Goal: Task Accomplishment & Management: Manage account settings

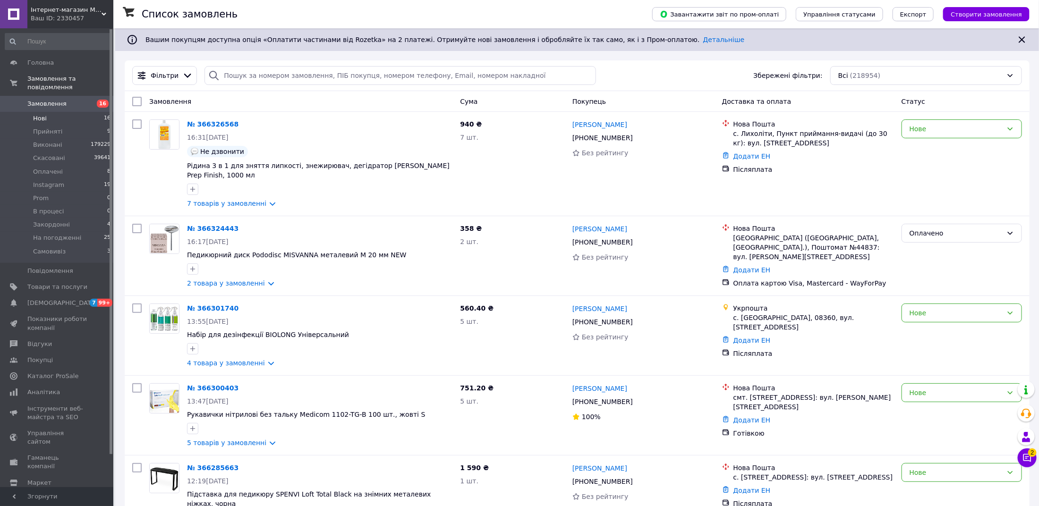
click at [42, 116] on span "Нові" at bounding box center [40, 118] width 14 height 8
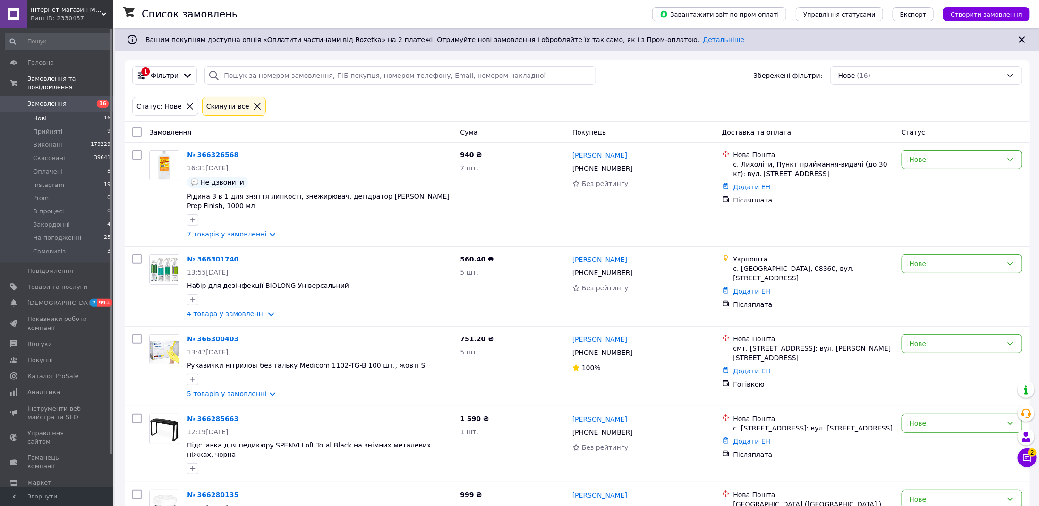
click at [141, 128] on input "checkbox" at bounding box center [136, 131] width 9 height 9
checkbox input "true"
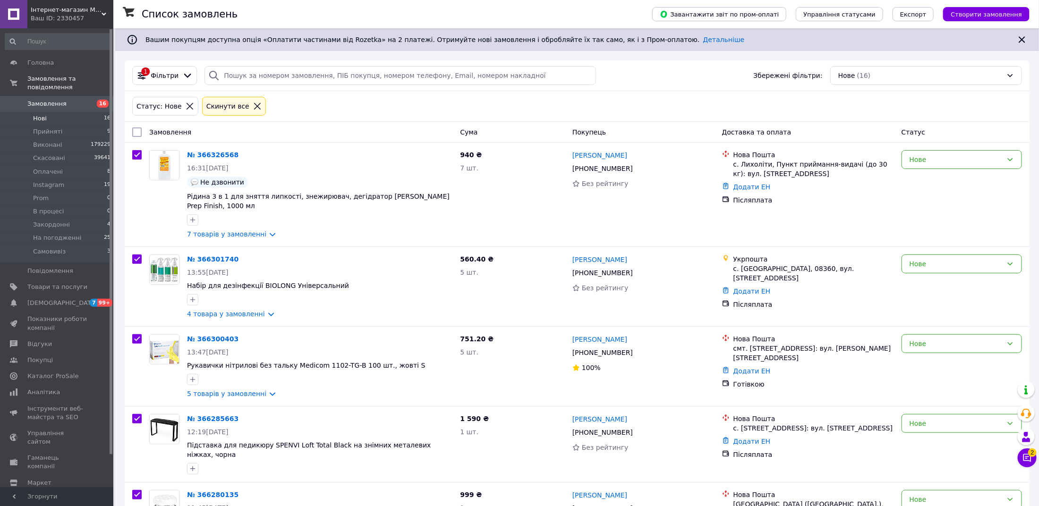
checkbox input "true"
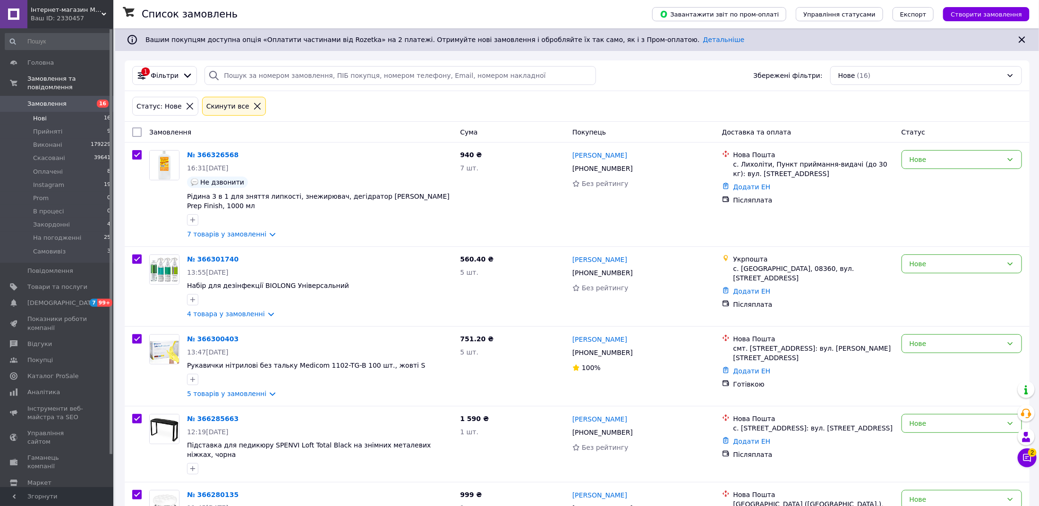
checkbox input "true"
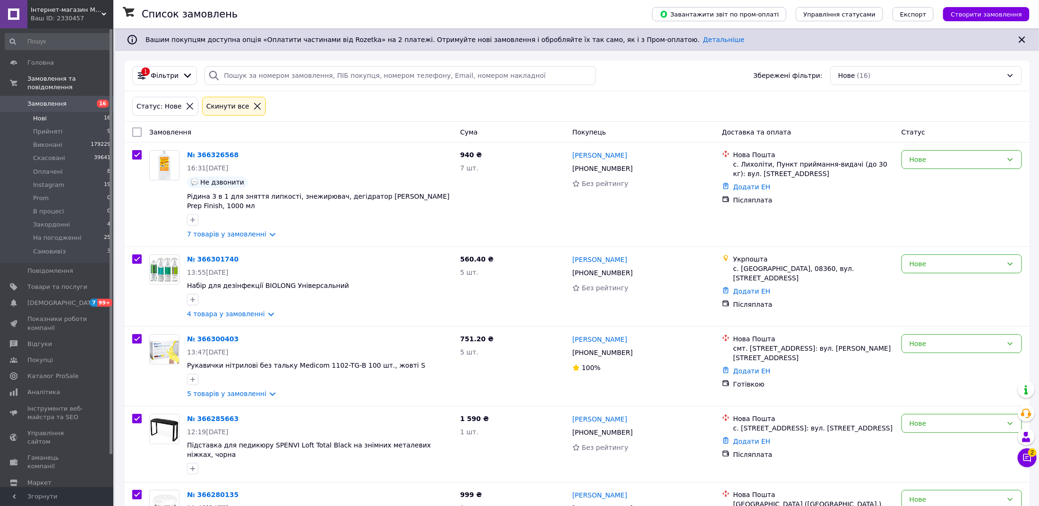
checkbox input "true"
click at [195, 133] on span "Дії для 16 замовлень" at bounding box center [178, 131] width 68 height 9
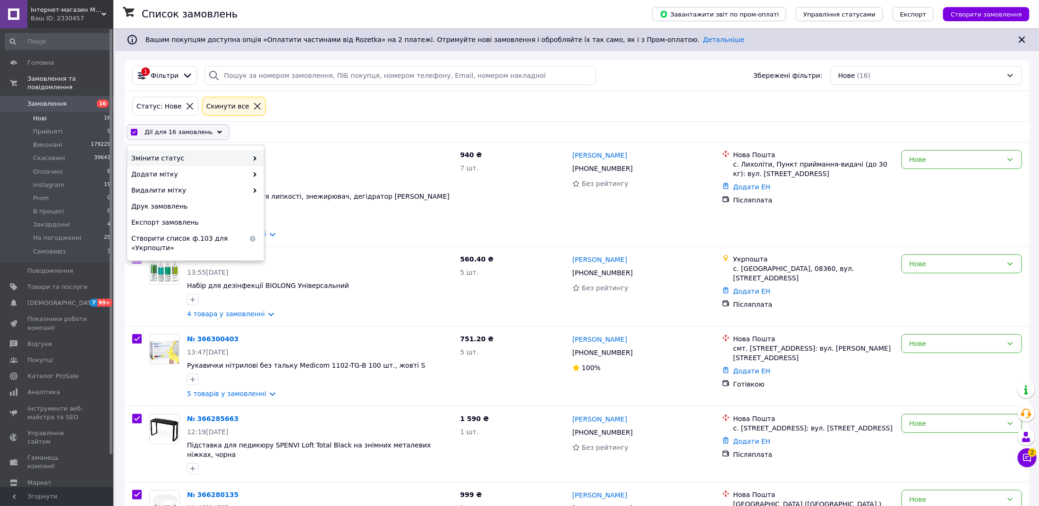
click at [204, 153] on span "Змінити статус" at bounding box center [189, 157] width 117 height 9
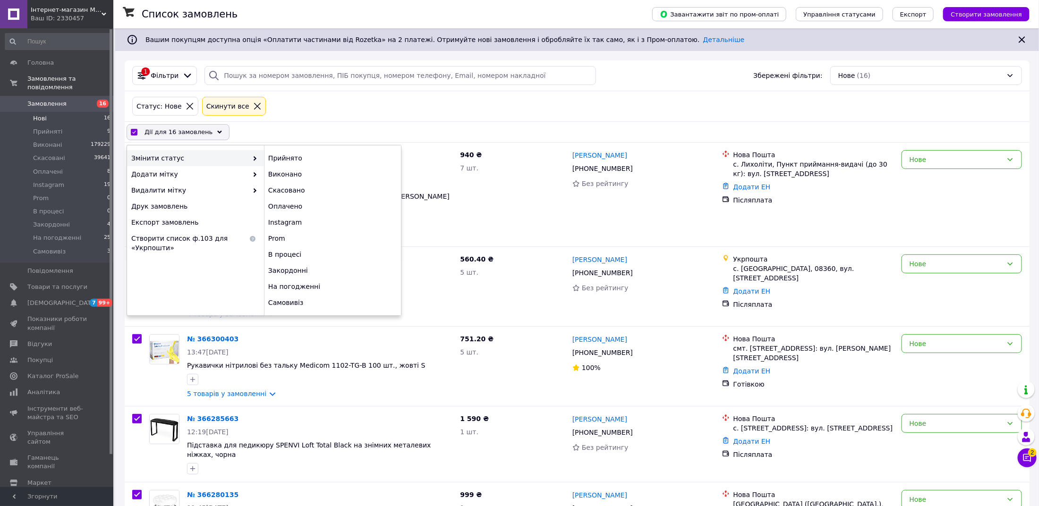
click at [216, 157] on span "Змінити статус" at bounding box center [189, 157] width 117 height 9
click at [290, 154] on div "Прийнято" at bounding box center [332, 158] width 137 height 16
checkbox input "false"
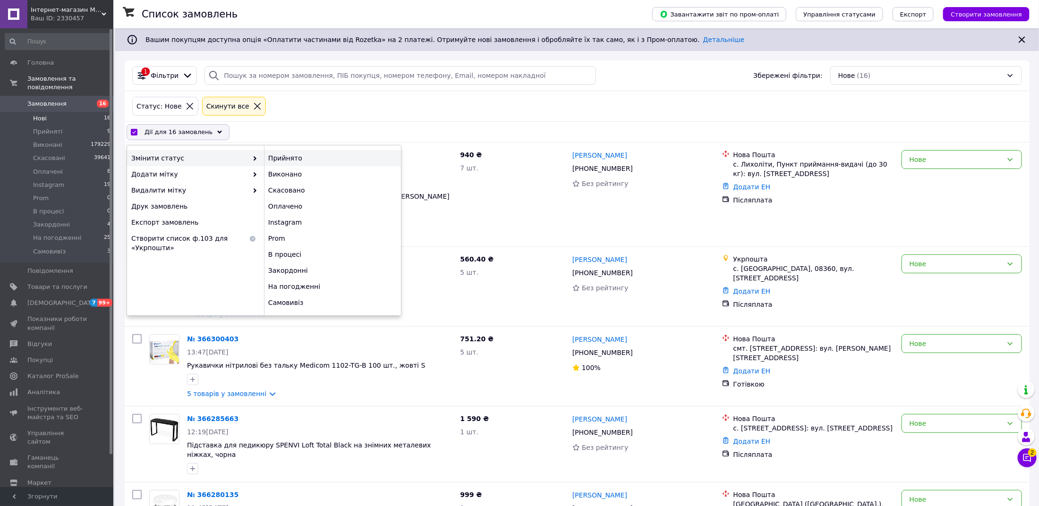
checkbox input "false"
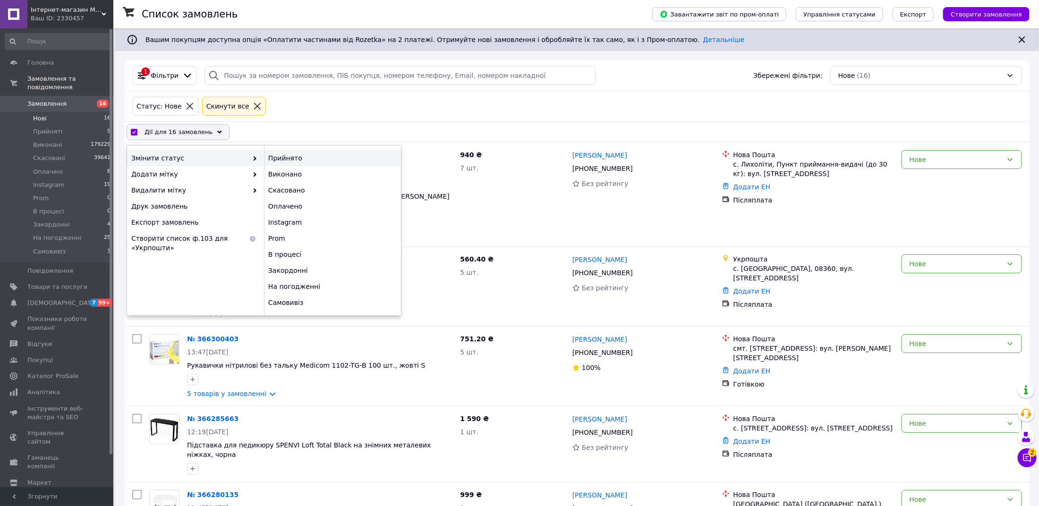
checkbox input "false"
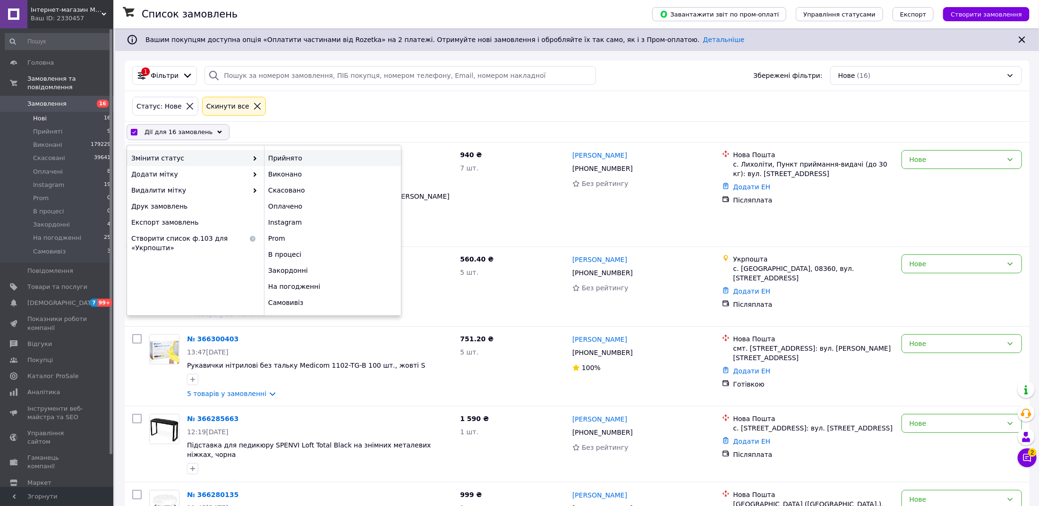
checkbox input "false"
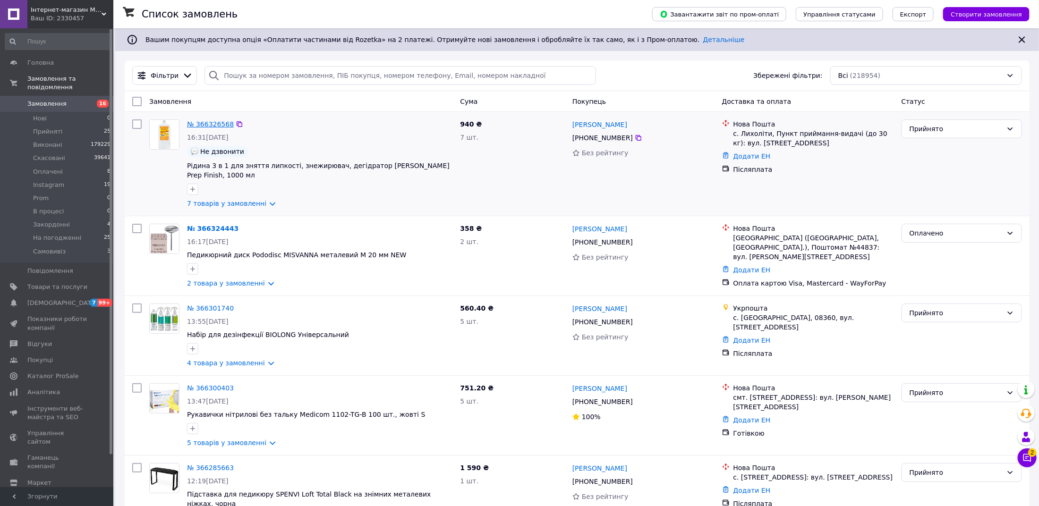
click at [217, 125] on link "№ 366326568" at bounding box center [210, 124] width 47 height 8
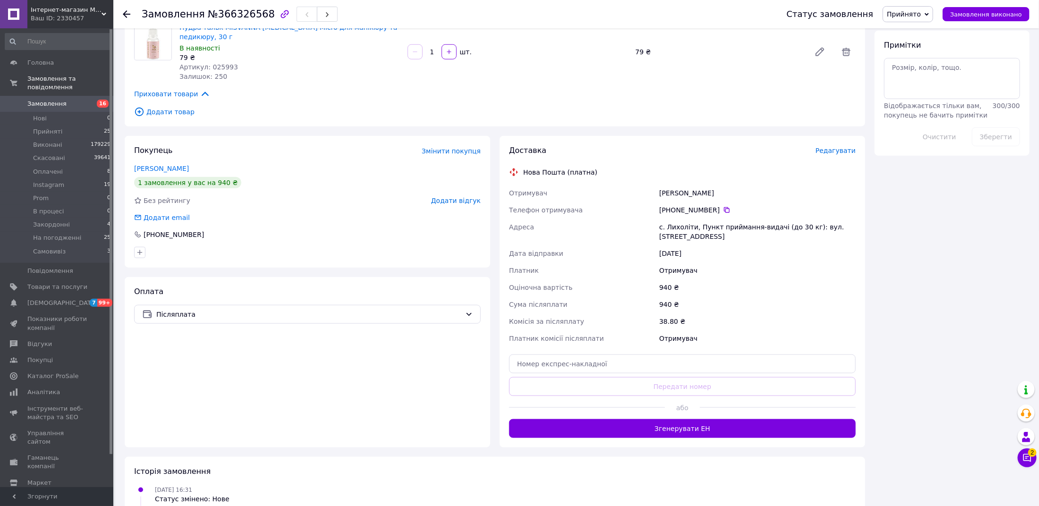
scroll to position [508, 0]
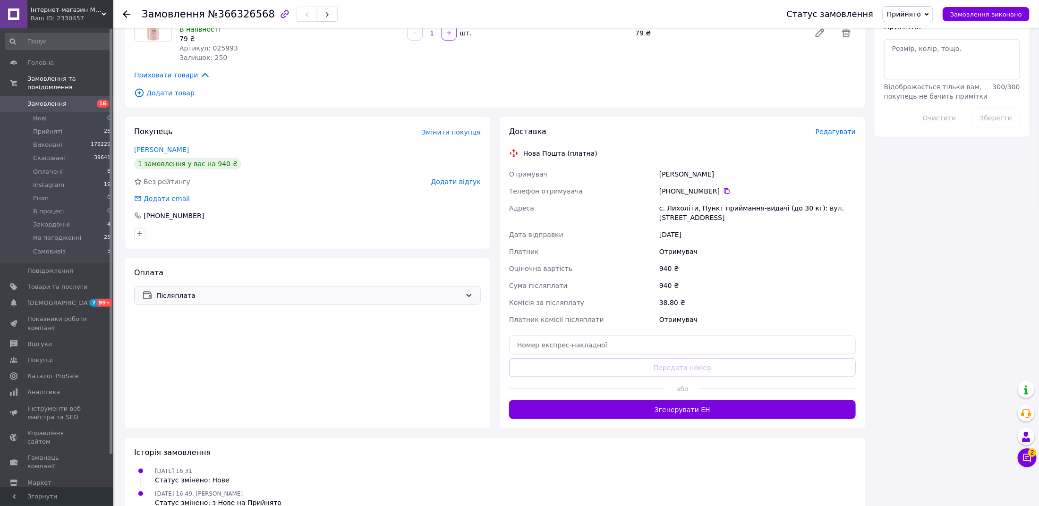
click at [220, 286] on div "Післяплата" at bounding box center [307, 295] width 347 height 19
click at [221, 348] on span "Оплата за реквізитами" at bounding box center [307, 349] width 331 height 9
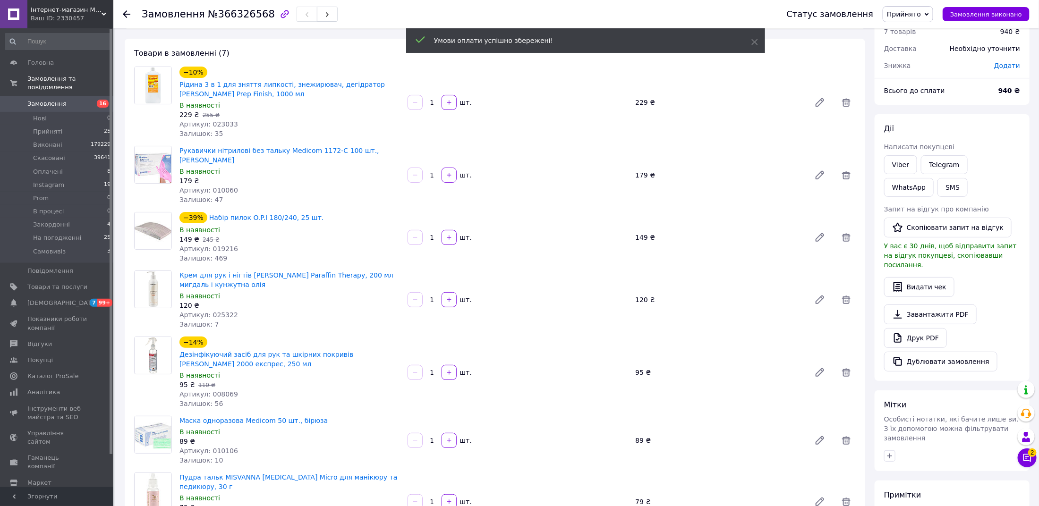
scroll to position [0, 0]
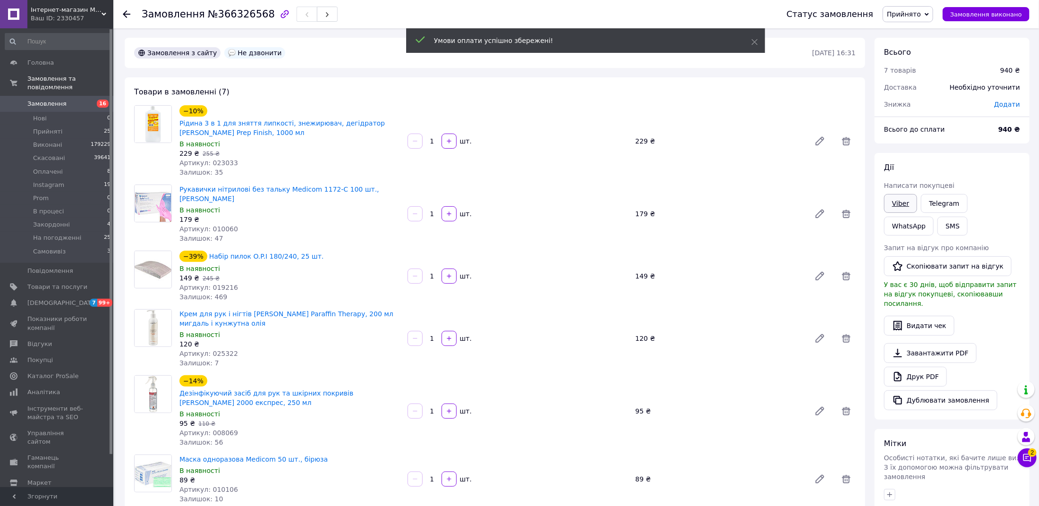
click at [899, 203] on link "Viber" at bounding box center [900, 203] width 33 height 19
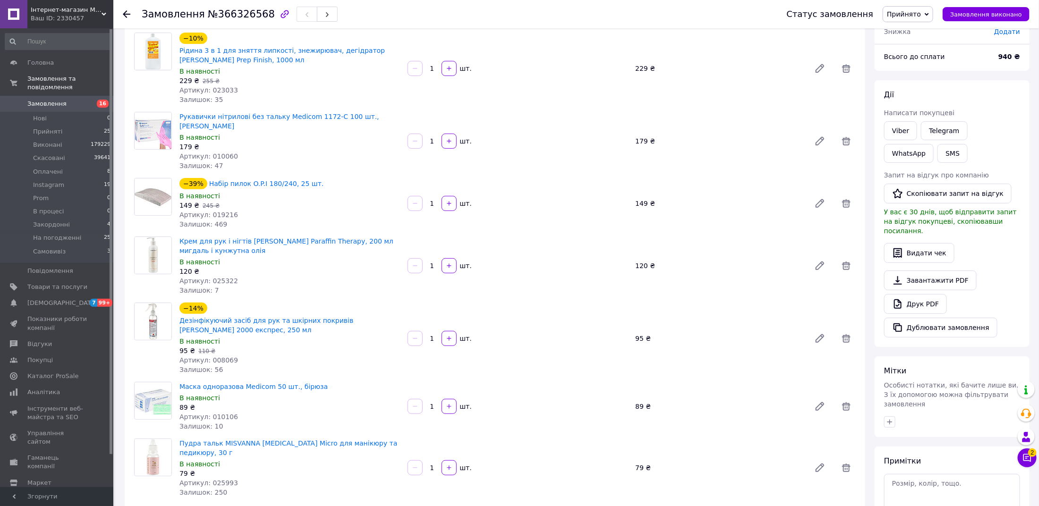
scroll to position [75, 0]
click at [921, 11] on span "Прийнято" at bounding box center [904, 14] width 34 height 8
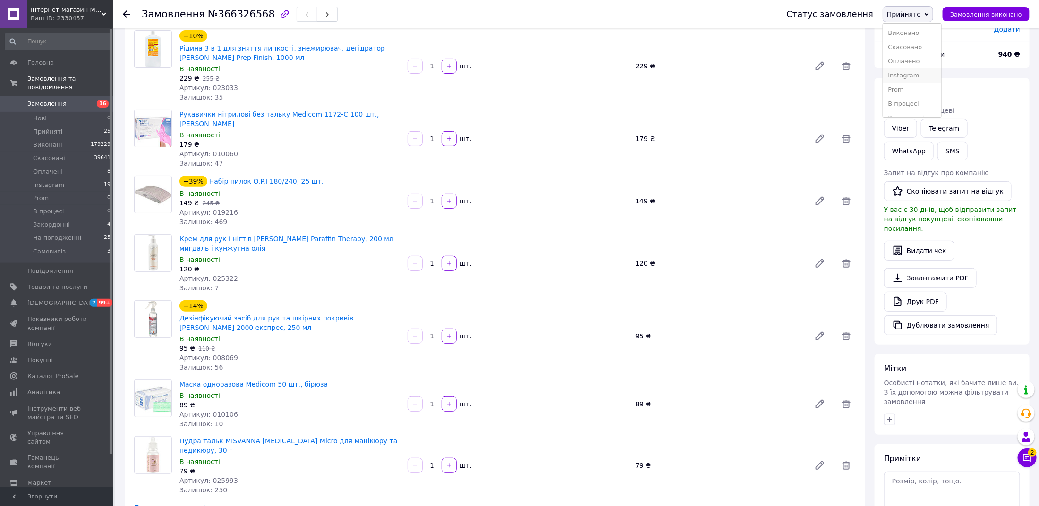
scroll to position [38, 0]
click at [923, 96] on li "На погодженні" at bounding box center [912, 94] width 58 height 14
click at [49, 133] on span "Прийняті" at bounding box center [47, 131] width 29 height 8
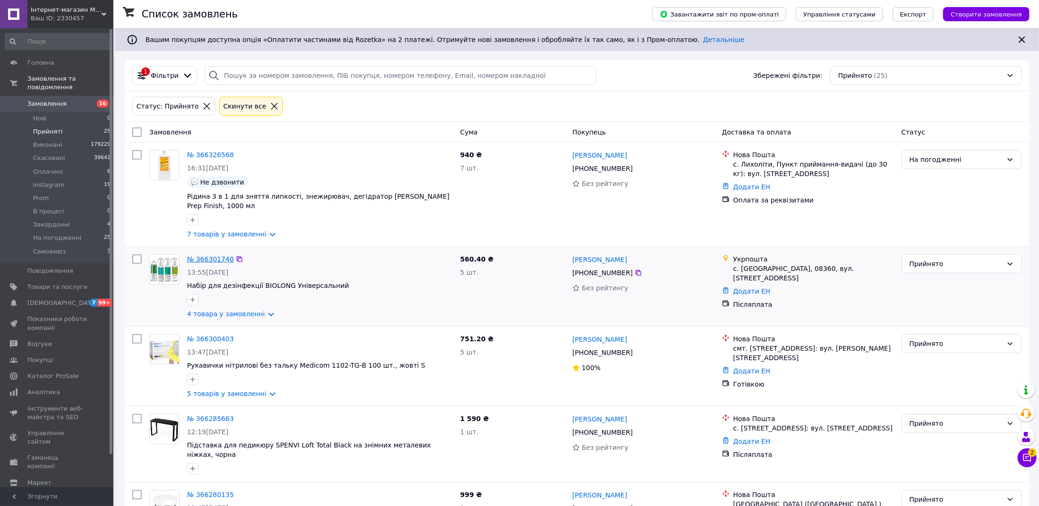
click at [220, 256] on link "№ 366301740" at bounding box center [210, 259] width 47 height 8
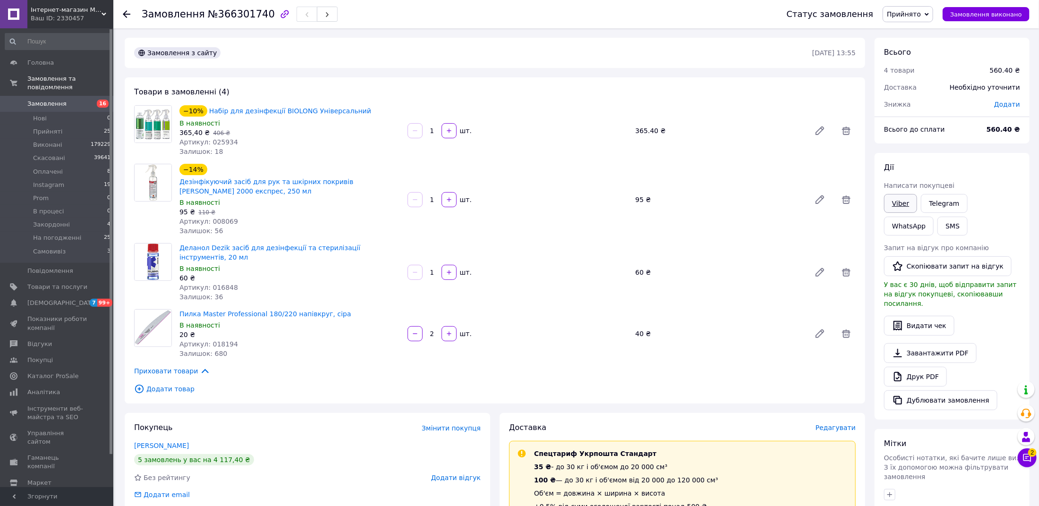
click at [889, 205] on link "Viber" at bounding box center [900, 203] width 33 height 19
click at [912, 19] on span "Прийнято" at bounding box center [907, 14] width 51 height 16
click at [914, 101] on li "На погодженні" at bounding box center [912, 104] width 58 height 14
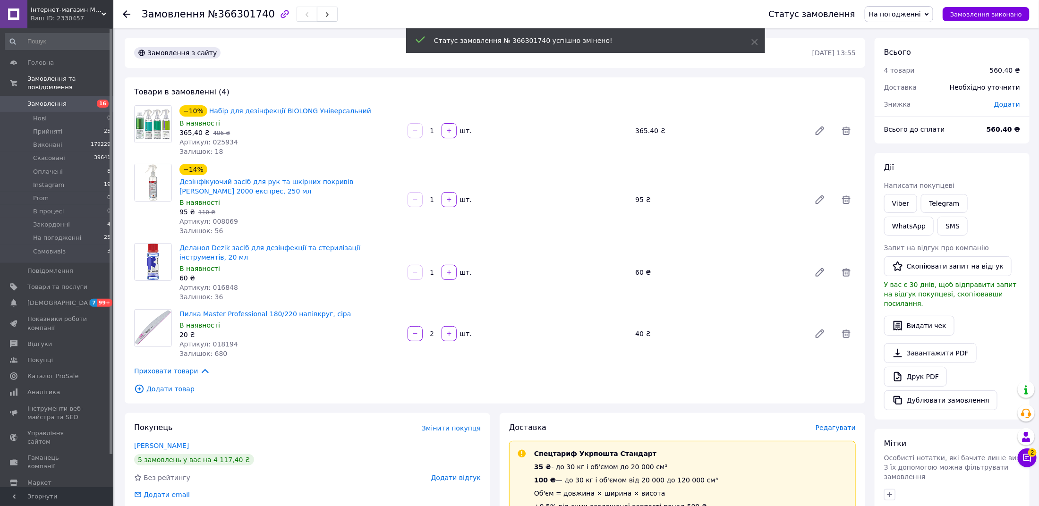
click at [72, 109] on link "Замовлення 16" at bounding box center [58, 104] width 116 height 16
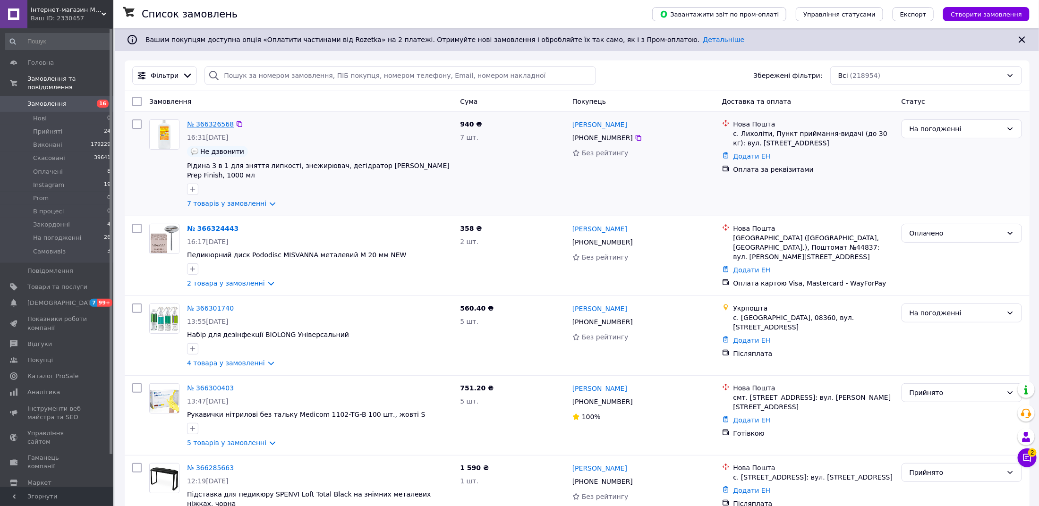
click at [201, 121] on link "№ 366326568" at bounding box center [210, 124] width 47 height 8
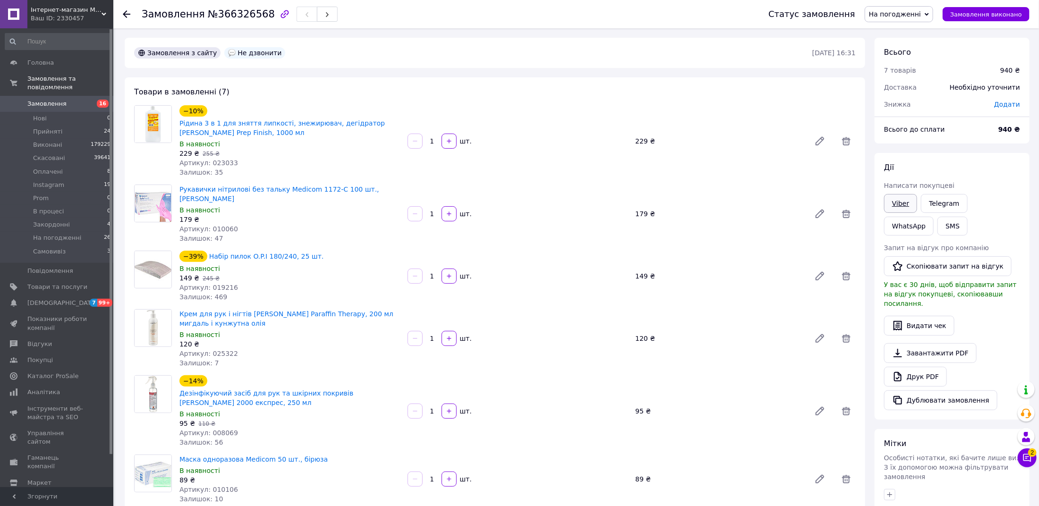
click at [892, 204] on link "Viber" at bounding box center [900, 203] width 33 height 19
click at [937, 225] on button "SMS" at bounding box center [952, 226] width 30 height 19
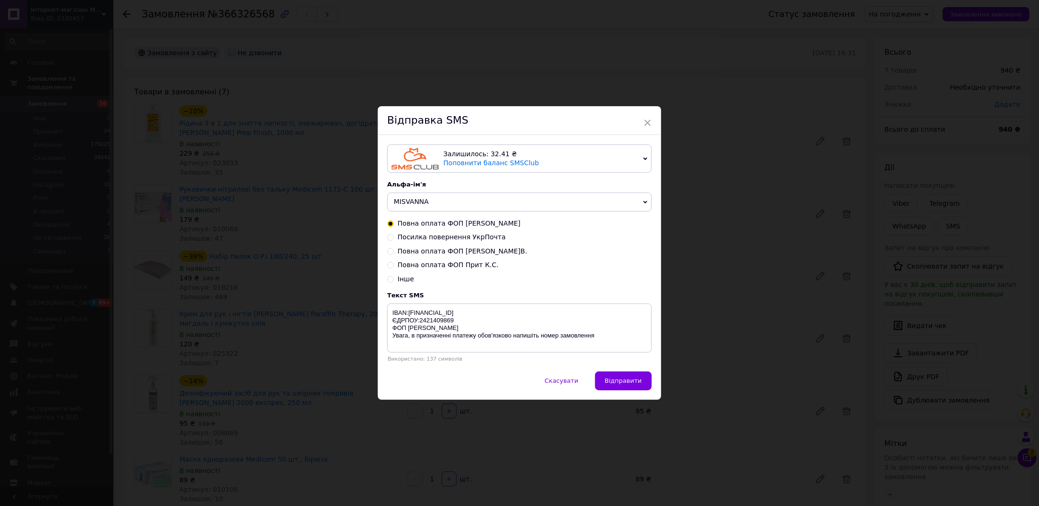
click at [430, 251] on span "Повна оплата ФОП [PERSON_NAME]В." at bounding box center [462, 251] width 129 height 8
click at [394, 251] on input "Повна оплата ФОП [PERSON_NAME]В." at bounding box center [390, 250] width 7 height 7
radio input "true"
radio input "false"
type textarea "IBAN:[FINANCIAL_ID] ЄДРПОУ:3566108402 ФОП [PERSON_NAME] [PERSON_NAME], в призна…"
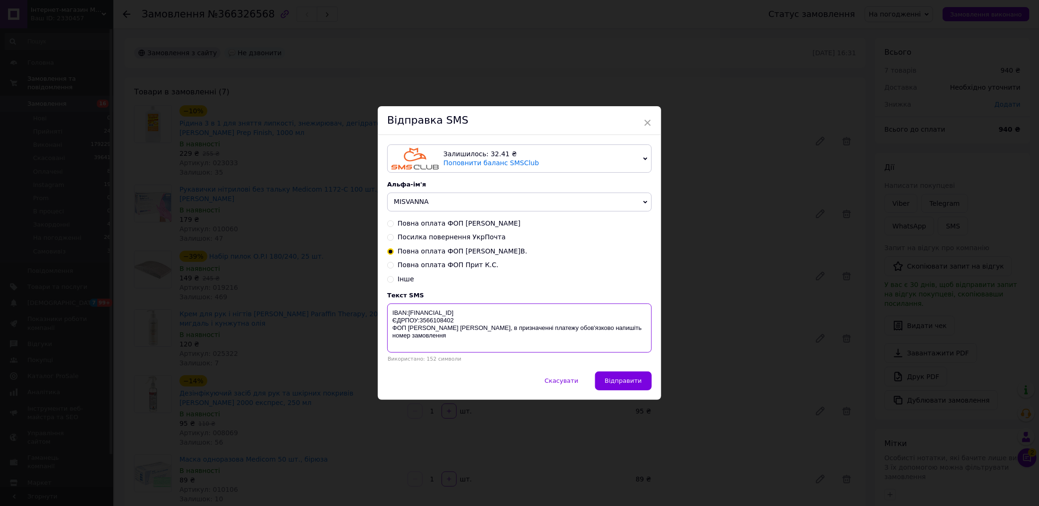
drag, startPoint x: 596, startPoint y: 332, endPoint x: 382, endPoint y: 308, distance: 215.2
click at [382, 308] on div "Залишилось: 32.41 ₴ Поповнити баланс SMSClub Підключити LetsAds Альфа-ім'я MISV…" at bounding box center [519, 253] width 283 height 237
drag, startPoint x: 613, startPoint y: 345, endPoint x: 389, endPoint y: 306, distance: 228.1
click at [389, 306] on textarea "IBAN:[FINANCIAL_ID] ЄДРПОУ:3566108402 ФОП [PERSON_NAME] [PERSON_NAME], в призна…" at bounding box center [519, 328] width 264 height 49
click at [564, 385] on button "Скасувати" at bounding box center [560, 381] width 53 height 19
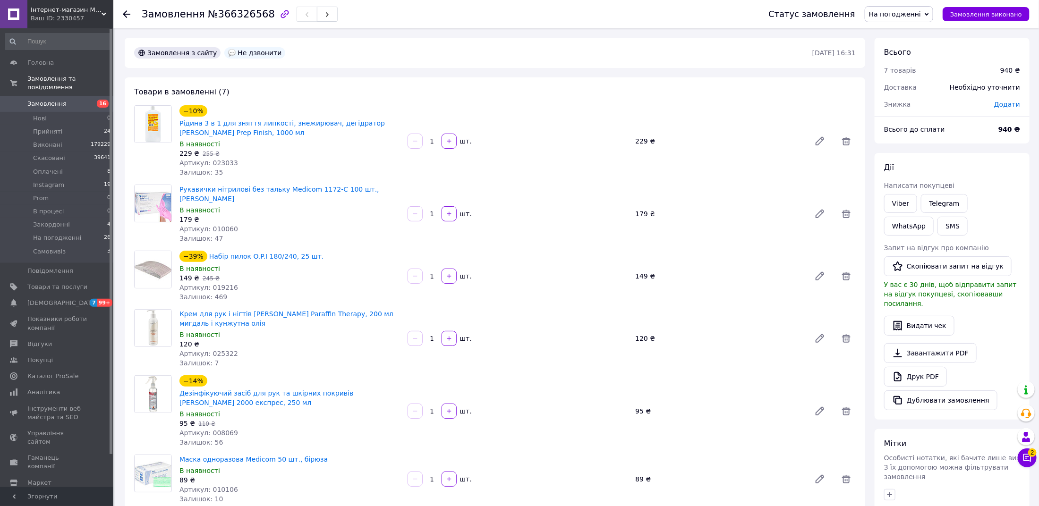
click at [251, 9] on span "№366326568" at bounding box center [241, 13] width 67 height 11
copy span "366326568"
click at [51, 101] on span "Замовлення" at bounding box center [46, 104] width 39 height 8
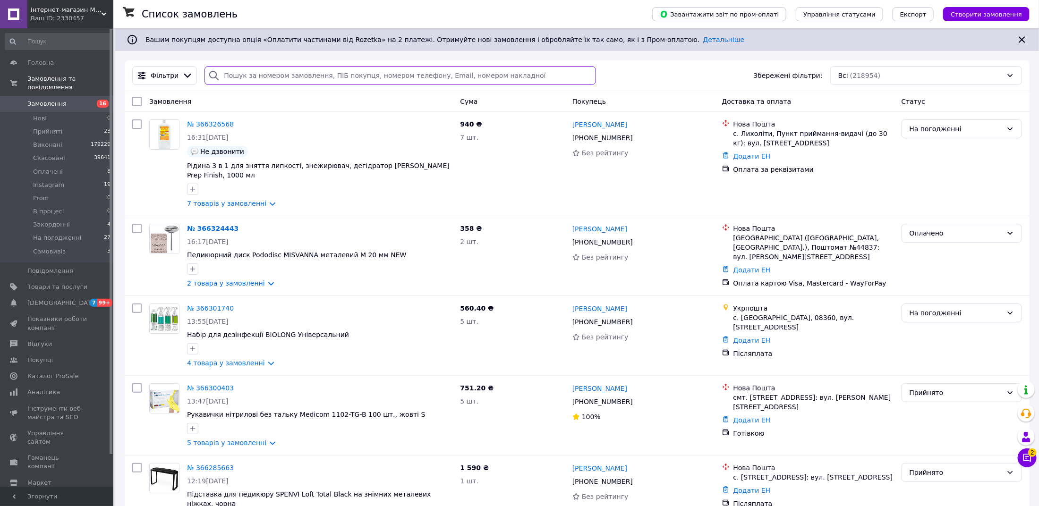
click at [261, 76] on input "search" at bounding box center [399, 75] width 391 height 19
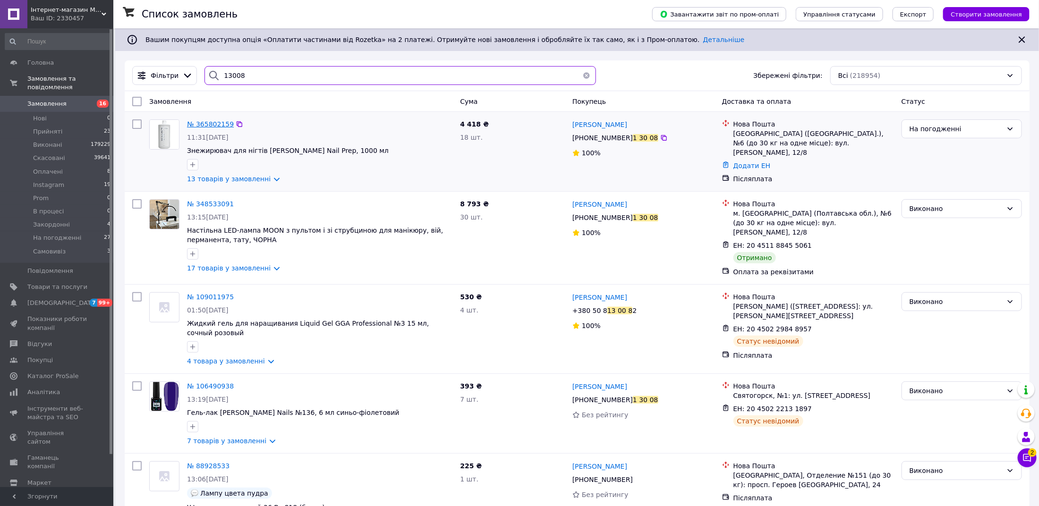
type input "13008"
click at [208, 123] on span "№ 365802159" at bounding box center [210, 124] width 47 height 8
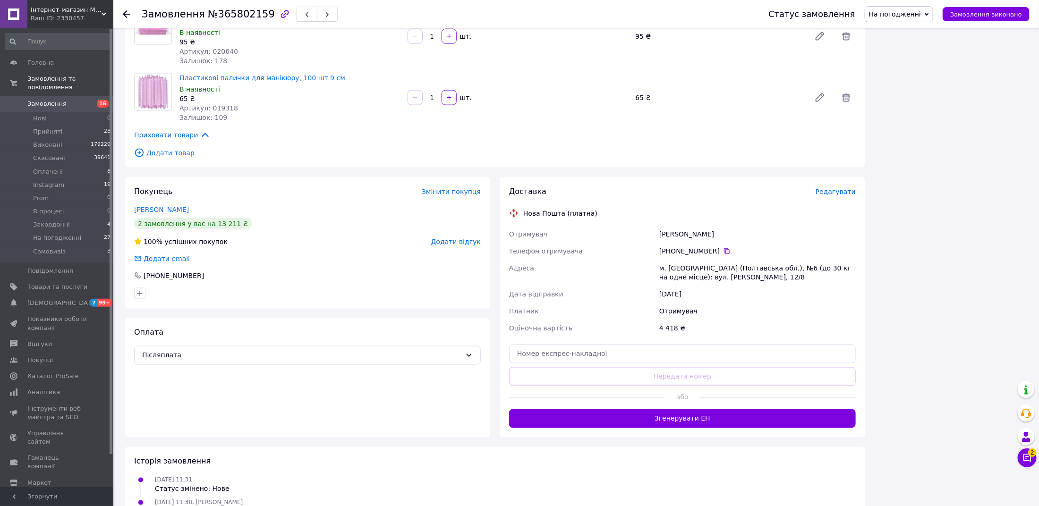
scroll to position [753, 0]
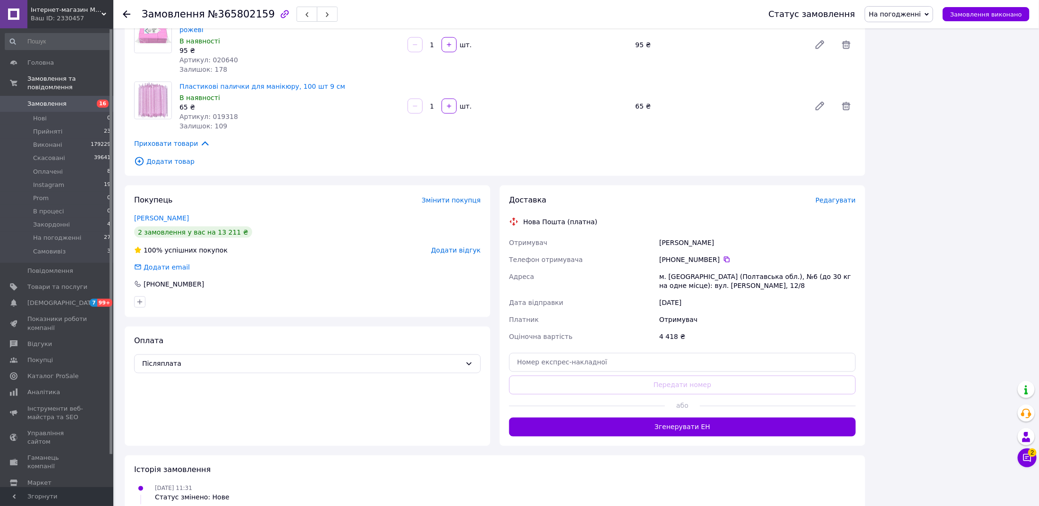
click at [833, 195] on div "Доставка Редагувати Нова Пошта (платна) Отримувач Рудько Карина Телефон отримув…" at bounding box center [682, 316] width 347 height 242
click at [833, 195] on div "Редагувати" at bounding box center [835, 199] width 40 height 9
click at [824, 196] on span "Редагувати" at bounding box center [835, 200] width 40 height 8
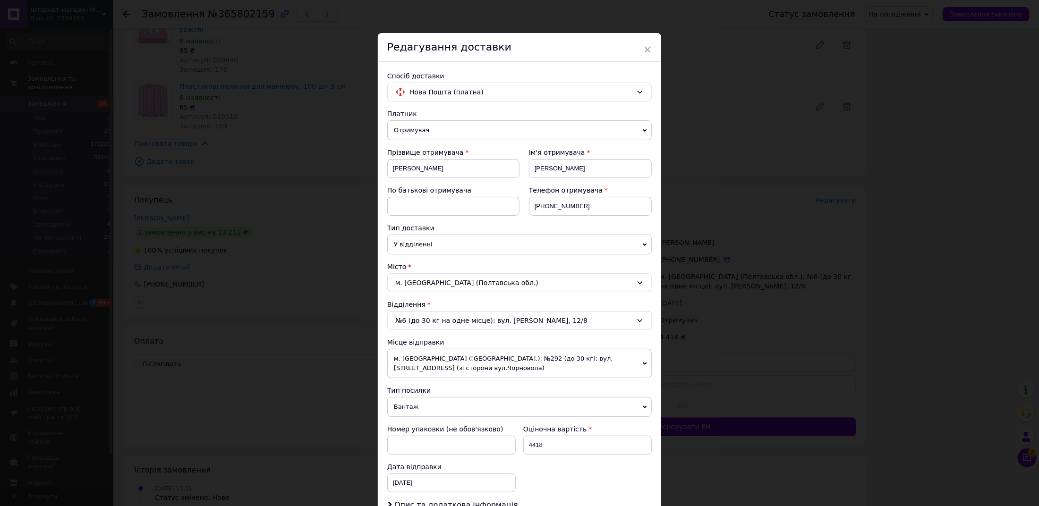
scroll to position [153, 0]
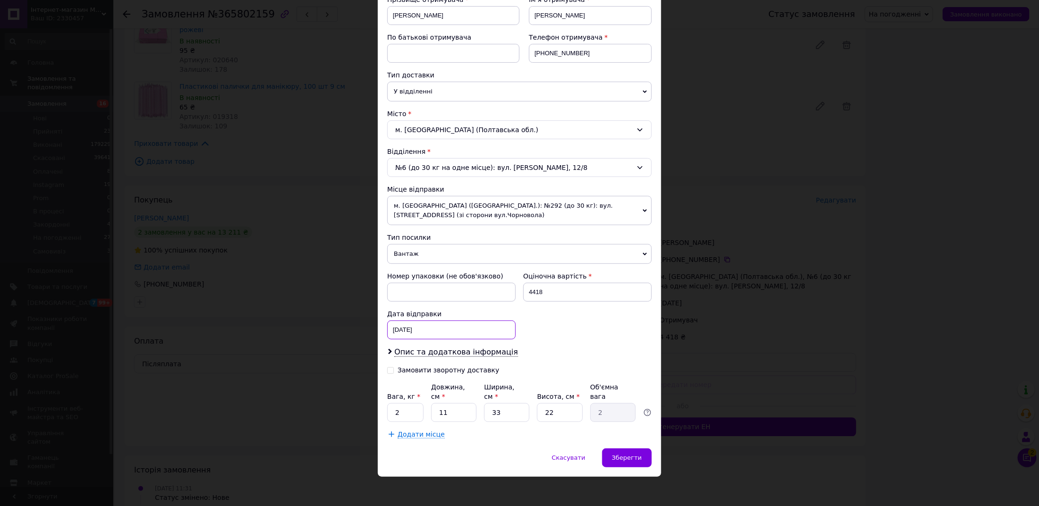
click at [396, 326] on div "[DATE] < 2025 > < Октябрь > Пн Вт Ср Чт Пт Сб Вс 29 30 1 2 3 4 5 6 7 8 9 10 11 …" at bounding box center [451, 330] width 128 height 19
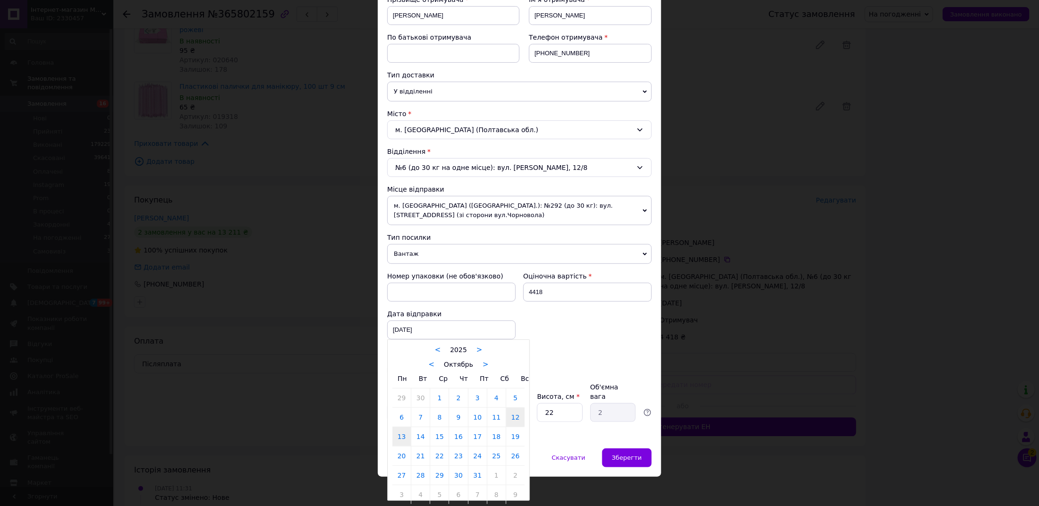
click at [398, 432] on link "13" at bounding box center [401, 436] width 18 height 19
type input "[DATE]"
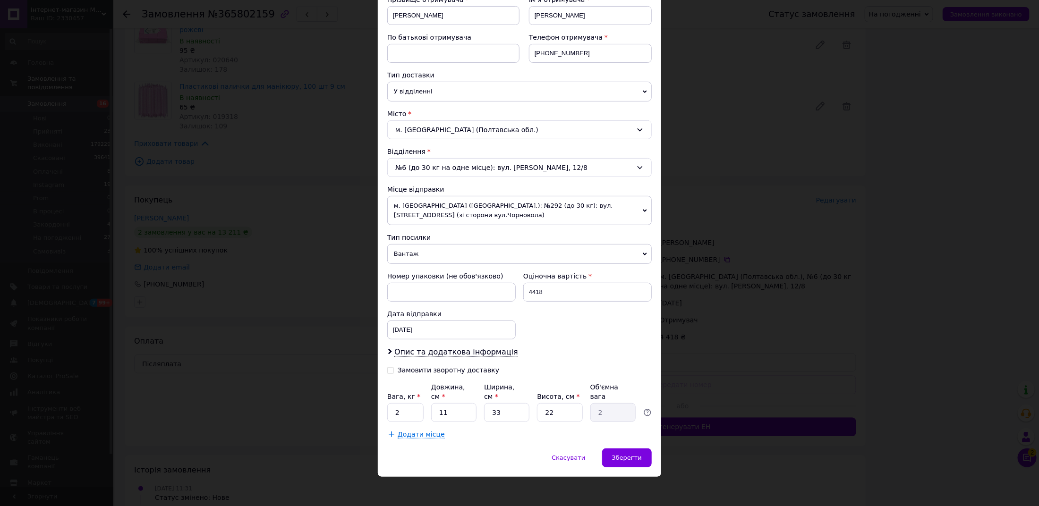
click at [399, 368] on div "Замовити зворотну доставку" at bounding box center [449, 370] width 102 height 8
click at [394, 368] on input "Замовити зворотну доставку" at bounding box center [390, 369] width 7 height 7
checkbox input "true"
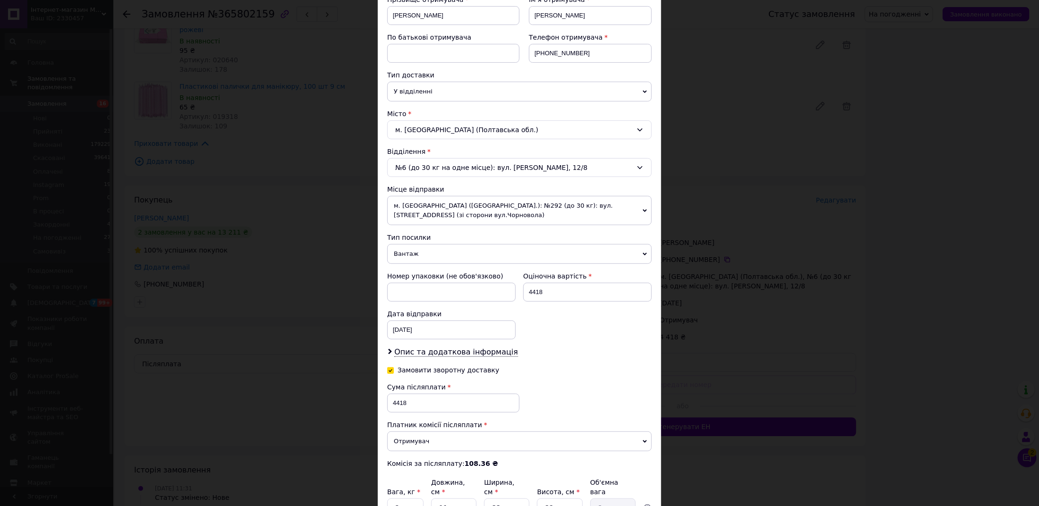
scroll to position [248, 0]
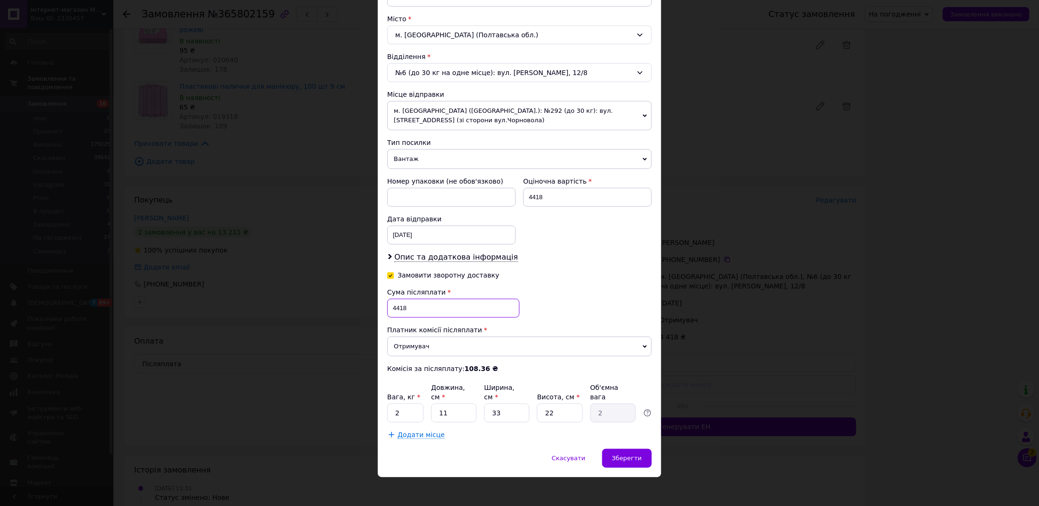
click at [410, 304] on input "4418" at bounding box center [453, 308] width 132 height 19
type input "4218"
click at [646, 449] on div "Зберегти" at bounding box center [627, 458] width 50 height 19
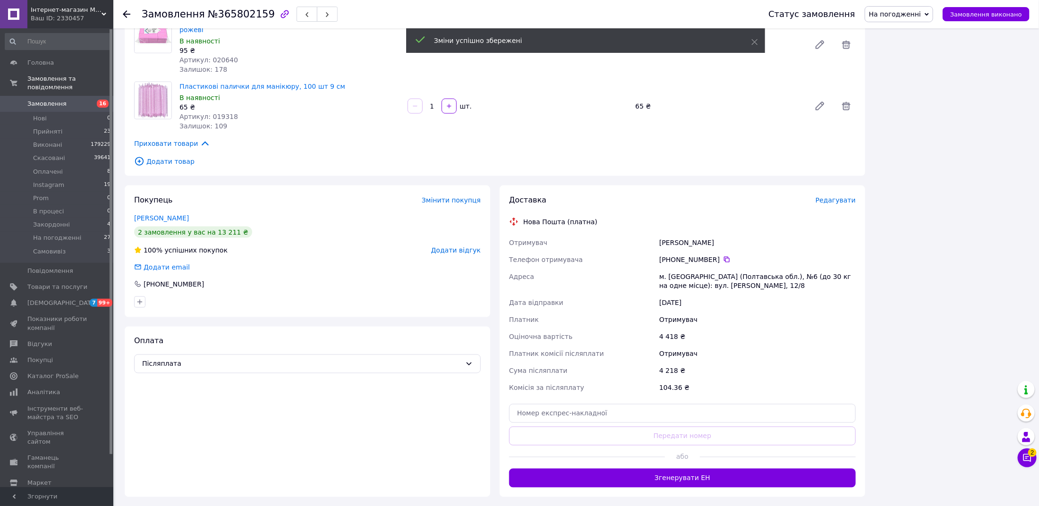
scroll to position [762, 0]
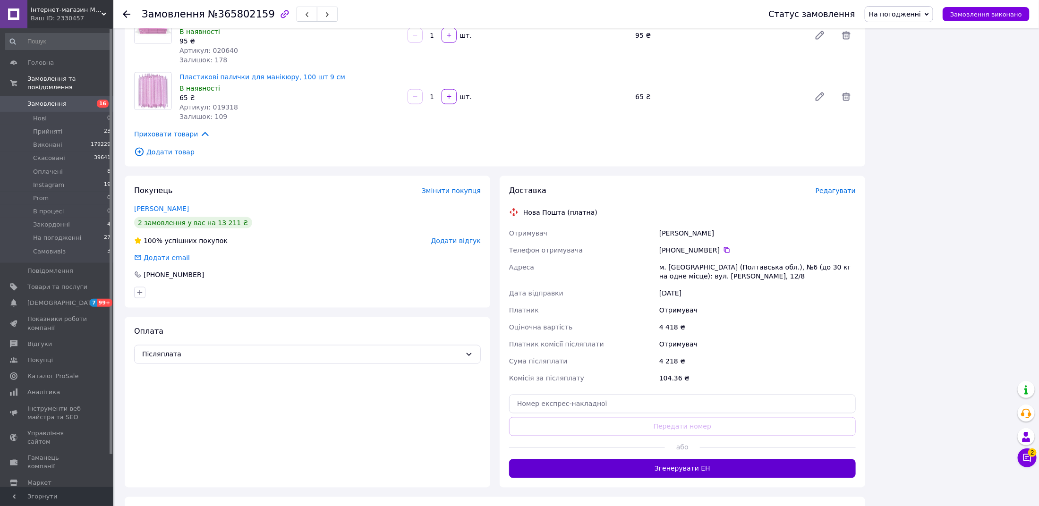
click at [655, 459] on button "Згенерувати ЕН" at bounding box center [682, 468] width 347 height 19
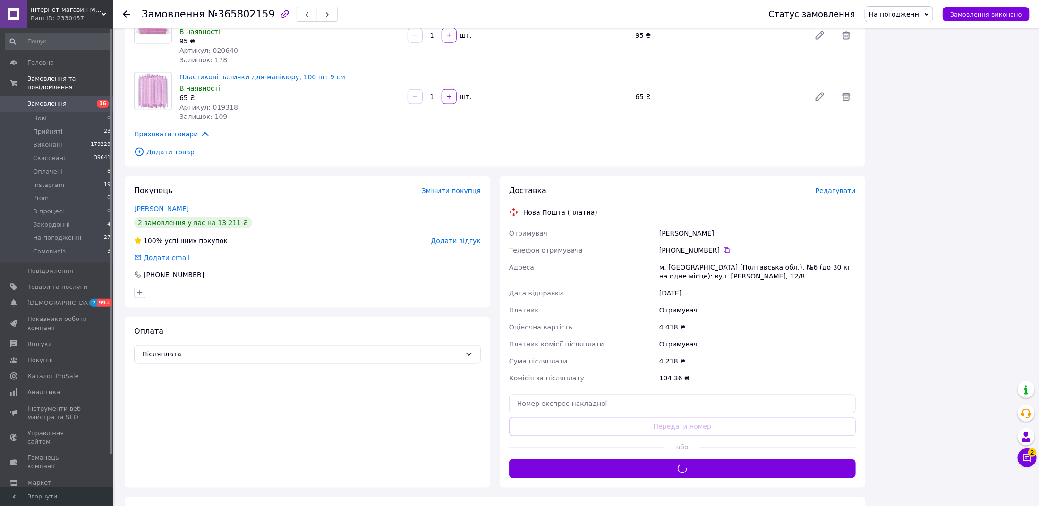
click at [885, 16] on span "На погодженні" at bounding box center [895, 14] width 52 height 8
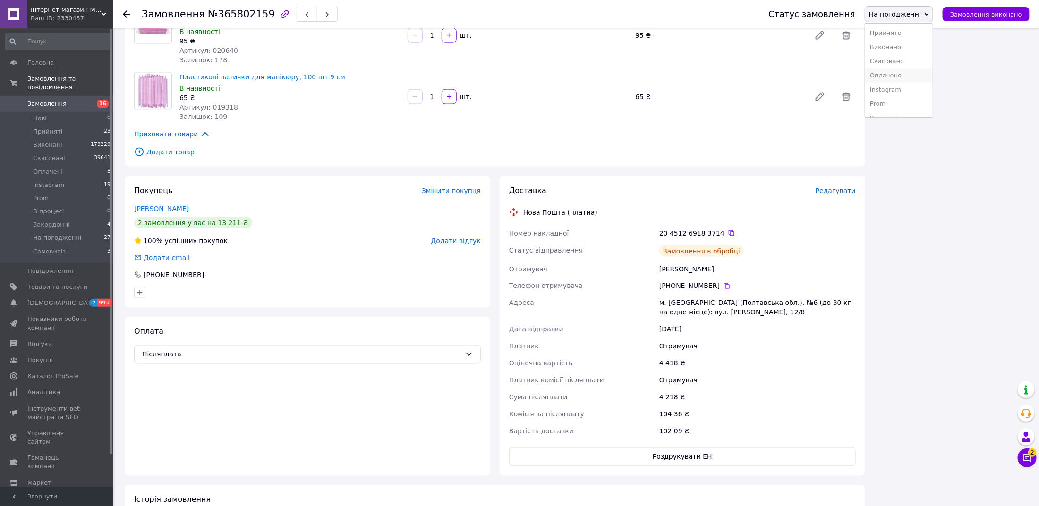
click at [888, 75] on li "Оплачено" at bounding box center [899, 75] width 68 height 14
click at [44, 132] on span "Прийняті" at bounding box center [47, 131] width 29 height 8
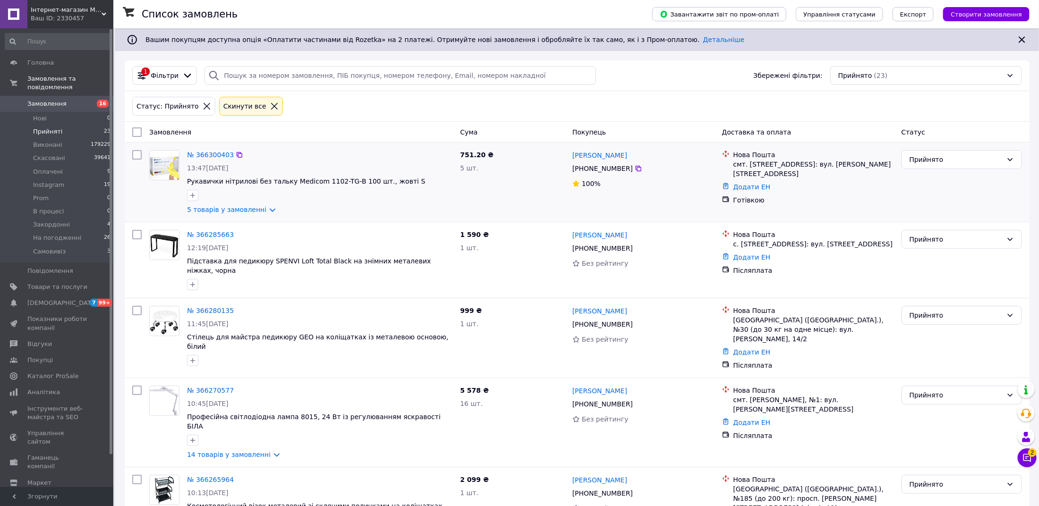
click at [204, 149] on div "№ 366300403" at bounding box center [210, 154] width 49 height 11
click at [204, 152] on link "№ 366300403" at bounding box center [210, 155] width 47 height 8
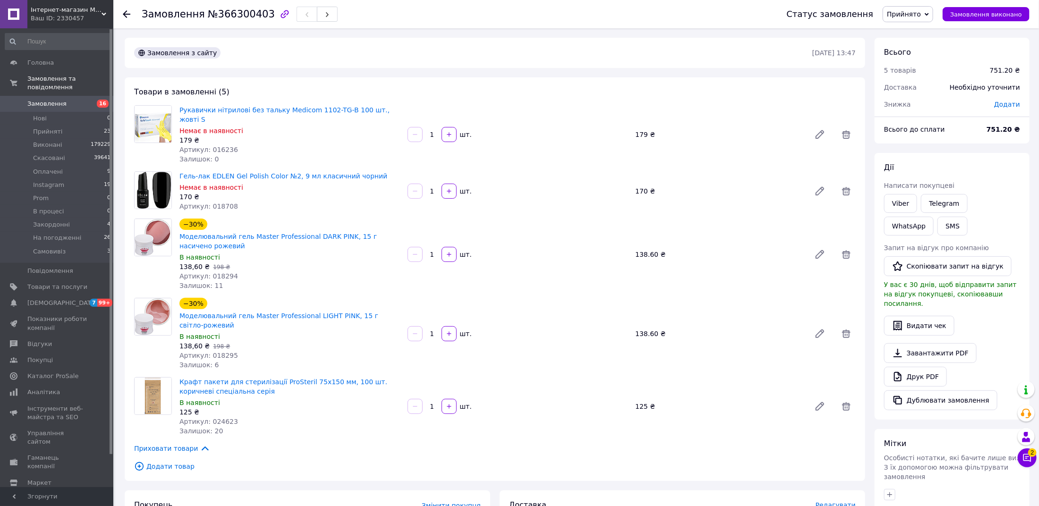
click at [127, 13] on icon at bounding box center [127, 14] width 8 height 8
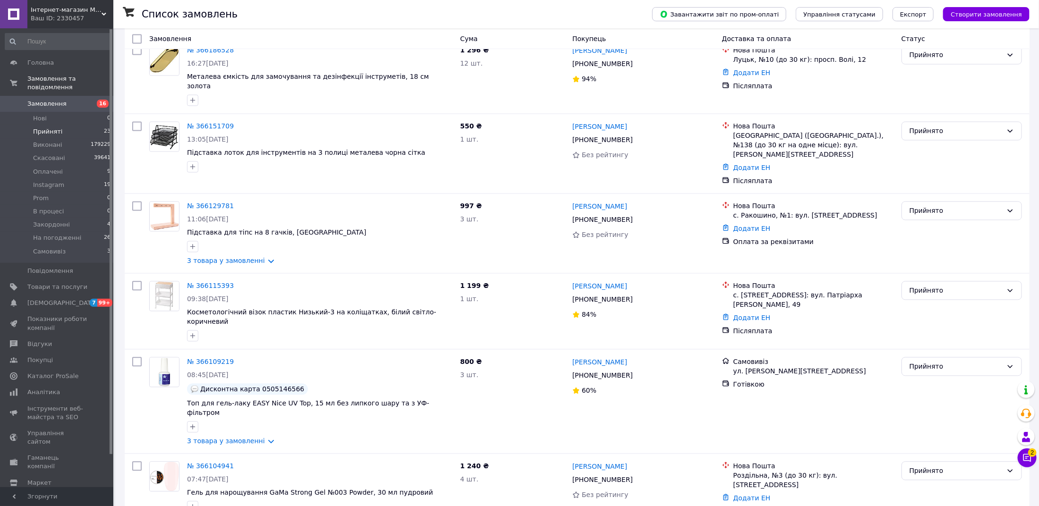
scroll to position [1221, 0]
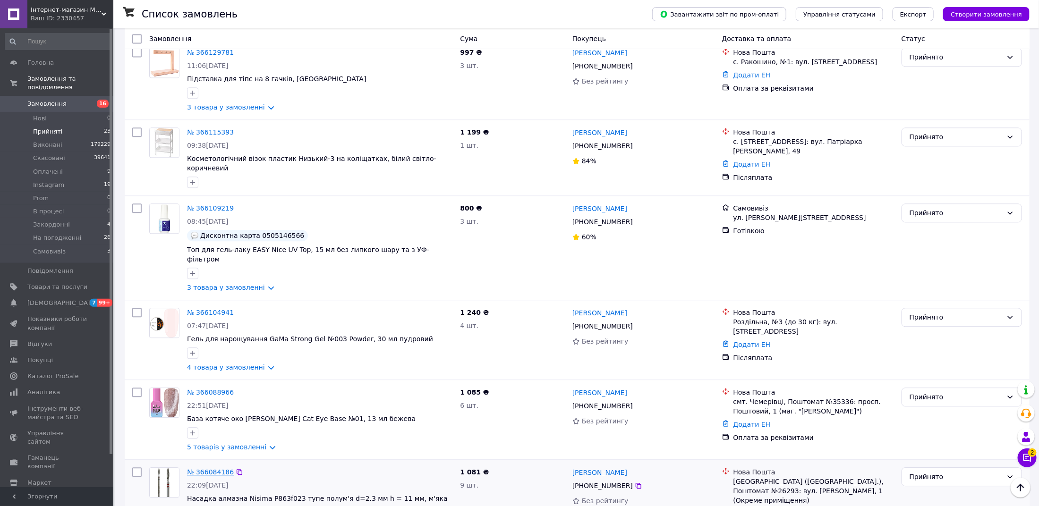
click at [211, 468] on link "№ 366084186" at bounding box center [210, 472] width 47 height 8
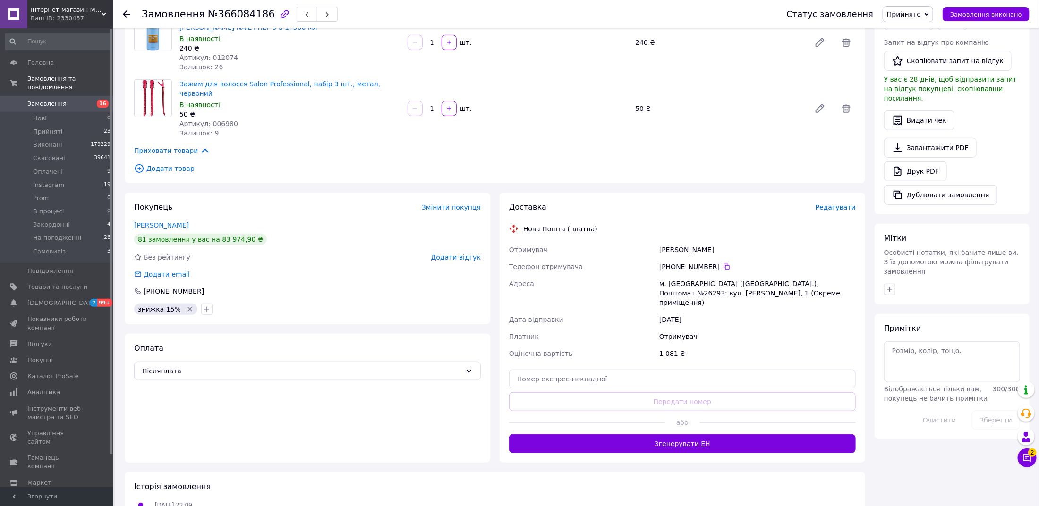
scroll to position [206, 0]
click at [335, 370] on div "Оплата Післяплата" at bounding box center [307, 397] width 365 height 129
click at [286, 370] on div "Оплата Післяплата" at bounding box center [307, 397] width 365 height 129
click at [283, 365] on span "Післяплата" at bounding box center [301, 370] width 319 height 10
click at [271, 449] on span "Оплата за реквізитами" at bounding box center [307, 450] width 331 height 9
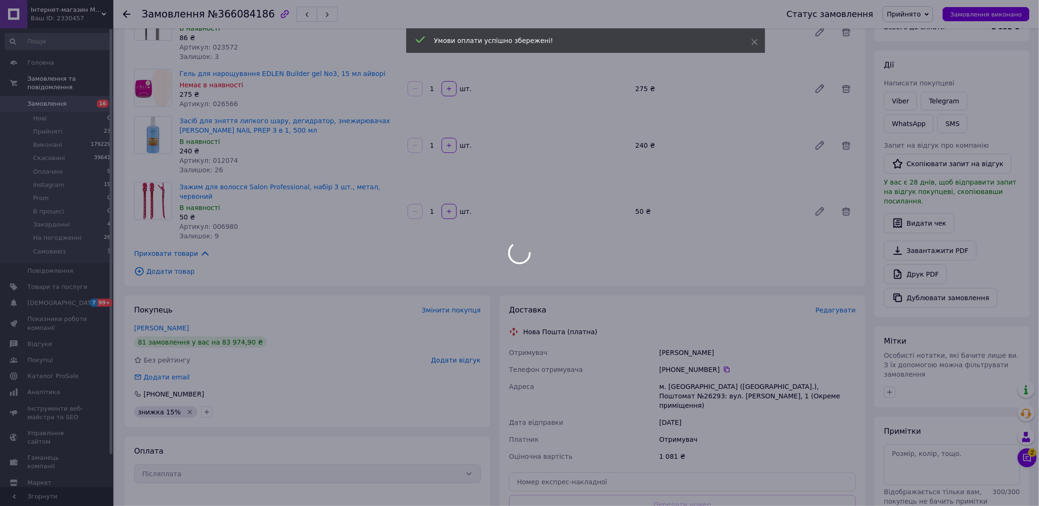
scroll to position [0, 0]
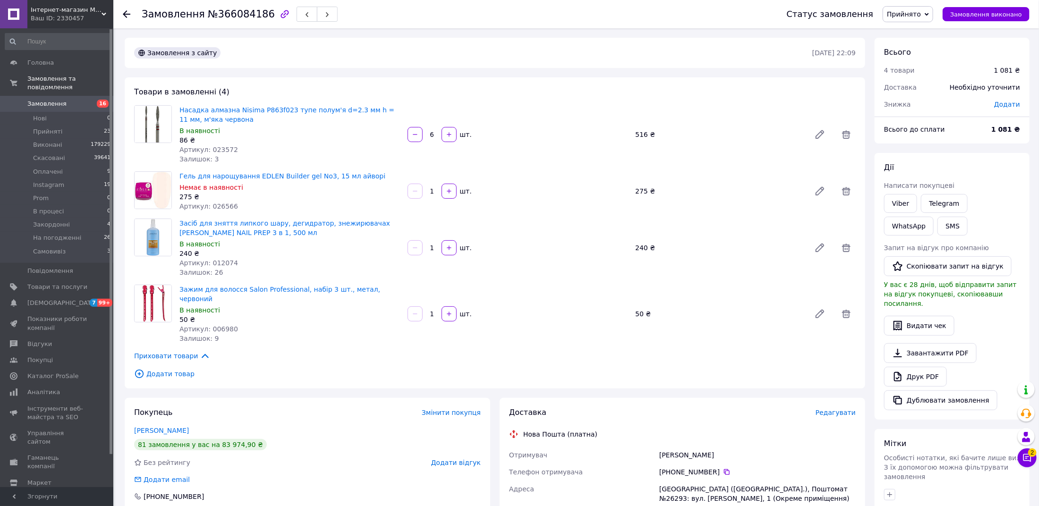
click at [1007, 109] on div "Додати" at bounding box center [1006, 104] width 37 height 21
click at [1004, 102] on span "Додати" at bounding box center [1007, 105] width 26 height 8
click at [922, 142] on input "text" at bounding box center [942, 142] width 56 height 19
type input "15"
click at [986, 138] on div "₴" at bounding box center [987, 142] width 11 height 10
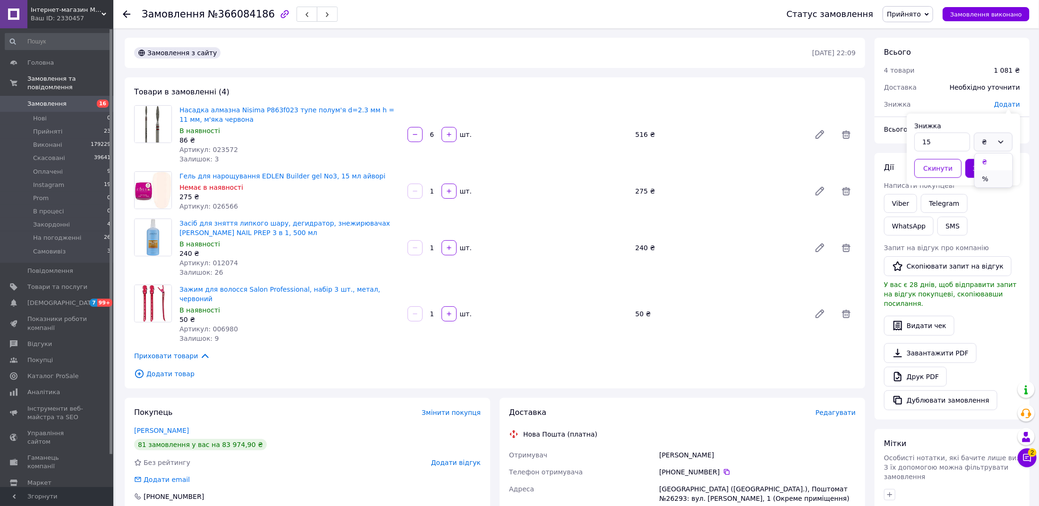
click at [987, 178] on li "%" at bounding box center [994, 178] width 38 height 17
click at [987, 172] on button "Зберегти" at bounding box center [988, 168] width 47 height 19
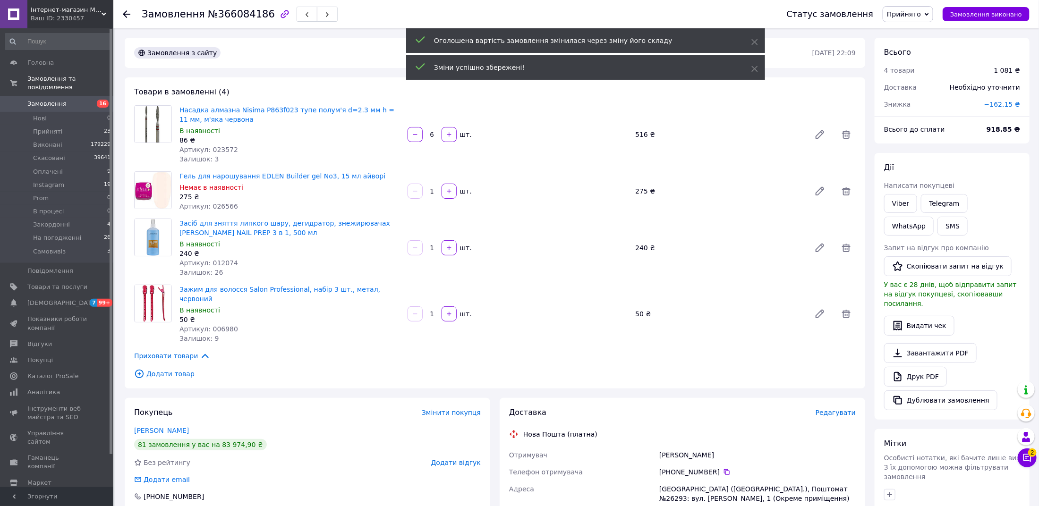
click at [1005, 105] on span "−162.15 ₴" at bounding box center [1002, 105] width 36 height 8
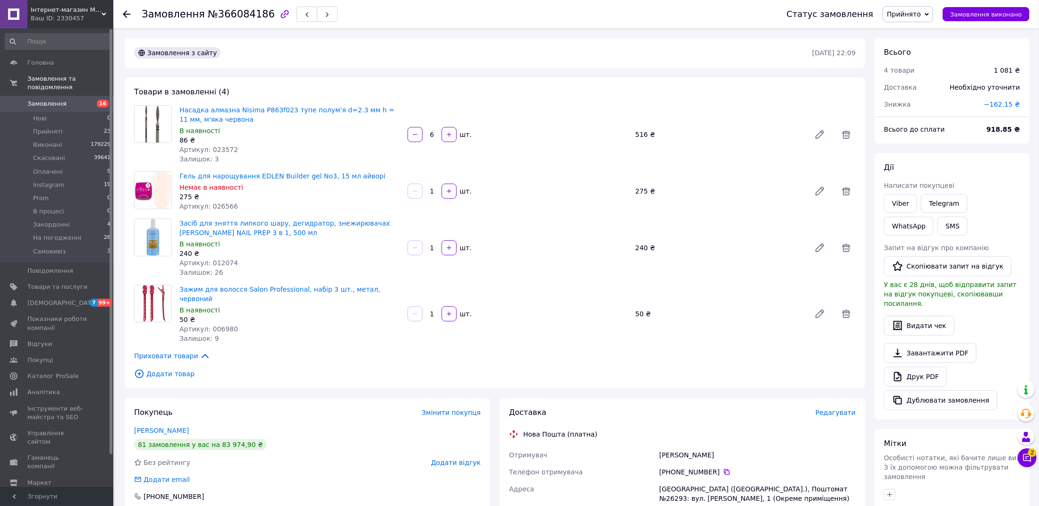
click at [1007, 102] on span "−162.15 ₴" at bounding box center [1002, 105] width 36 height 8
click at [939, 133] on input "162.15" at bounding box center [942, 142] width 56 height 19
type input "162"
click at [990, 174] on button "Зберегти" at bounding box center [988, 168] width 47 height 19
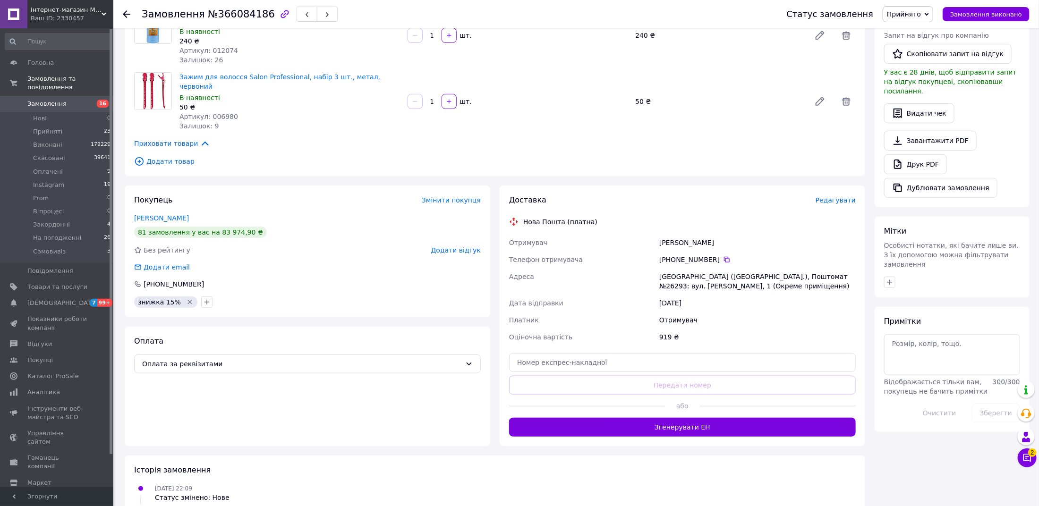
scroll to position [287, 0]
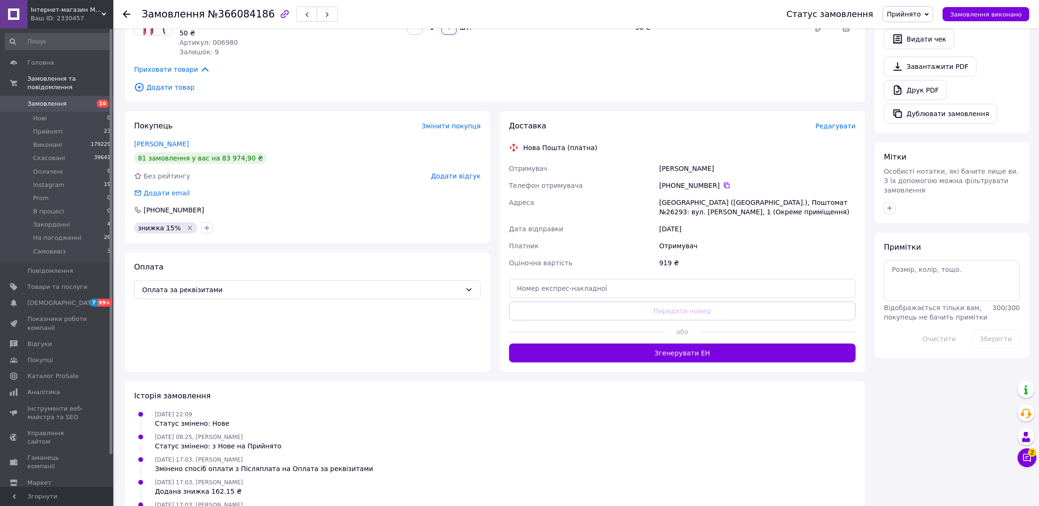
click at [828, 122] on span "Редагувати" at bounding box center [835, 126] width 40 height 8
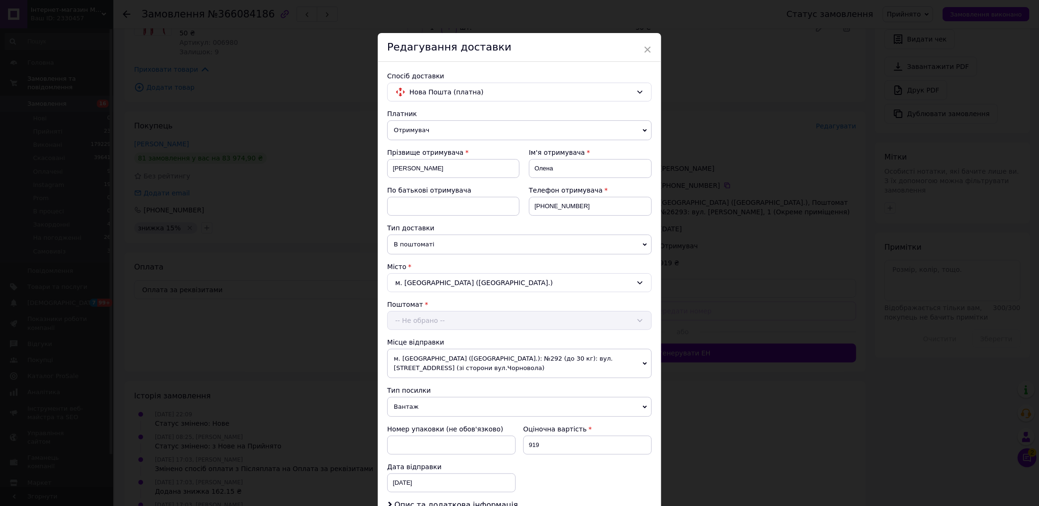
scroll to position [153, 0]
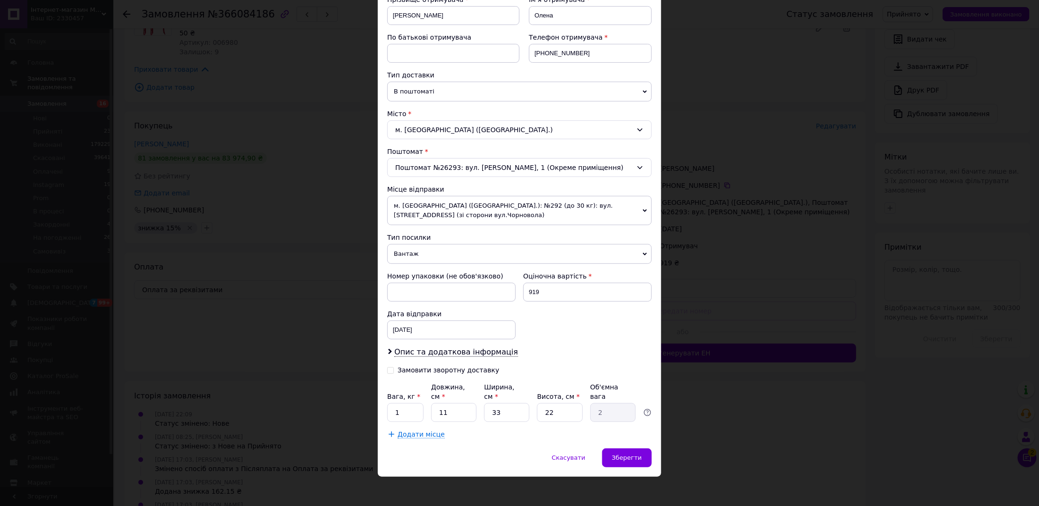
click at [432, 366] on div "Замовити зворотну доставку" at bounding box center [449, 370] width 102 height 8
click at [394, 366] on input "Замовити зворотну доставку" at bounding box center [390, 369] width 7 height 7
checkbox input "true"
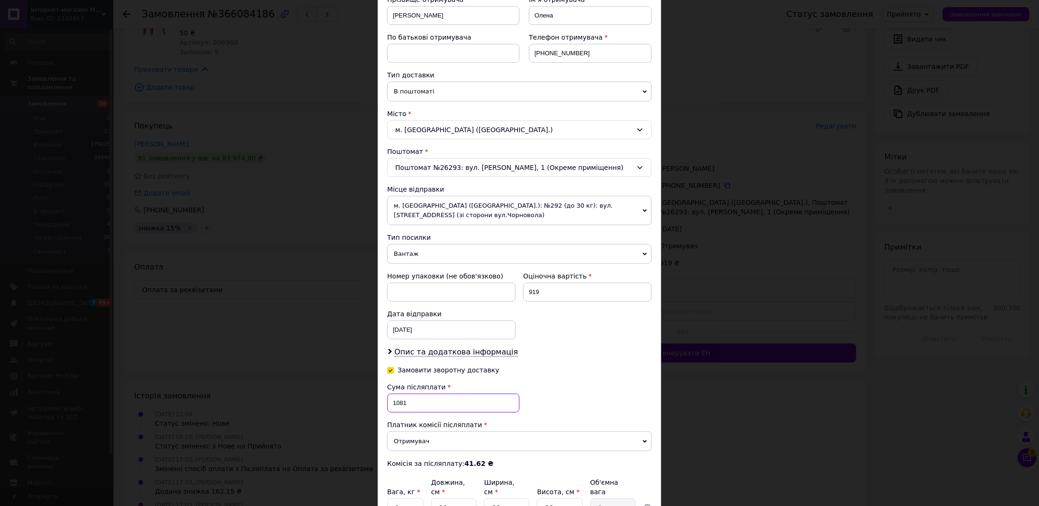
click at [430, 398] on input "1081" at bounding box center [453, 403] width 132 height 19
type input "919"
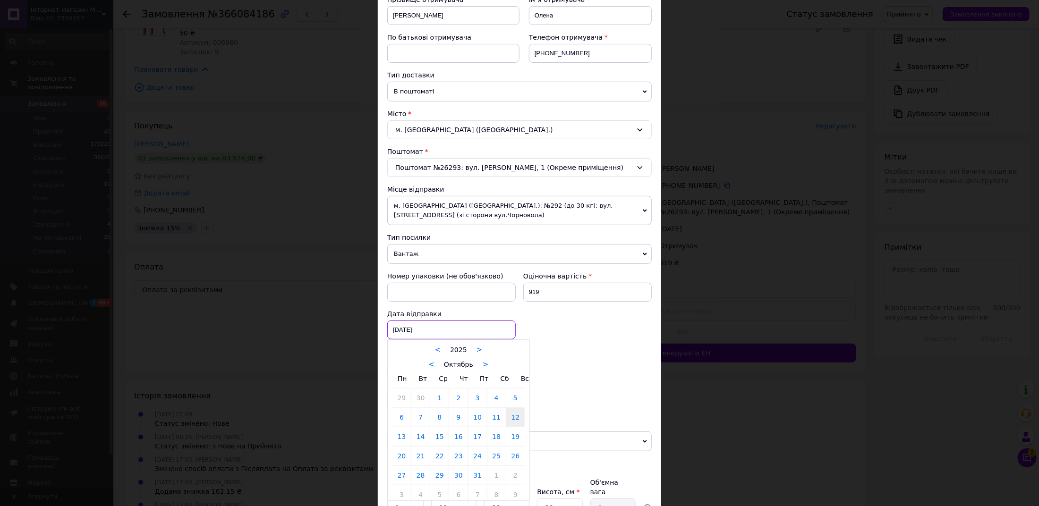
click at [419, 324] on div "[DATE] < 2025 > < Октябрь > Пн Вт Ср Чт Пт Сб Вс 29 30 1 2 3 4 5 6 7 8 9 10 11 …" at bounding box center [451, 330] width 128 height 19
click at [400, 434] on link "13" at bounding box center [401, 436] width 18 height 19
type input "[DATE]"
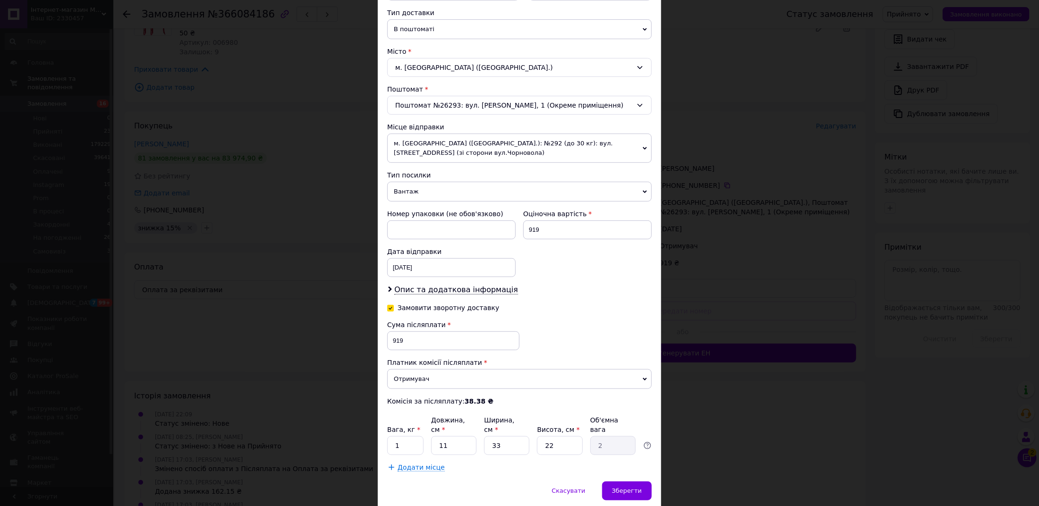
scroll to position [248, 0]
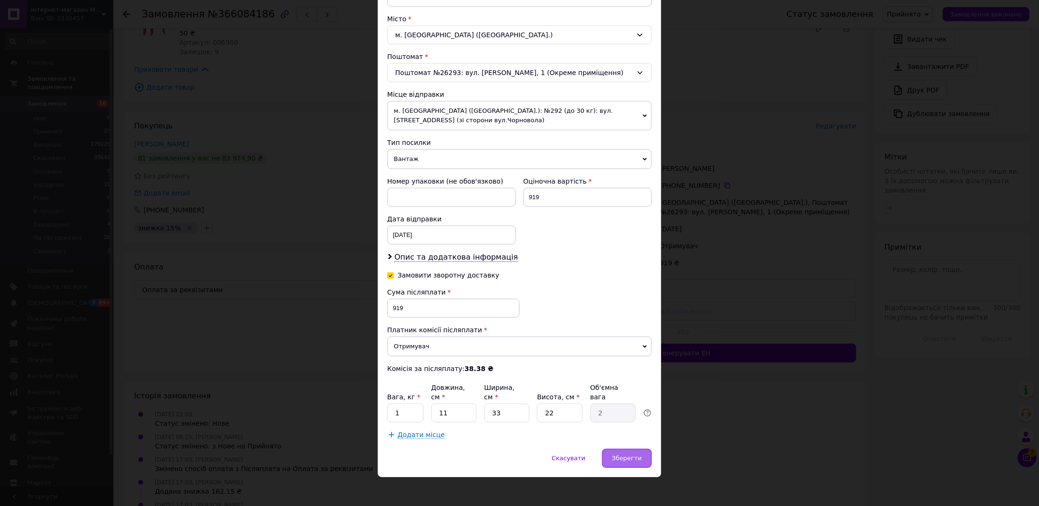
click at [634, 459] on div "Зберегти" at bounding box center [627, 458] width 50 height 19
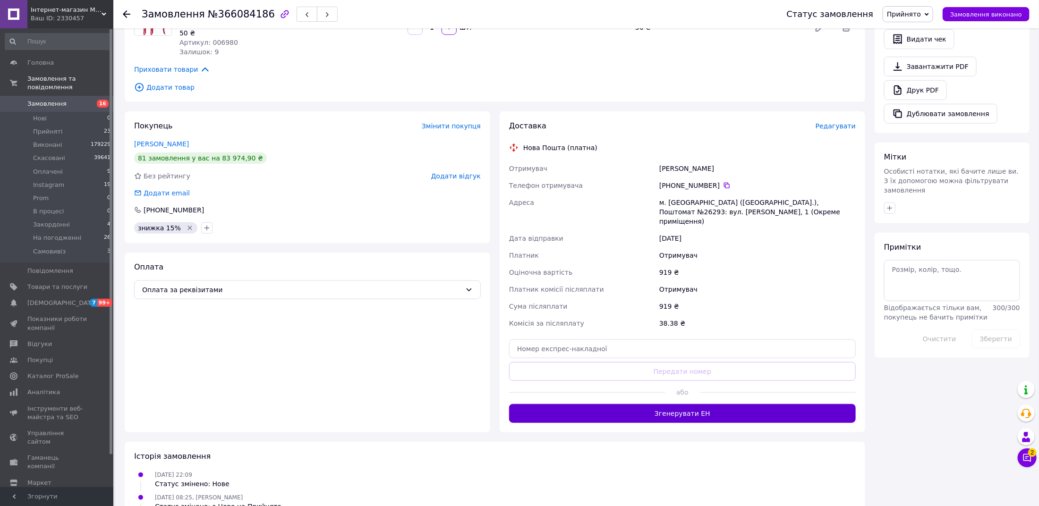
click at [633, 404] on button "Згенерувати ЕН" at bounding box center [682, 413] width 347 height 19
click at [916, 9] on span "Прийнято" at bounding box center [907, 14] width 51 height 16
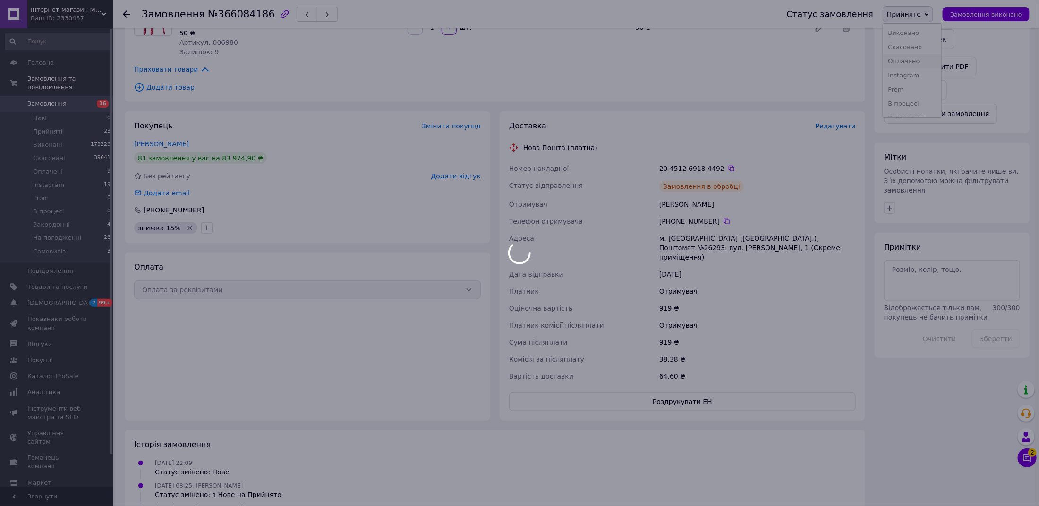
click at [916, 57] on li "Оплачено" at bounding box center [912, 61] width 58 height 14
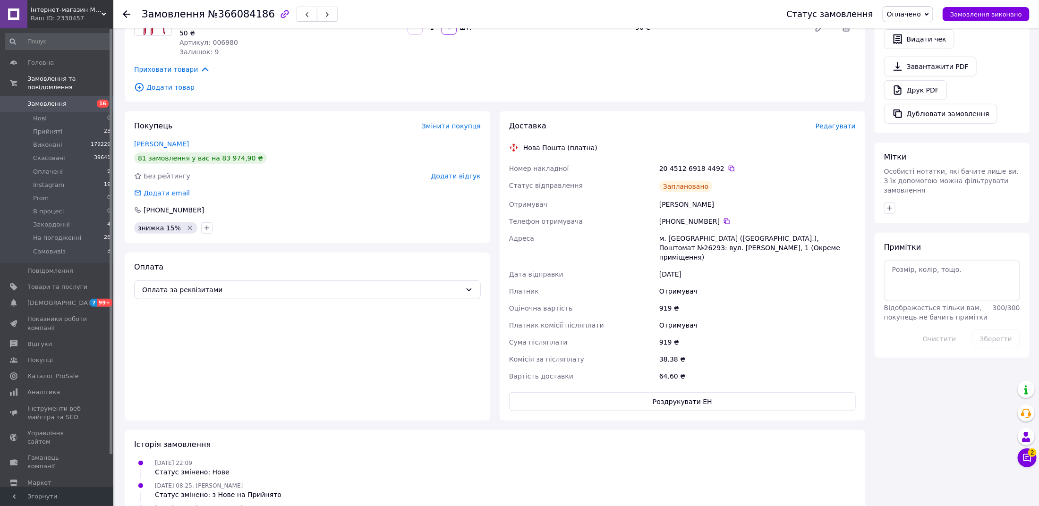
scroll to position [0, 0]
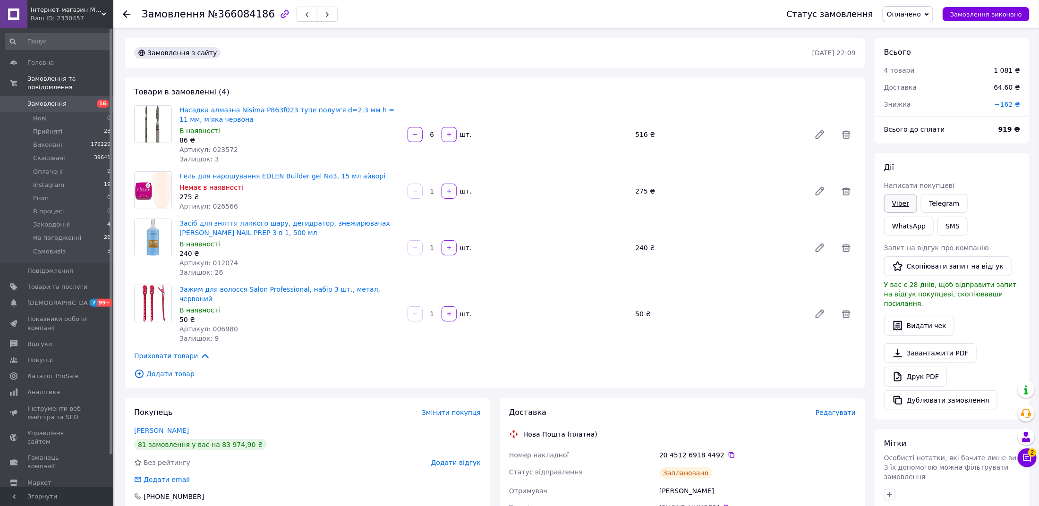
click at [906, 201] on link "Viber" at bounding box center [900, 203] width 33 height 19
click at [57, 103] on span "Замовлення" at bounding box center [46, 104] width 39 height 8
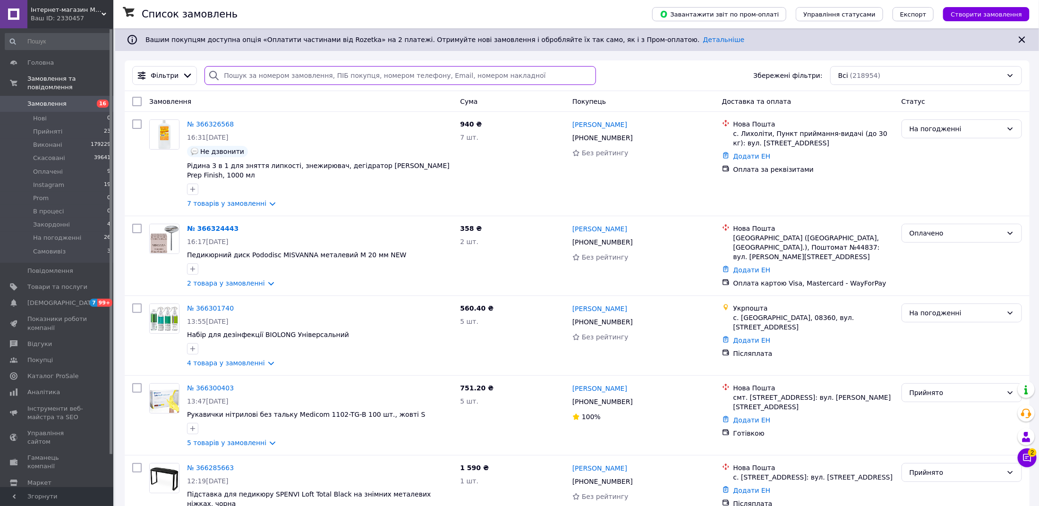
click at [235, 81] on input "search" at bounding box center [399, 75] width 391 height 19
type input "22281"
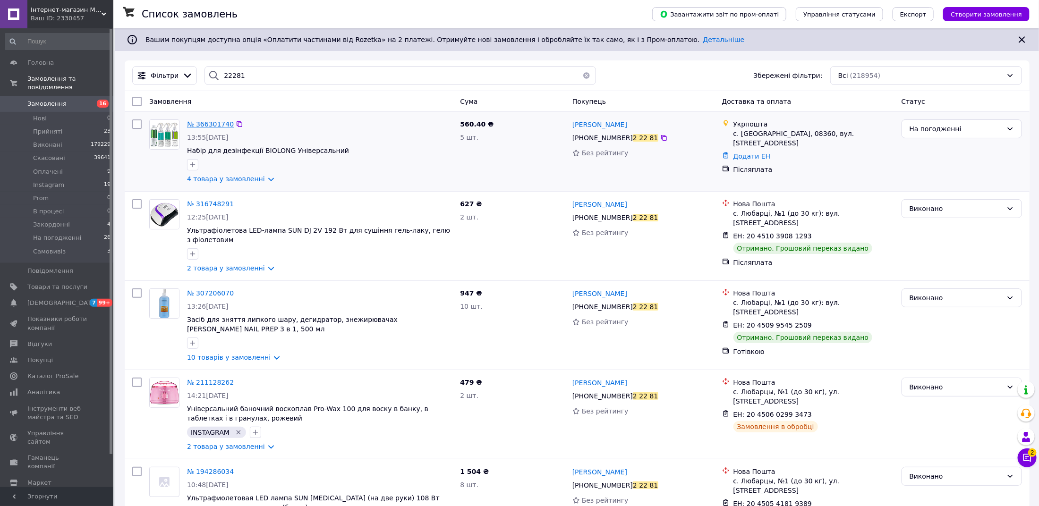
click at [212, 122] on span "№ 366301740" at bounding box center [210, 124] width 47 height 8
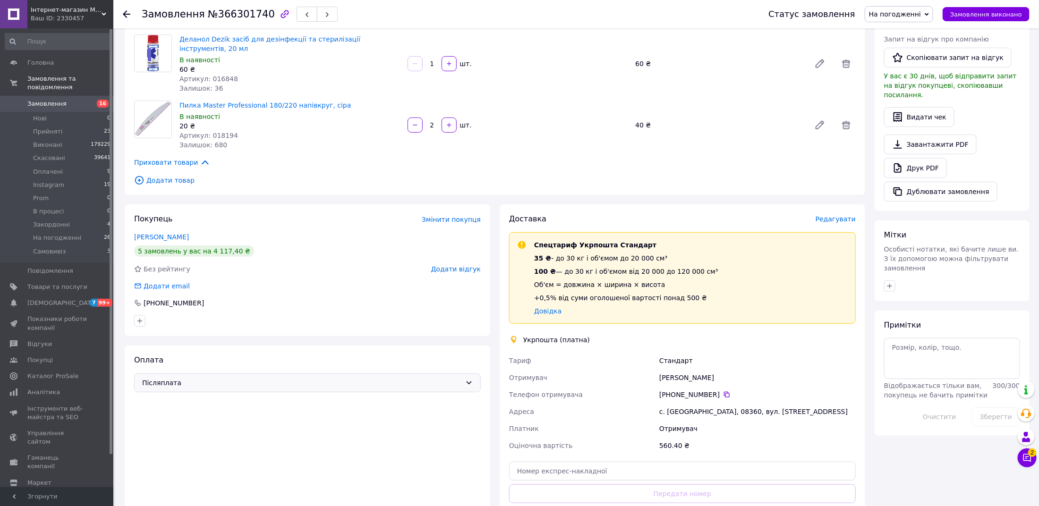
scroll to position [228, 0]
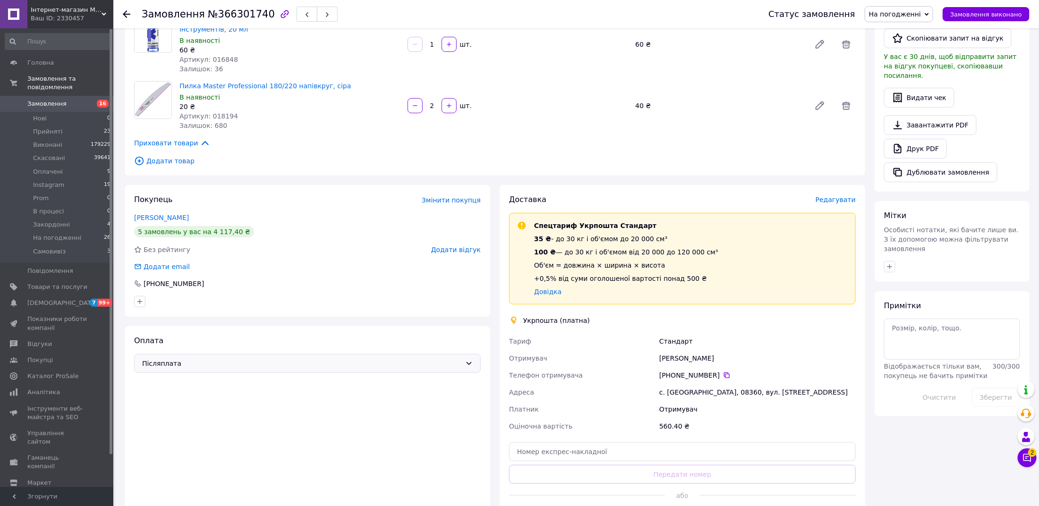
click at [173, 365] on span "Післяплата" at bounding box center [301, 363] width 319 height 10
click at [183, 449] on span "Оплата за реквізитами" at bounding box center [307, 453] width 331 height 9
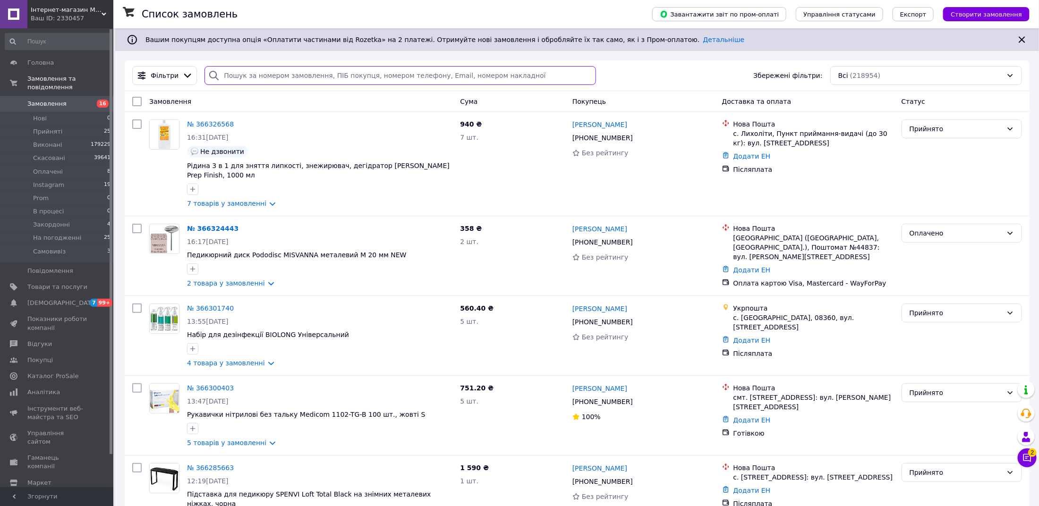
click at [303, 79] on input "search" at bounding box center [399, 75] width 391 height 19
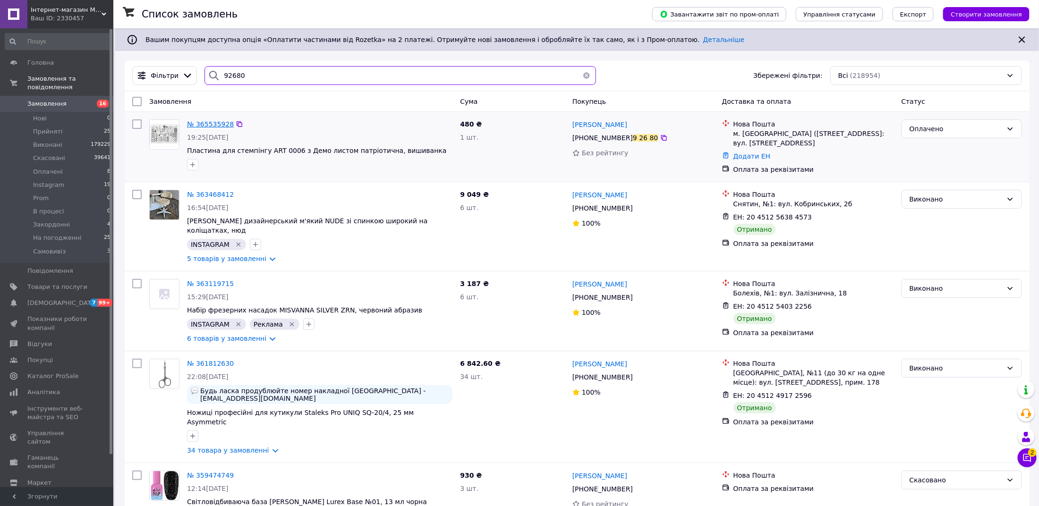
type input "92680"
click at [219, 124] on span "№ 365535928" at bounding box center [210, 124] width 47 height 8
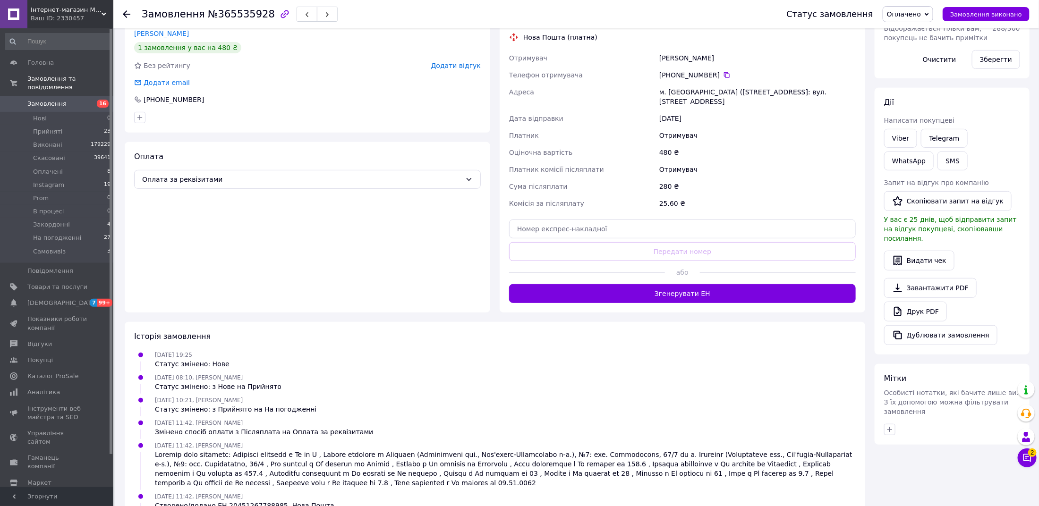
scroll to position [168, 0]
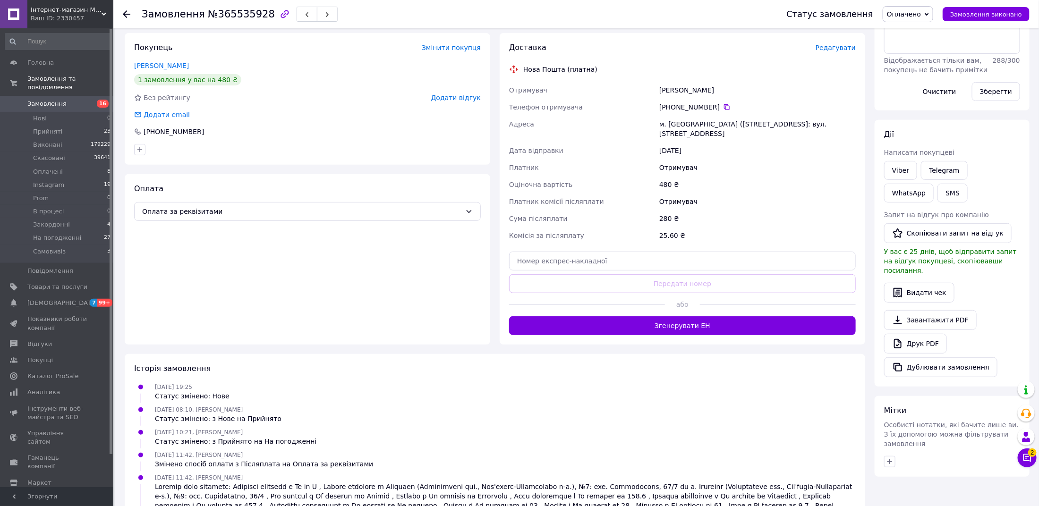
click at [839, 44] on span "Редагувати" at bounding box center [835, 48] width 40 height 8
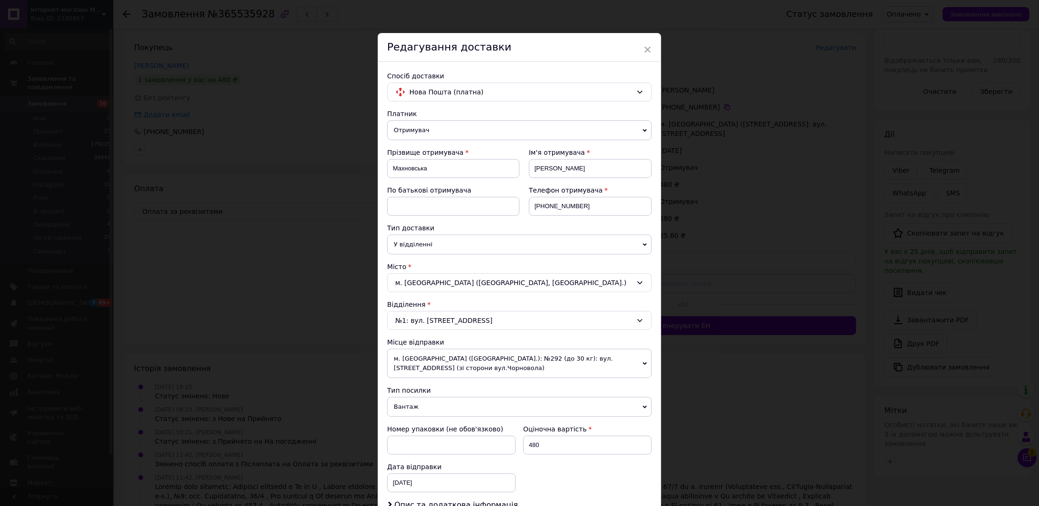
scroll to position [248, 0]
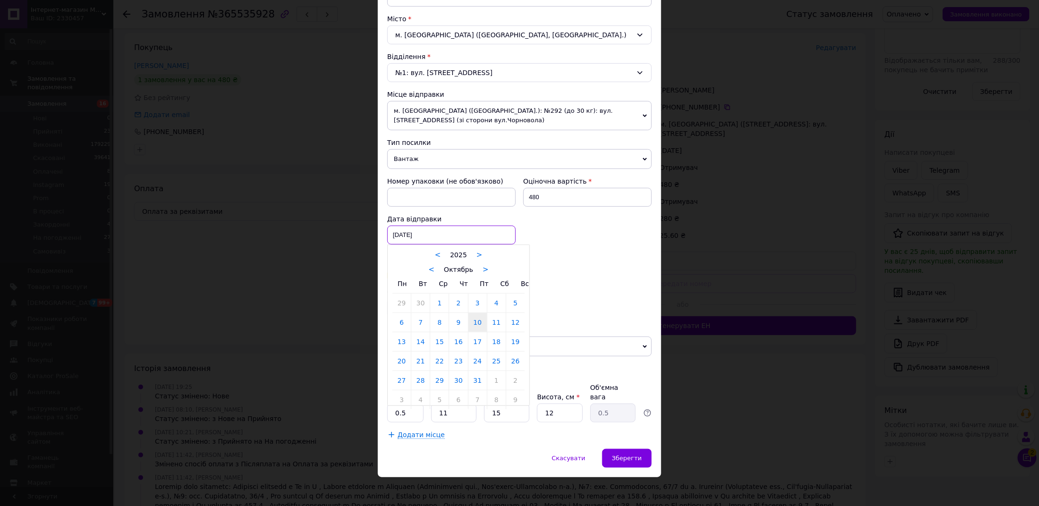
click at [403, 231] on div "10.10.2025 < 2025 > < Октябрь > Пн Вт Ср Чт Пт Сб Вс 29 30 1 2 3 4 5 6 7 8 9 10…" at bounding box center [451, 235] width 128 height 19
click at [404, 337] on link "13" at bounding box center [401, 341] width 18 height 19
type input "[DATE]"
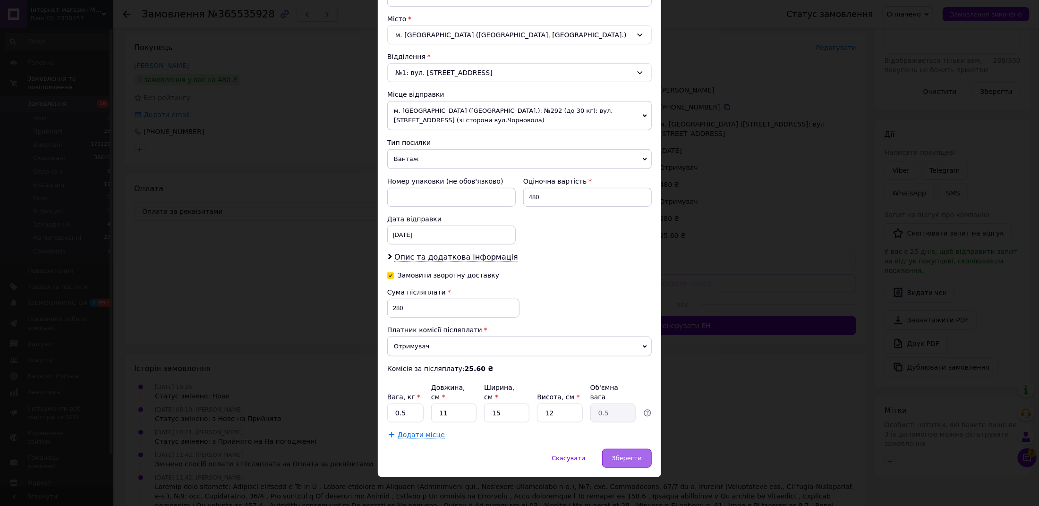
click at [640, 456] on span "Зберегти" at bounding box center [627, 458] width 30 height 7
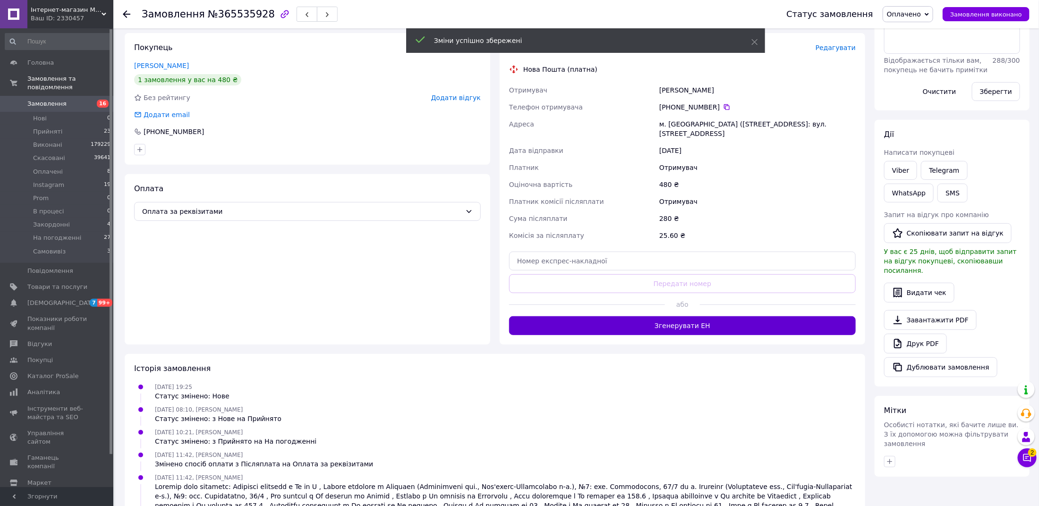
click at [653, 327] on button "Згенерувати ЕН" at bounding box center [682, 325] width 347 height 19
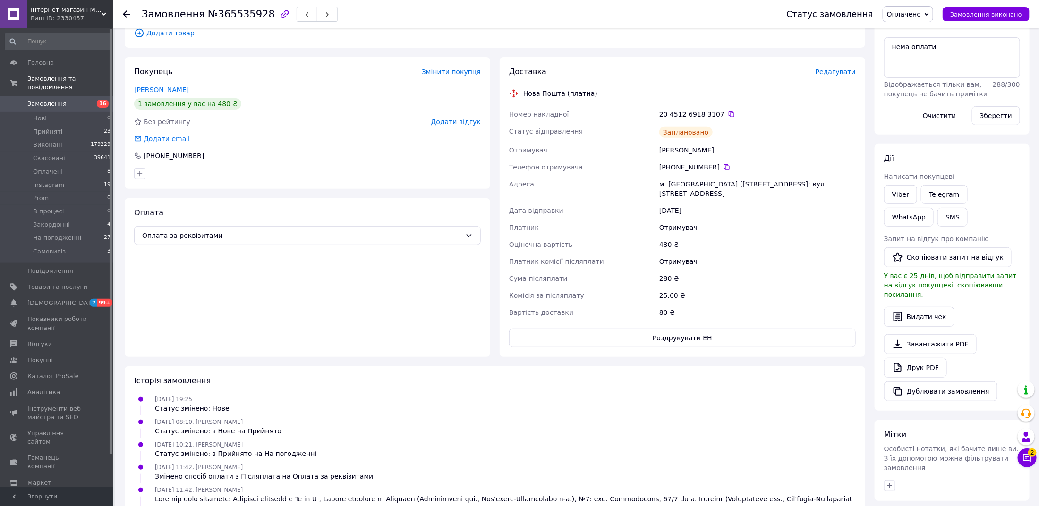
scroll to position [138, 0]
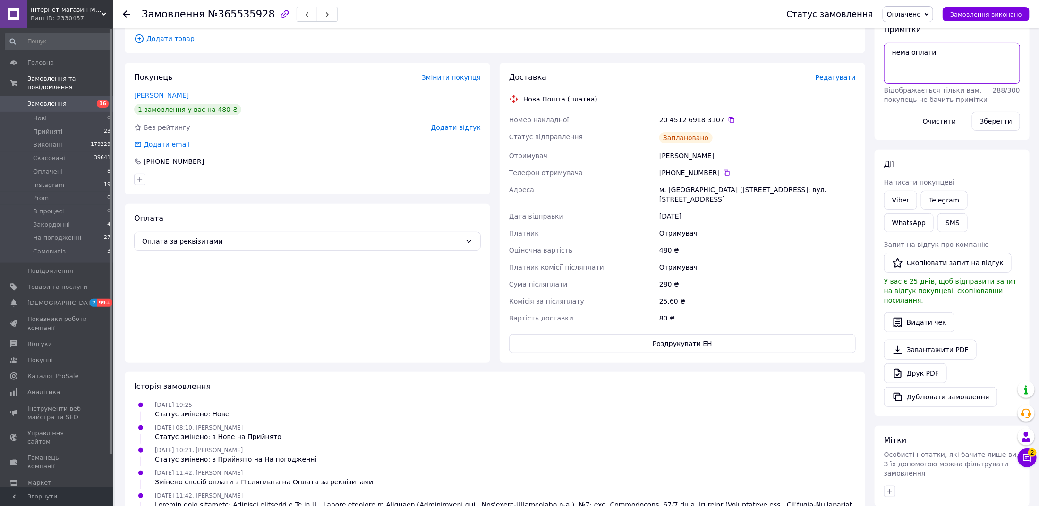
click at [943, 51] on textarea "нема оплати" at bounding box center [952, 63] width 136 height 41
type textarea "на корапч"
click at [994, 124] on button "Зберегти" at bounding box center [996, 121] width 48 height 19
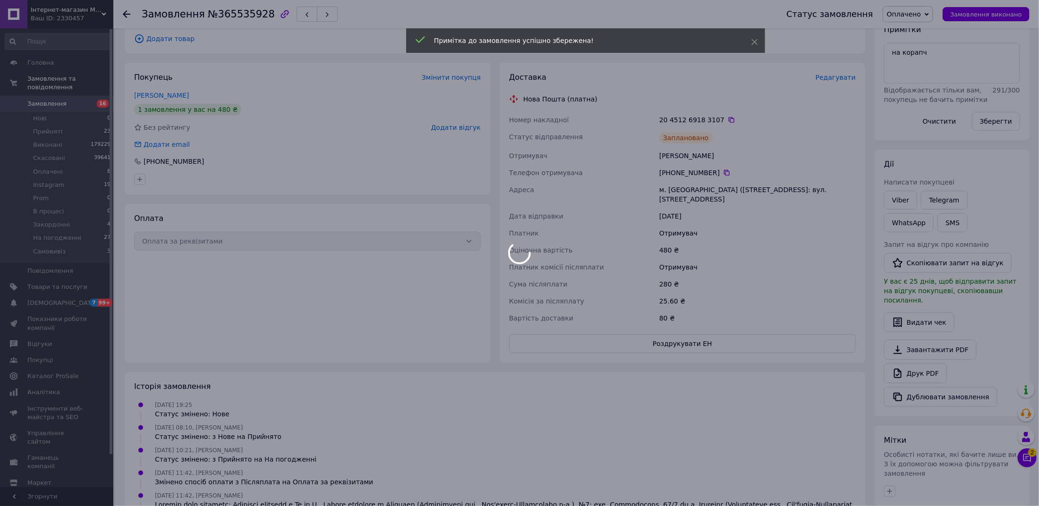
scroll to position [13, 0]
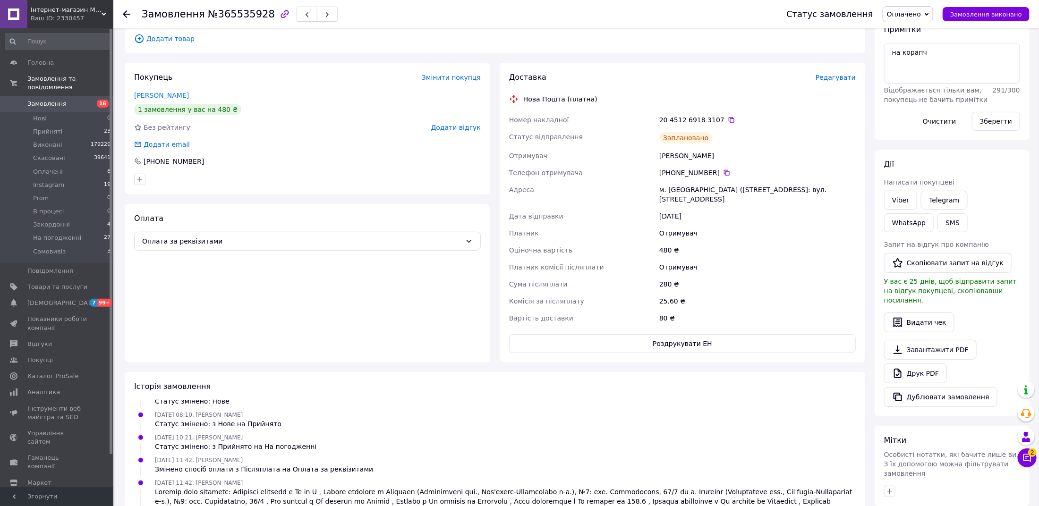
click at [62, 97] on link "Замовлення 16" at bounding box center [58, 104] width 116 height 16
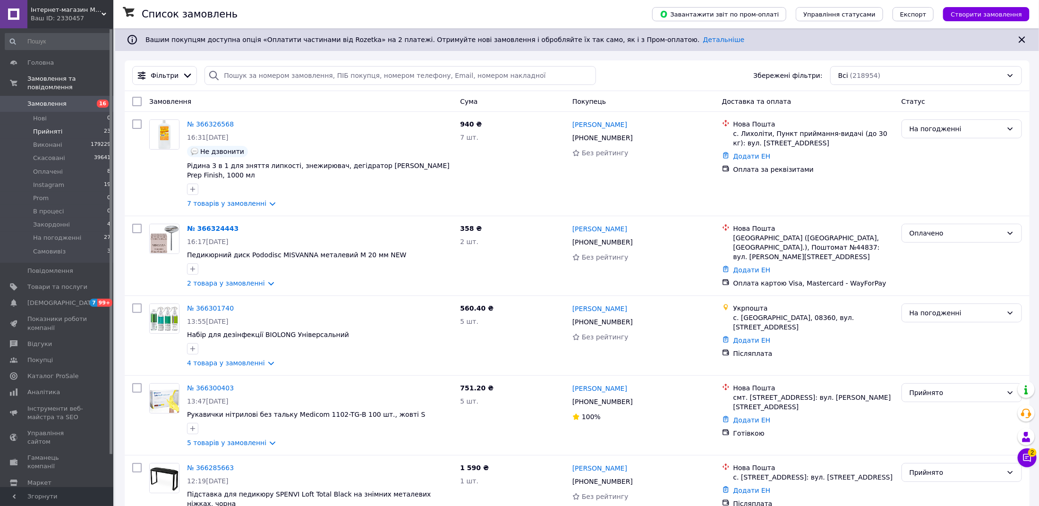
click at [41, 137] on li "Прийняті 23" at bounding box center [58, 131] width 116 height 13
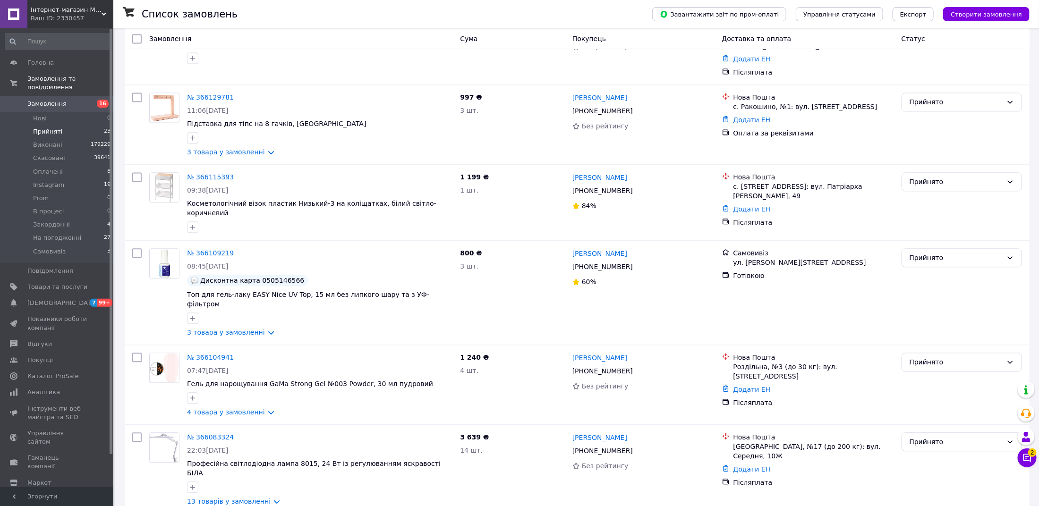
scroll to position [1196, 0]
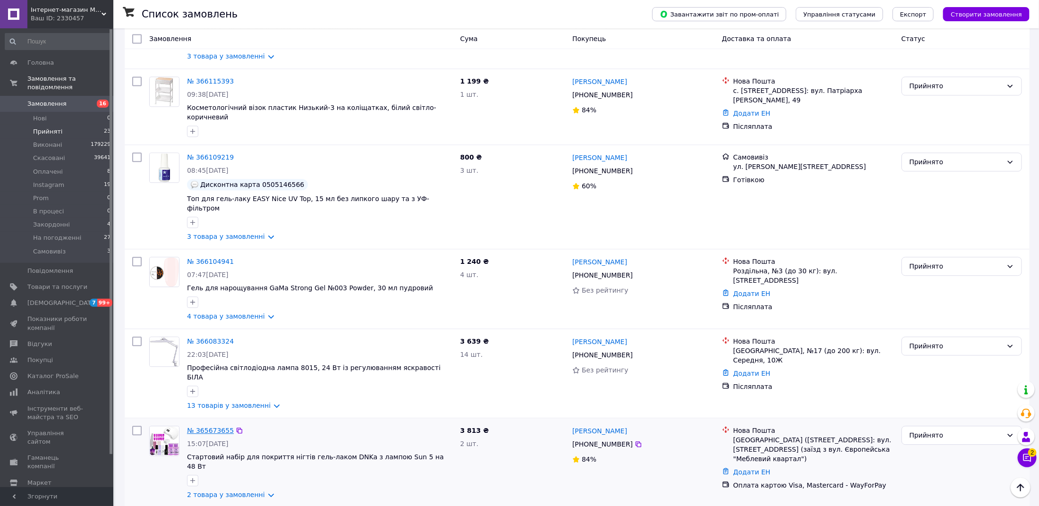
click at [215, 427] on link "№ 365673655" at bounding box center [210, 431] width 47 height 8
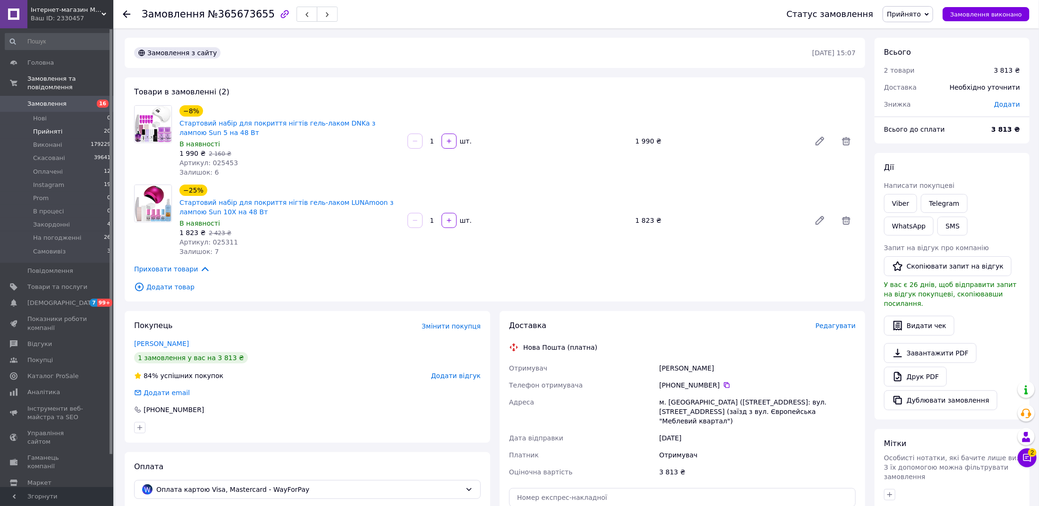
click at [38, 132] on span "Прийняті" at bounding box center [47, 131] width 29 height 8
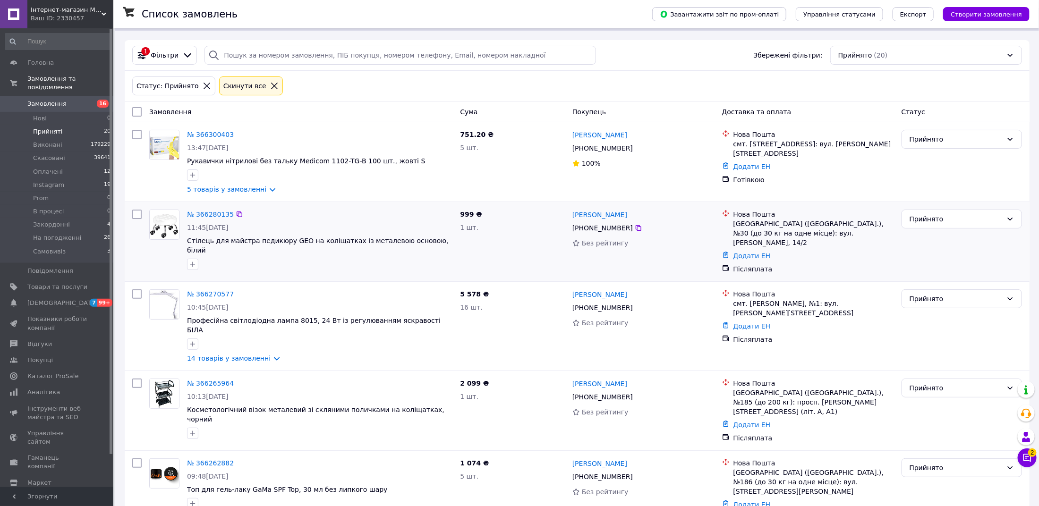
scroll to position [23, 0]
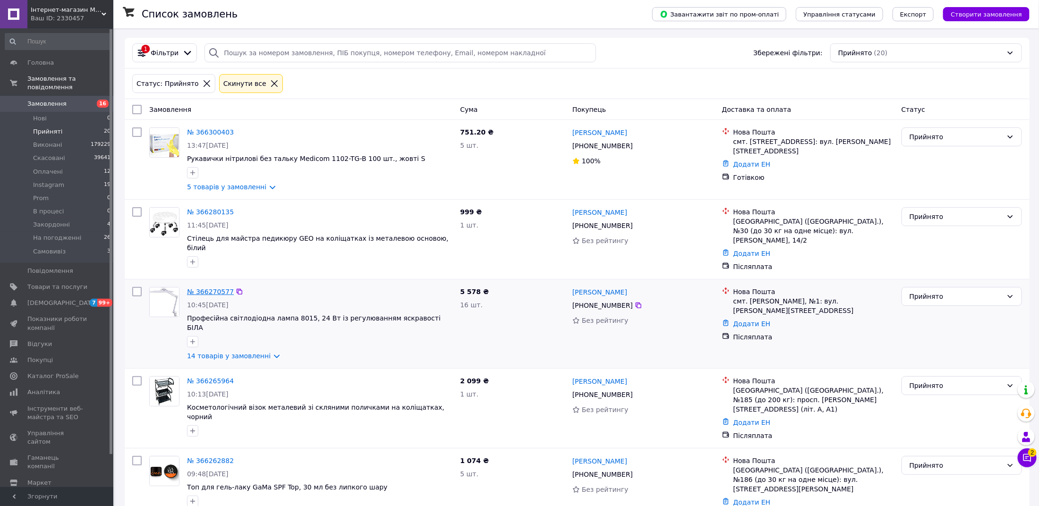
click at [212, 288] on link "№ 366270577" at bounding box center [210, 292] width 47 height 8
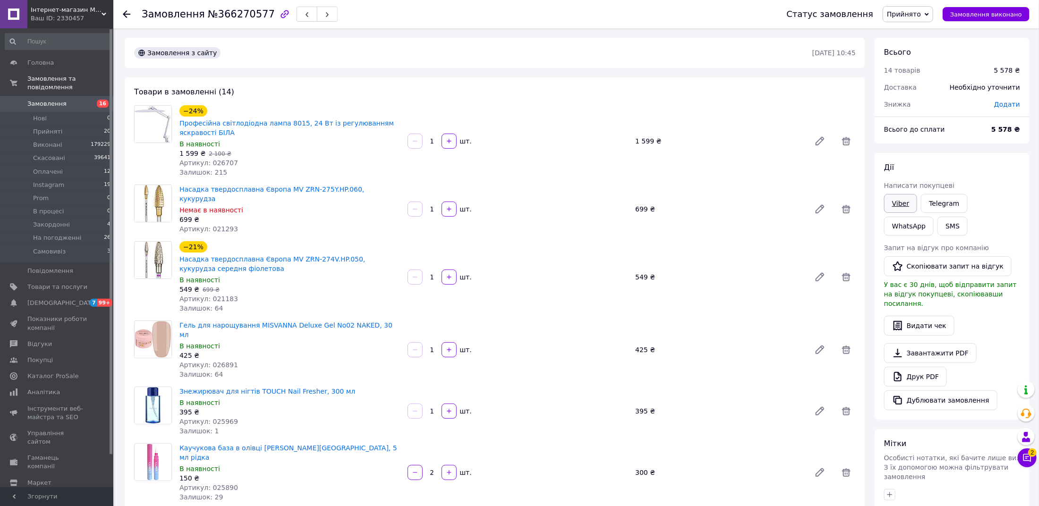
click at [893, 206] on link "Viber" at bounding box center [900, 203] width 33 height 19
click at [44, 127] on li "Прийняті 20" at bounding box center [58, 131] width 116 height 13
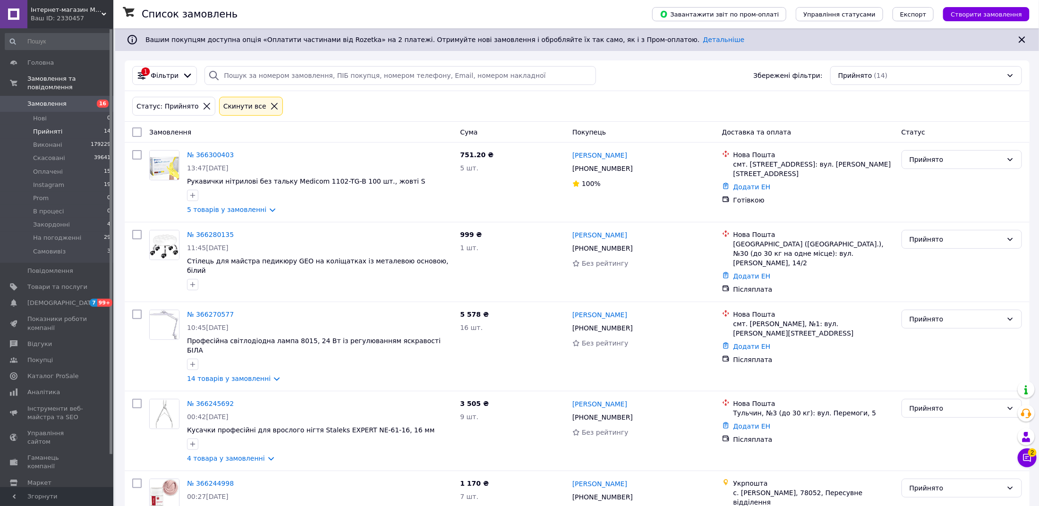
click at [56, 134] on span "Прийняті" at bounding box center [47, 131] width 29 height 8
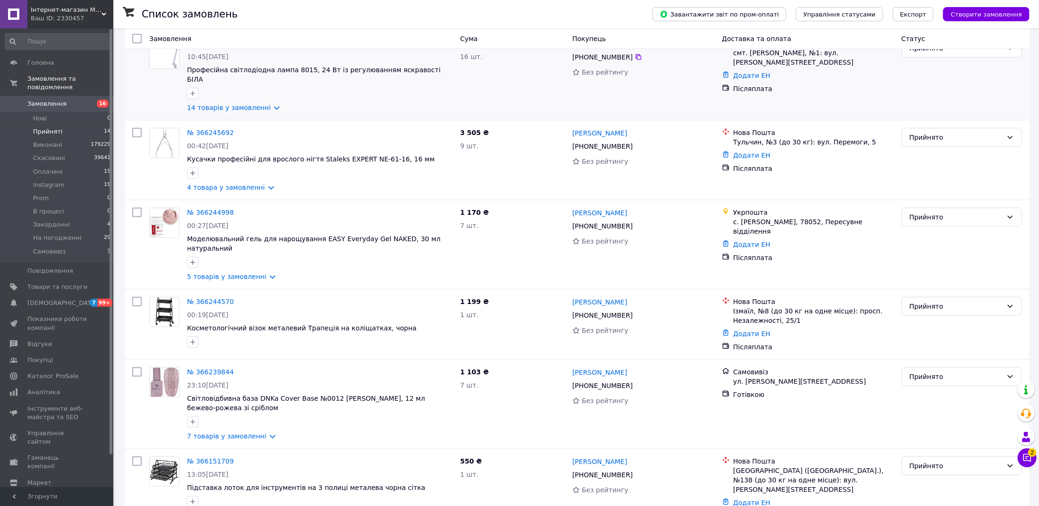
scroll to position [754, 0]
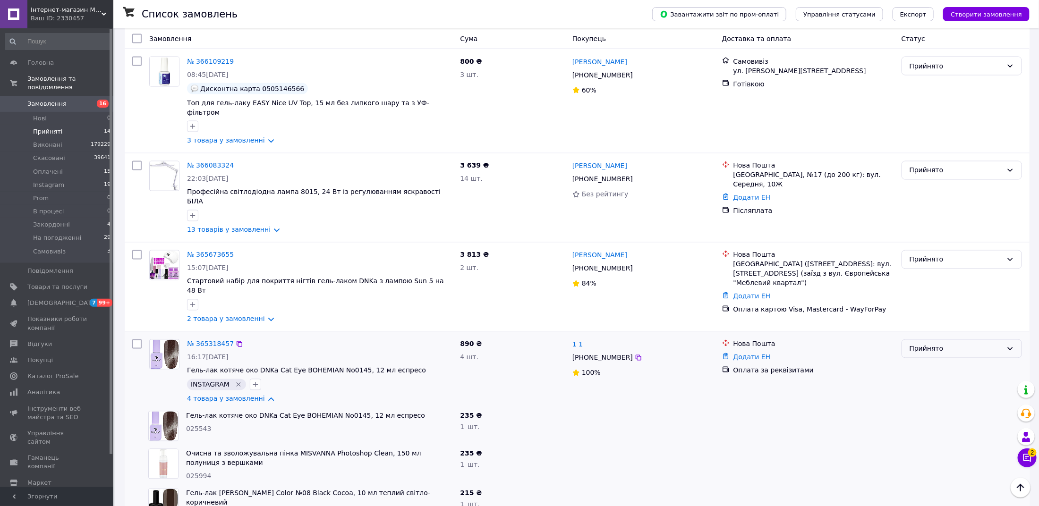
click at [948, 339] on div "Прийнято" at bounding box center [961, 348] width 120 height 19
click at [935, 348] on li "Instagram" at bounding box center [962, 352] width 120 height 17
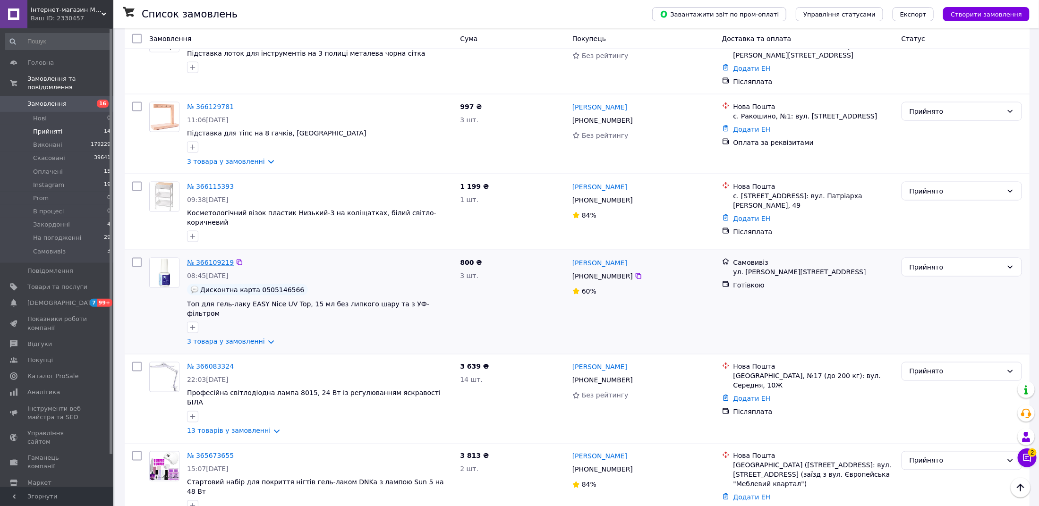
scroll to position [691, 0]
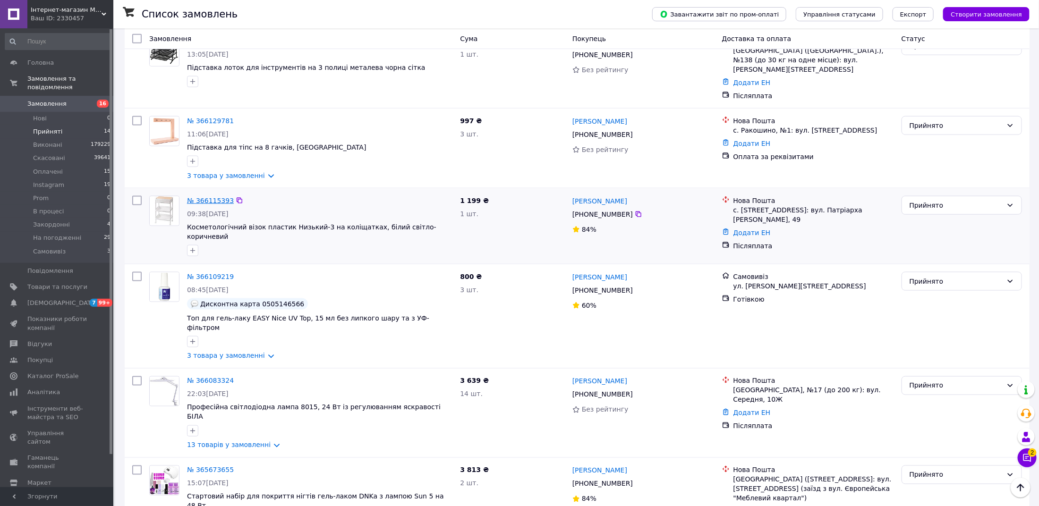
click at [204, 197] on link "№ 366115393" at bounding box center [210, 201] width 47 height 8
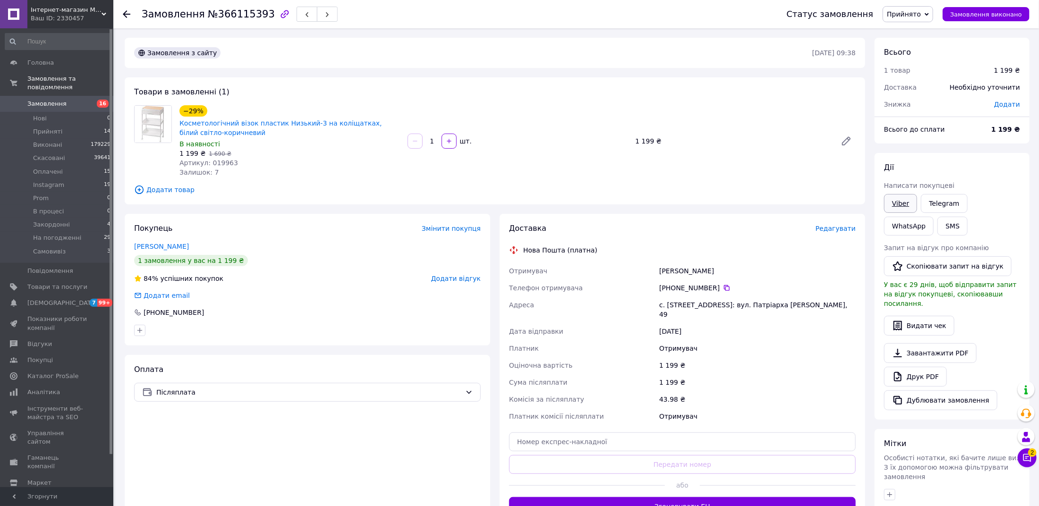
click at [902, 201] on link "Viber" at bounding box center [900, 203] width 33 height 19
click at [946, 204] on link "Telegram" at bounding box center [944, 203] width 46 height 19
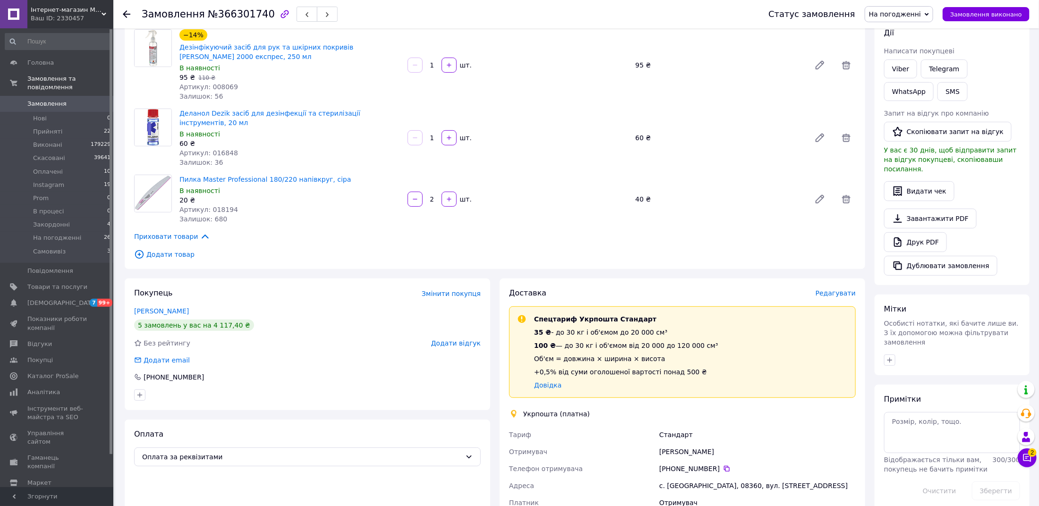
scroll to position [139, 0]
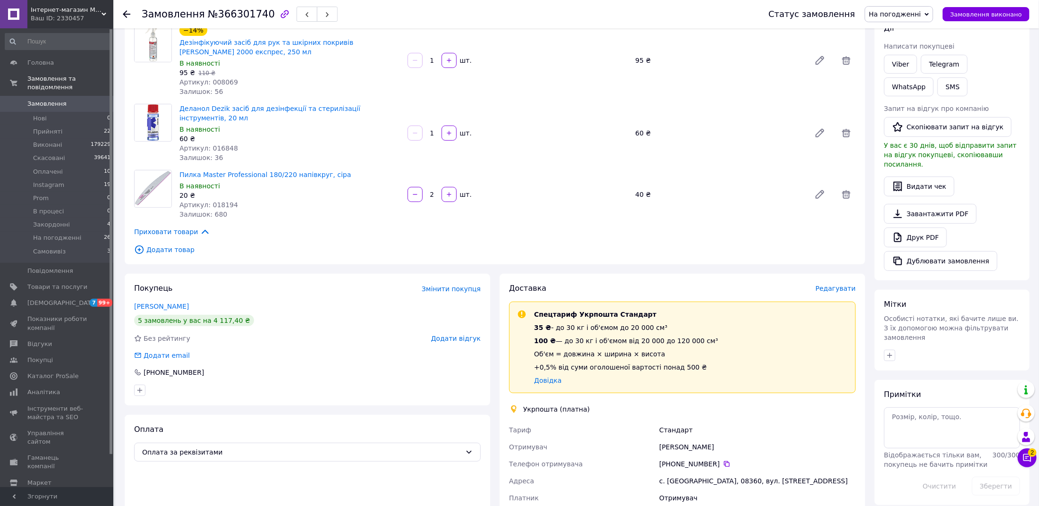
click at [837, 287] on span "Редагувати" at bounding box center [835, 289] width 40 height 8
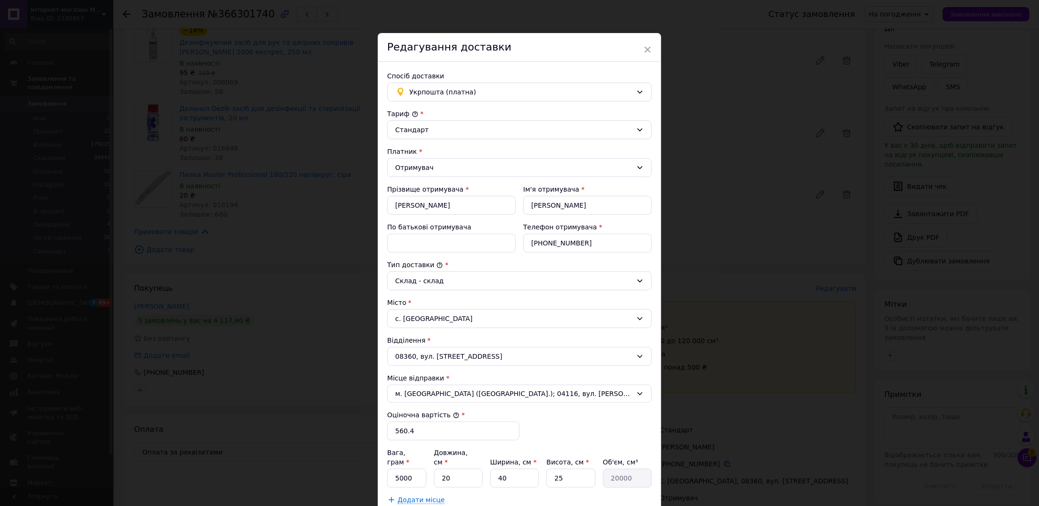
click at [460, 74] on div "Спосіб доставки" at bounding box center [519, 75] width 264 height 9
click at [461, 88] on span "Укрпошта (платна)" at bounding box center [520, 92] width 223 height 10
click at [457, 126] on span "Нова Пошта (платна)" at bounding box center [525, 130] width 234 height 9
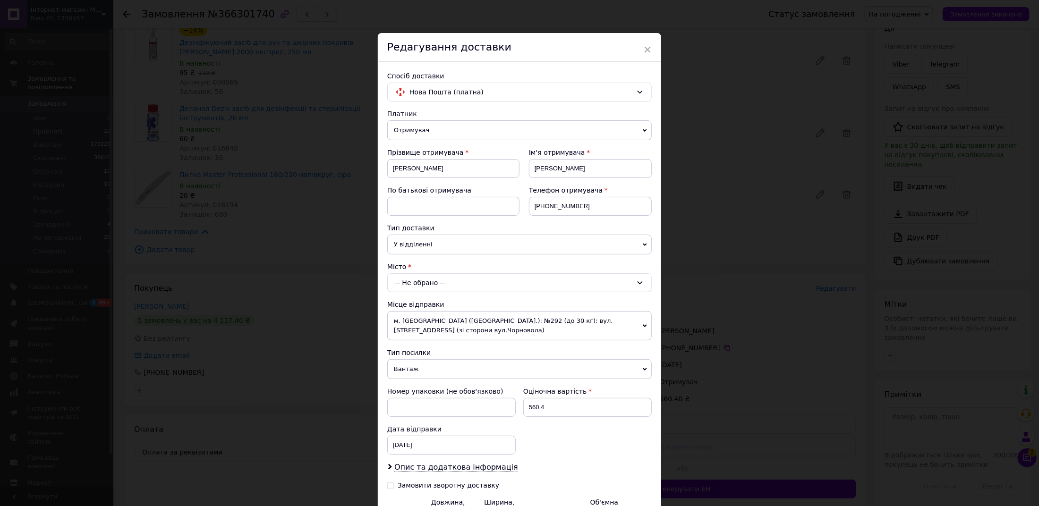
click at [416, 278] on div "-- Не обрано --" at bounding box center [519, 282] width 264 height 19
type input "любарці"
click at [415, 319] on span "Любарці" at bounding box center [412, 323] width 29 height 8
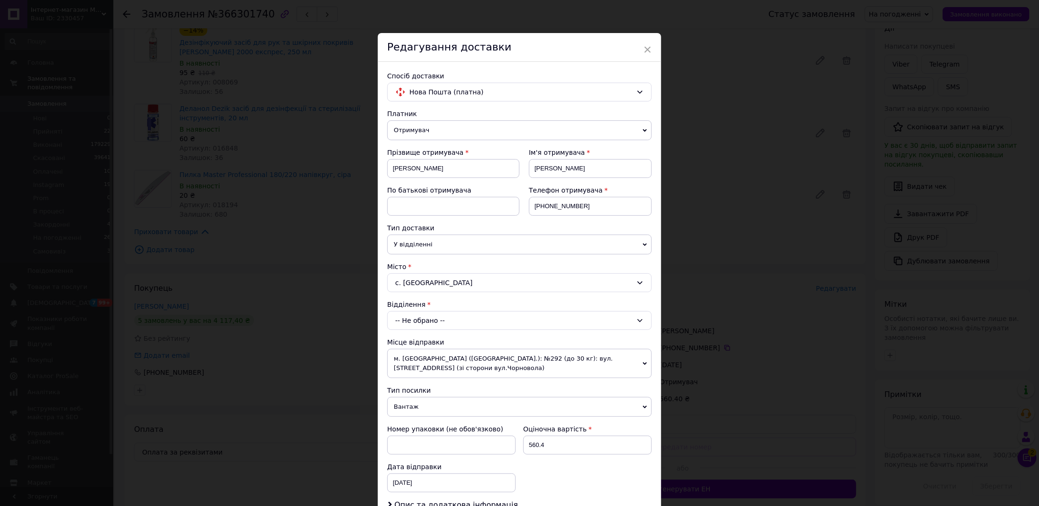
click at [416, 321] on div "-- Не обрано --" at bounding box center [519, 320] width 264 height 19
click at [424, 356] on li "№1 (до 30 кг): вул. [STREET_ADDRESS]" at bounding box center [519, 360] width 263 height 15
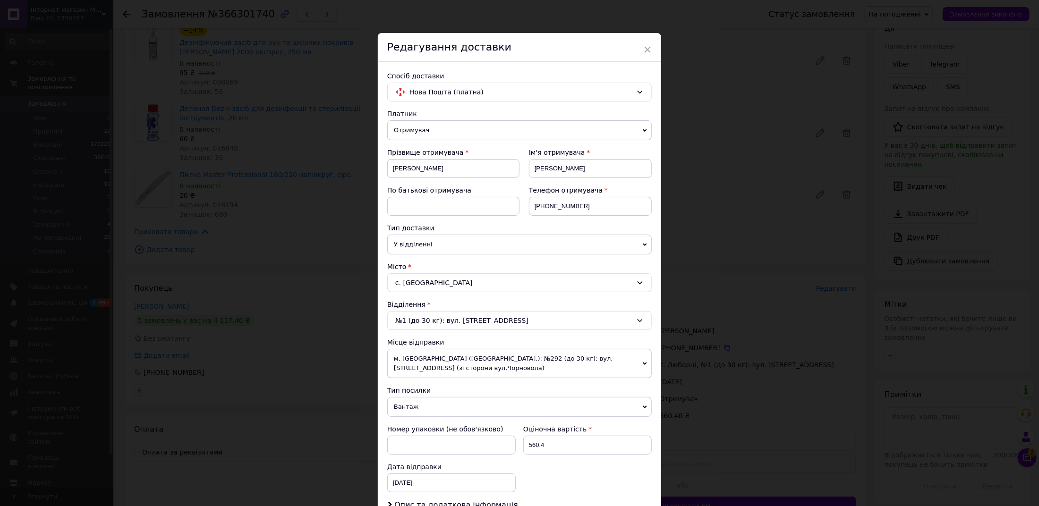
scroll to position [153, 0]
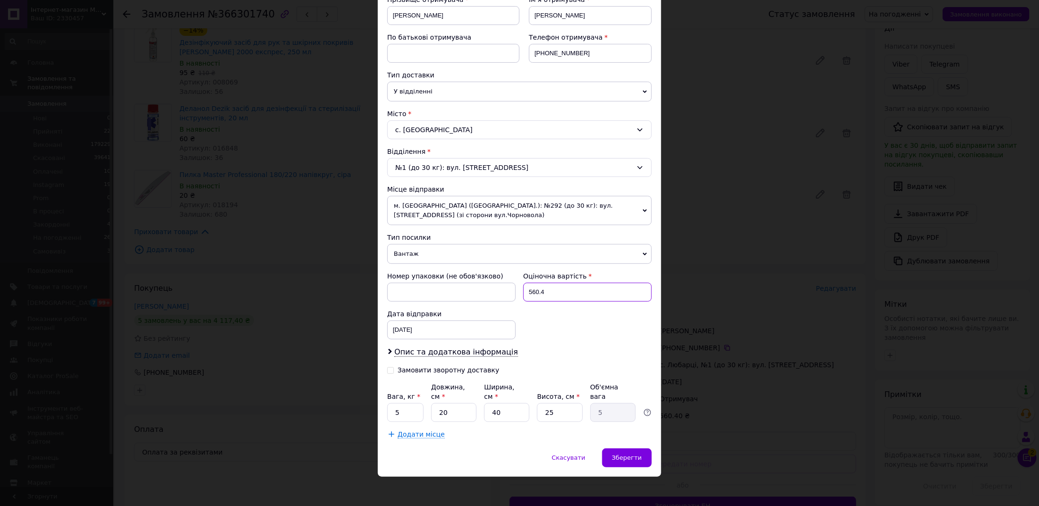
click at [552, 291] on input "560.4" at bounding box center [587, 292] width 128 height 19
type input "560"
click at [436, 331] on div "[DATE] < 2025 > < Октябрь > Пн Вт Ср Чт Пт Сб Вс 29 30 1 2 3 4 5 6 7 8 9 10 11 …" at bounding box center [451, 330] width 128 height 19
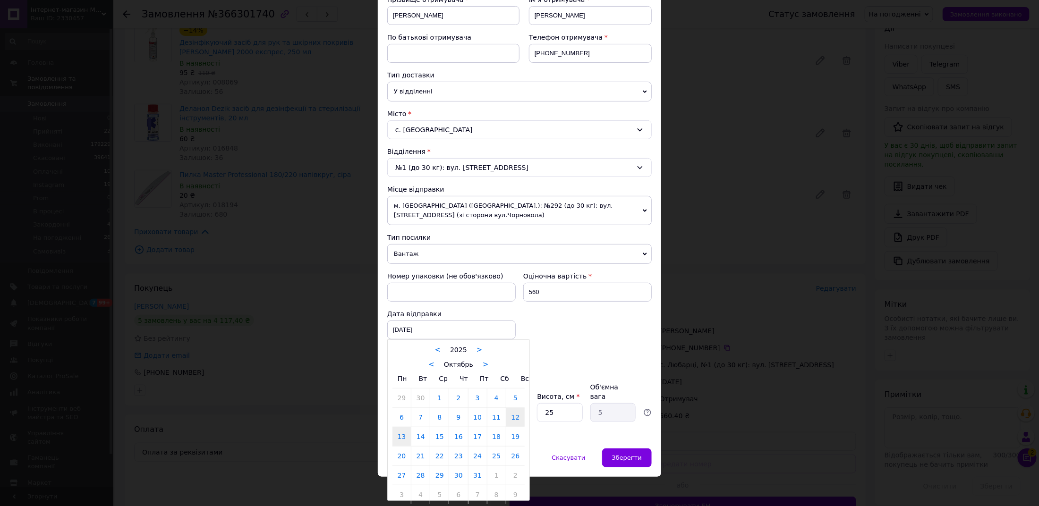
click at [407, 433] on link "13" at bounding box center [401, 436] width 18 height 19
type input "[DATE]"
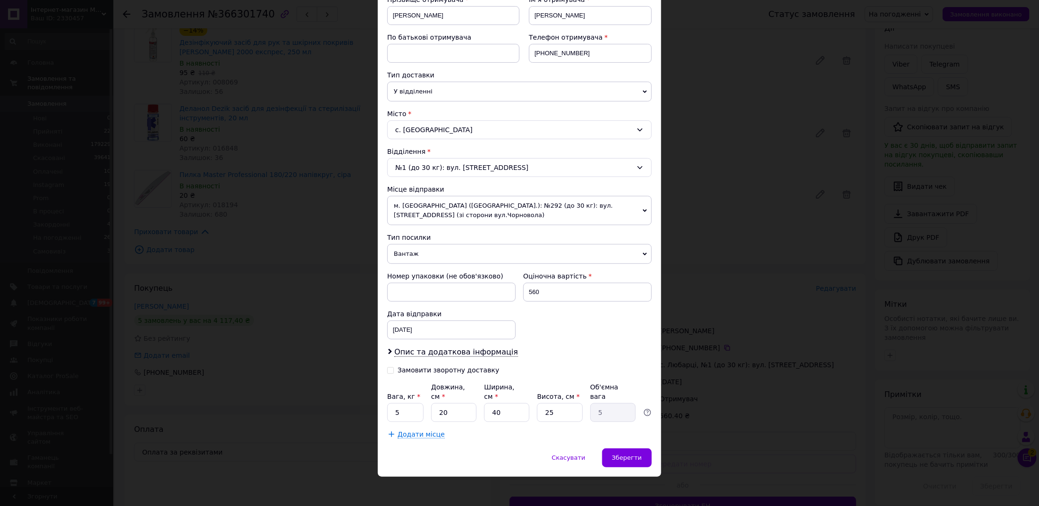
click at [416, 368] on div "Замовити зворотну доставку" at bounding box center [449, 370] width 102 height 8
click at [394, 368] on input "Замовити зворотну доставку" at bounding box center [390, 369] width 7 height 7
checkbox input "true"
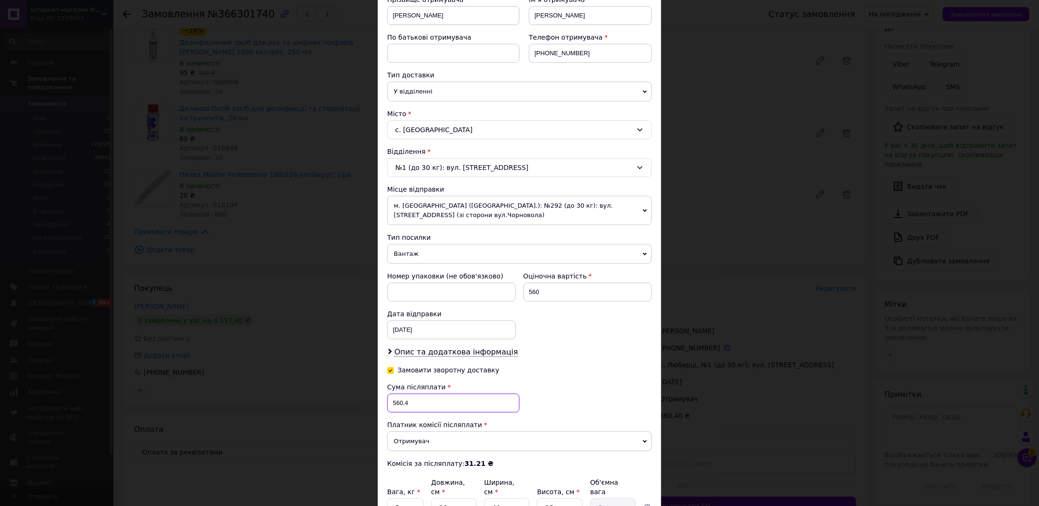
click at [414, 397] on input "560.4" at bounding box center [453, 403] width 132 height 19
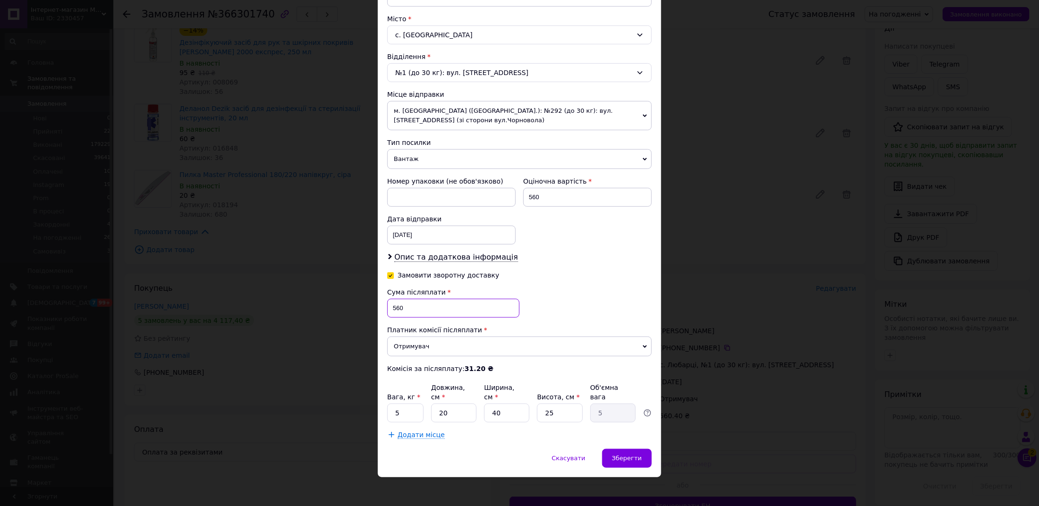
type input "560"
click at [399, 406] on input "5" at bounding box center [405, 413] width 36 height 19
type input "1"
click at [514, 419] on div "Платник Отримувач Відправник Прізвище отримувача Голубєва Ім'я отримувача Тетян…" at bounding box center [519, 150] width 264 height 578
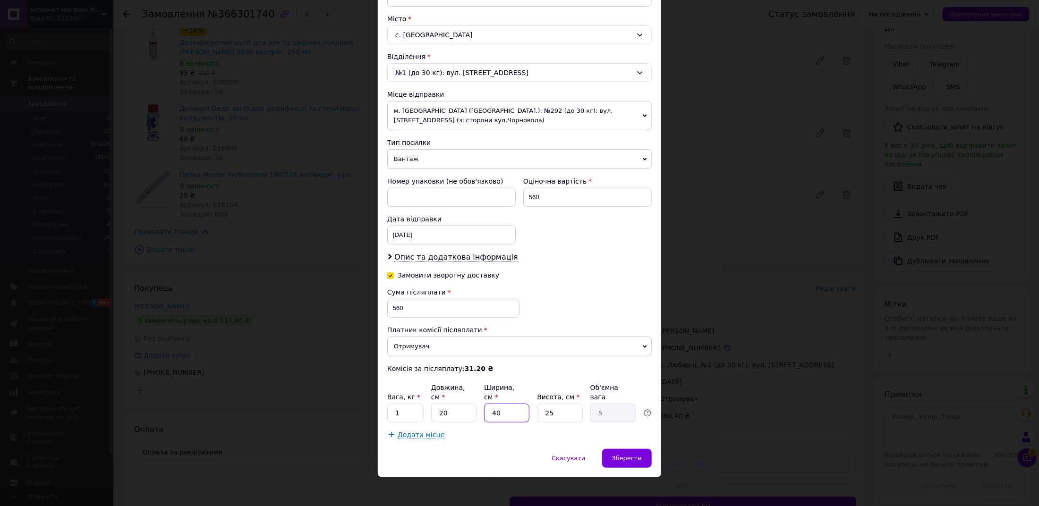
click at [512, 412] on input "40" at bounding box center [506, 413] width 45 height 19
type input "1"
type input "0.13"
type input "10"
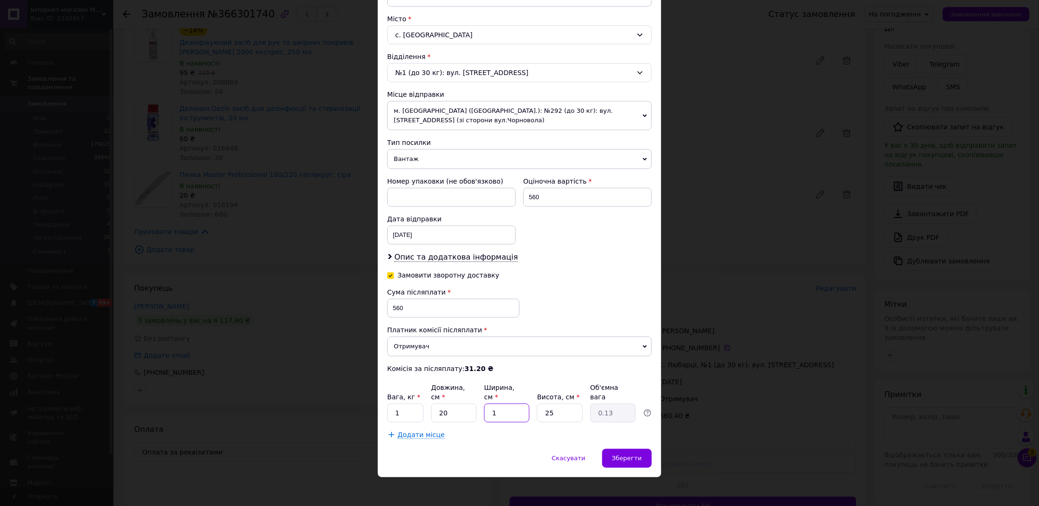
type input "1.25"
type input "10"
click at [630, 449] on div "Зберегти" at bounding box center [627, 458] width 50 height 19
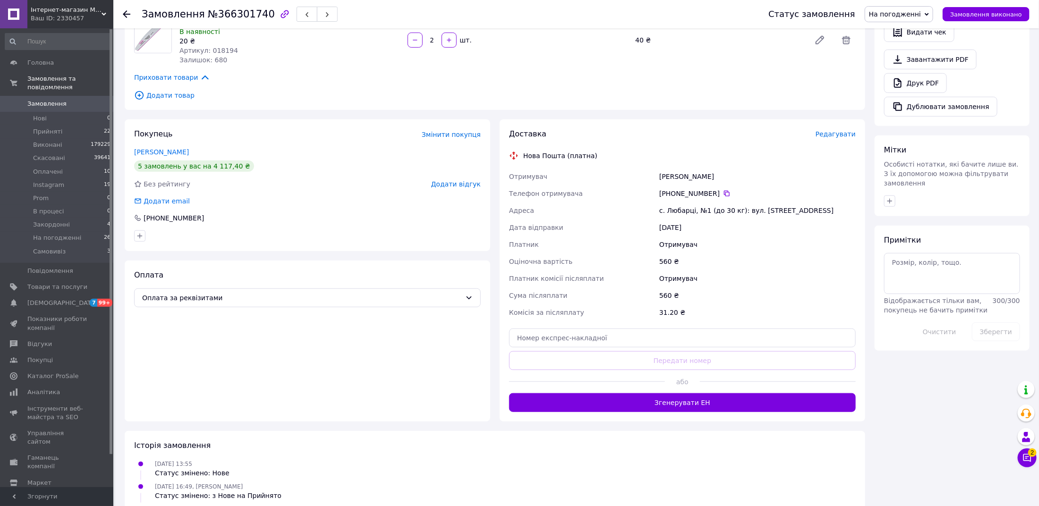
scroll to position [297, 0]
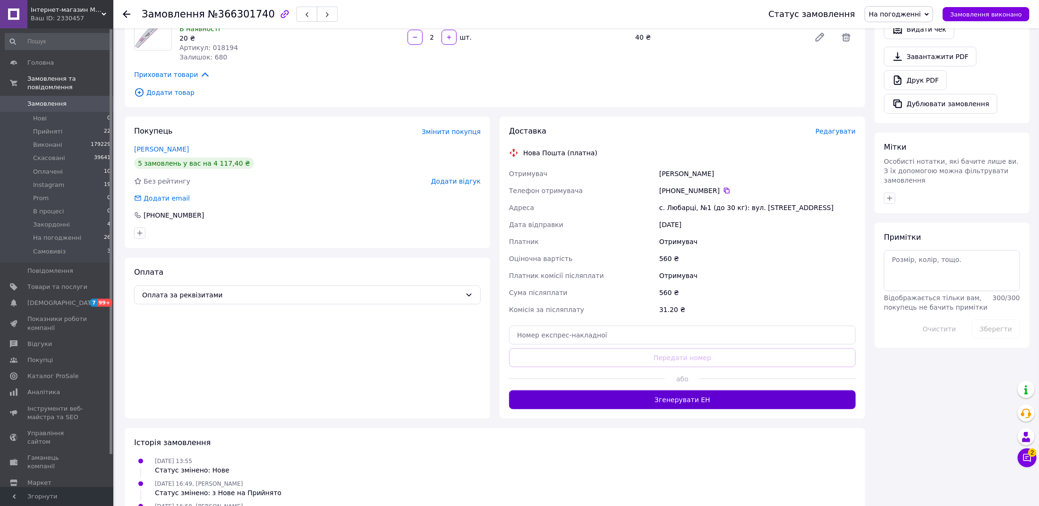
click at [723, 404] on button "Згенерувати ЕН" at bounding box center [682, 399] width 347 height 19
click at [921, 13] on span "На погодженні" at bounding box center [895, 14] width 52 height 8
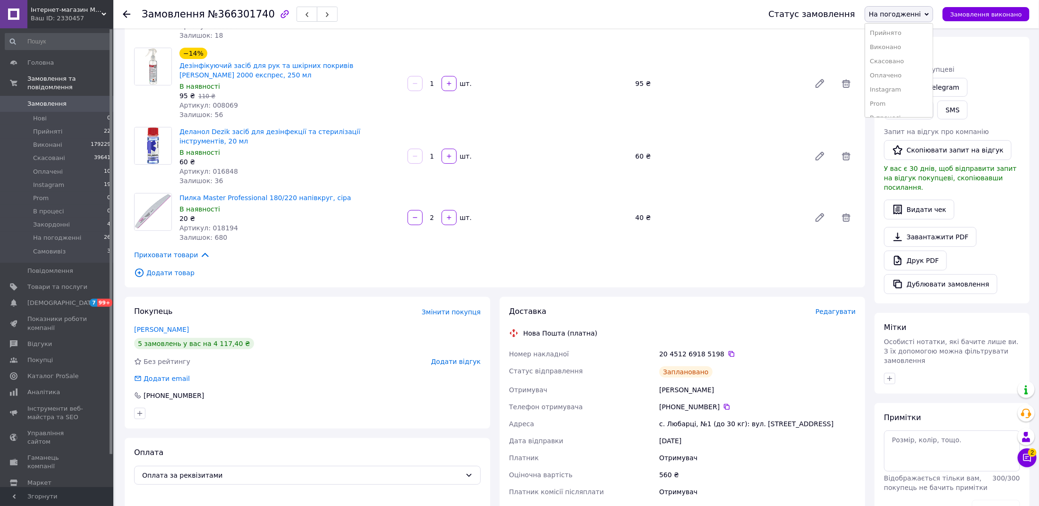
scroll to position [0, 0]
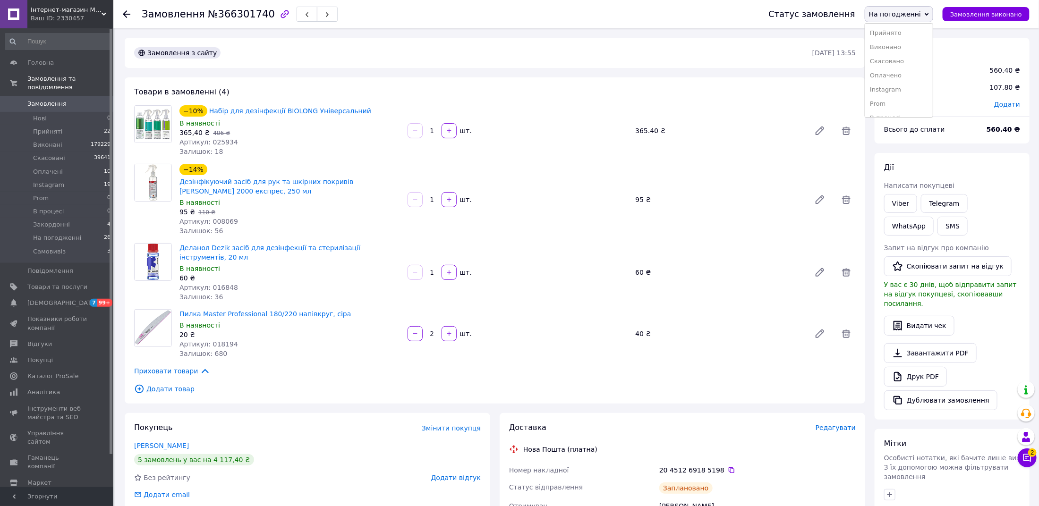
click at [1008, 106] on span "Додати" at bounding box center [1007, 105] width 26 height 8
click at [934, 142] on input "text" at bounding box center [942, 142] width 56 height 19
type input "0.40"
click at [984, 164] on button "Зберегти" at bounding box center [988, 168] width 47 height 19
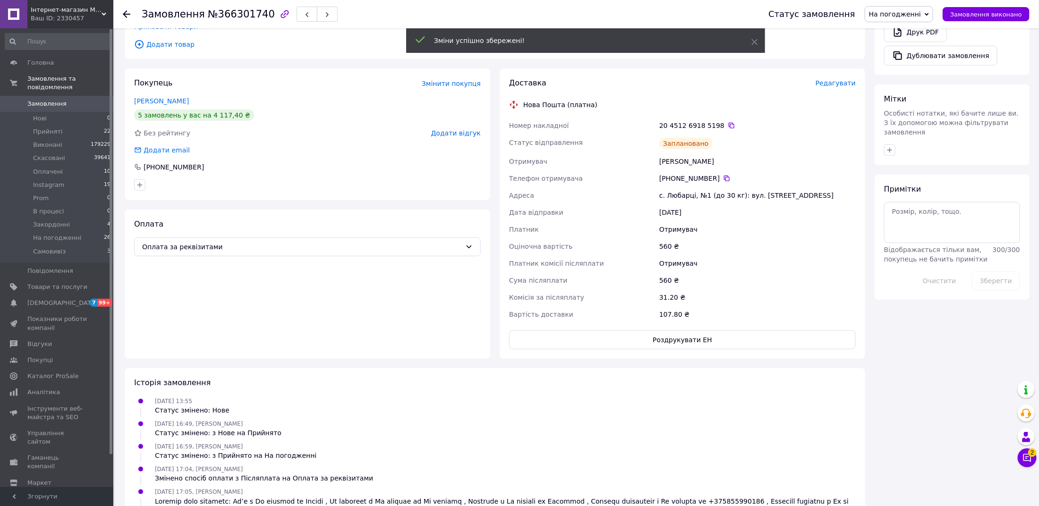
scroll to position [346, 0]
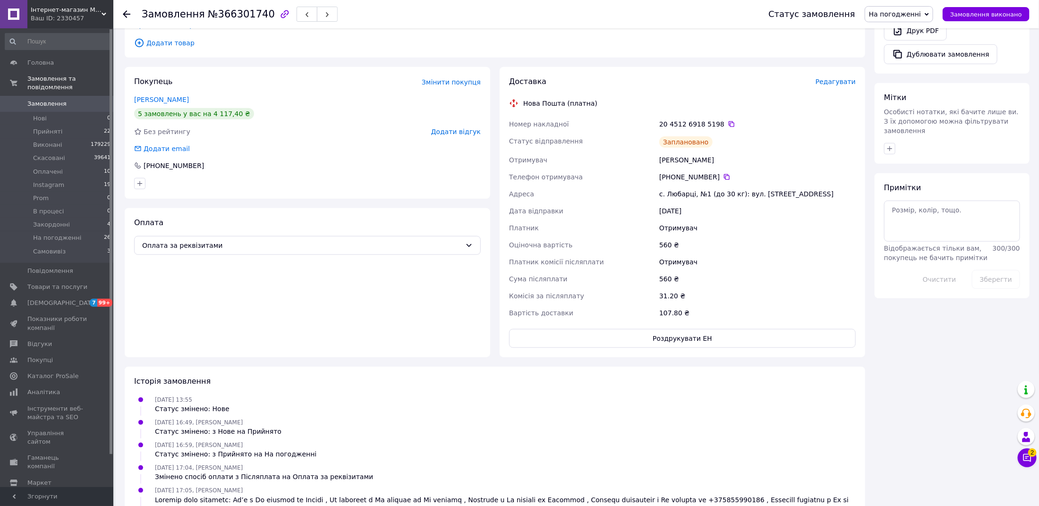
click at [918, 10] on span "На погодженні" at bounding box center [895, 14] width 52 height 8
click at [903, 77] on li "Оплачено" at bounding box center [899, 75] width 68 height 14
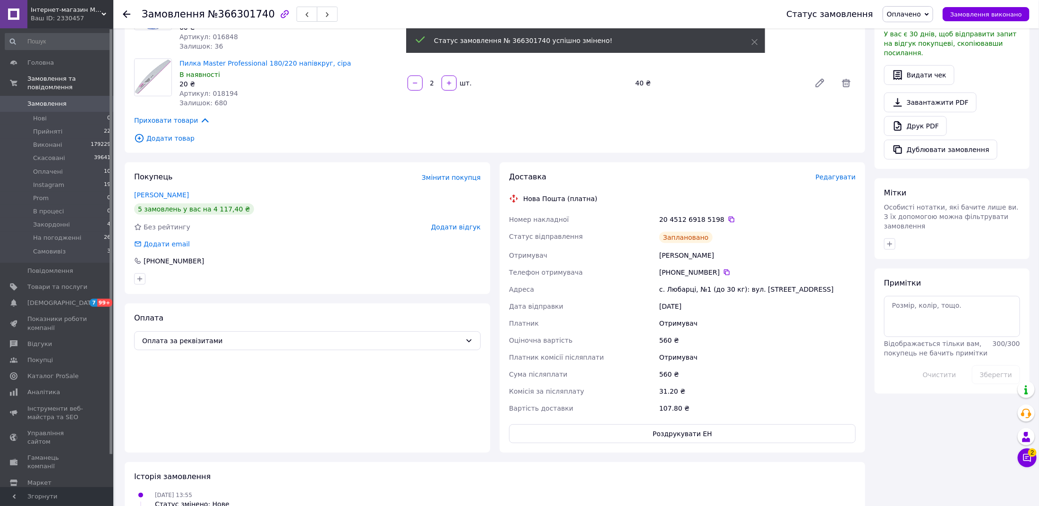
scroll to position [261, 0]
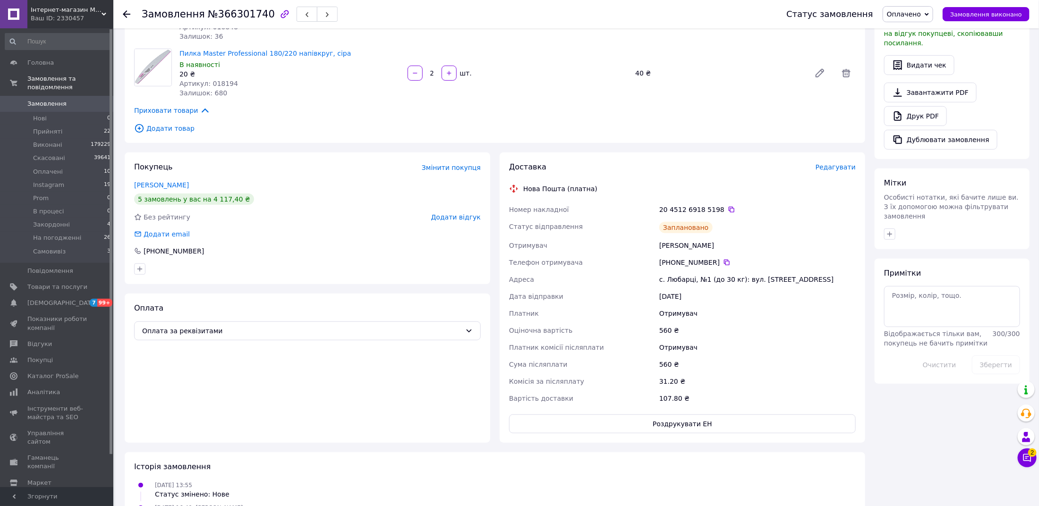
click at [45, 105] on span "Замовлення" at bounding box center [46, 104] width 39 height 8
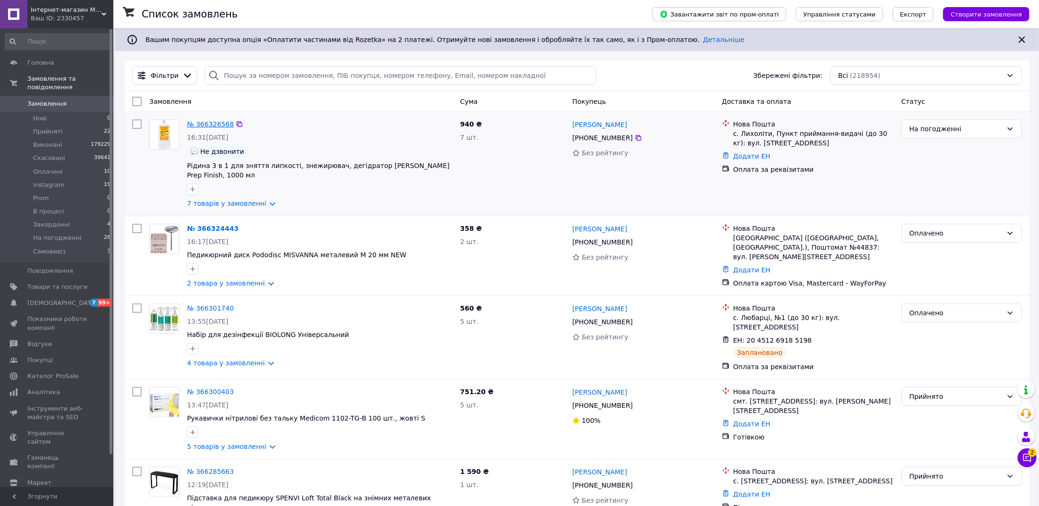
click at [206, 121] on link "№ 366326568" at bounding box center [210, 124] width 47 height 8
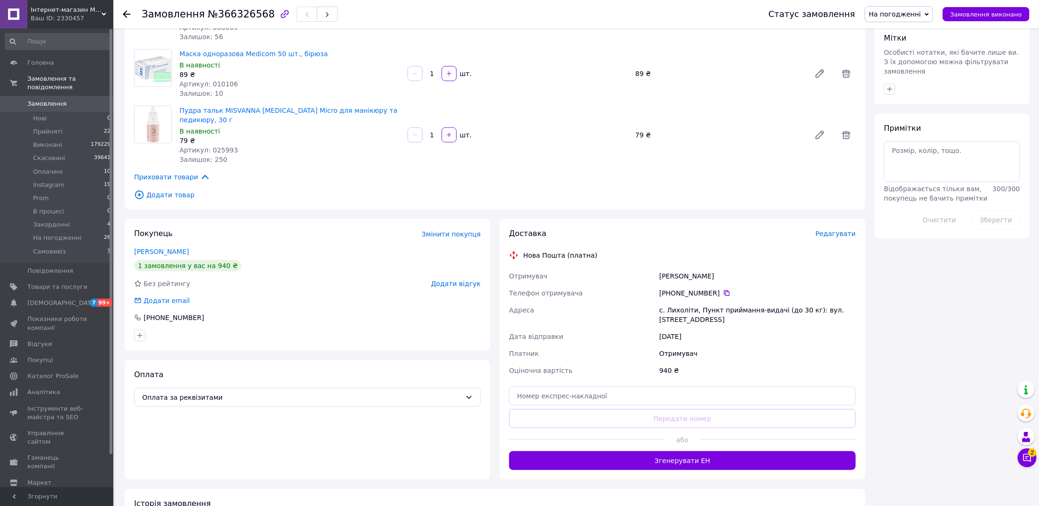
scroll to position [412, 0]
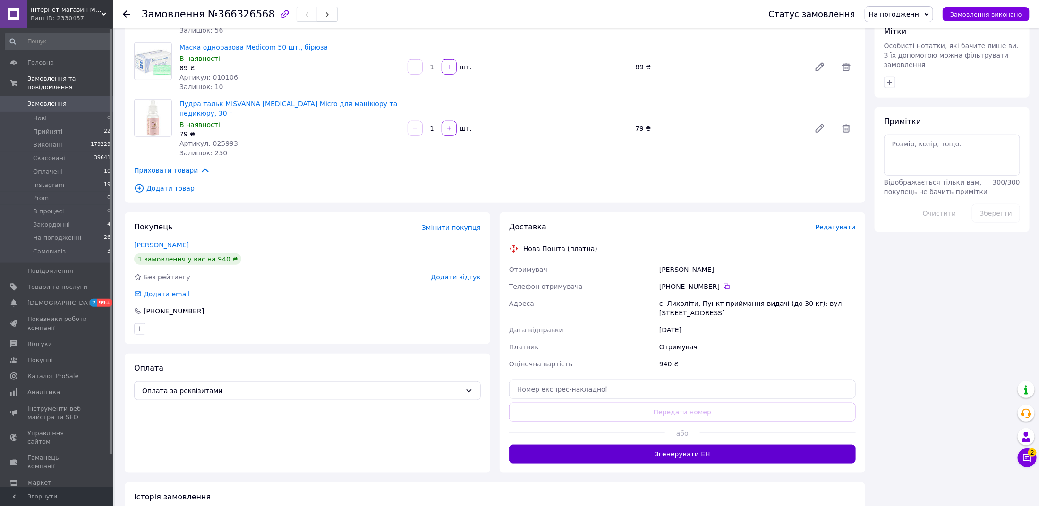
click at [711, 445] on button "Згенерувати ЕН" at bounding box center [682, 454] width 347 height 19
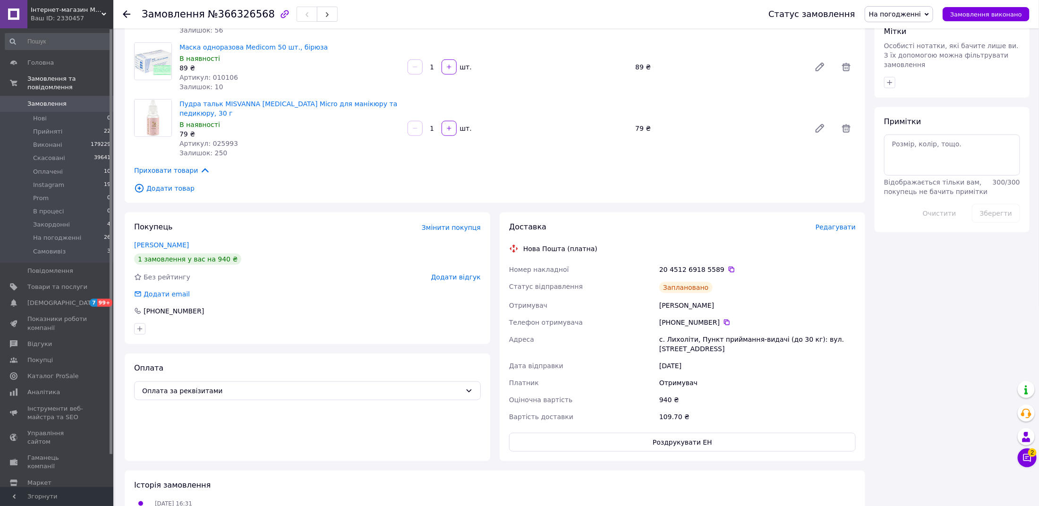
click at [838, 223] on span "Редагувати" at bounding box center [835, 227] width 40 height 8
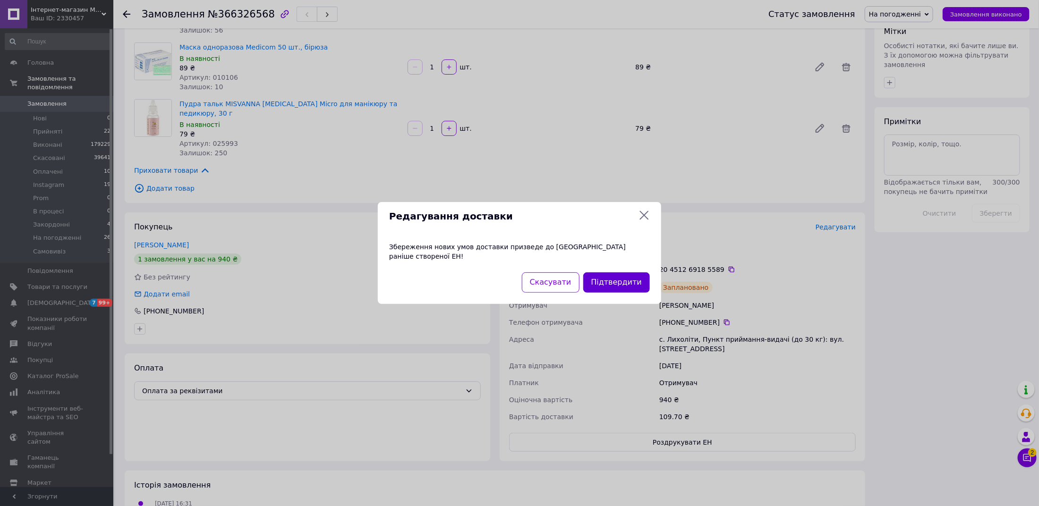
click at [606, 284] on button "Підтвердити" at bounding box center [616, 282] width 67 height 20
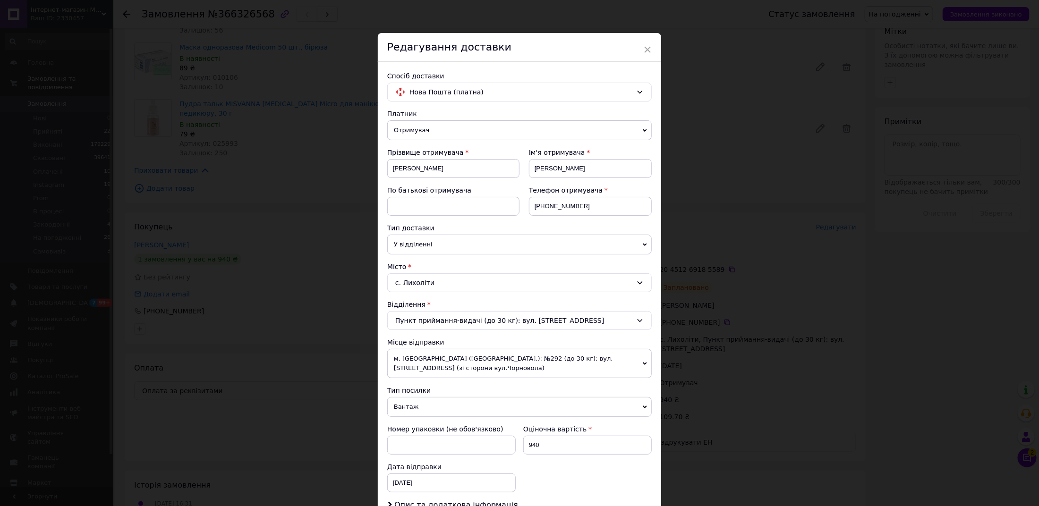
scroll to position [153, 0]
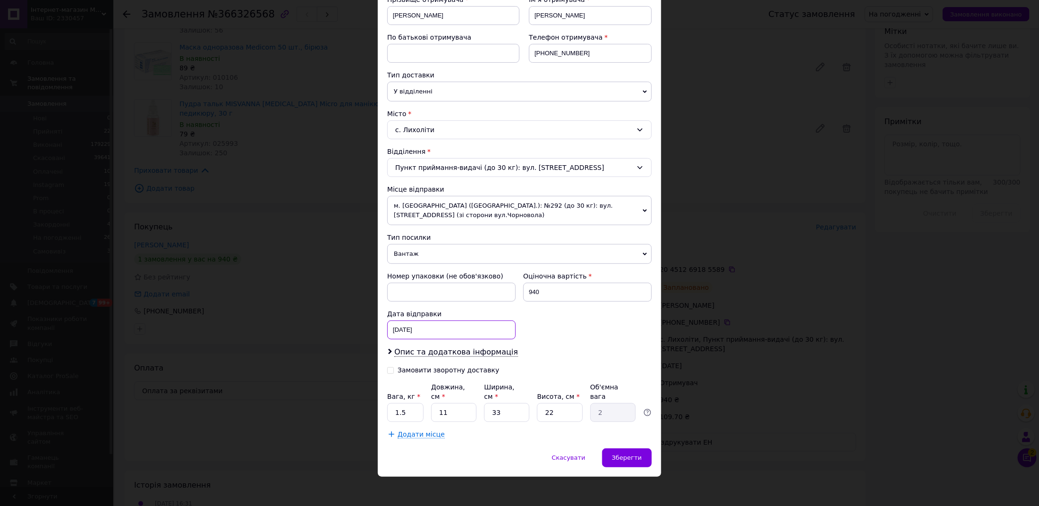
click at [404, 324] on div "12.10.2025 < 2025 > < Октябрь > Пн Вт Ср Чт Пт Сб Вс 29 30 1 2 3 4 5 6 7 8 9 10…" at bounding box center [451, 330] width 128 height 19
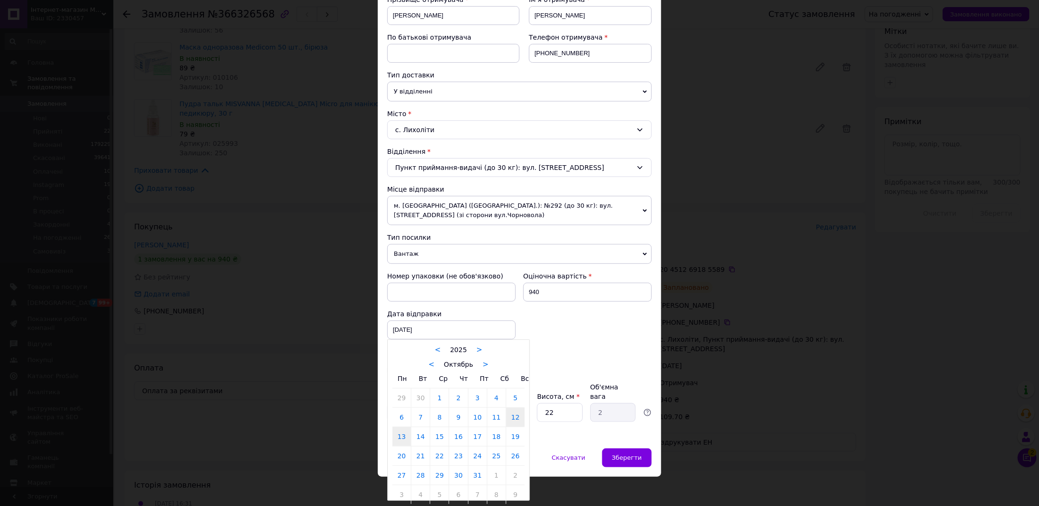
click at [404, 435] on link "13" at bounding box center [401, 436] width 18 height 19
type input "13.10.2025"
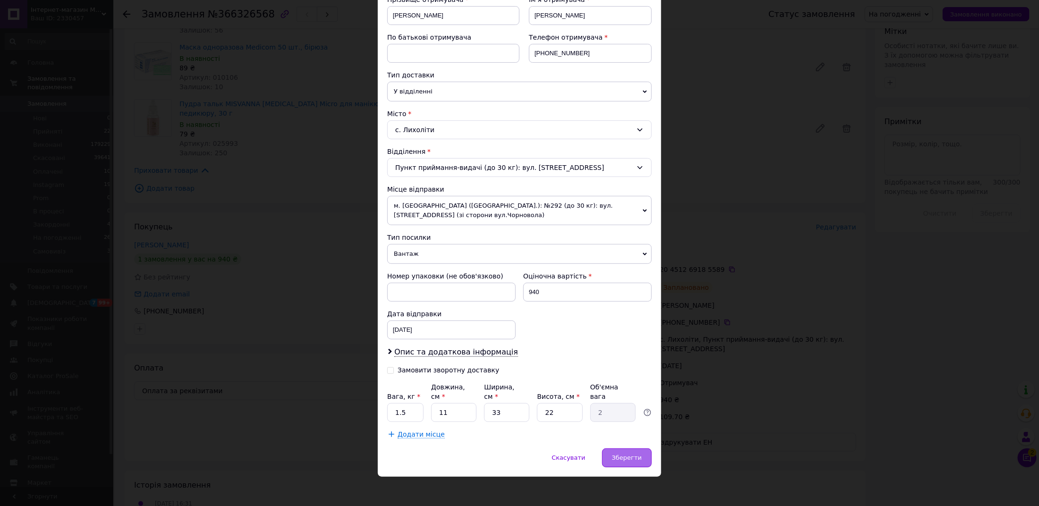
click at [629, 449] on div "Зберегти" at bounding box center [627, 458] width 50 height 19
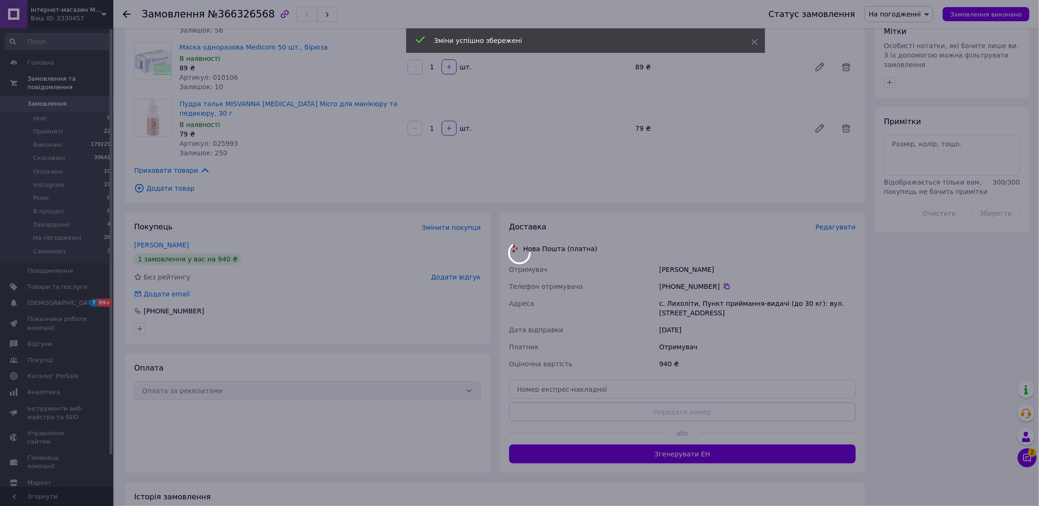
scroll to position [481, 0]
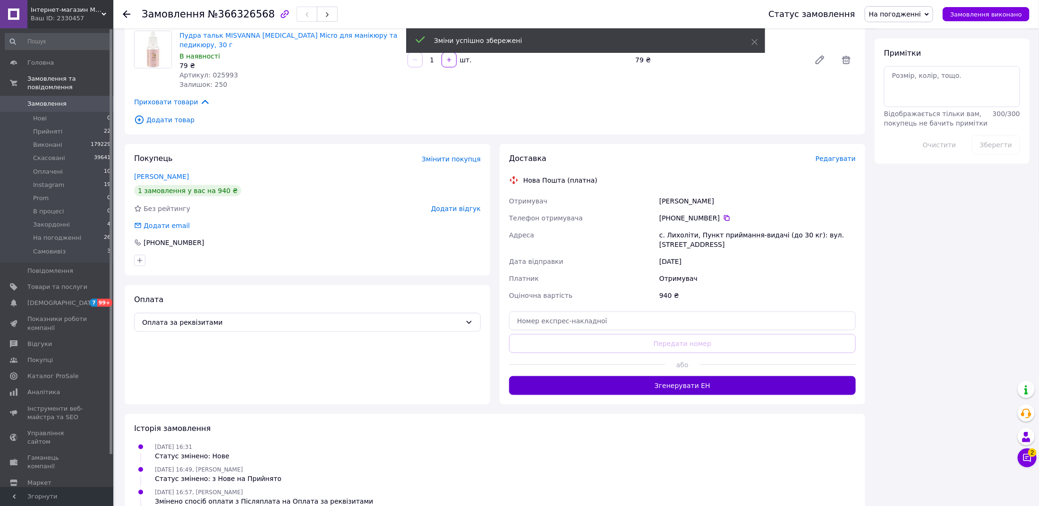
click at [676, 376] on button "Згенерувати ЕН" at bounding box center [682, 385] width 347 height 19
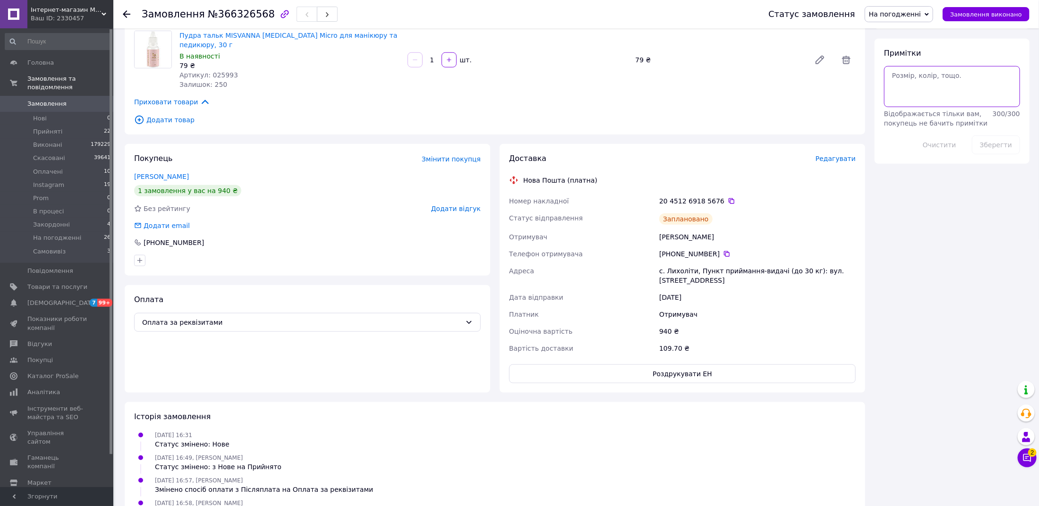
click at [917, 74] on textarea at bounding box center [952, 86] width 136 height 41
type textarea "пилюшко"
click at [988, 136] on button "Зберегти" at bounding box center [996, 145] width 48 height 19
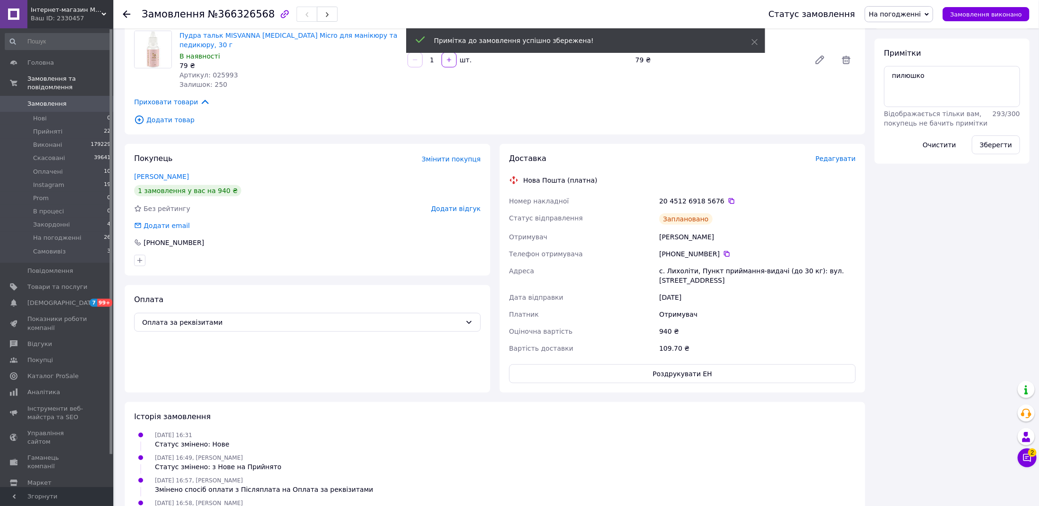
click at [910, 16] on span "На погодженні" at bounding box center [895, 14] width 52 height 8
click at [905, 73] on li "Оплачено" at bounding box center [899, 75] width 68 height 14
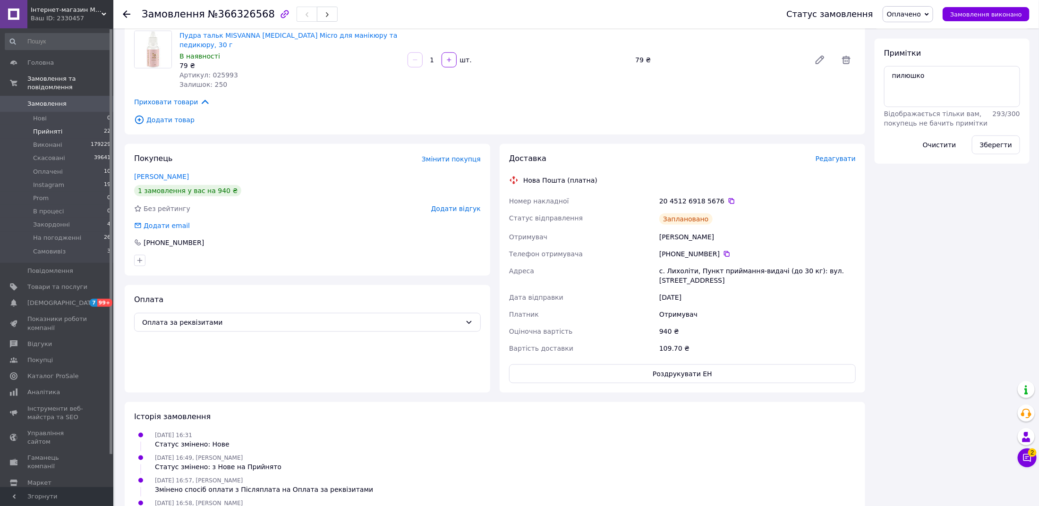
click at [41, 132] on span "Прийняті" at bounding box center [47, 131] width 29 height 8
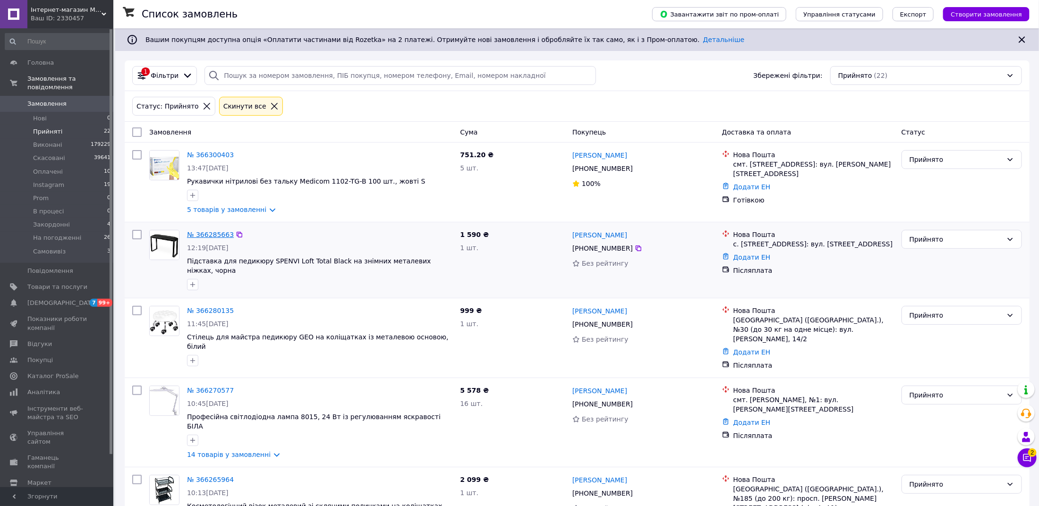
click at [227, 236] on link "№ 366285663" at bounding box center [210, 235] width 47 height 8
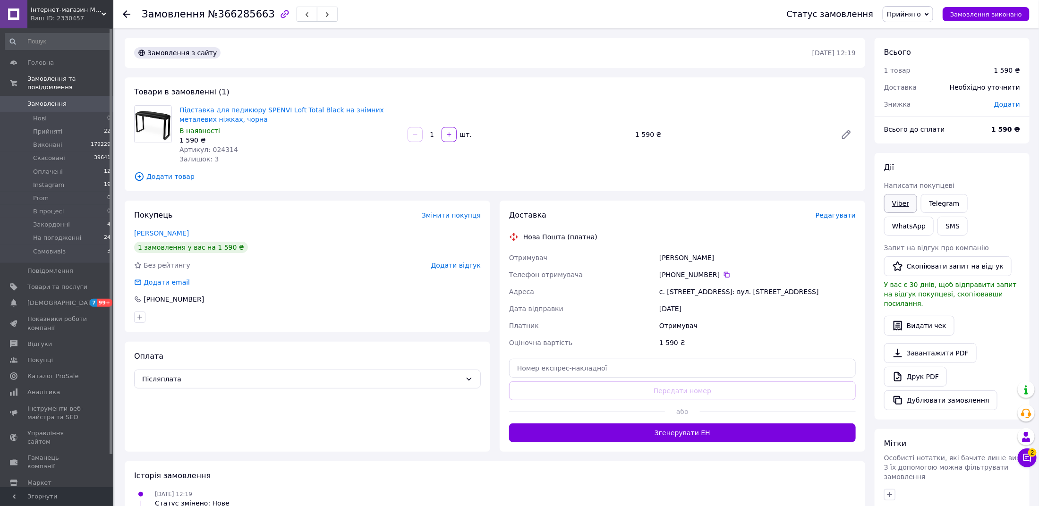
click at [896, 203] on link "Viber" at bounding box center [900, 203] width 33 height 19
click at [897, 17] on span "Прийнято" at bounding box center [904, 14] width 34 height 8
click at [919, 91] on li "На погодженні" at bounding box center [912, 96] width 58 height 14
click at [47, 129] on span "Прийняті" at bounding box center [47, 131] width 29 height 8
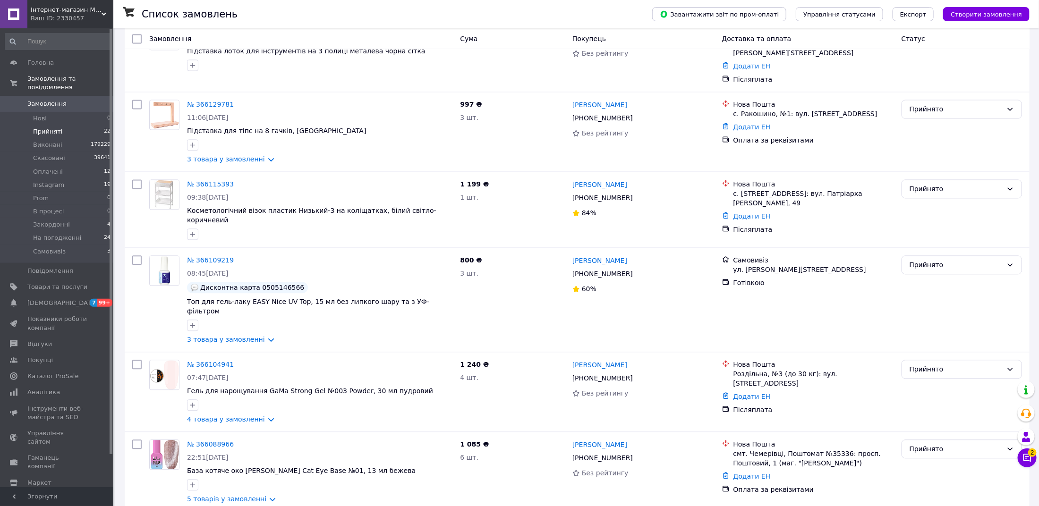
scroll to position [1225, 0]
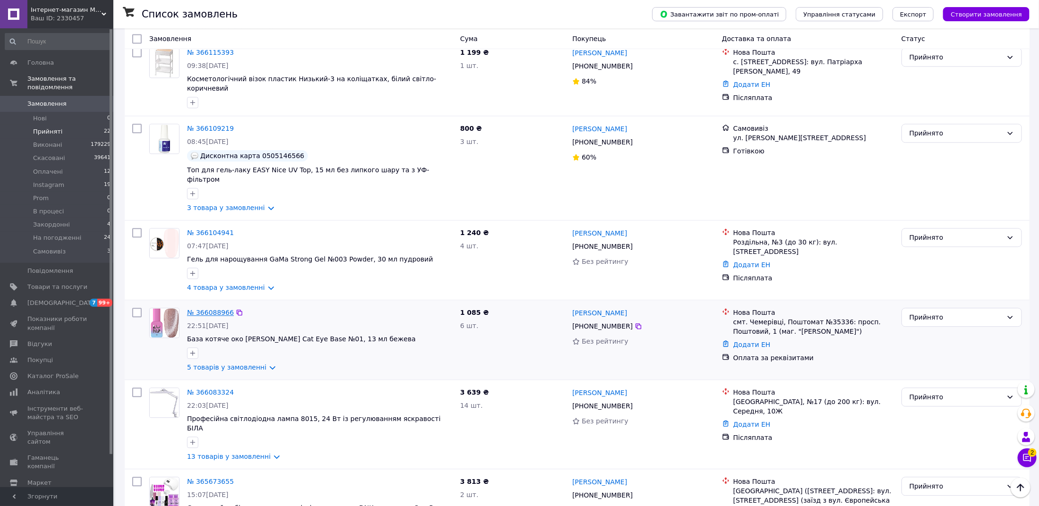
click at [204, 309] on link "№ 366088966" at bounding box center [210, 313] width 47 height 8
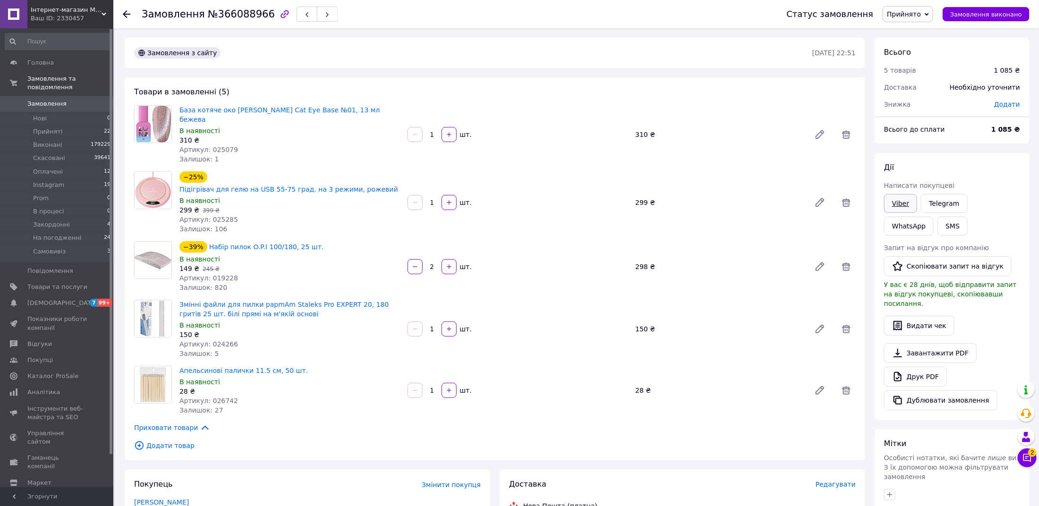
click at [897, 200] on link "Viber" at bounding box center [900, 203] width 33 height 19
click at [947, 206] on link "Telegram" at bounding box center [944, 203] width 46 height 19
click at [891, 204] on link "Viber" at bounding box center [900, 203] width 33 height 19
click at [919, 21] on span "Прийнято" at bounding box center [907, 14] width 51 height 16
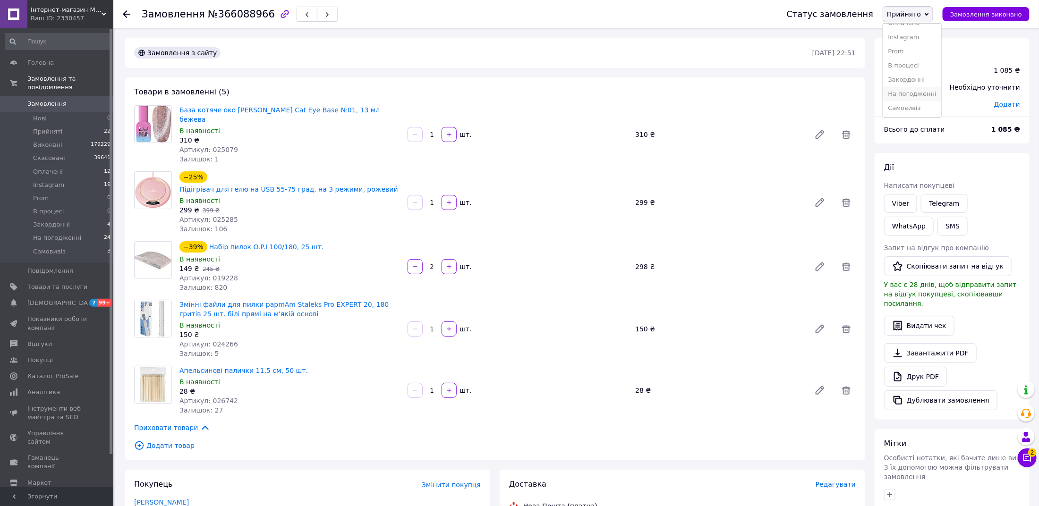
click at [917, 95] on li "На погодженні" at bounding box center [912, 94] width 58 height 14
click at [917, 95] on div "Знижка" at bounding box center [933, 104] width 110 height 21
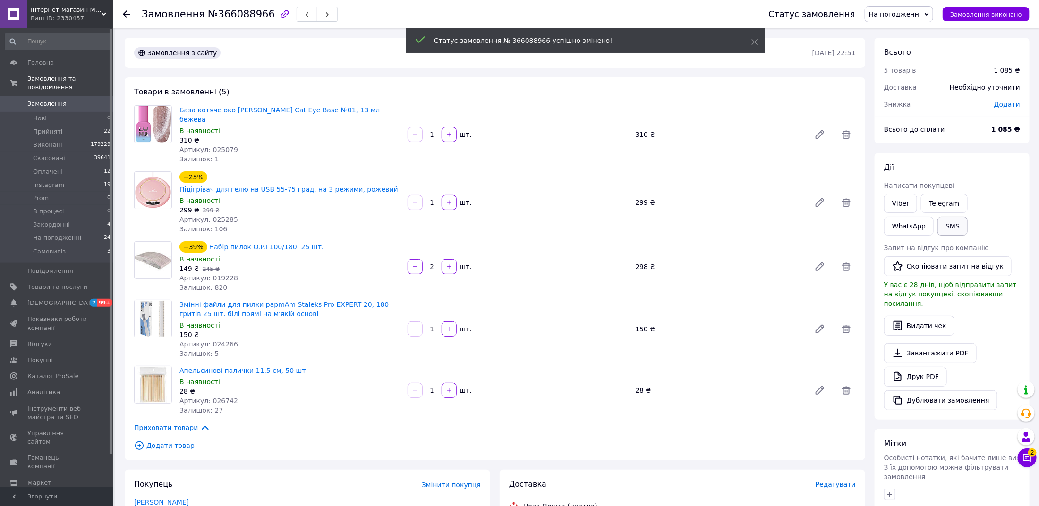
click at [937, 227] on button "SMS" at bounding box center [952, 226] width 30 height 19
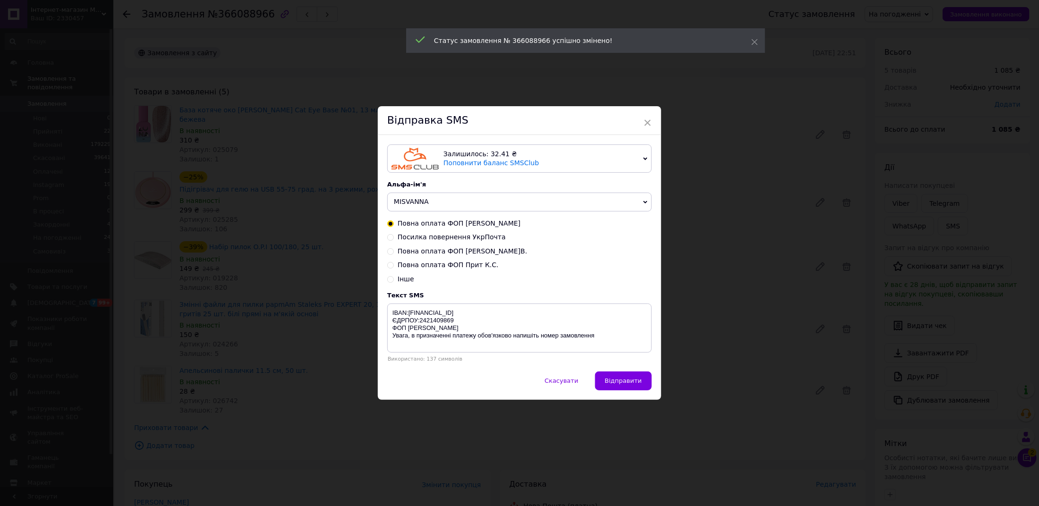
click at [449, 249] on span "Повна оплата ФОП [PERSON_NAME]В." at bounding box center [462, 251] width 129 height 8
click at [394, 249] on input "Повна оплата ФОП [PERSON_NAME]В." at bounding box center [390, 250] width 7 height 7
radio input "true"
radio input "false"
type textarea "IBAN:[FINANCIAL_ID] ЄДРПОУ:3566108402 ФОП [PERSON_NAME] [PERSON_NAME], в призна…"
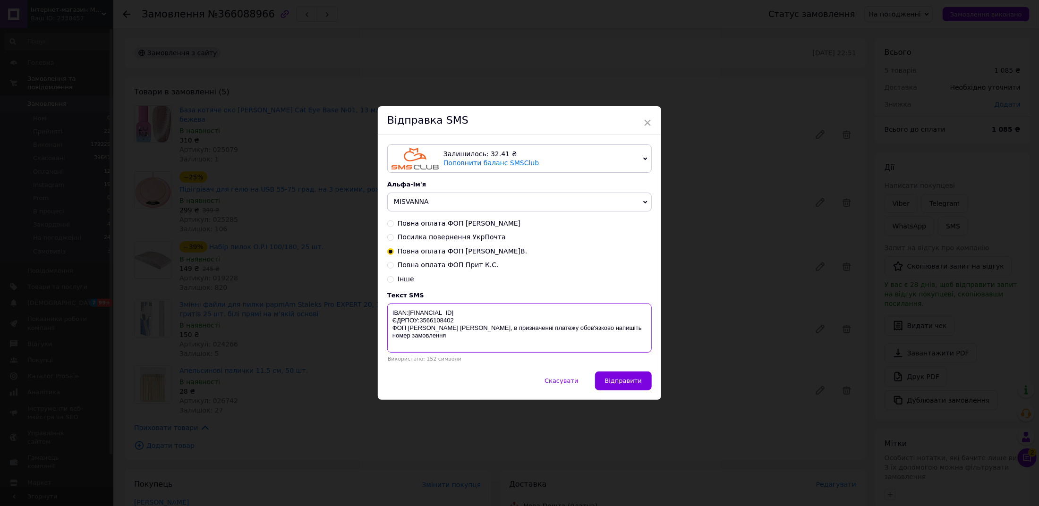
drag, startPoint x: 610, startPoint y: 341, endPoint x: 388, endPoint y: 311, distance: 224.4
click at [388, 311] on textarea "IBAN:[FINANCIAL_ID] ЄДРПОУ:3566108402 ФОП [PERSON_NAME] [PERSON_NAME], в призна…" at bounding box center [519, 328] width 264 height 49
click at [710, 253] on div "× Відправка SMS Залишилось: 32.41 ₴ Поповнити баланс SMSClub Підключити LetsAds…" at bounding box center [519, 253] width 1039 height 506
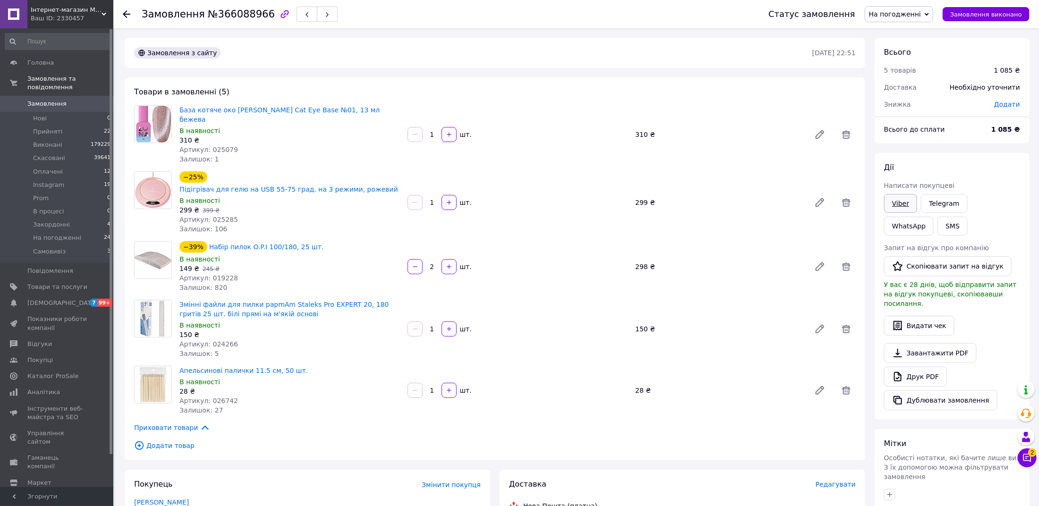
click at [897, 197] on link "Viber" at bounding box center [900, 203] width 33 height 19
click at [236, 7] on div "Замовлення №366088966" at bounding box center [240, 14] width 196 height 16
click at [236, 15] on span "№366088966" at bounding box center [241, 13] width 67 height 11
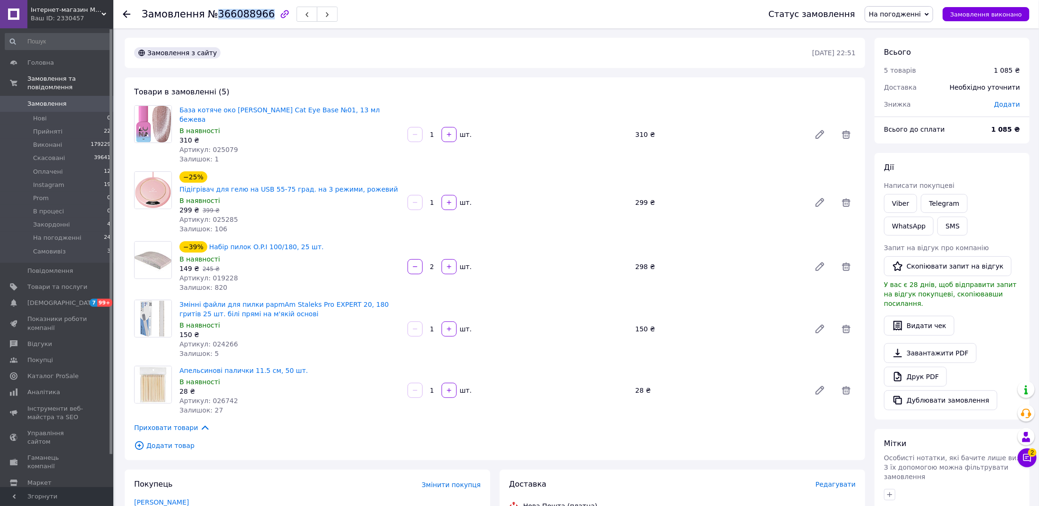
copy span "366088966"
click at [51, 129] on span "Прийняті" at bounding box center [47, 131] width 29 height 8
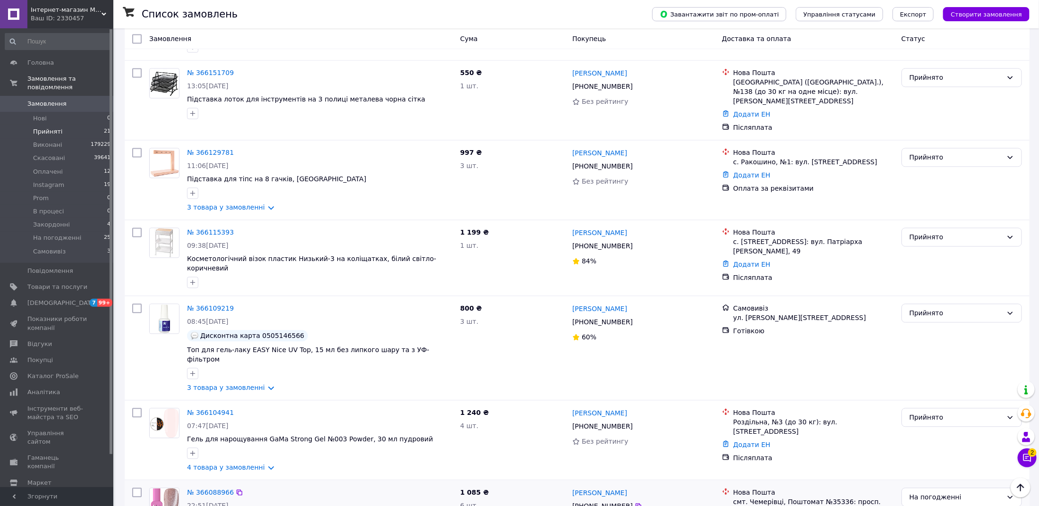
scroll to position [1044, 0]
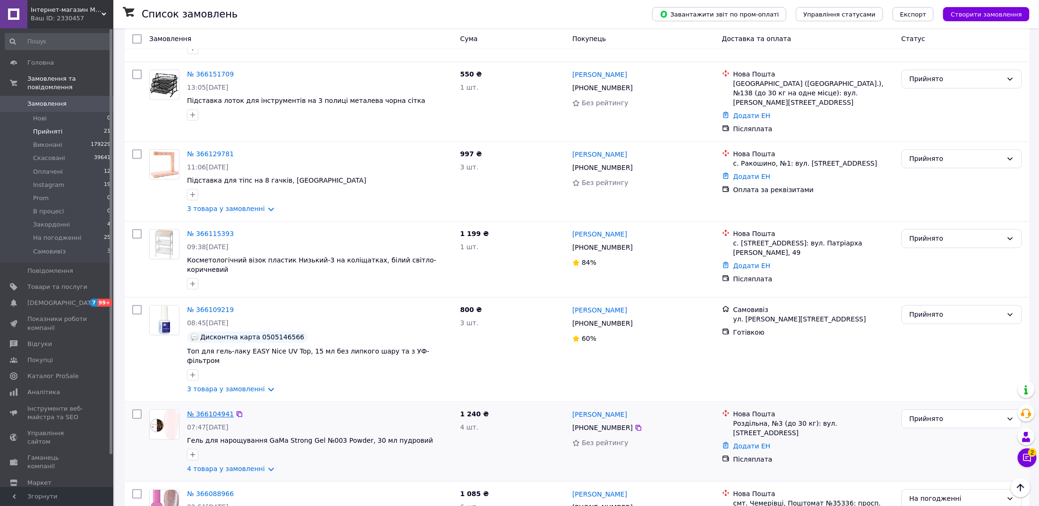
click at [211, 410] on link "№ 366104941" at bounding box center [210, 414] width 47 height 8
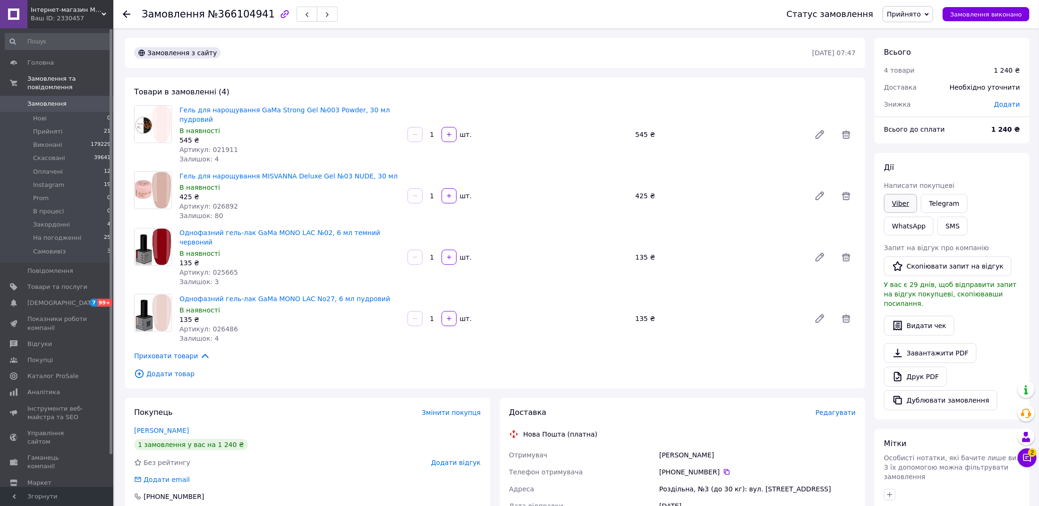
click at [899, 203] on link "Viber" at bounding box center [900, 203] width 33 height 19
click at [222, 11] on span "№366104941" at bounding box center [241, 13] width 67 height 11
copy h1 "Замовлення №366104941"
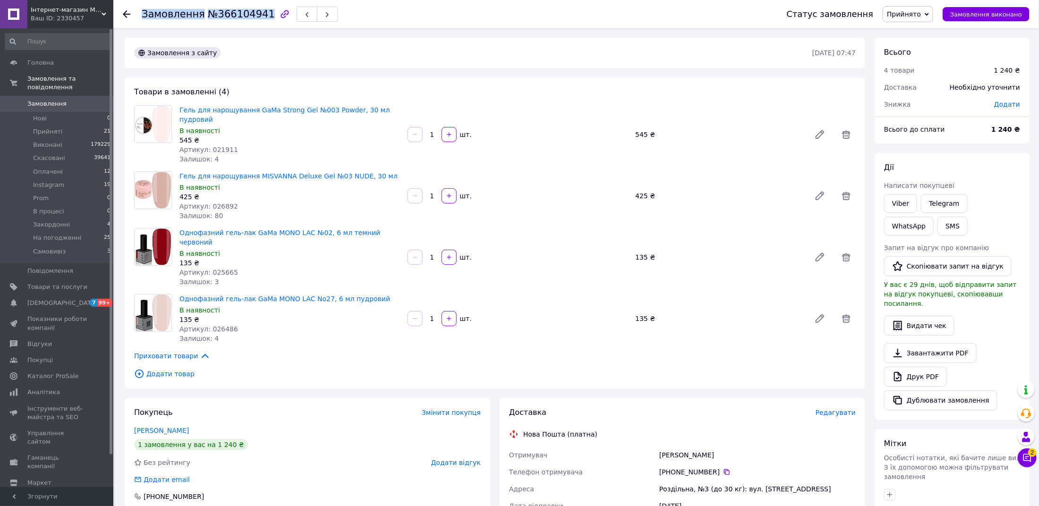
click at [929, 18] on span "Прийнято" at bounding box center [907, 14] width 51 height 16
click at [919, 87] on li "На погодженні" at bounding box center [912, 94] width 58 height 14
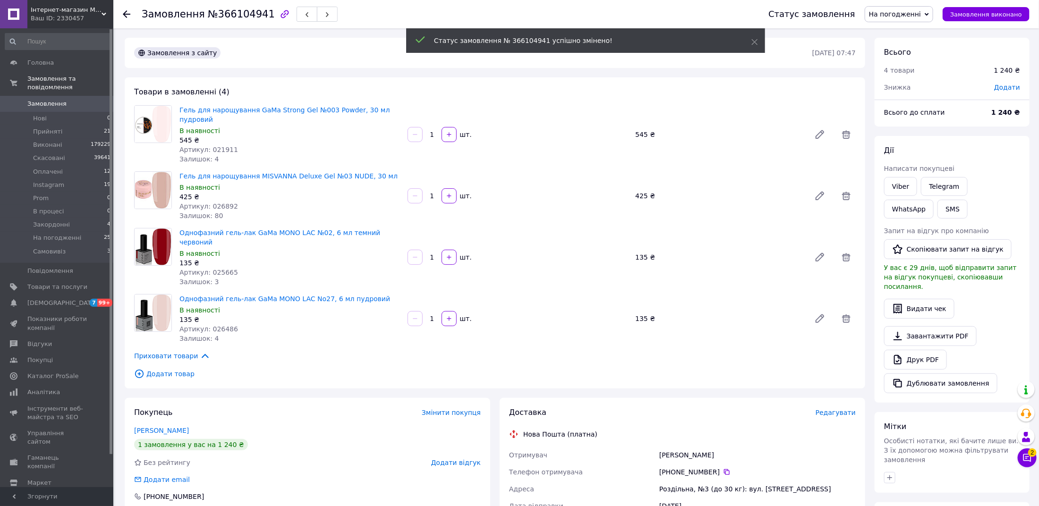
click at [76, 103] on span "Замовлення" at bounding box center [57, 104] width 60 height 8
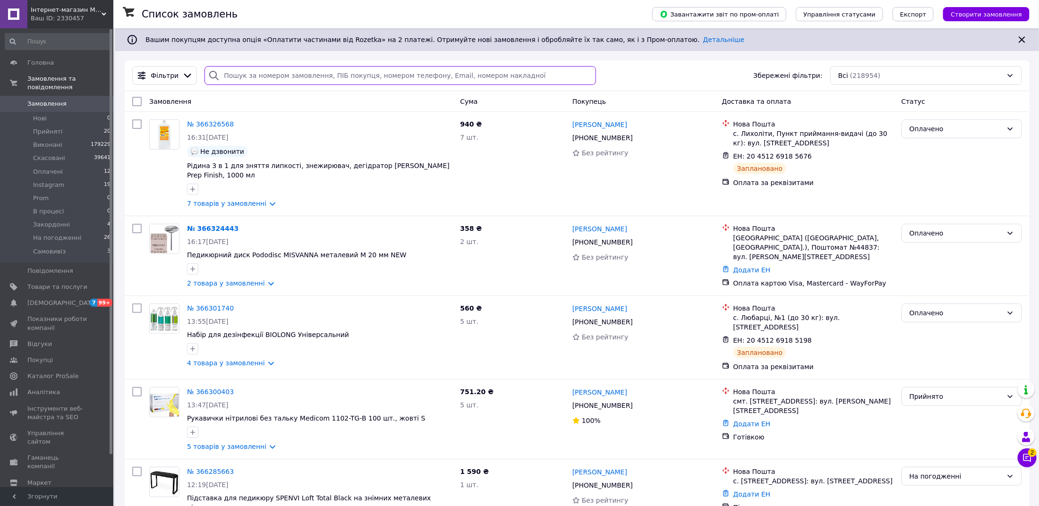
click at [273, 75] on input "search" at bounding box center [399, 75] width 391 height 19
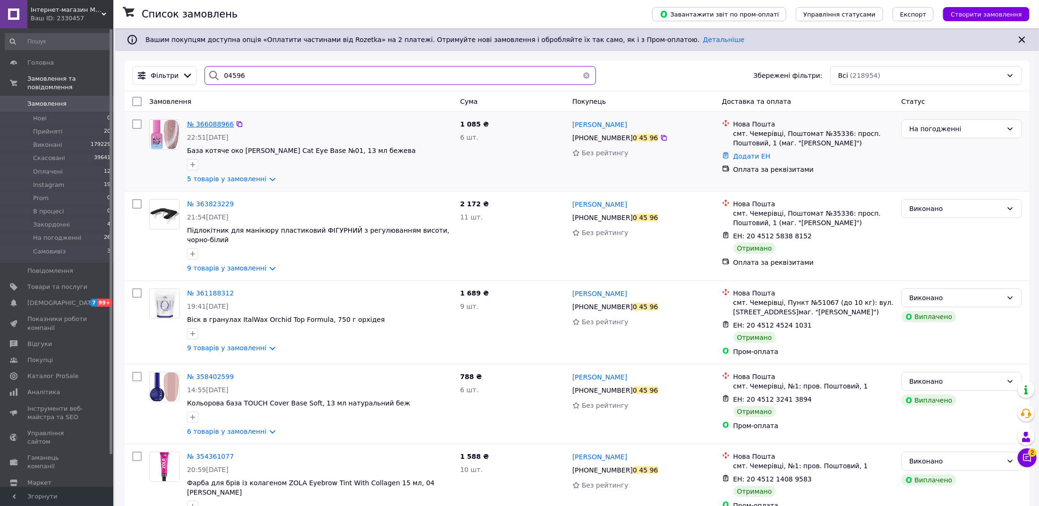
type input "04596"
click at [210, 121] on span "№ 366088966" at bounding box center [210, 124] width 47 height 8
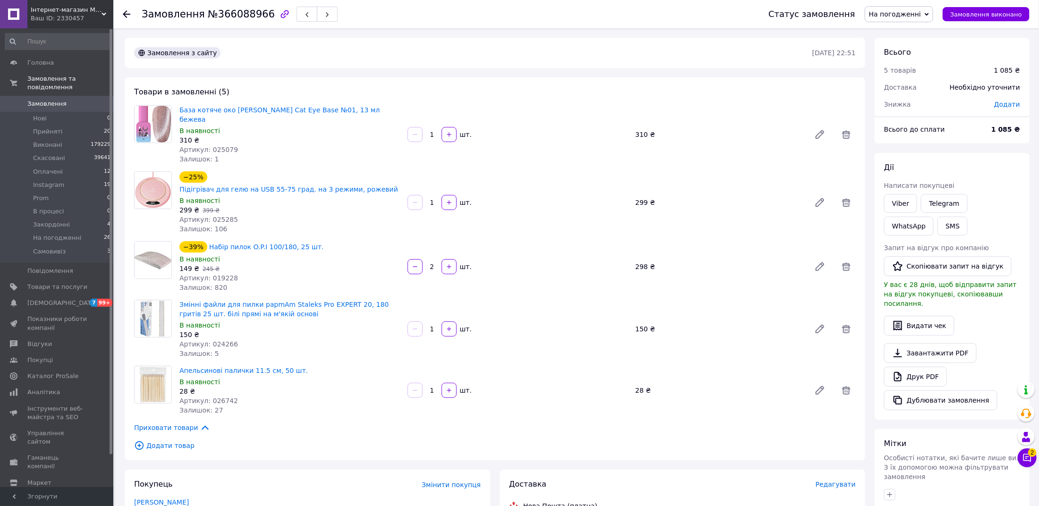
click at [177, 443] on div "Товари в замовленні (5) База котяче око LUNA Cat Eye Base №01, 13 мл бежева В н…" at bounding box center [495, 268] width 740 height 383
click at [177, 441] on span "Додати товар" at bounding box center [494, 446] width 721 height 10
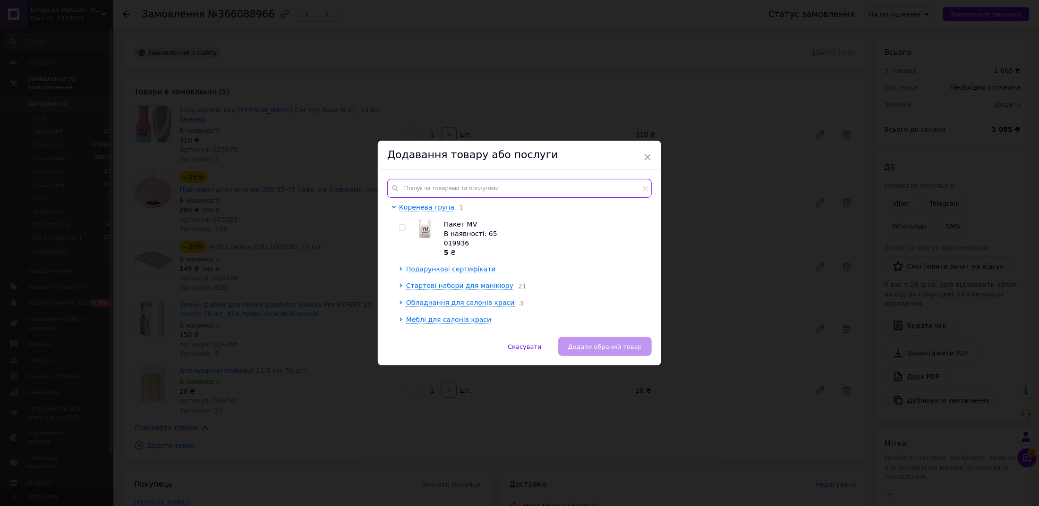
click at [459, 186] on input "text" at bounding box center [519, 188] width 264 height 19
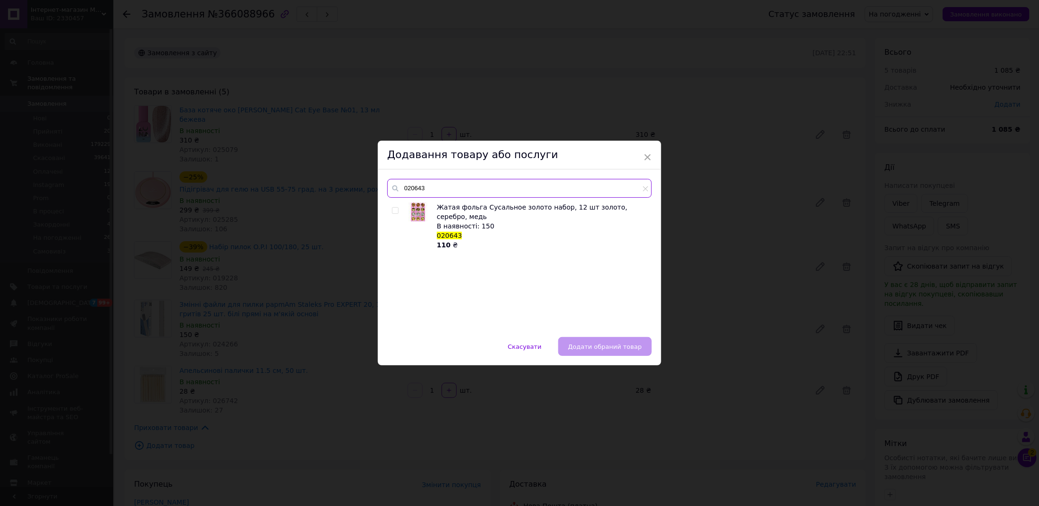
type input "020643"
click at [394, 207] on span at bounding box center [395, 210] width 7 height 7
click at [394, 208] on input "checkbox" at bounding box center [395, 211] width 6 height 6
checkbox input "true"
click at [581, 340] on button "Додати обраний товар" at bounding box center [604, 346] width 93 height 19
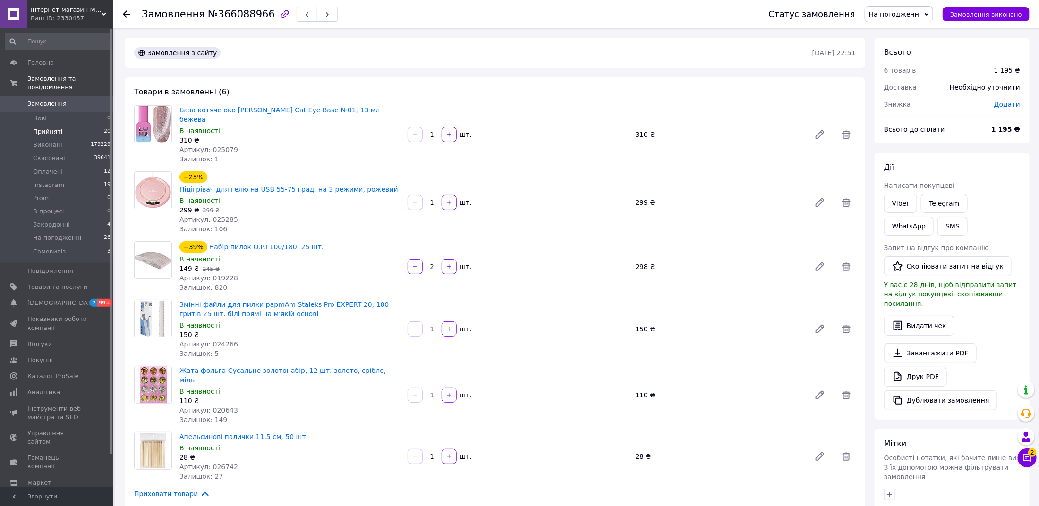
click at [46, 130] on span "Прийняті" at bounding box center [47, 131] width 29 height 8
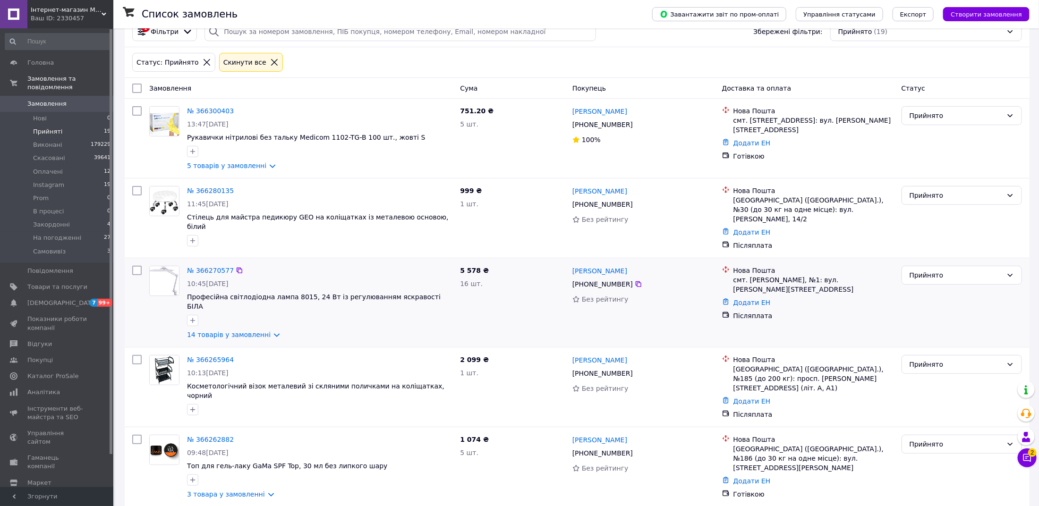
scroll to position [50, 0]
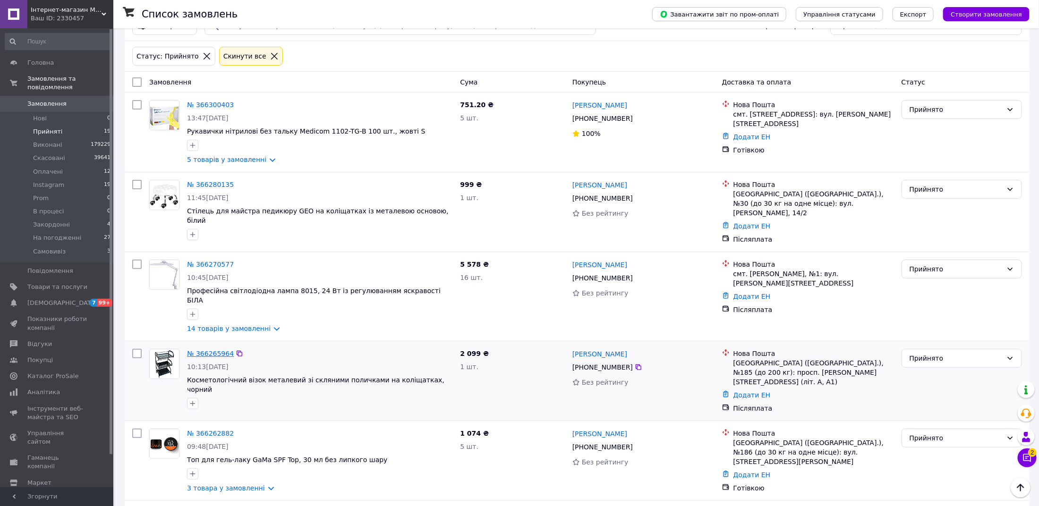
click at [207, 350] on link "№ 366265964" at bounding box center [210, 354] width 47 height 8
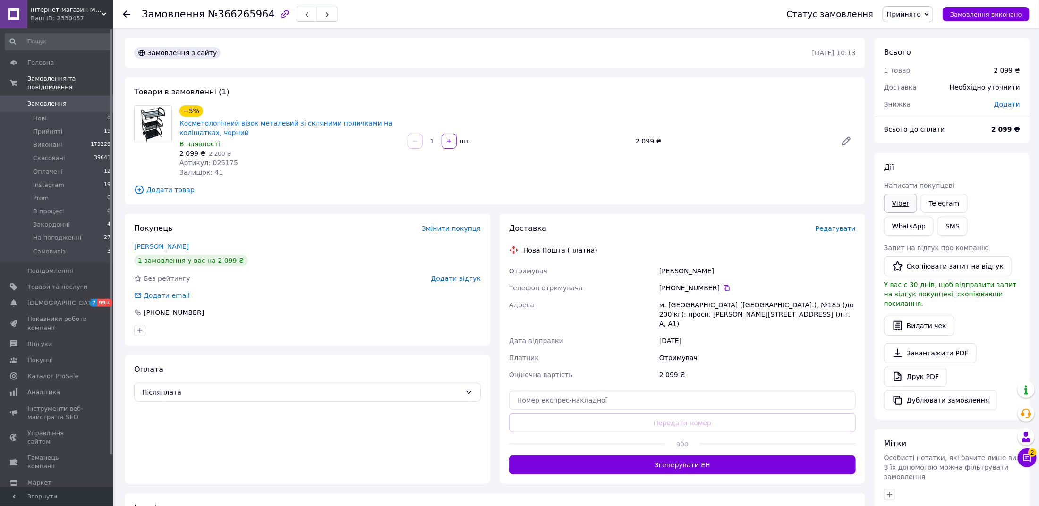
click at [899, 207] on link "Viber" at bounding box center [900, 203] width 33 height 19
click at [918, 12] on span "Прийнято" at bounding box center [904, 14] width 34 height 8
click at [918, 93] on li "На погодженні" at bounding box center [912, 94] width 58 height 14
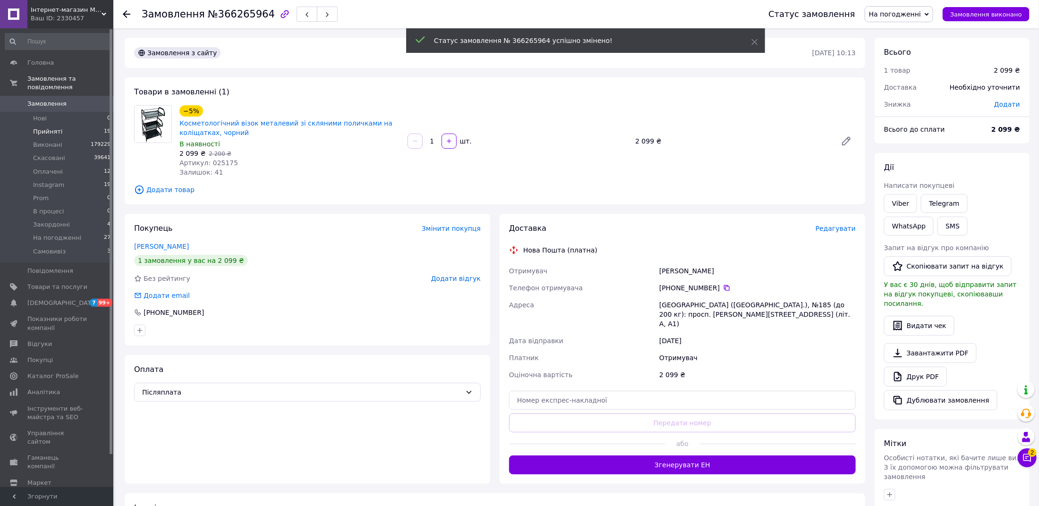
click at [51, 133] on span "Прийняті" at bounding box center [47, 131] width 29 height 8
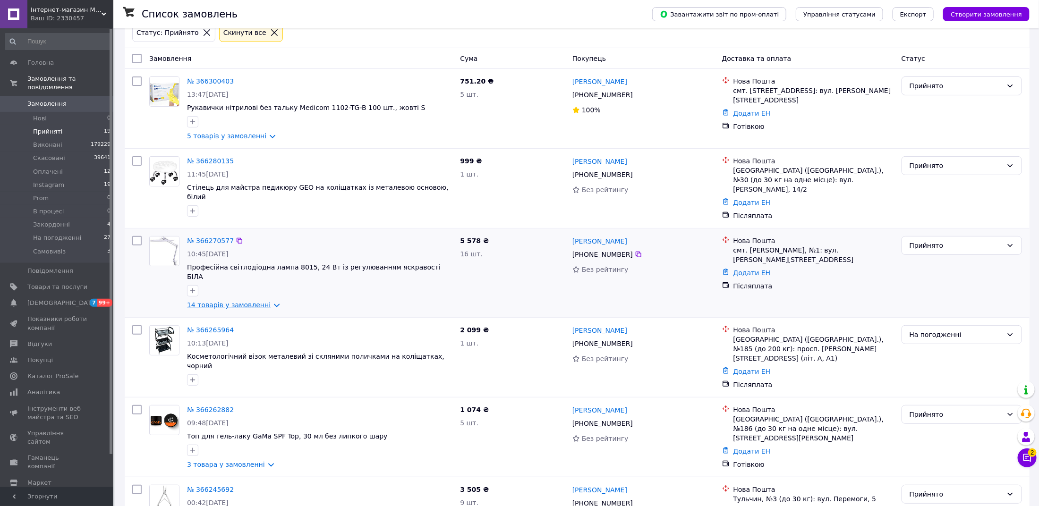
scroll to position [75, 0]
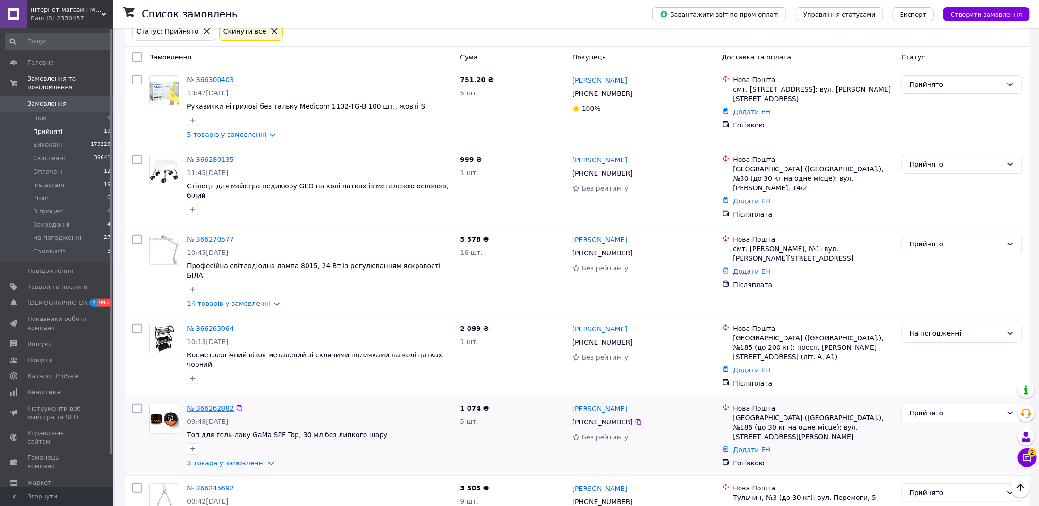
click at [205, 405] on link "№ 366262882" at bounding box center [210, 409] width 47 height 8
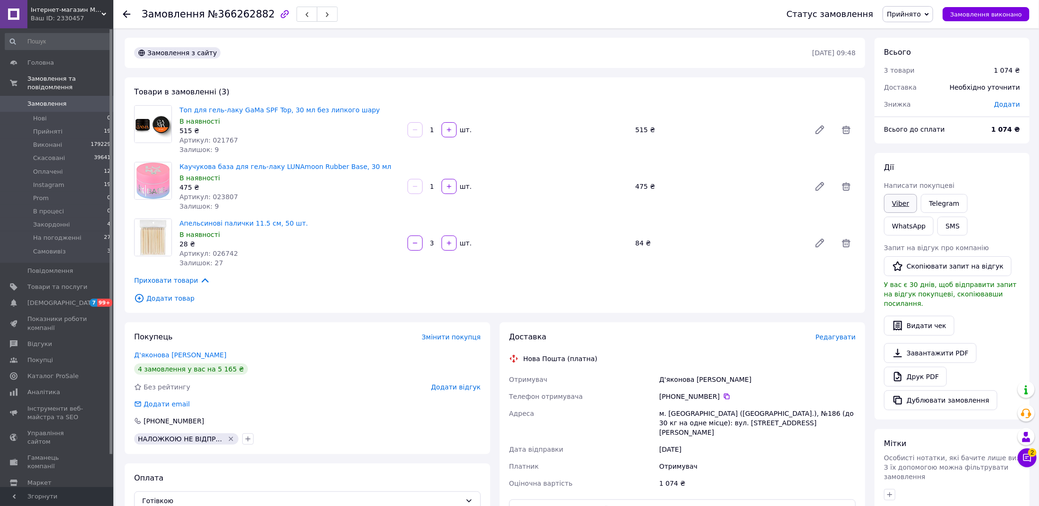
click at [899, 201] on link "Viber" at bounding box center [900, 203] width 33 height 19
click at [945, 206] on link "Telegram" at bounding box center [944, 203] width 46 height 19
click at [907, 17] on span "Прийнято" at bounding box center [904, 14] width 34 height 8
click at [912, 95] on li "На погодженні" at bounding box center [912, 94] width 58 height 14
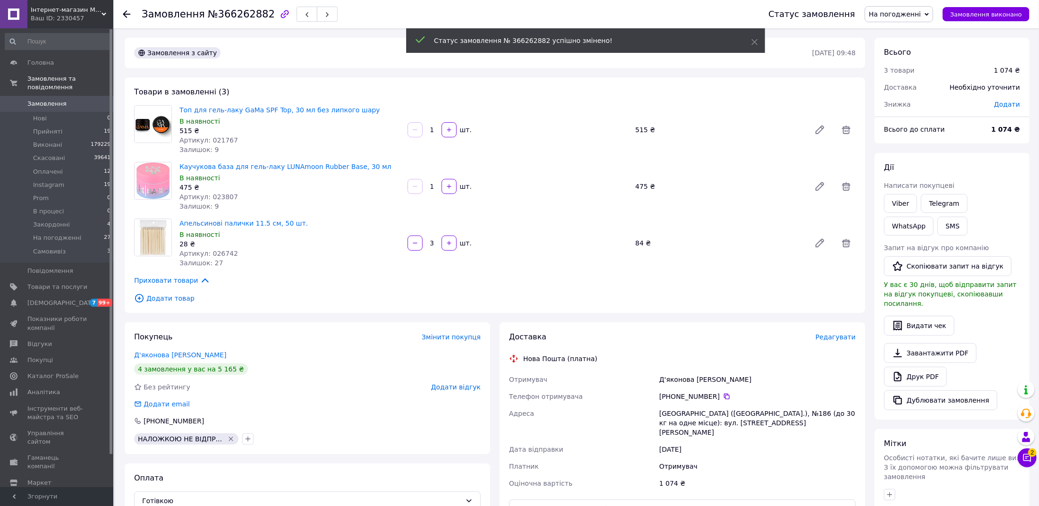
click at [50, 108] on span "Замовлення" at bounding box center [46, 104] width 39 height 8
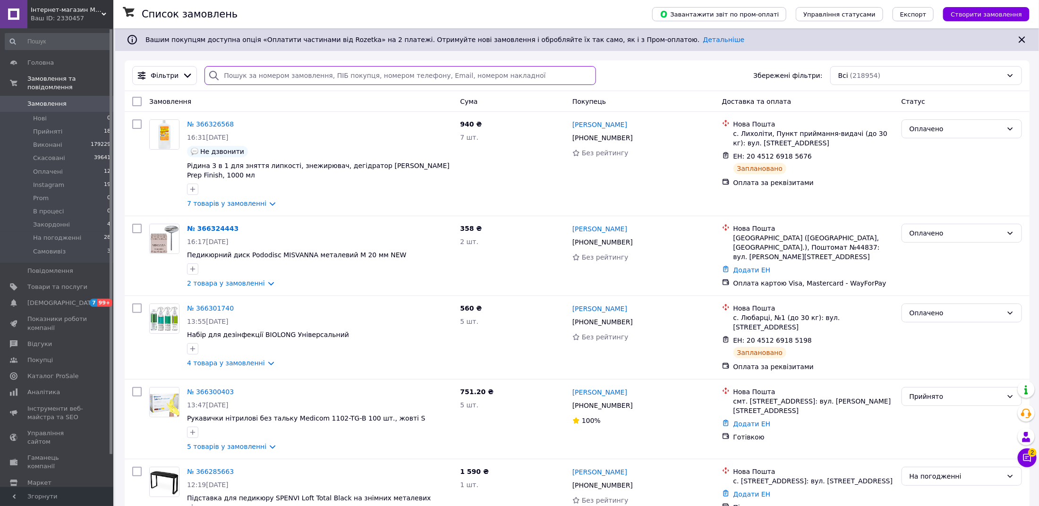
click at [286, 72] on input "search" at bounding box center [399, 75] width 391 height 19
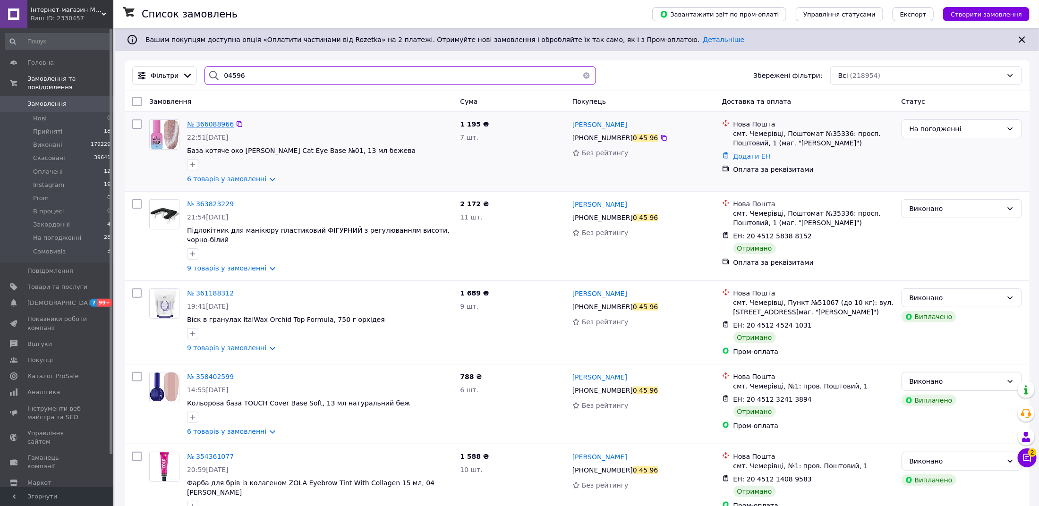
type input "04596"
click at [205, 123] on span "№ 366088966" at bounding box center [210, 124] width 47 height 8
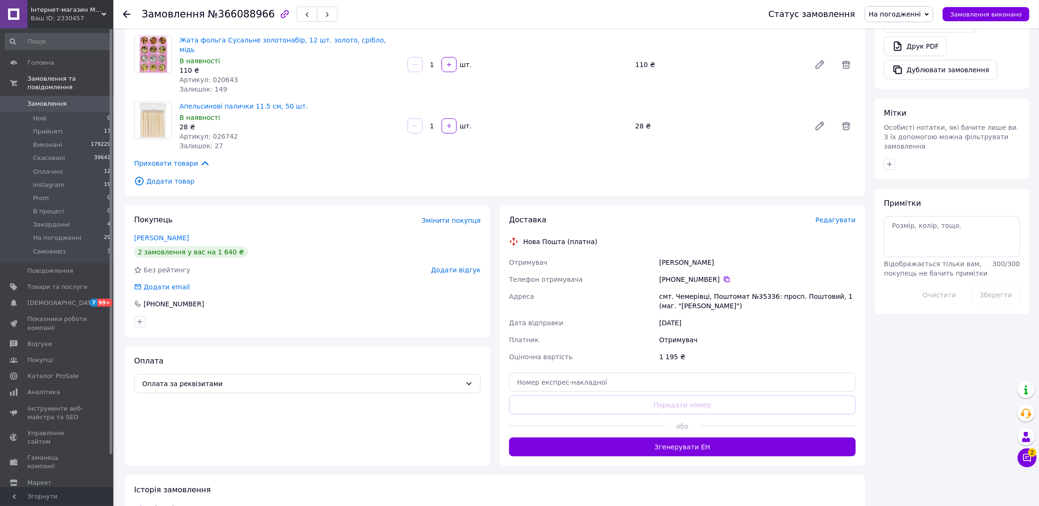
scroll to position [330, 0]
click at [837, 217] on span "Редагувати" at bounding box center [835, 221] width 40 height 8
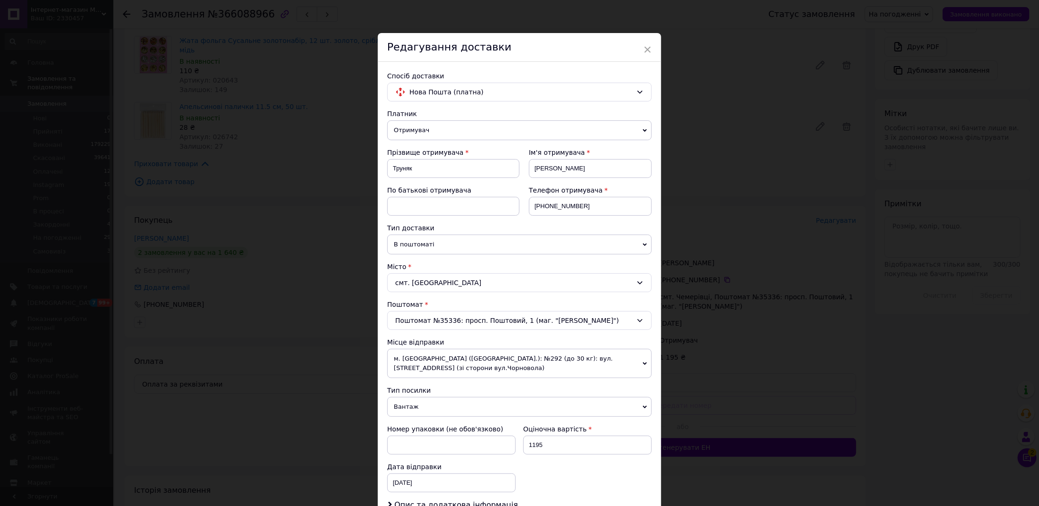
scroll to position [153, 0]
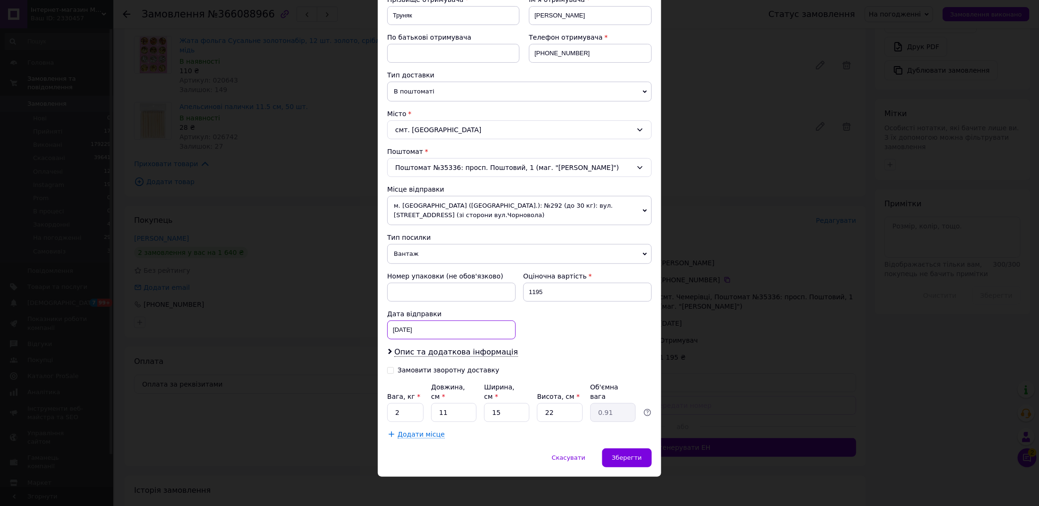
click at [431, 331] on div "[DATE] < 2025 > < Октябрь > Пн Вт Ср Чт Пт Сб Вс 29 30 1 2 3 4 5 6 7 8 9 10 11 …" at bounding box center [451, 330] width 128 height 19
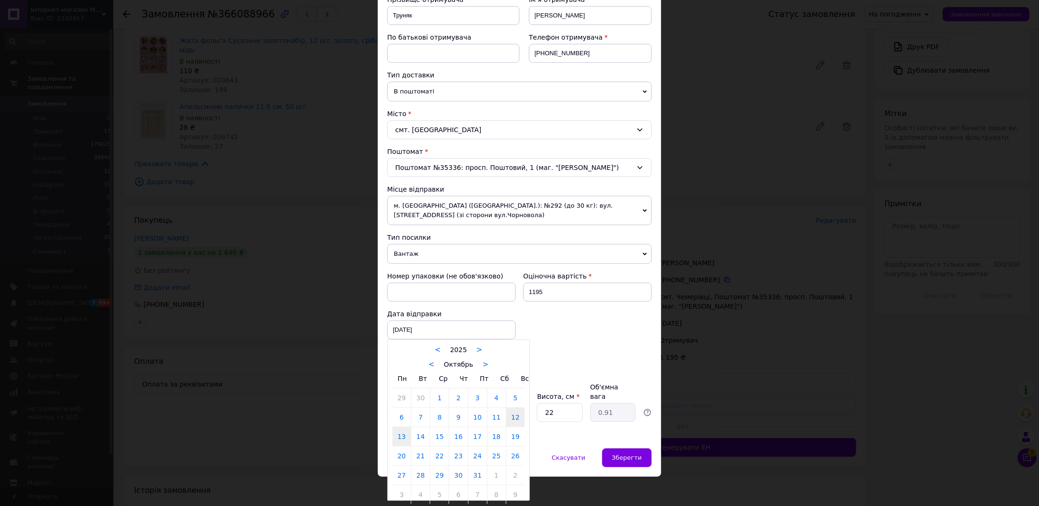
click at [407, 436] on link "13" at bounding box center [401, 436] width 18 height 19
type input "[DATE]"
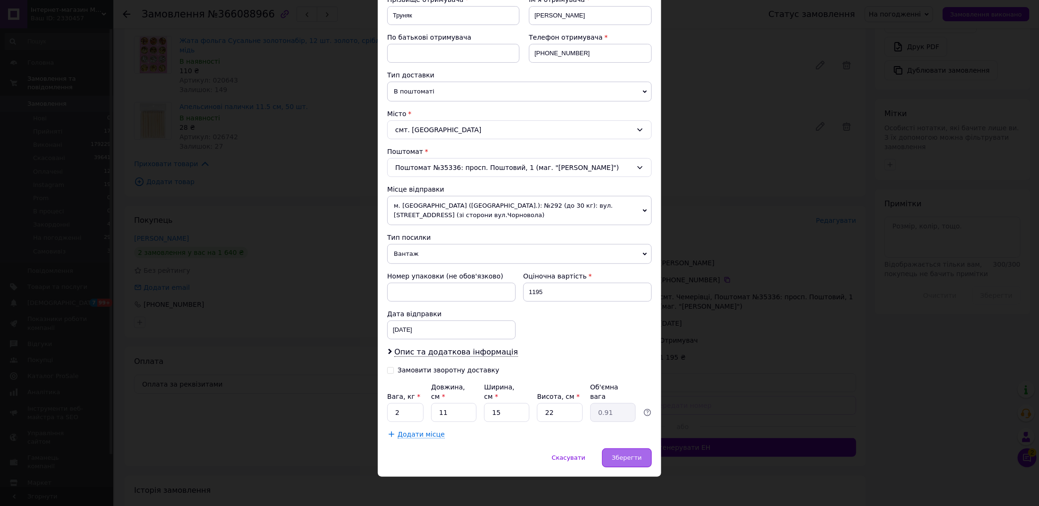
click at [626, 454] on span "Зберегти" at bounding box center [627, 457] width 30 height 7
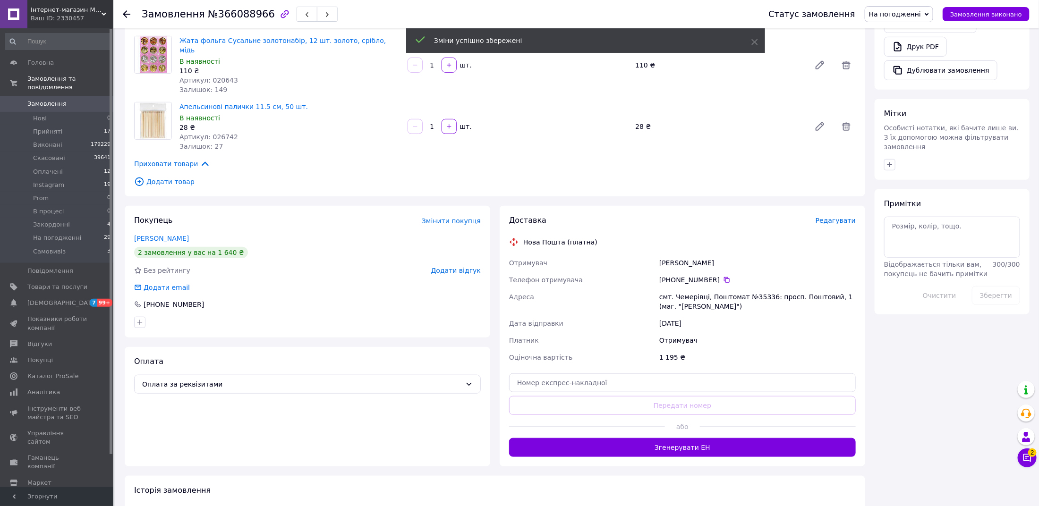
click at [679, 438] on button "Згенерувати ЕН" at bounding box center [682, 447] width 347 height 19
click at [911, 232] on textarea at bounding box center [952, 237] width 136 height 41
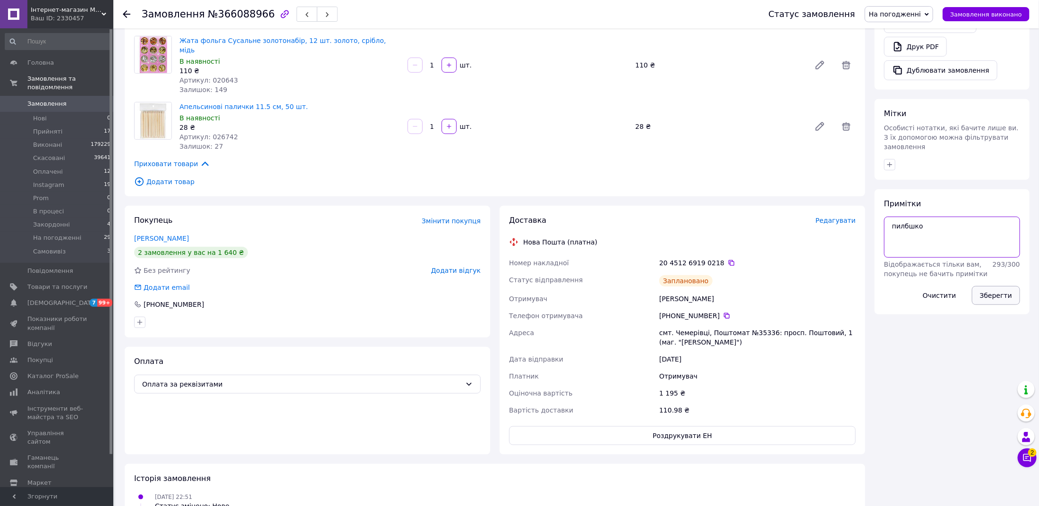
type textarea "пилбшко"
click at [994, 286] on button "Зберегти" at bounding box center [996, 295] width 48 height 19
click at [890, 14] on span "На погодженні" at bounding box center [895, 14] width 52 height 8
click at [889, 75] on li "Оплачено" at bounding box center [899, 75] width 68 height 14
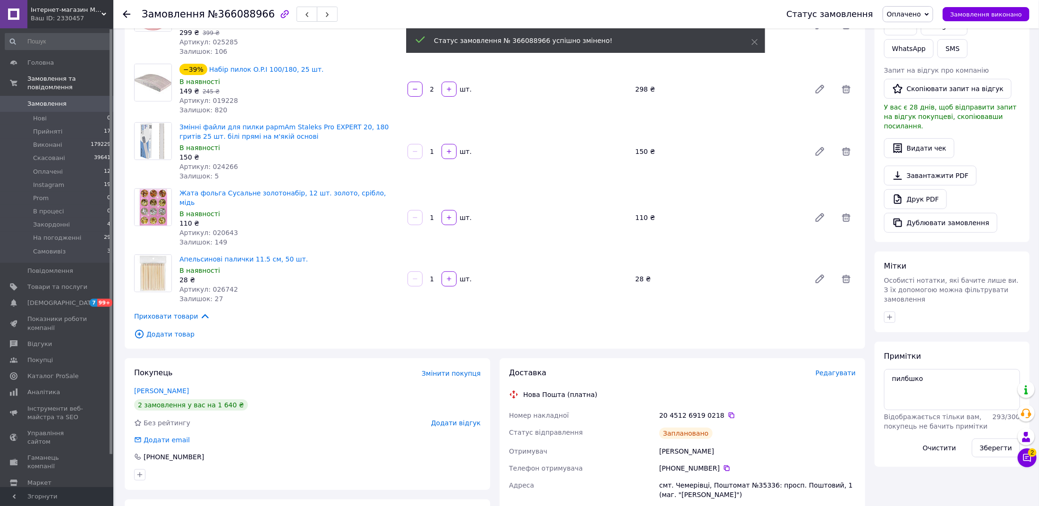
scroll to position [176, 0]
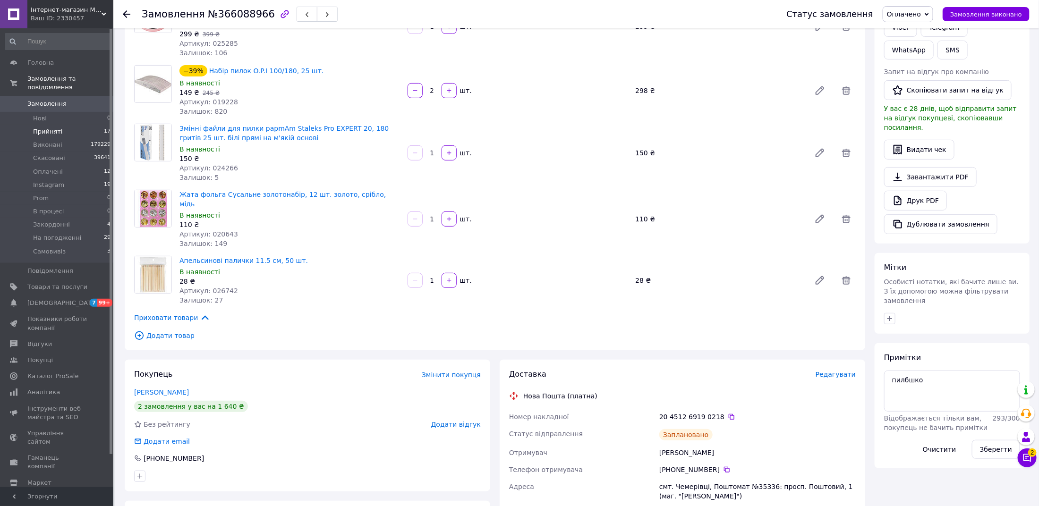
click at [44, 131] on span "Прийняті" at bounding box center [47, 131] width 29 height 8
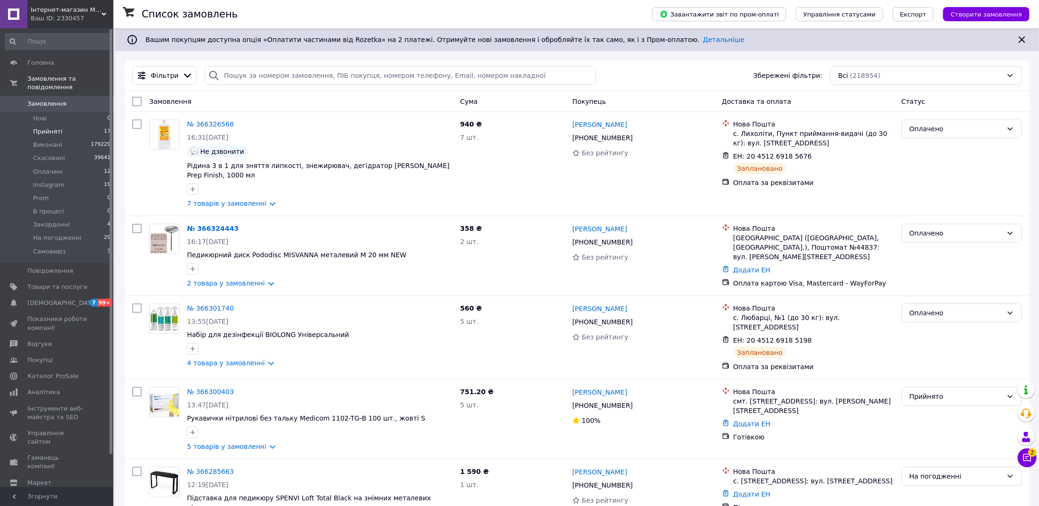
click at [52, 132] on span "Прийняті" at bounding box center [47, 131] width 29 height 8
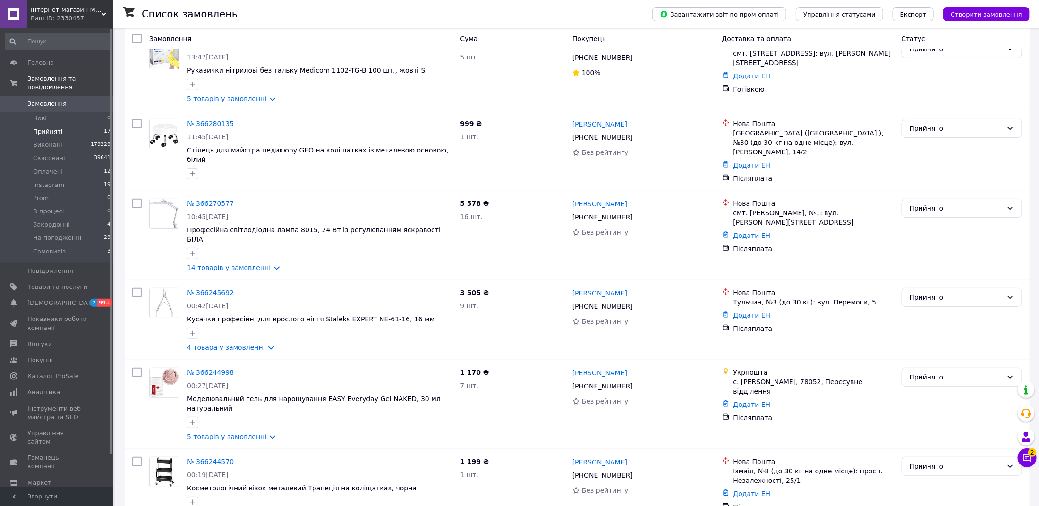
scroll to position [112, 0]
click at [209, 288] on link "№ 366245692" at bounding box center [210, 292] width 47 height 8
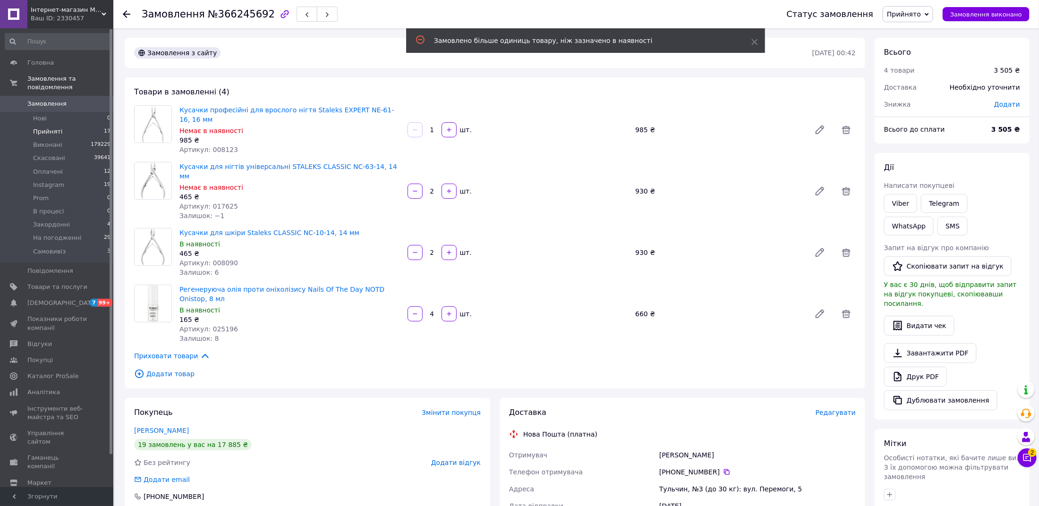
click at [44, 132] on span "Прийняті" at bounding box center [47, 131] width 29 height 8
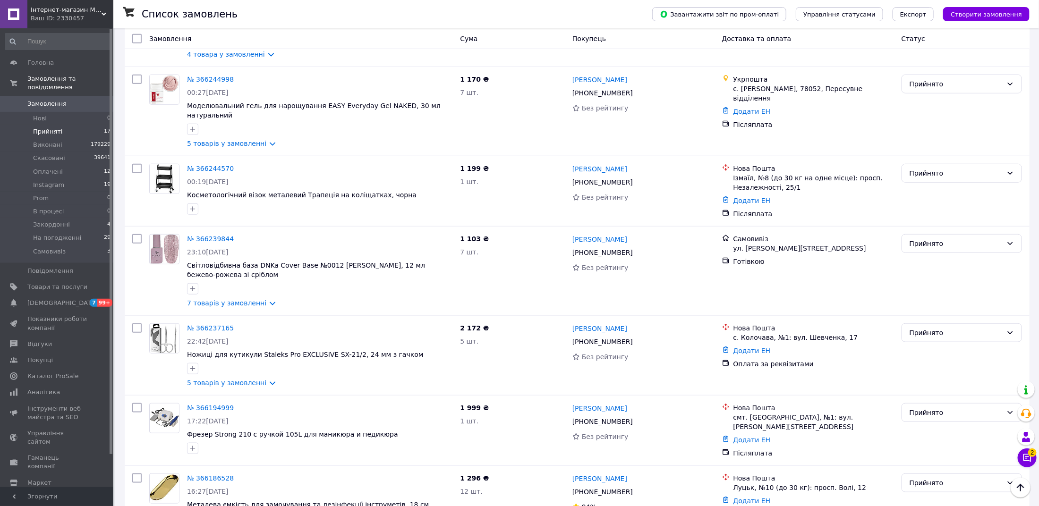
scroll to position [406, 0]
click at [218, 323] on link "№ 366237165" at bounding box center [210, 327] width 47 height 8
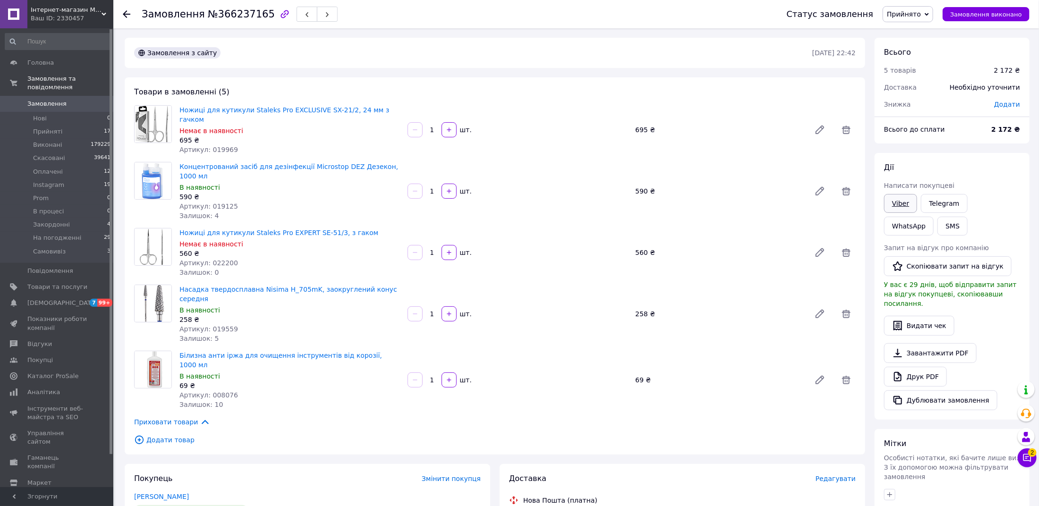
click at [895, 204] on link "Viber" at bounding box center [900, 203] width 33 height 19
click at [909, 352] on div "Завантажити PDF   Друк PDF   Дублювати замовлення" at bounding box center [952, 376] width 136 height 67
click at [909, 367] on link "Друк PDF" at bounding box center [915, 377] width 63 height 20
click at [921, 15] on span "Прийнято" at bounding box center [904, 14] width 34 height 8
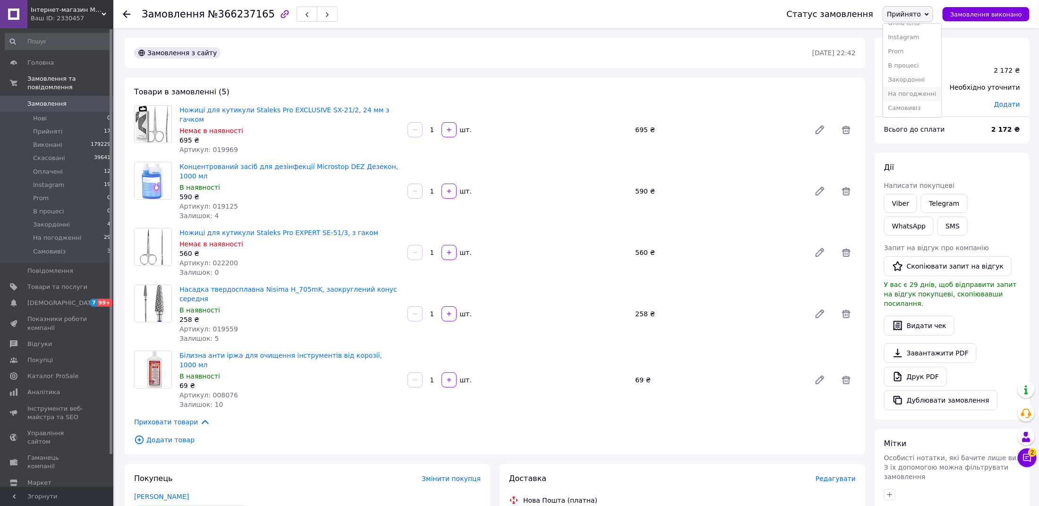
click at [921, 97] on li "На погодженні" at bounding box center [912, 94] width 58 height 14
click at [937, 227] on button "SMS" at bounding box center [952, 226] width 30 height 19
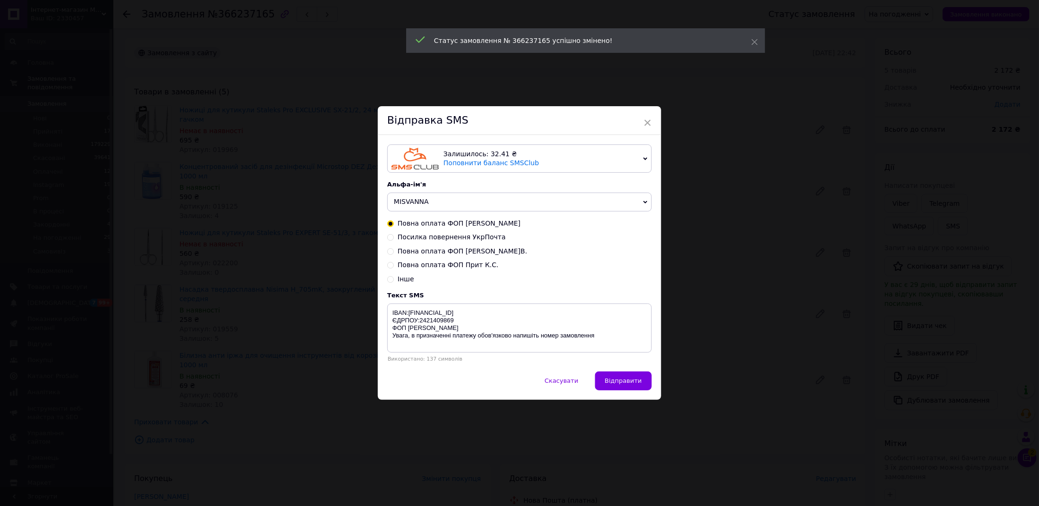
click at [467, 251] on span "Повна оплата ФОП Пилюшко М.В." at bounding box center [462, 251] width 129 height 8
click at [394, 251] on input "Повна оплата ФОП Пилюшко М.В." at bounding box center [390, 250] width 7 height 7
radio input "true"
radio input "false"
type textarea "IBAN:UA313052990000026007015038870 ЄДРПОУ:3566108402 ФОП Пилюшко Марина Валенти…"
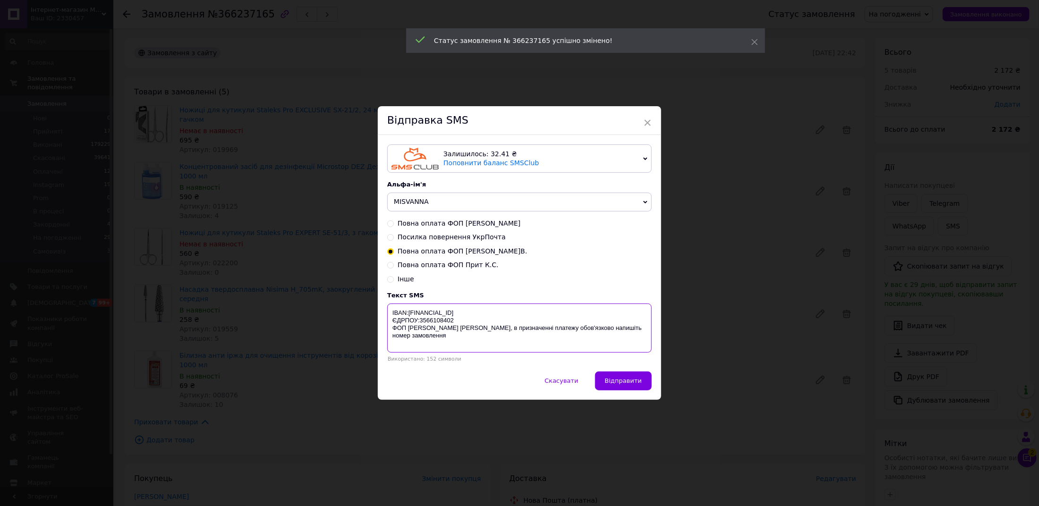
drag, startPoint x: 613, startPoint y: 344, endPoint x: 389, endPoint y: 307, distance: 227.8
click at [389, 307] on textarea "IBAN:UA313052990000026007015038870 ЄДРПОУ:3566108402 ФОП Пилюшко Марина Валенти…" at bounding box center [519, 328] width 264 height 49
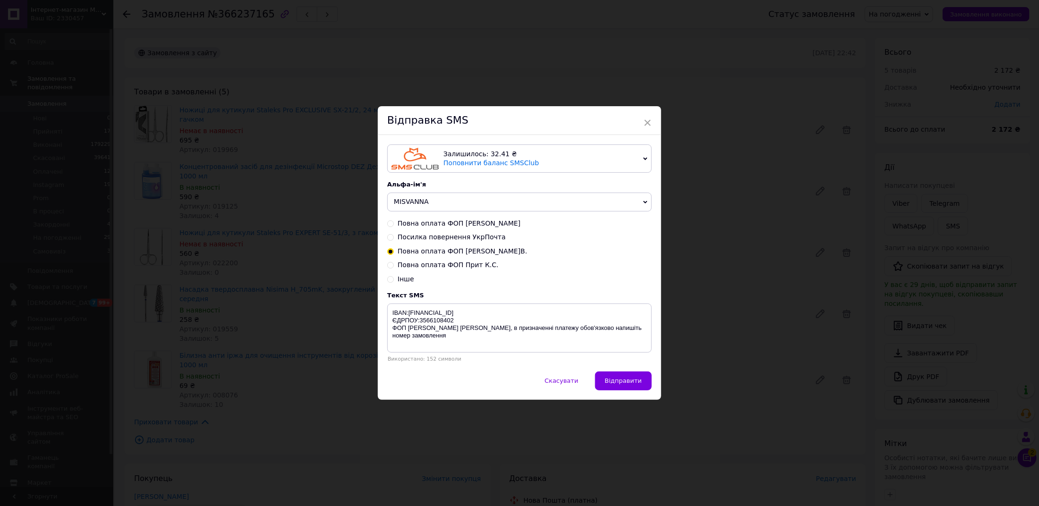
click at [801, 252] on div "× Відправка SMS Залишилось: 32.41 ₴ Поповнити баланс SMSClub Підключити LetsAds…" at bounding box center [519, 253] width 1039 height 506
click at [896, 208] on div "× Відправка SMS Залишилось: 32.41 ₴ Поповнити баланс SMSClub Підключити LetsAds…" at bounding box center [519, 253] width 1039 height 506
click at [564, 388] on button "Скасувати" at bounding box center [560, 381] width 53 height 19
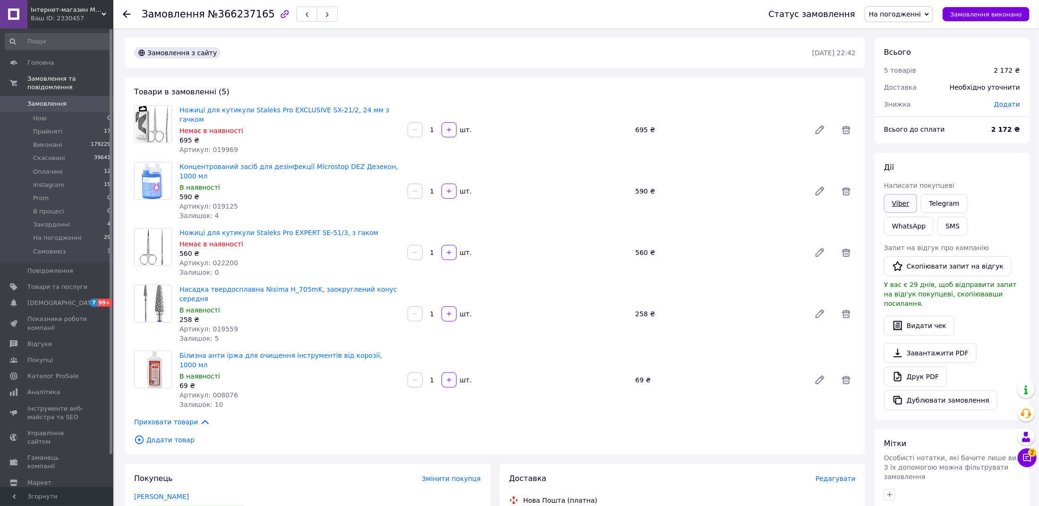
click at [895, 204] on link "Viber" at bounding box center [900, 203] width 33 height 19
click at [241, 11] on span "№366237165" at bounding box center [241, 13] width 67 height 11
copy span "366237165"
click at [46, 126] on li "Прийняті 17" at bounding box center [58, 131] width 116 height 13
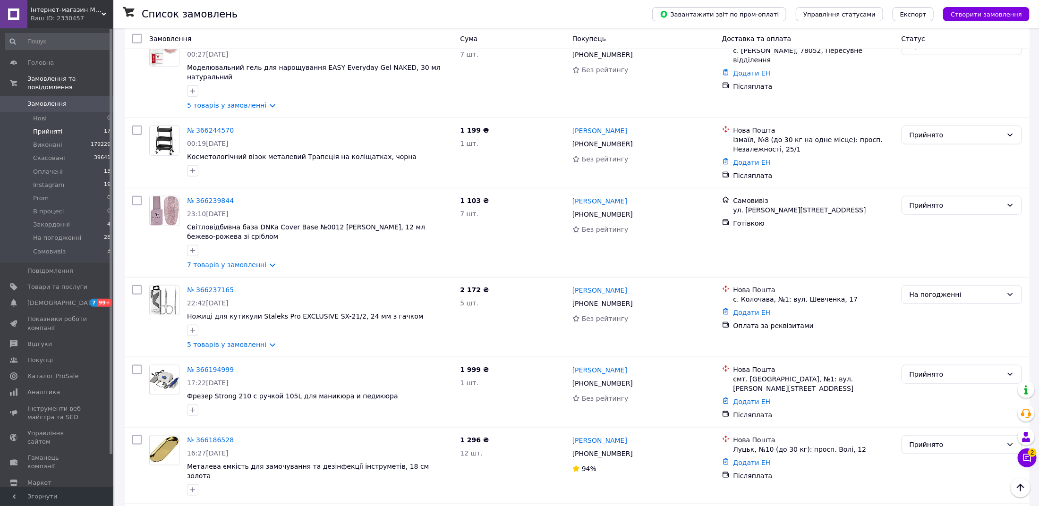
scroll to position [443, 0]
click at [205, 365] on link "№ 366194999" at bounding box center [210, 369] width 47 height 8
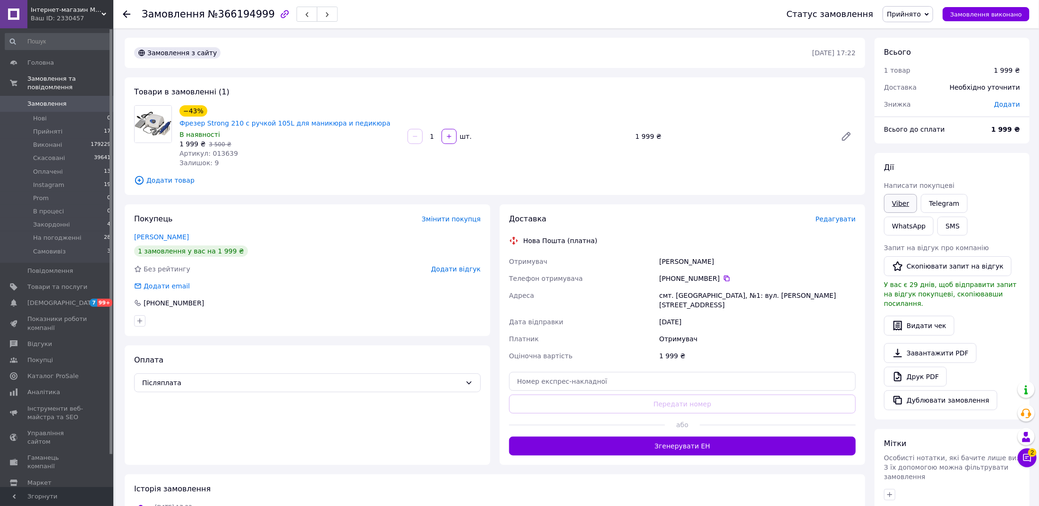
click at [902, 196] on link "Viber" at bounding box center [900, 203] width 33 height 19
click at [935, 204] on link "Telegram" at bounding box center [944, 203] width 46 height 19
click at [900, 12] on span "Прийнято" at bounding box center [904, 14] width 34 height 8
click at [915, 91] on li "На погодженні" at bounding box center [912, 94] width 58 height 14
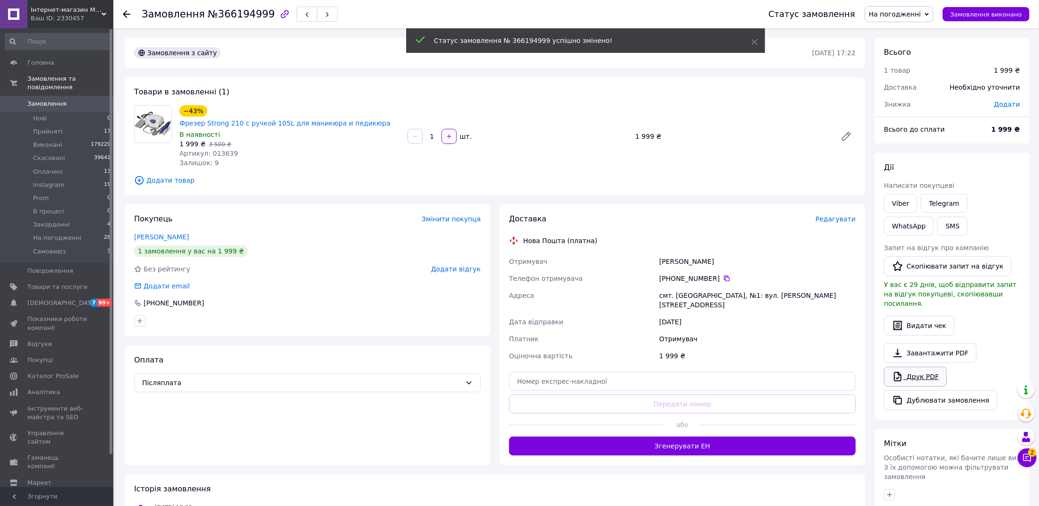
click at [917, 367] on link "Друк PDF" at bounding box center [915, 377] width 63 height 20
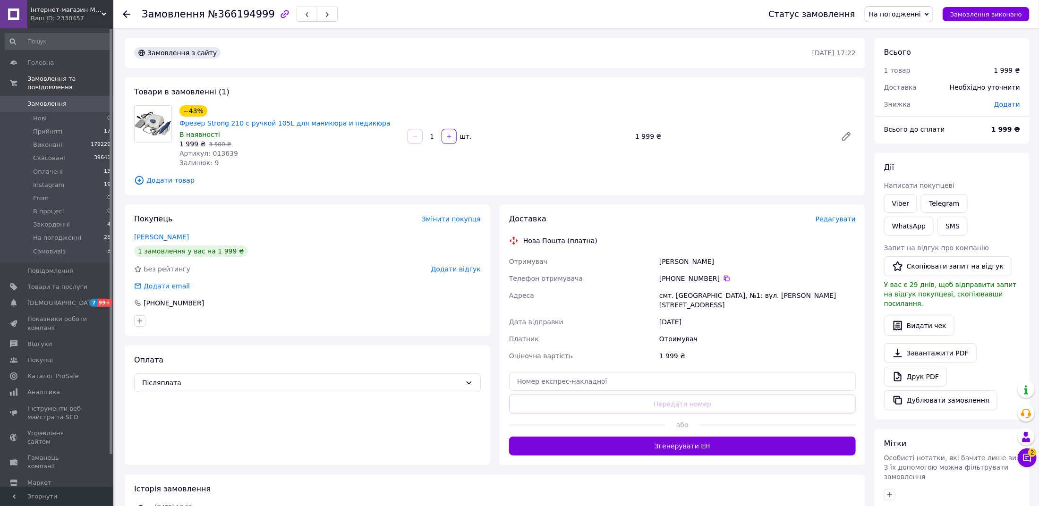
click at [82, 108] on link "Замовлення 0" at bounding box center [58, 104] width 116 height 16
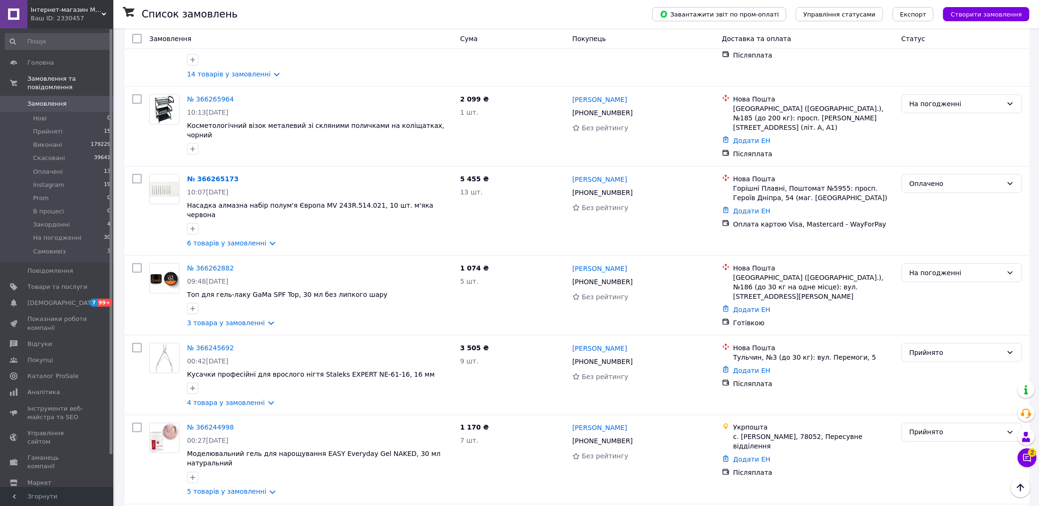
scroll to position [626, 0]
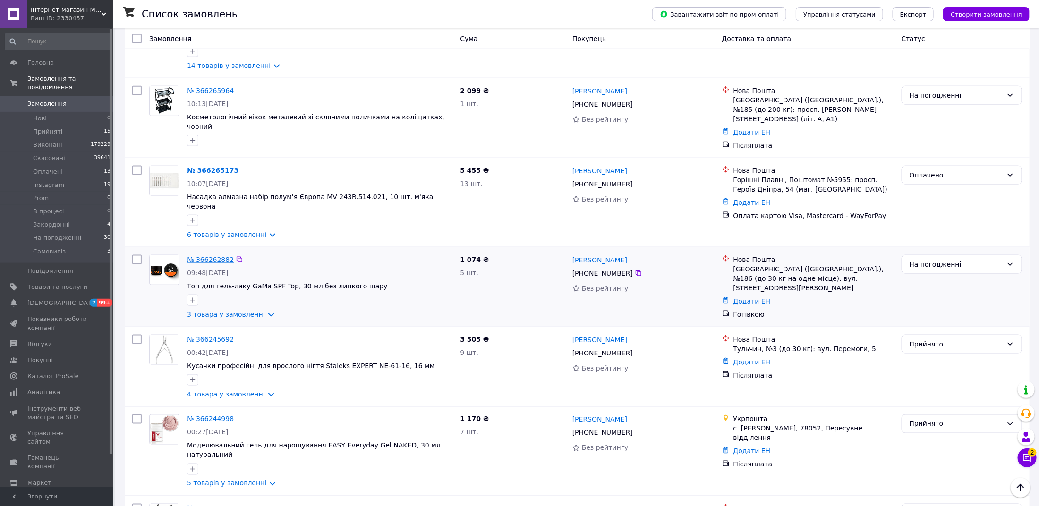
click at [217, 256] on link "№ 366262882" at bounding box center [210, 260] width 47 height 8
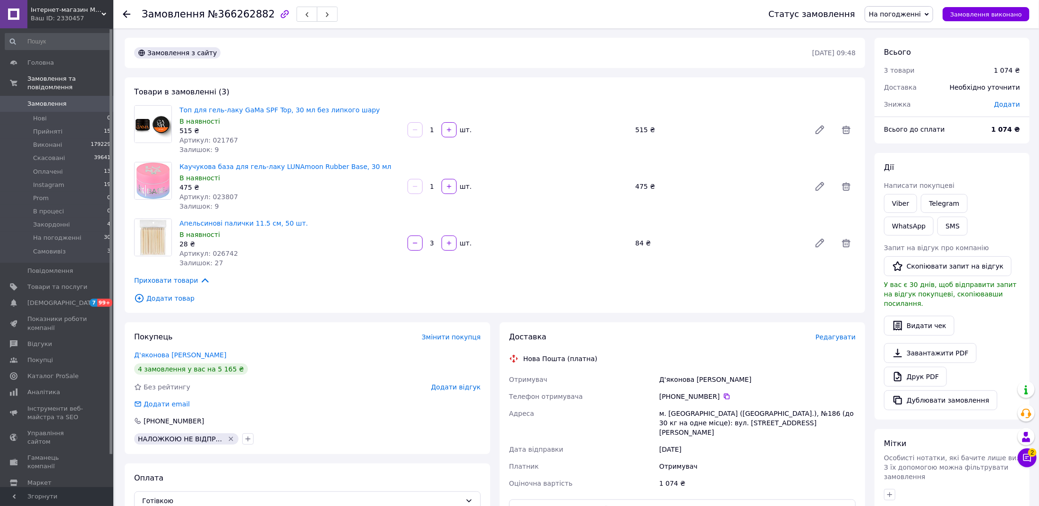
click at [219, 16] on span "№366262882" at bounding box center [241, 13] width 67 height 11
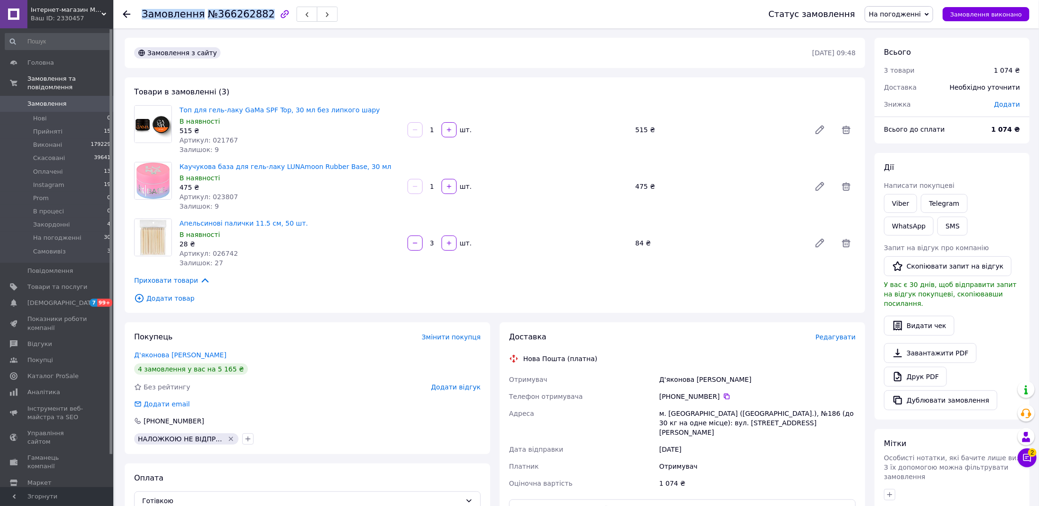
click at [60, 98] on link "Замовлення 0" at bounding box center [58, 104] width 116 height 16
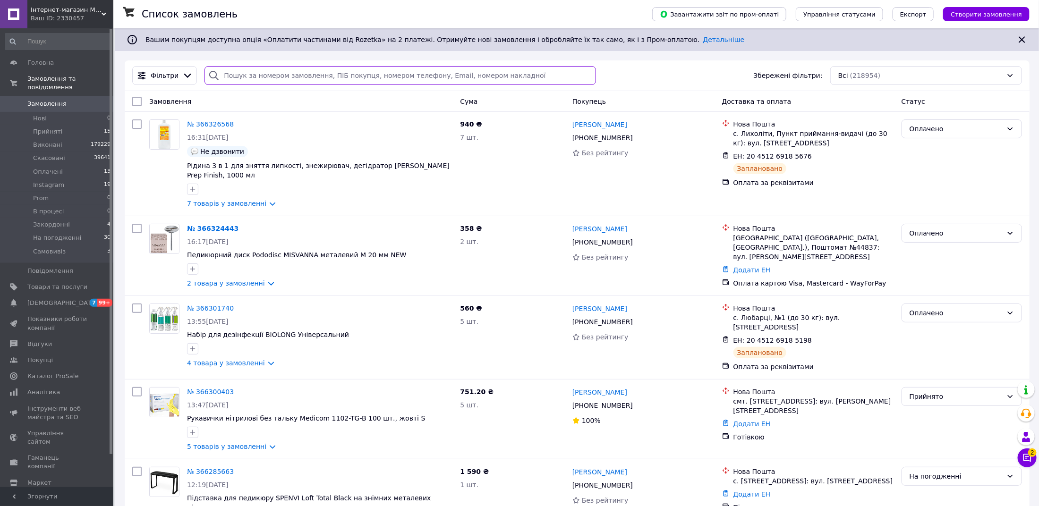
click at [274, 81] on input "search" at bounding box center [399, 75] width 391 height 19
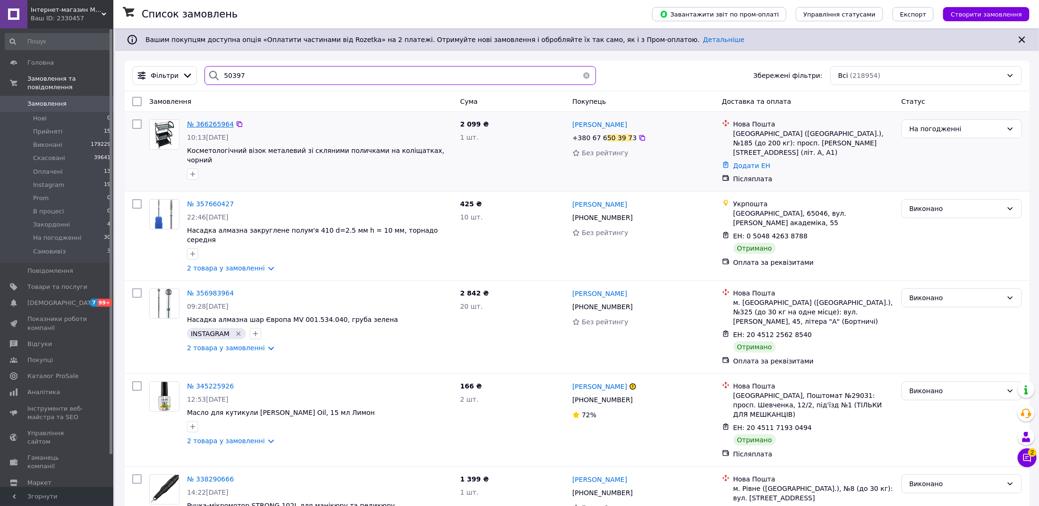
type input "50397"
click at [218, 121] on span "№ 366265964" at bounding box center [210, 124] width 47 height 8
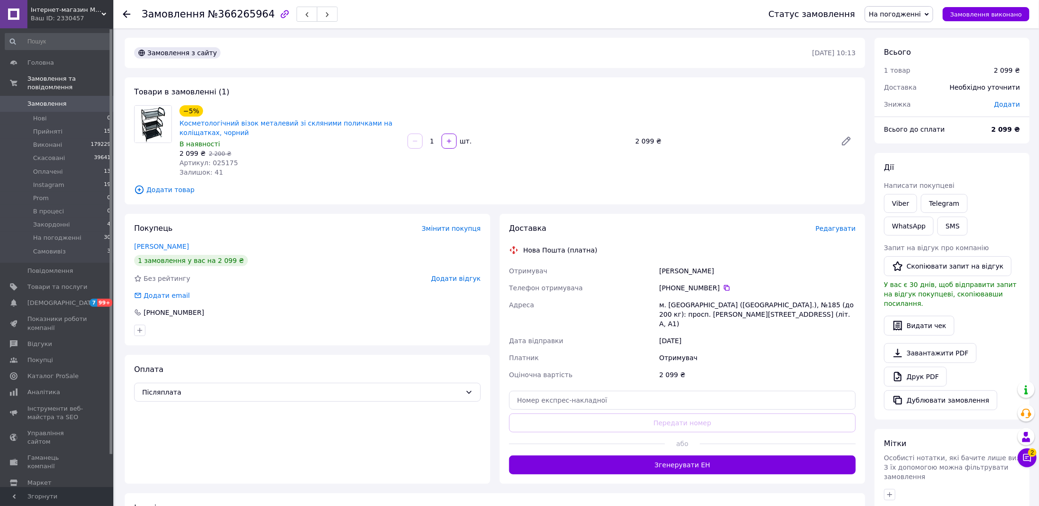
click at [232, 16] on span "№366265964" at bounding box center [241, 13] width 67 height 11
copy h1 "Замовлення №366265964"
click at [48, 107] on span "Замовлення" at bounding box center [46, 104] width 39 height 8
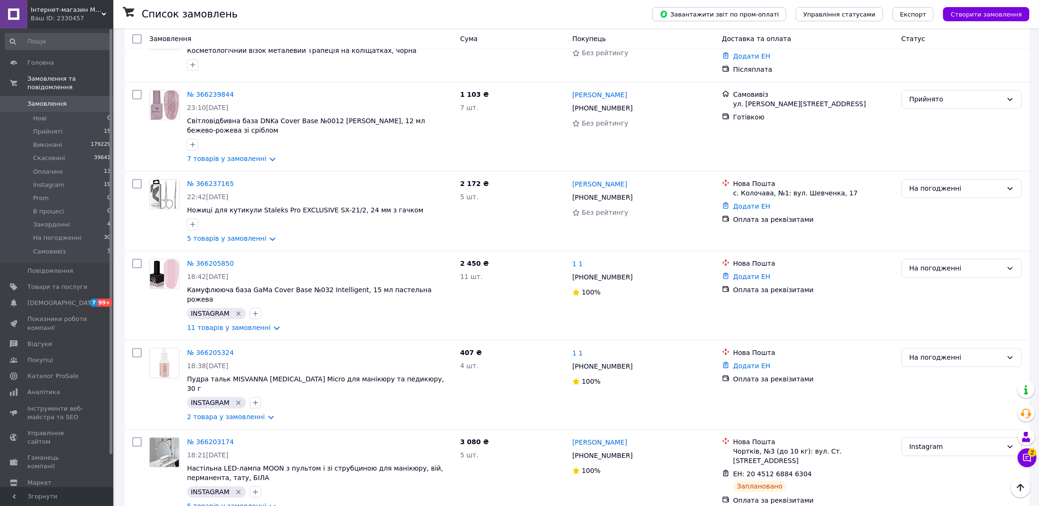
scroll to position [1233, 0]
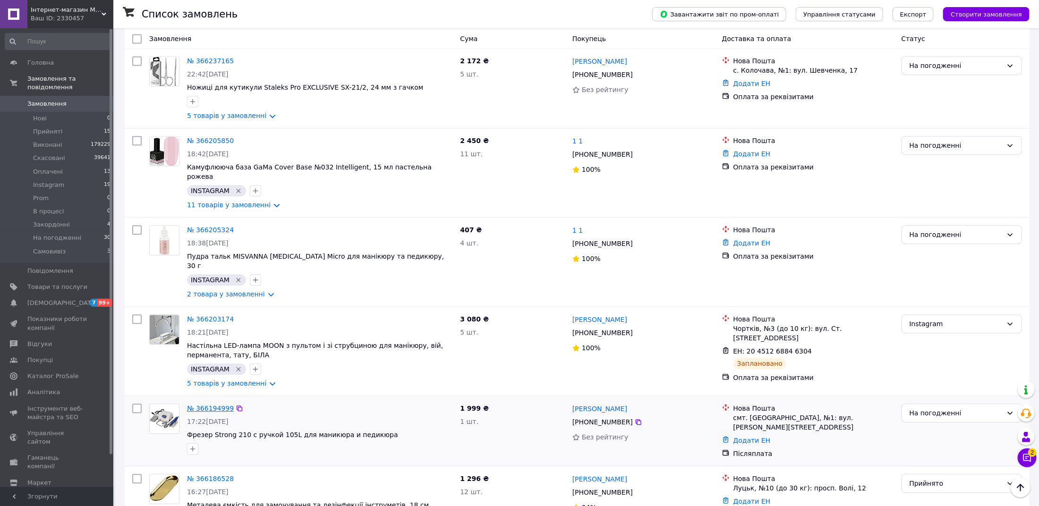
click at [221, 405] on link "№ 366194999" at bounding box center [210, 409] width 47 height 8
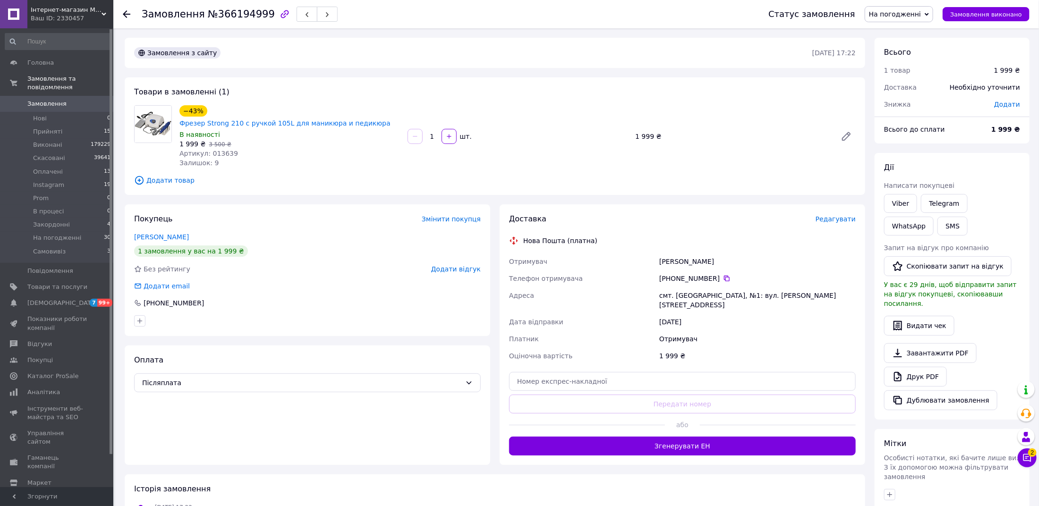
click at [219, 14] on span "№366194999" at bounding box center [241, 13] width 67 height 11
copy h1 "Замовлення №366194999"
click at [54, 127] on span "Прийняті" at bounding box center [47, 131] width 29 height 8
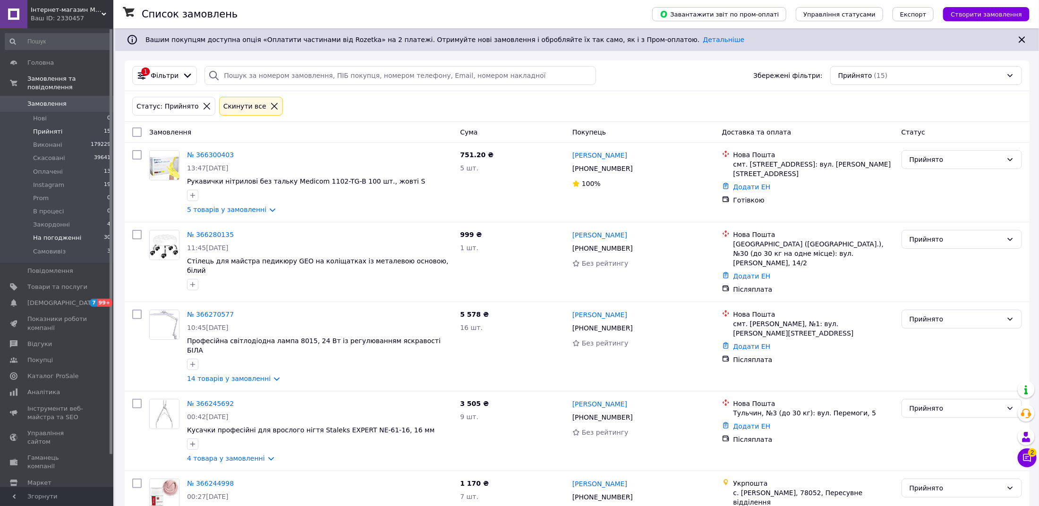
click at [48, 239] on span "На погодженні" at bounding box center [57, 238] width 48 height 8
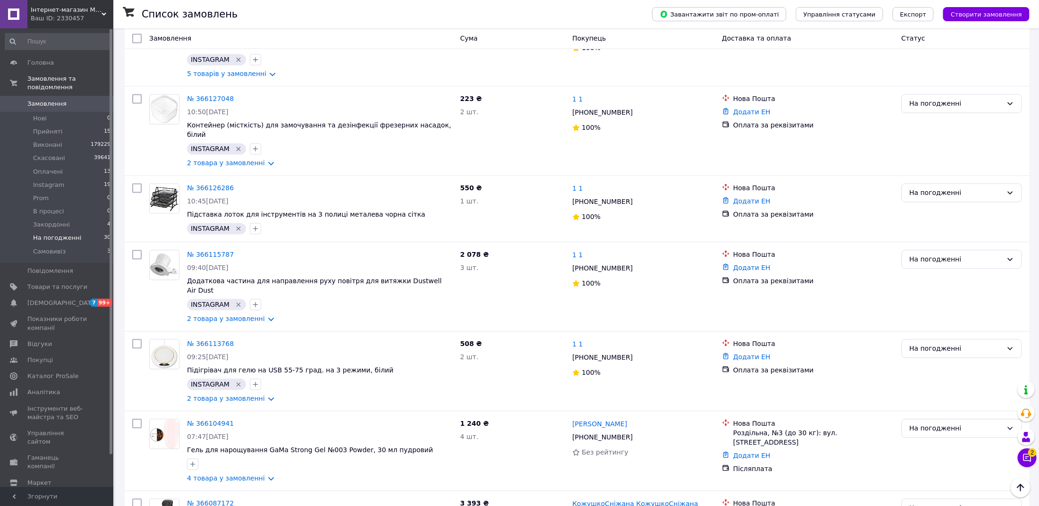
scroll to position [1189, 0]
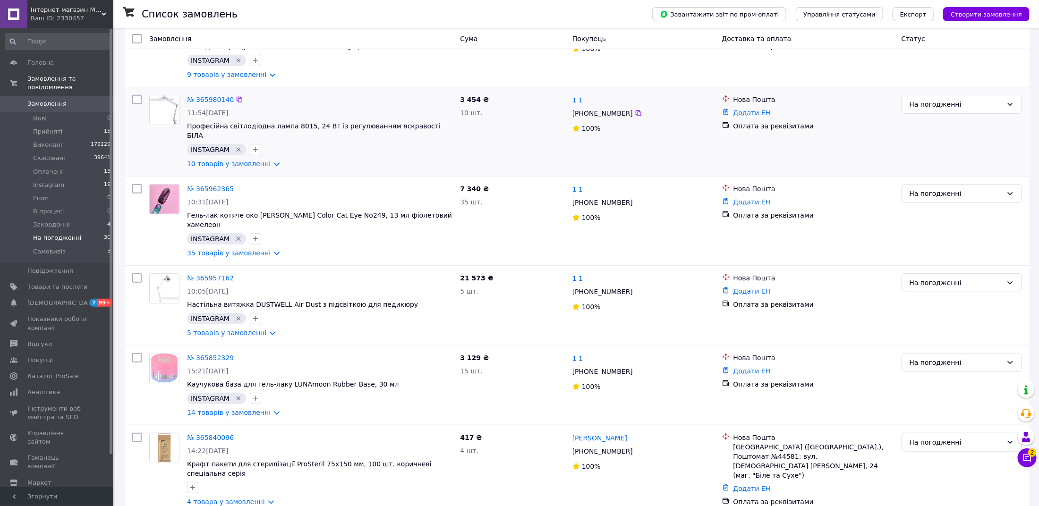
scroll to position [283, 0]
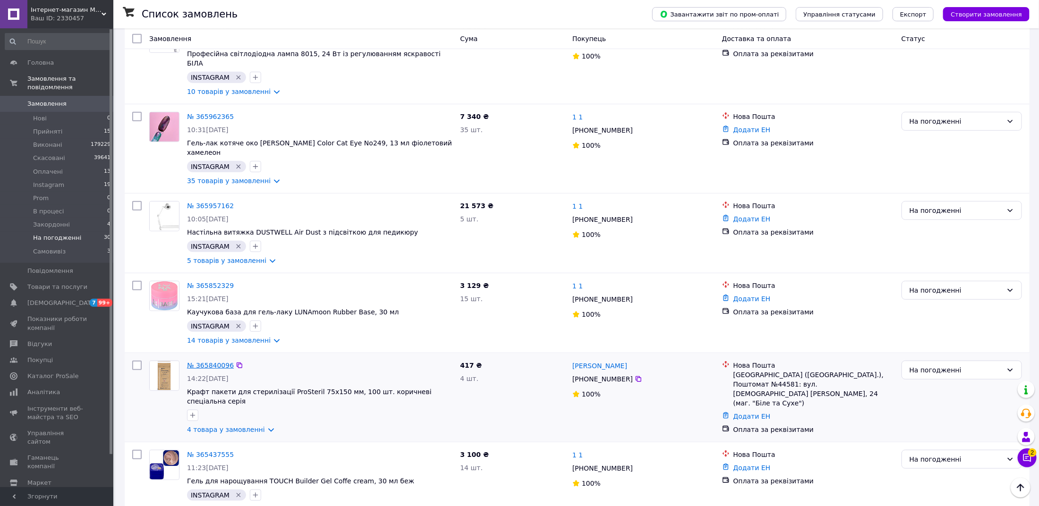
click at [217, 362] on link "№ 365840096" at bounding box center [210, 366] width 47 height 8
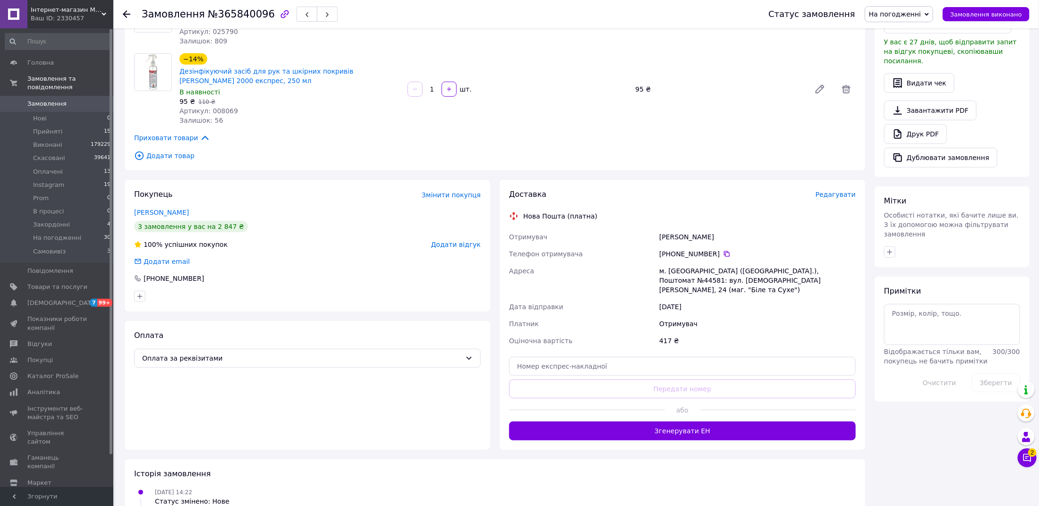
scroll to position [244, 0]
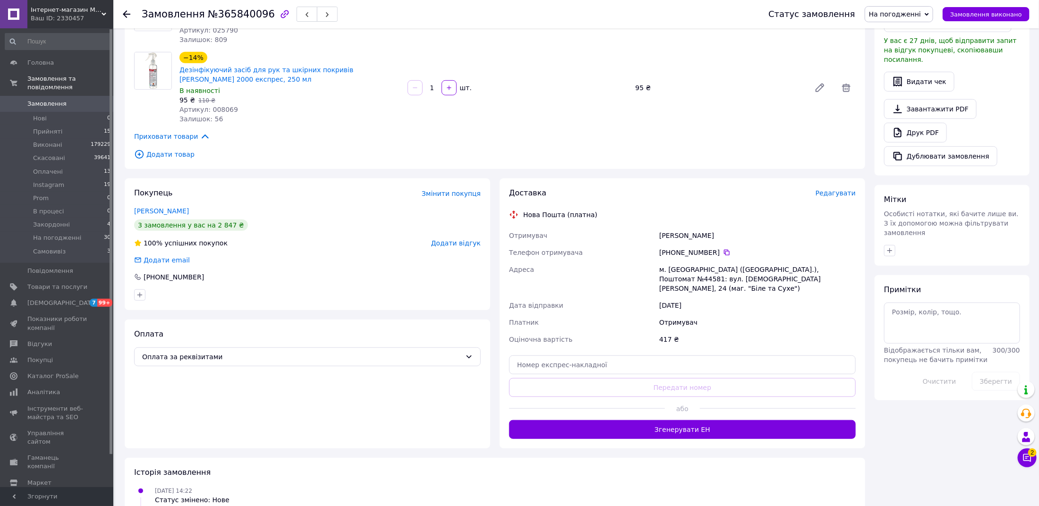
click at [840, 189] on span "Редагувати" at bounding box center [835, 193] width 40 height 8
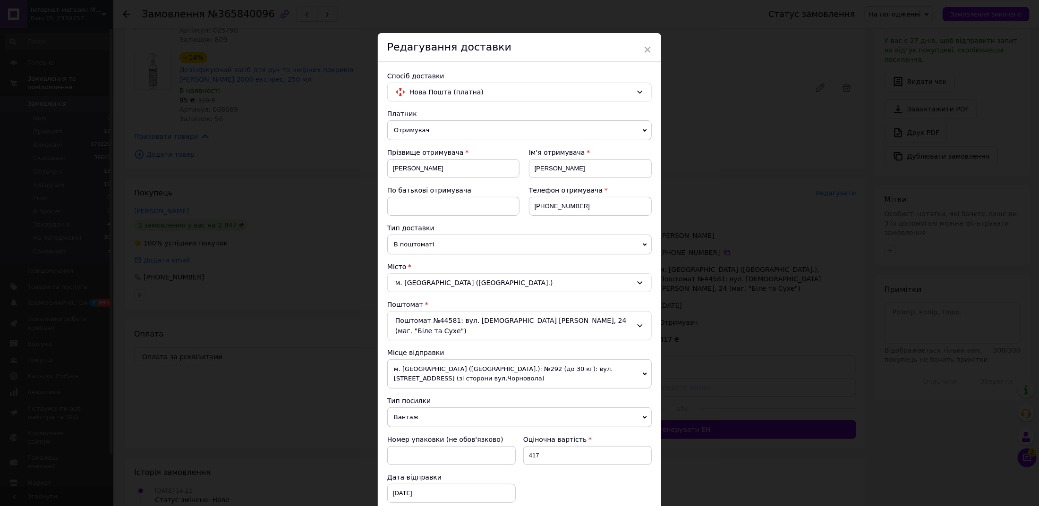
scroll to position [163, 0]
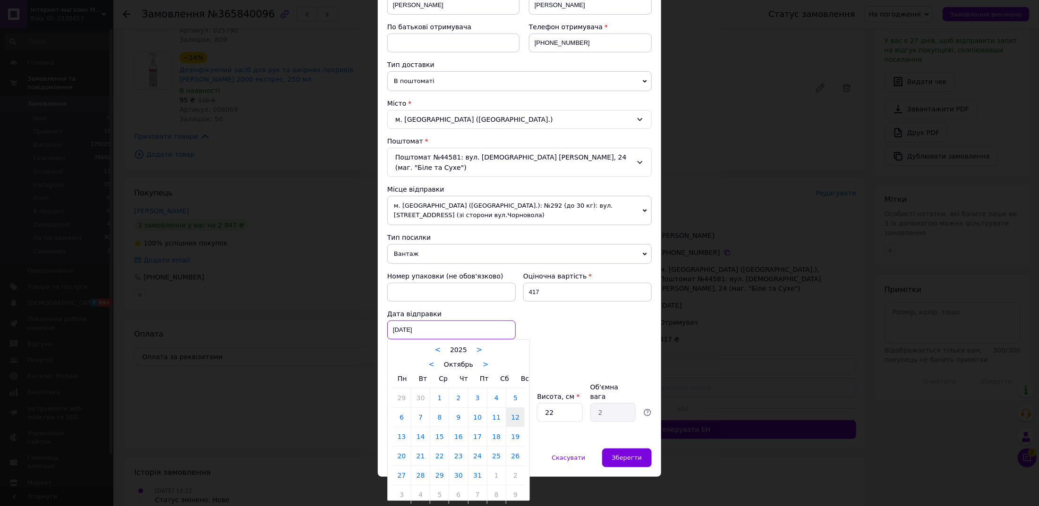
click at [414, 331] on div "[DATE] < 2025 > < Октябрь > Пн Вт Ср Чт Пт Сб Вс 29 30 1 2 3 4 5 6 7 8 9 10 11 …" at bounding box center [451, 330] width 128 height 19
click at [406, 437] on link "13" at bounding box center [401, 436] width 18 height 19
type input "13.10.2025"
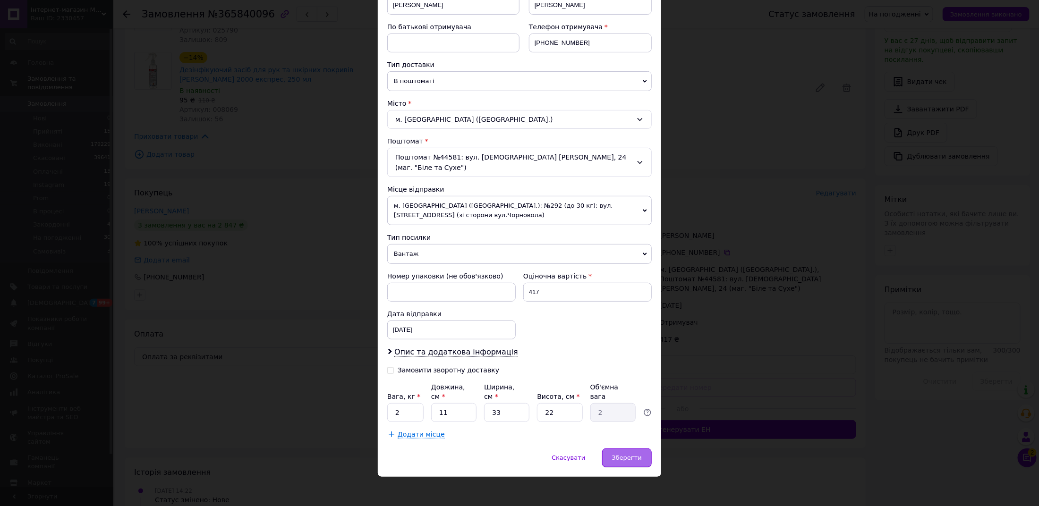
click at [636, 454] on span "Зберегти" at bounding box center [627, 457] width 30 height 7
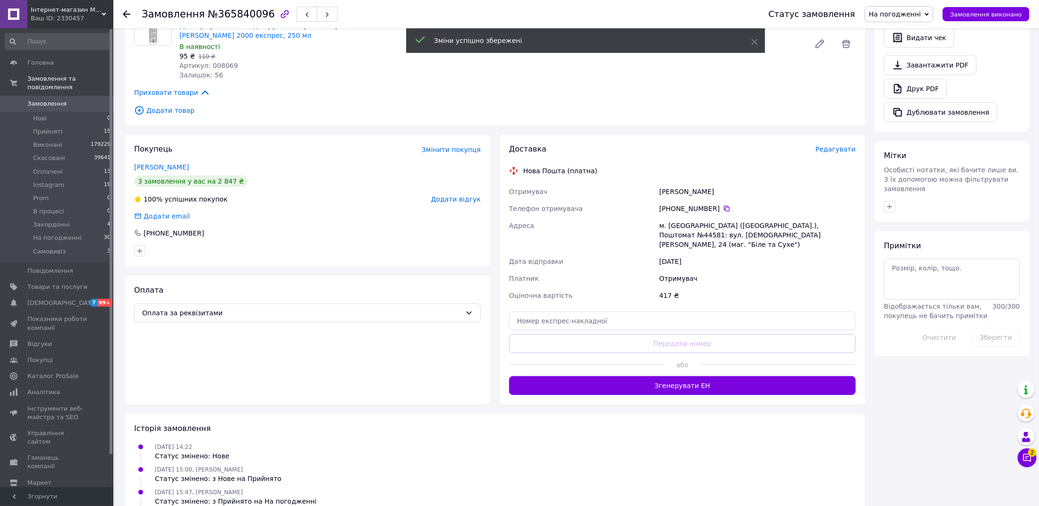
scroll to position [289, 0]
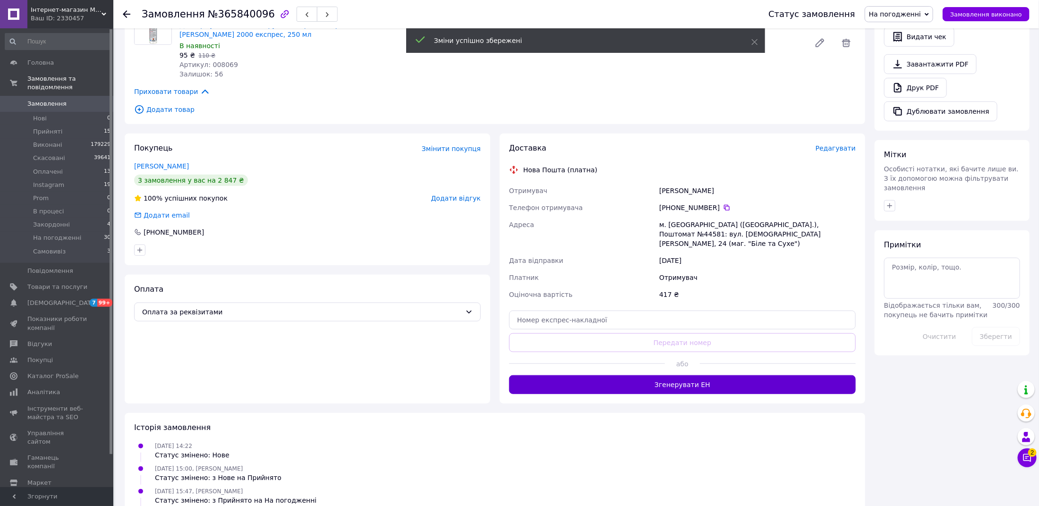
click at [729, 375] on button "Згенерувати ЕН" at bounding box center [682, 384] width 347 height 19
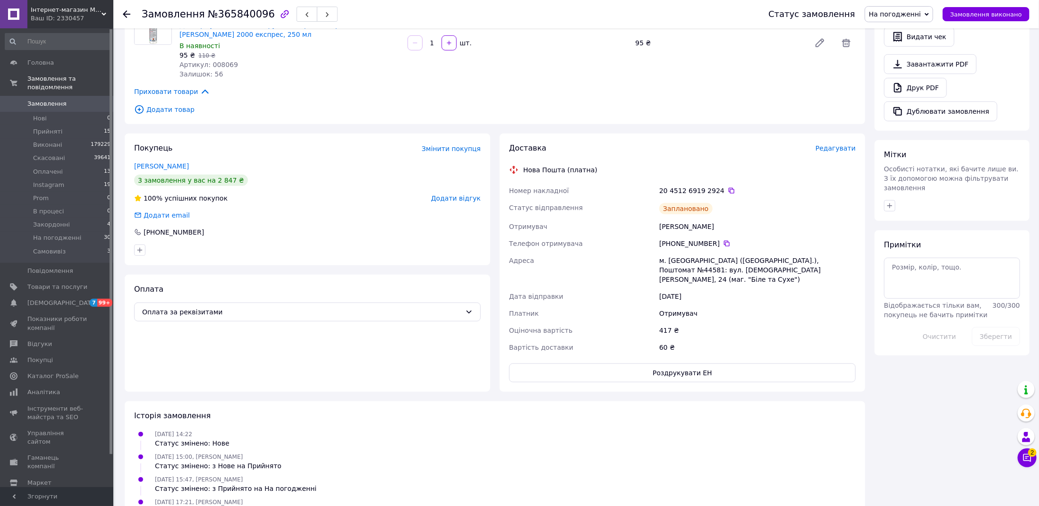
click at [916, 16] on span "На погодженні" at bounding box center [895, 14] width 52 height 8
click at [914, 70] on li "Оплачено" at bounding box center [899, 75] width 68 height 14
click at [57, 107] on span "Замовлення" at bounding box center [46, 104] width 39 height 8
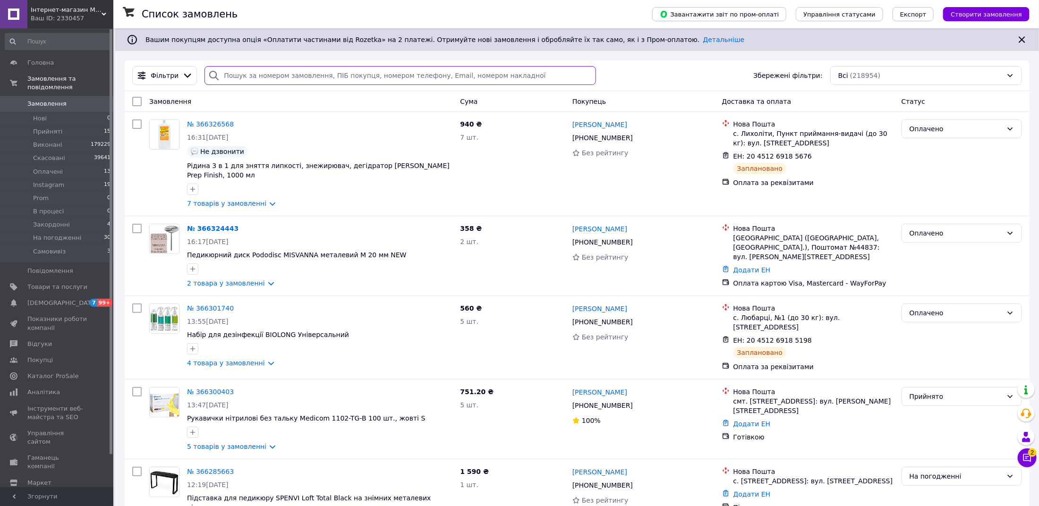
click at [278, 74] on input "search" at bounding box center [399, 75] width 391 height 19
paste input "366262882"
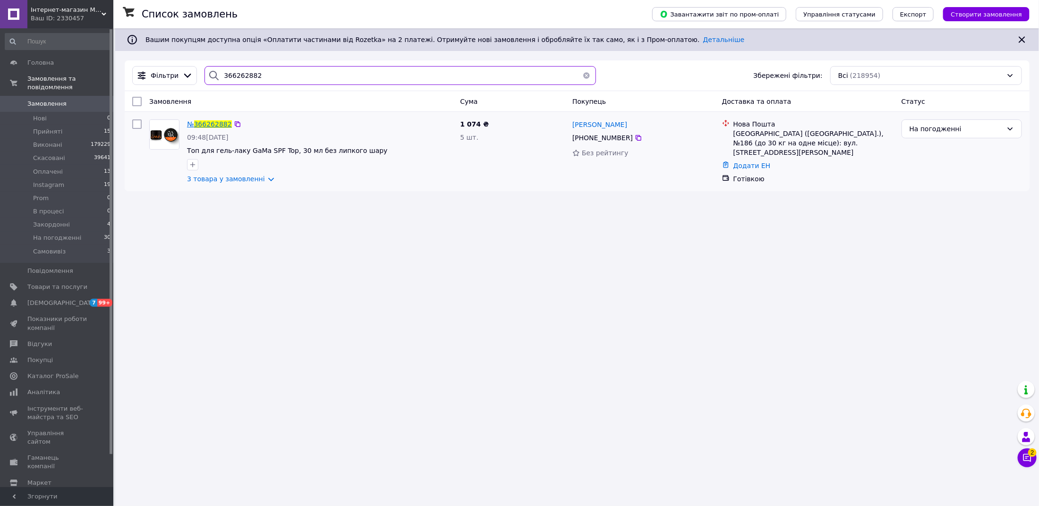
type input "366262882"
click at [213, 121] on span "366262882" at bounding box center [213, 124] width 38 height 8
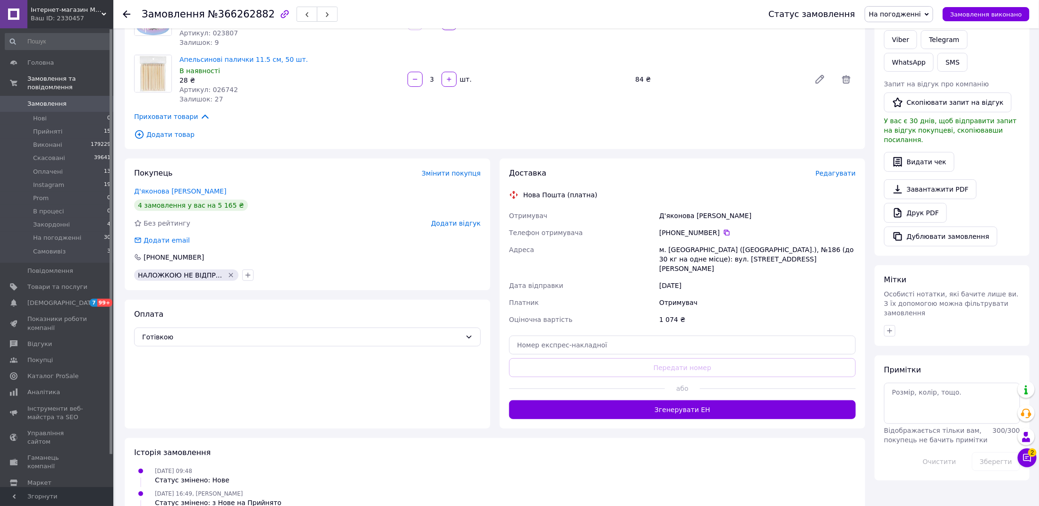
scroll to position [180, 0]
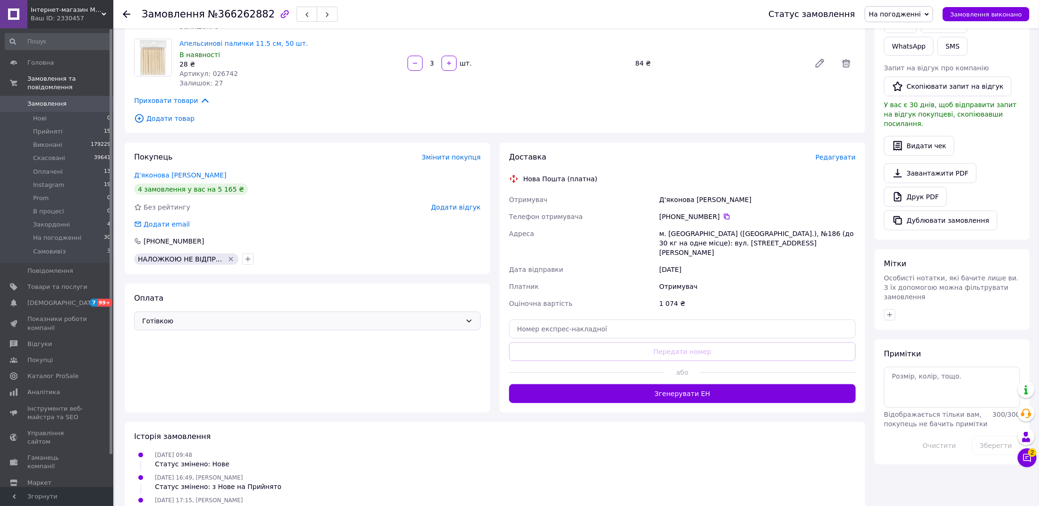
click at [184, 314] on div "Готівкою" at bounding box center [307, 321] width 347 height 19
click at [189, 395] on span "Оплата за реквізитами" at bounding box center [307, 393] width 331 height 9
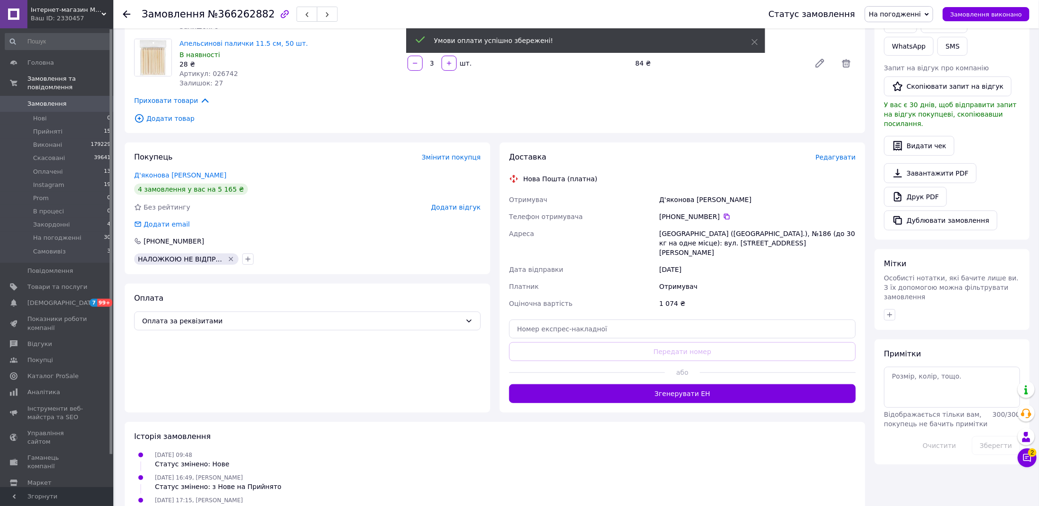
click at [834, 159] on span "Редагувати" at bounding box center [835, 157] width 40 height 8
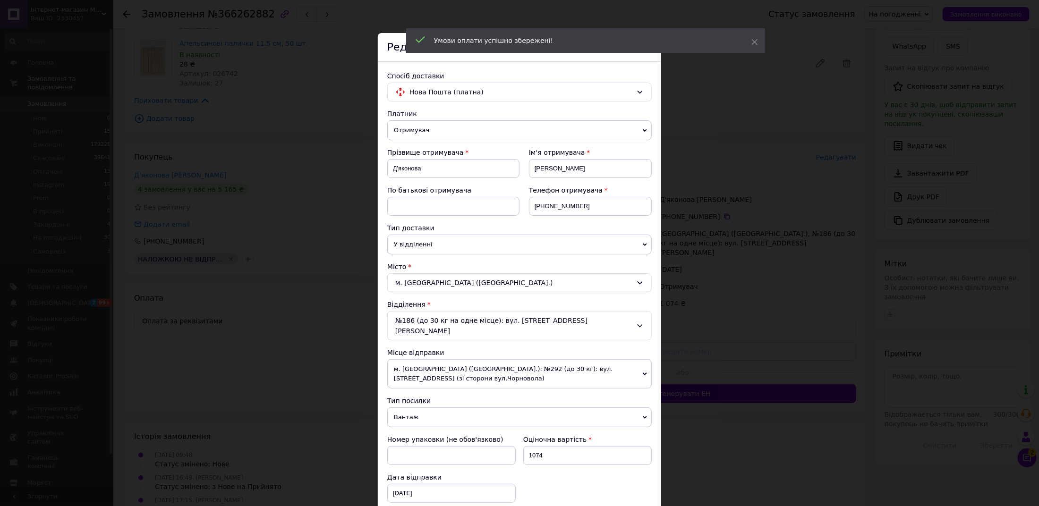
scroll to position [153, 0]
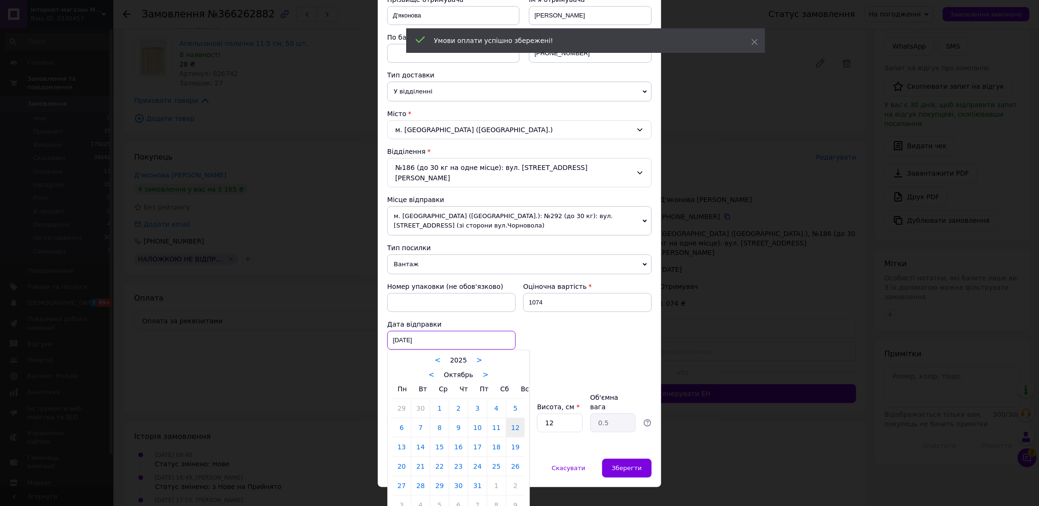
click at [418, 331] on div "[DATE] < 2025 > < Октябрь > Пн Вт Ср Чт Пт Сб Вс 29 30 1 2 3 4 5 6 7 8 9 10 11 …" at bounding box center [451, 340] width 128 height 19
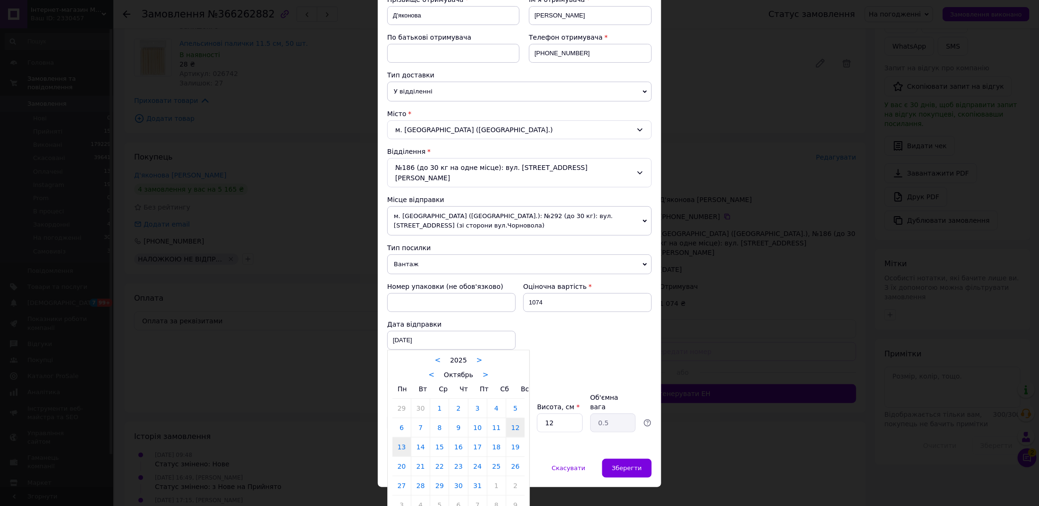
click at [404, 438] on link "13" at bounding box center [401, 447] width 18 height 19
type input "[DATE]"
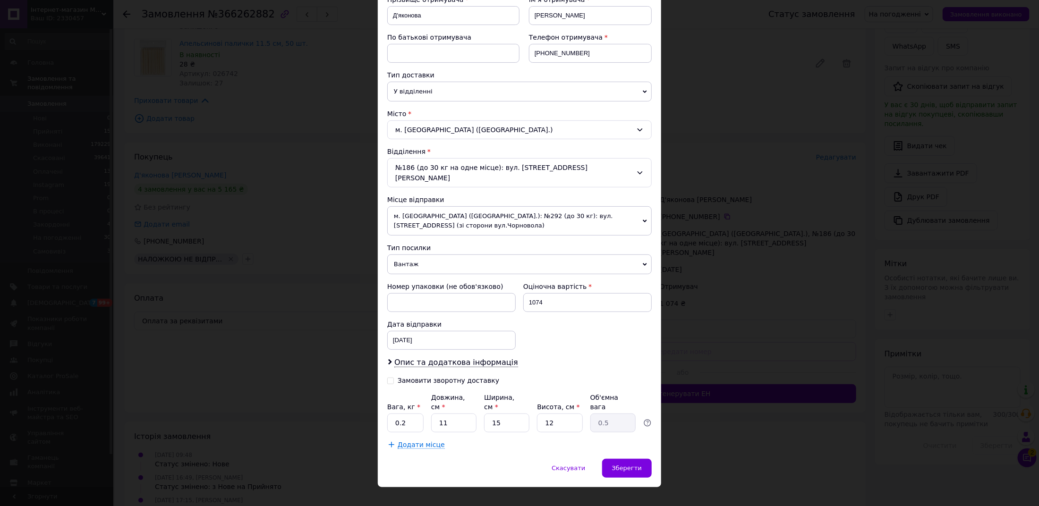
click at [416, 377] on div "Замовити зворотну доставку" at bounding box center [449, 381] width 102 height 8
click at [394, 377] on input "Замовити зворотну доставку" at bounding box center [390, 380] width 7 height 7
checkbox input "true"
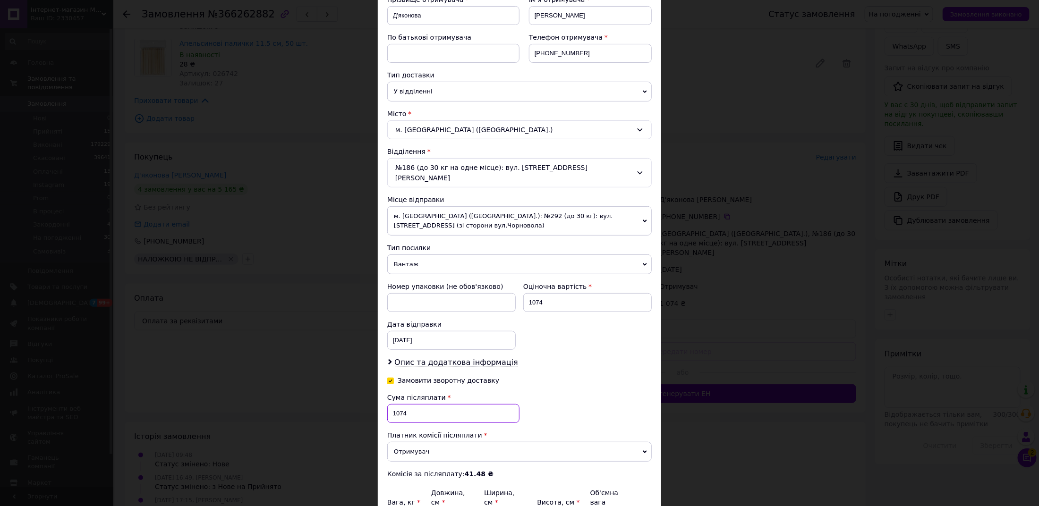
click at [416, 404] on input "1074" at bounding box center [453, 413] width 132 height 19
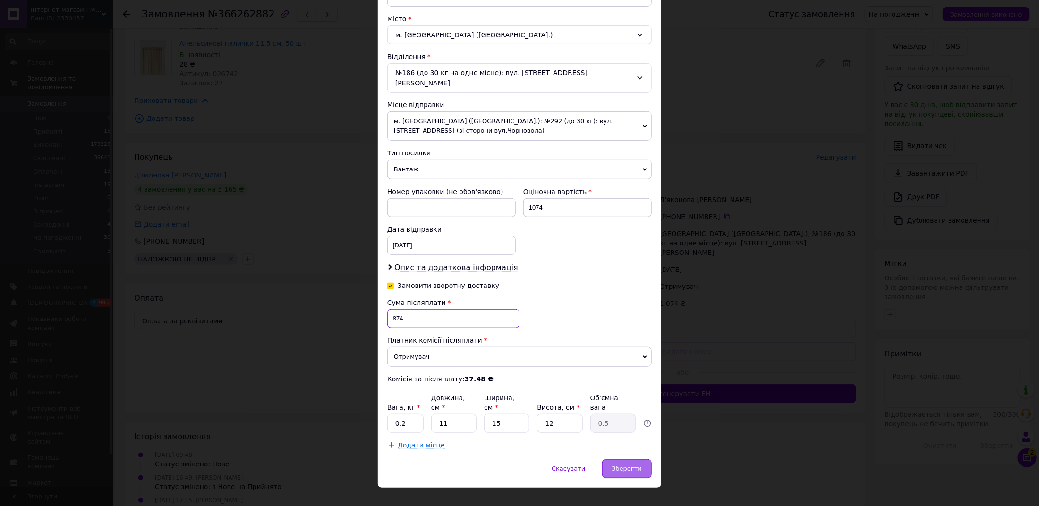
type input "874"
click at [628, 459] on div "Зберегти" at bounding box center [627, 468] width 50 height 19
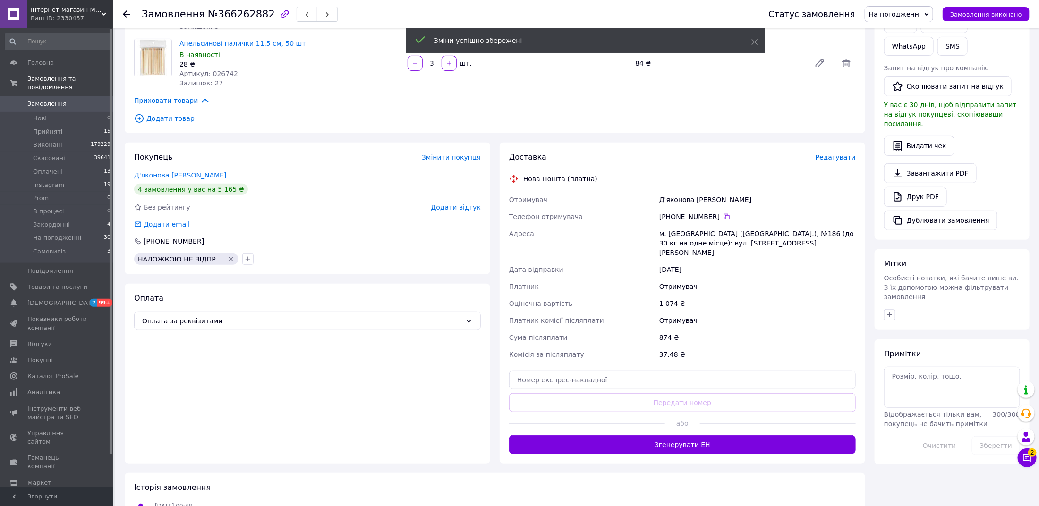
click at [679, 435] on button "Згенерувати ЕН" at bounding box center [682, 444] width 347 height 19
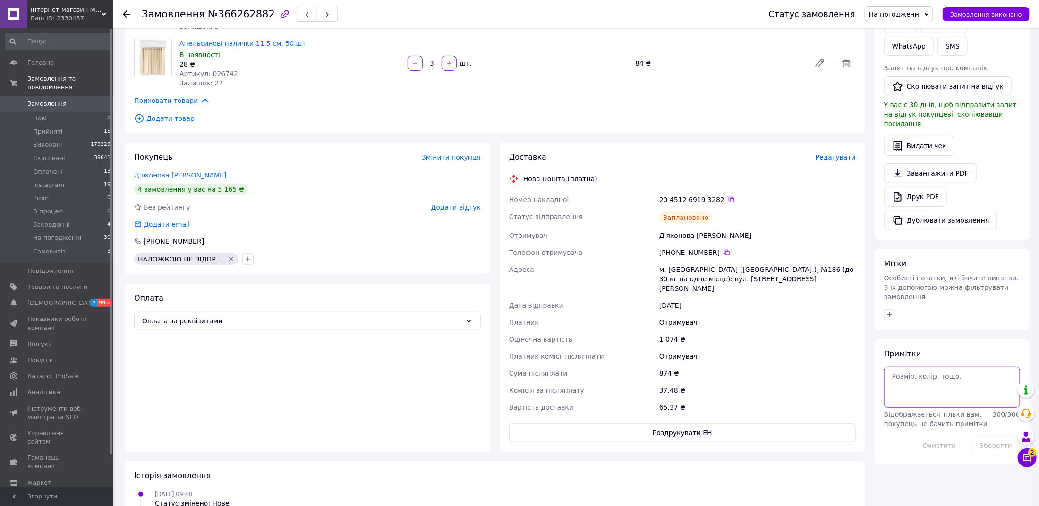
click at [907, 368] on textarea at bounding box center [952, 387] width 136 height 41
type textarea "корпач"
click at [991, 436] on button "Зберегти" at bounding box center [996, 445] width 48 height 19
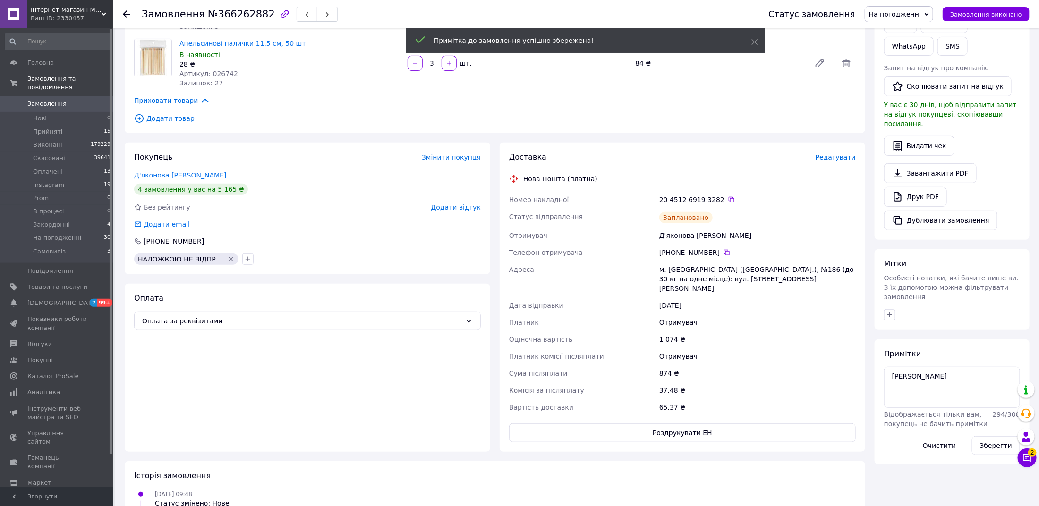
click at [897, 12] on span "На погодженні" at bounding box center [895, 14] width 52 height 8
click at [897, 72] on li "Оплачено" at bounding box center [899, 75] width 68 height 14
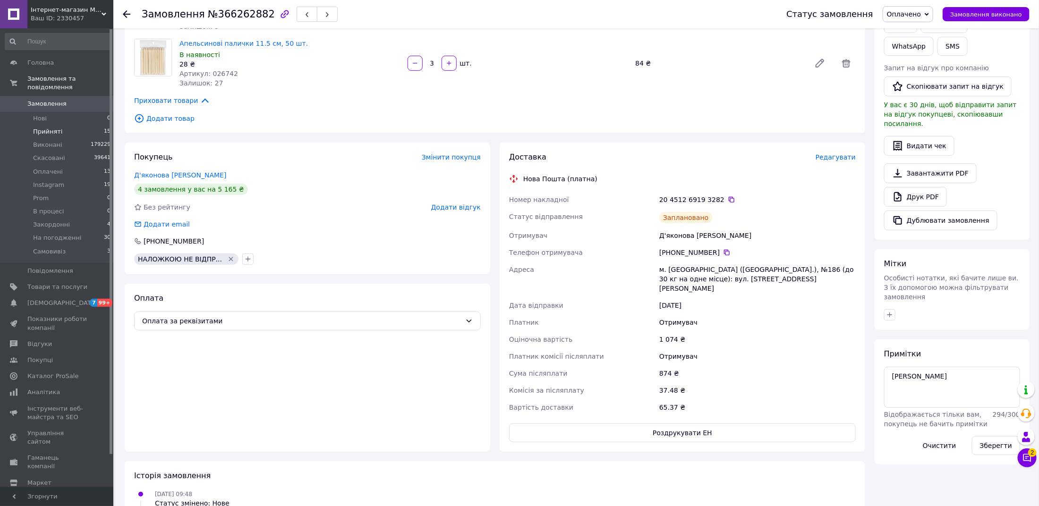
click at [55, 131] on span "Прийняті" at bounding box center [47, 131] width 29 height 8
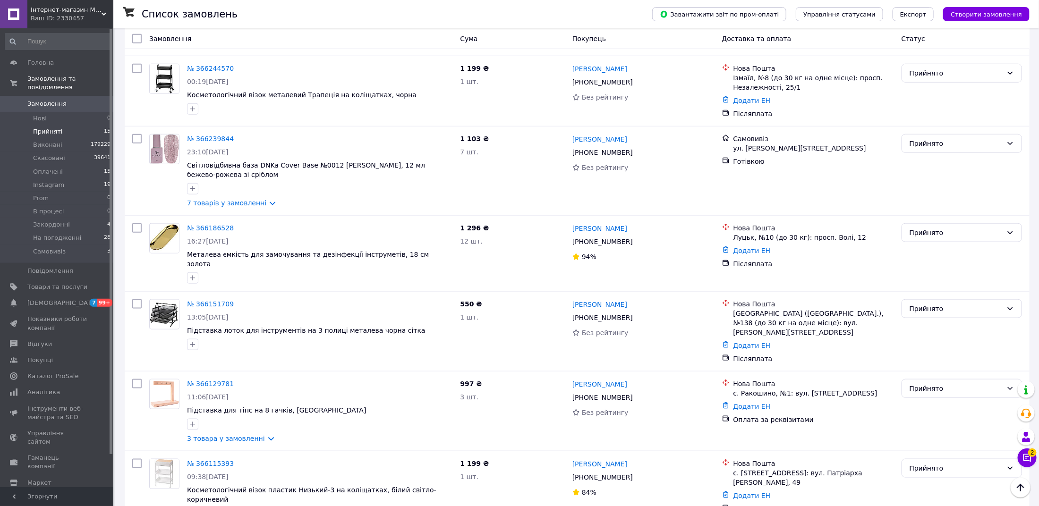
scroll to position [510, 0]
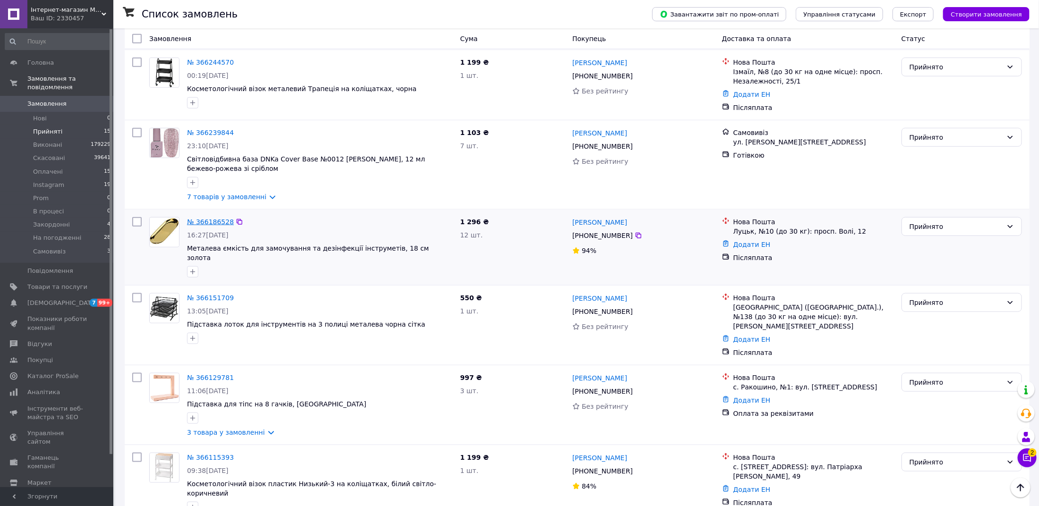
click at [208, 218] on link "№ 366186528" at bounding box center [210, 222] width 47 height 8
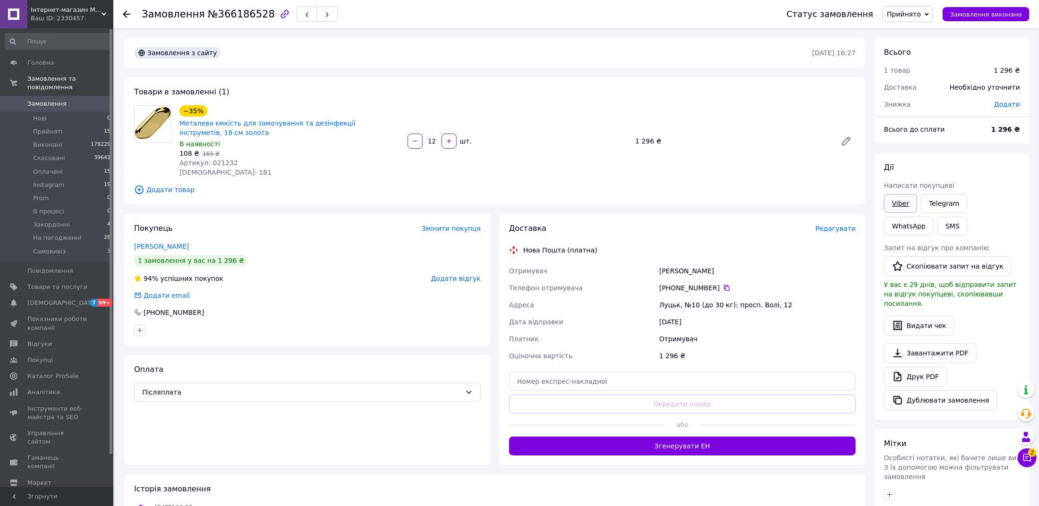
click at [905, 207] on link "Viber" at bounding box center [900, 203] width 33 height 19
click at [935, 203] on link "Telegram" at bounding box center [944, 203] width 46 height 19
click at [945, 201] on link "Telegram" at bounding box center [944, 203] width 46 height 19
click at [913, 367] on link "Друк PDF" at bounding box center [915, 377] width 63 height 20
click at [907, 15] on span "Прийнято" at bounding box center [904, 14] width 34 height 8
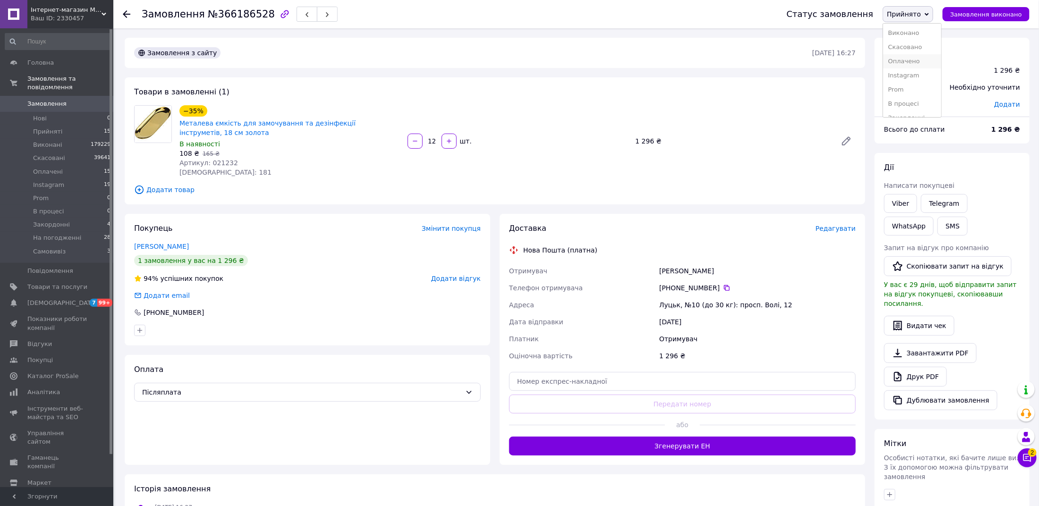
scroll to position [38, 0]
click at [915, 90] on li "На погодженні" at bounding box center [912, 94] width 58 height 14
click at [187, 15] on span "Замовлення" at bounding box center [173, 13] width 63 height 11
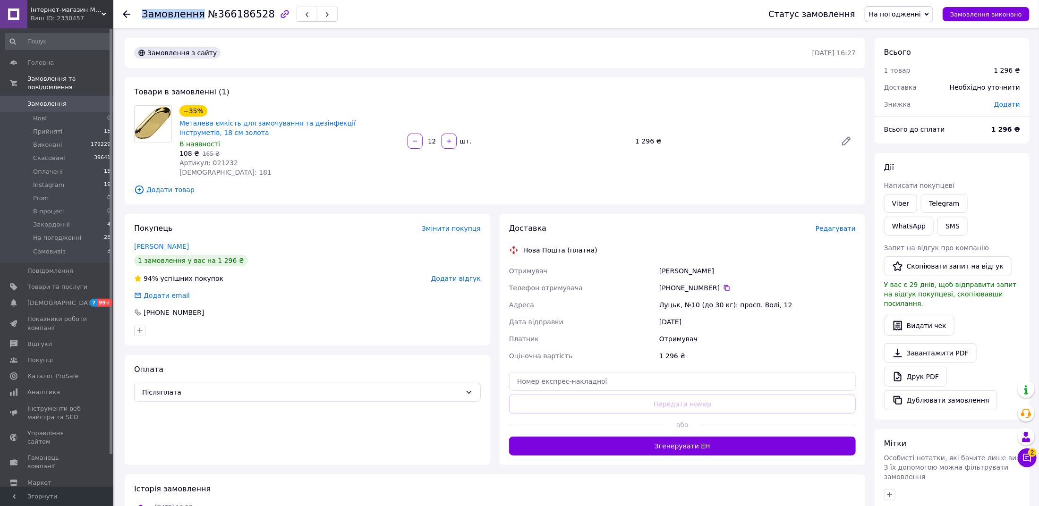
click at [187, 15] on span "Замовлення" at bounding box center [173, 13] width 63 height 11
click at [50, 133] on span "Прийняті" at bounding box center [47, 131] width 29 height 8
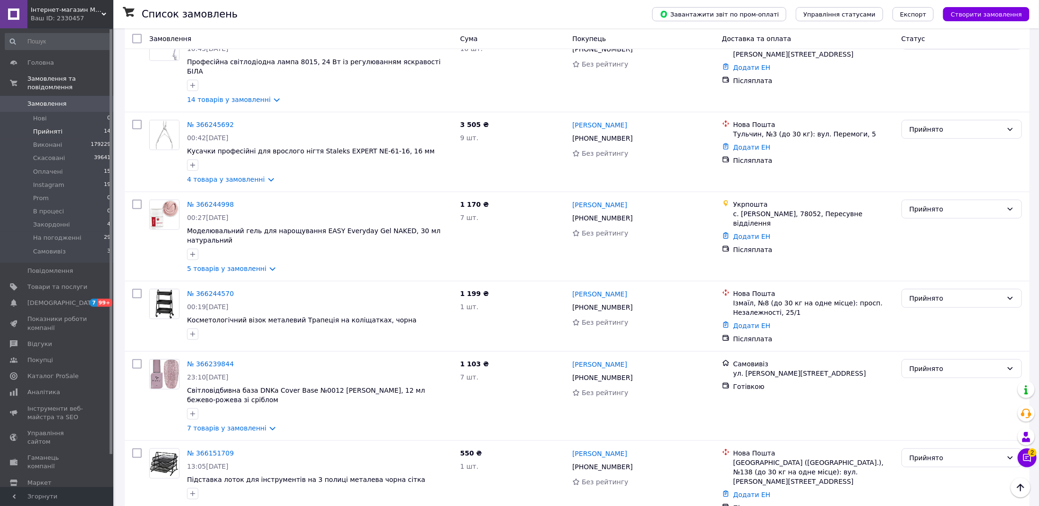
scroll to position [283, 0]
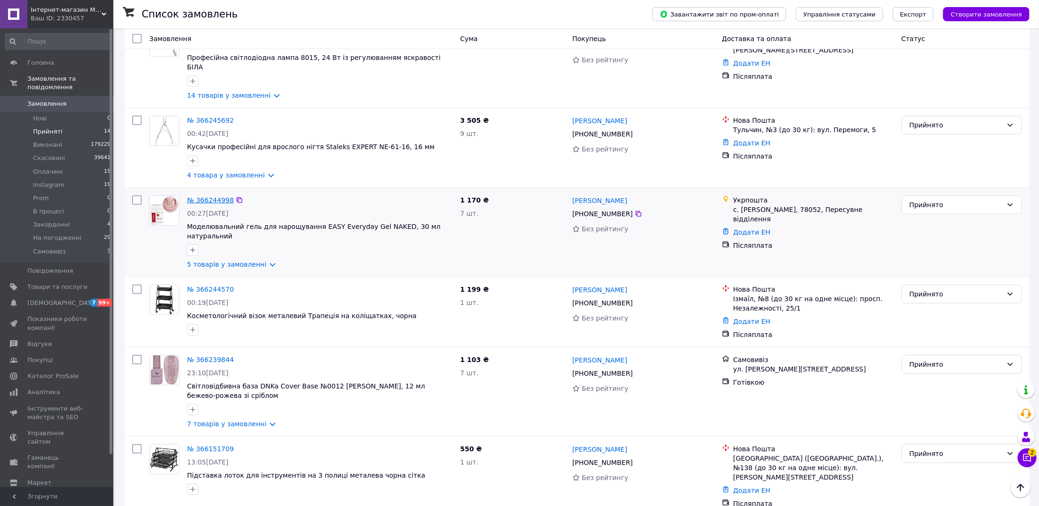
click at [206, 196] on link "№ 366244998" at bounding box center [210, 200] width 47 height 8
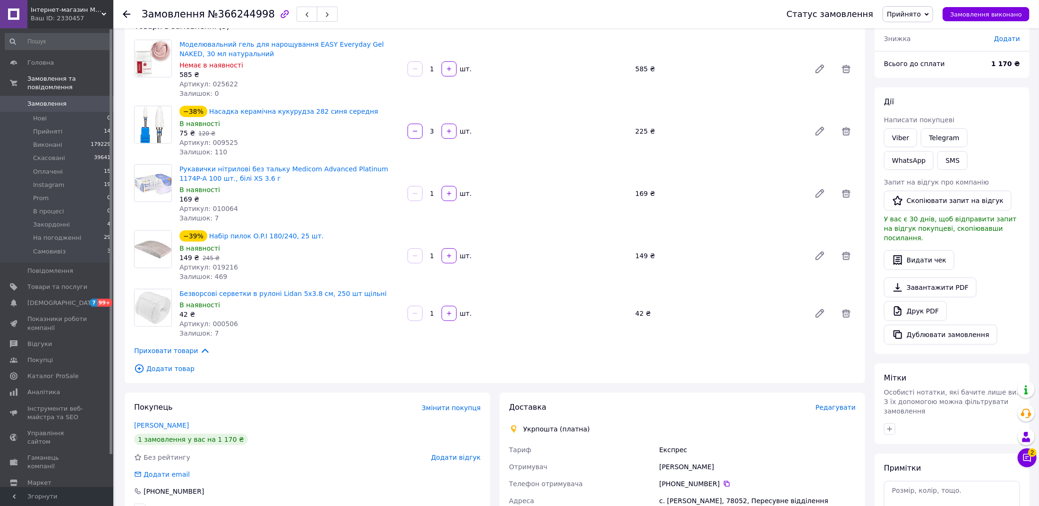
scroll to position [35, 0]
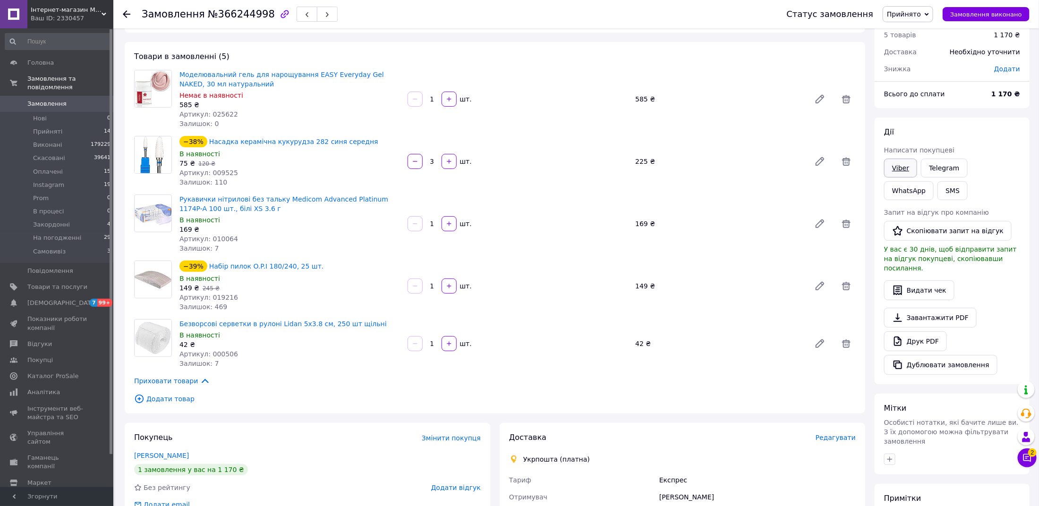
click at [903, 165] on link "Viber" at bounding box center [900, 168] width 33 height 19
click at [938, 176] on link "Telegram" at bounding box center [944, 168] width 46 height 19
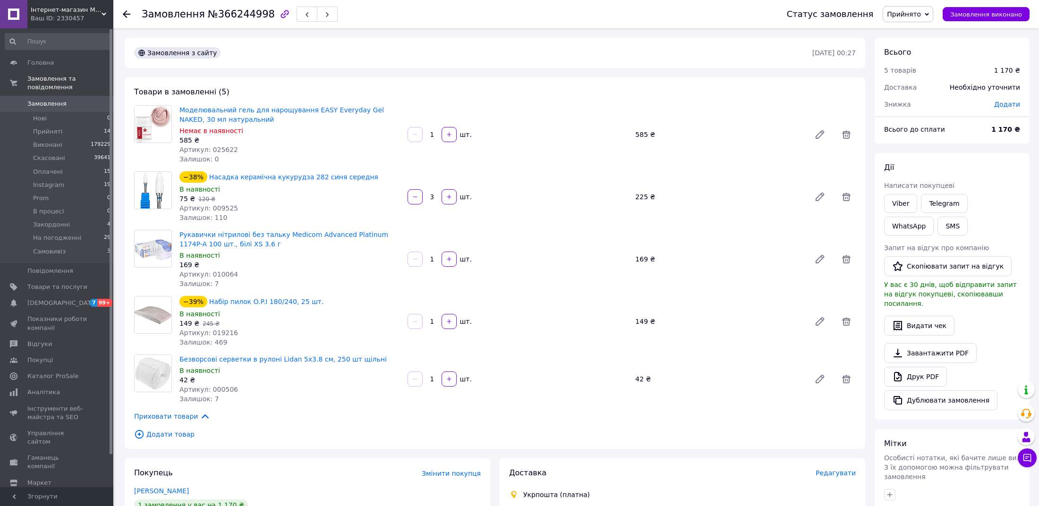
scroll to position [35, 0]
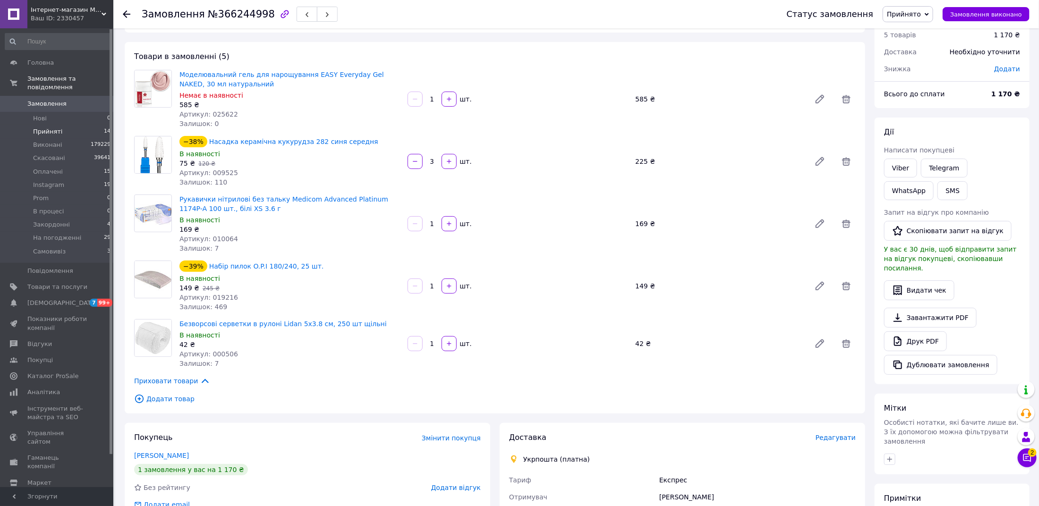
click at [44, 131] on span "Прийняті" at bounding box center [47, 131] width 29 height 8
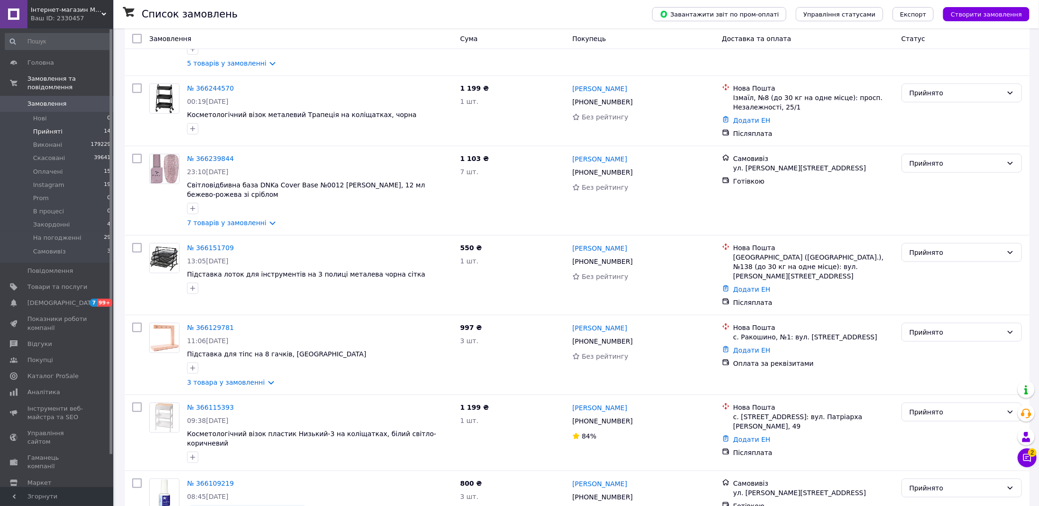
scroll to position [754, 0]
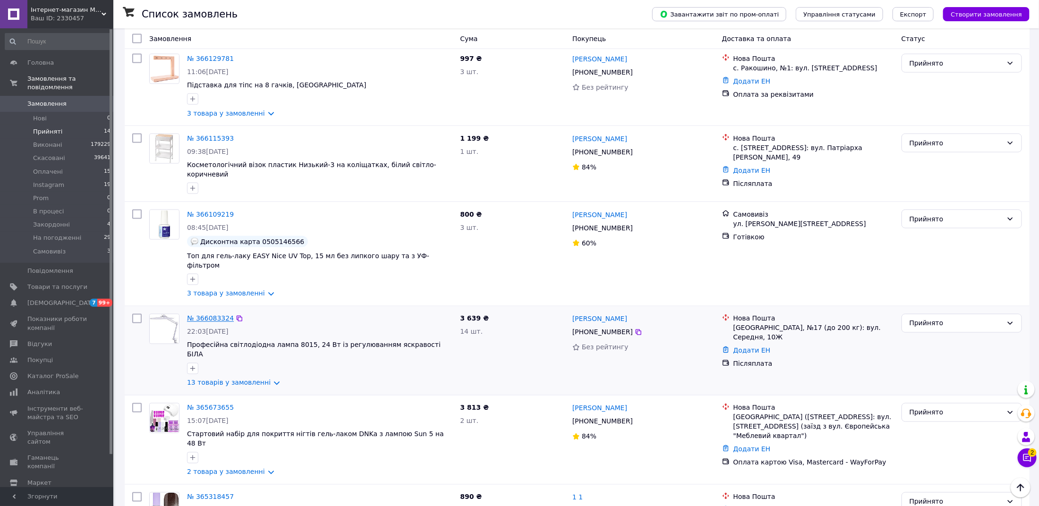
click at [206, 315] on link "№ 366083324" at bounding box center [210, 319] width 47 height 8
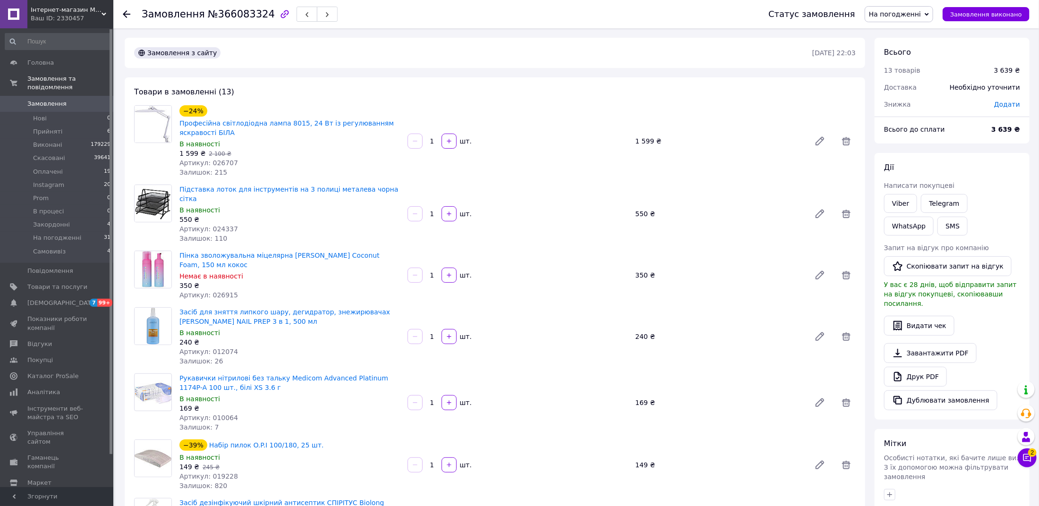
click at [229, 12] on span "№366083324" at bounding box center [241, 13] width 67 height 11
copy h1 "Замовлення №366083324"
click at [43, 130] on span "Прийняті" at bounding box center [47, 131] width 29 height 8
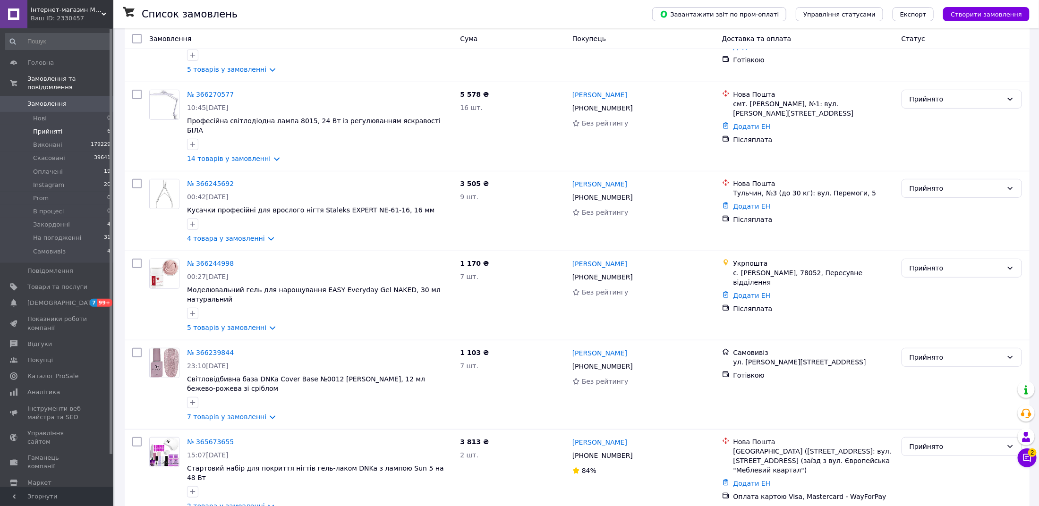
scroll to position [142, 0]
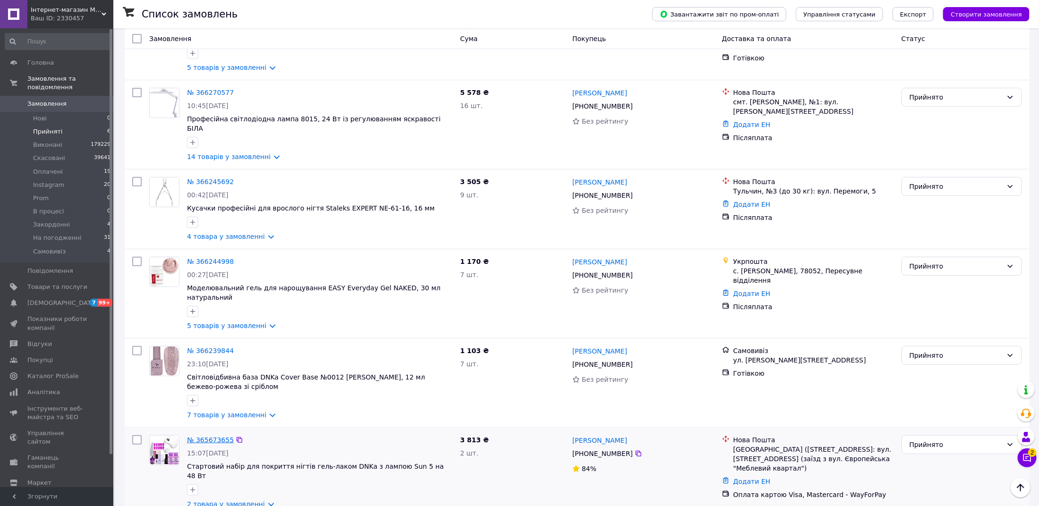
click at [218, 436] on link "№ 365673655" at bounding box center [210, 440] width 47 height 8
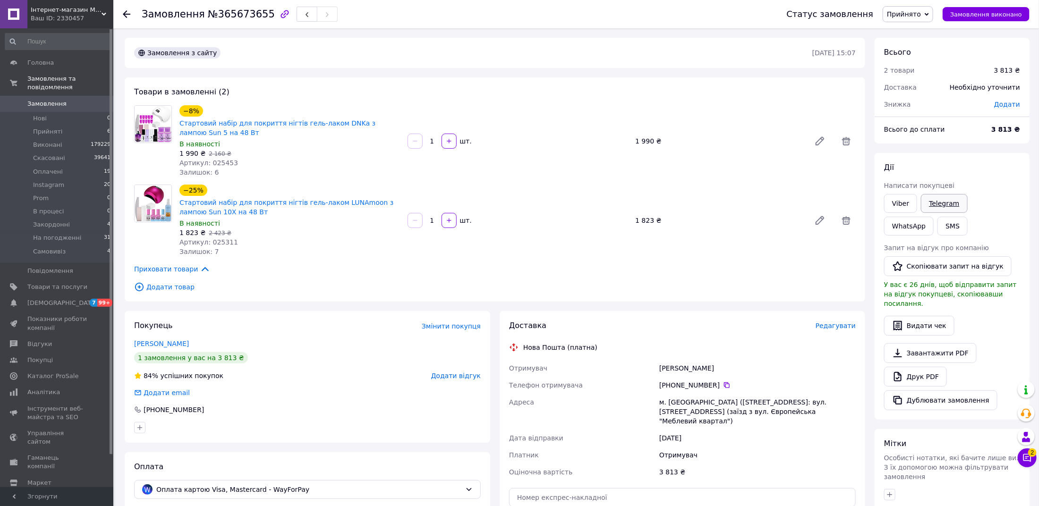
click at [955, 194] on link "Telegram" at bounding box center [944, 203] width 46 height 19
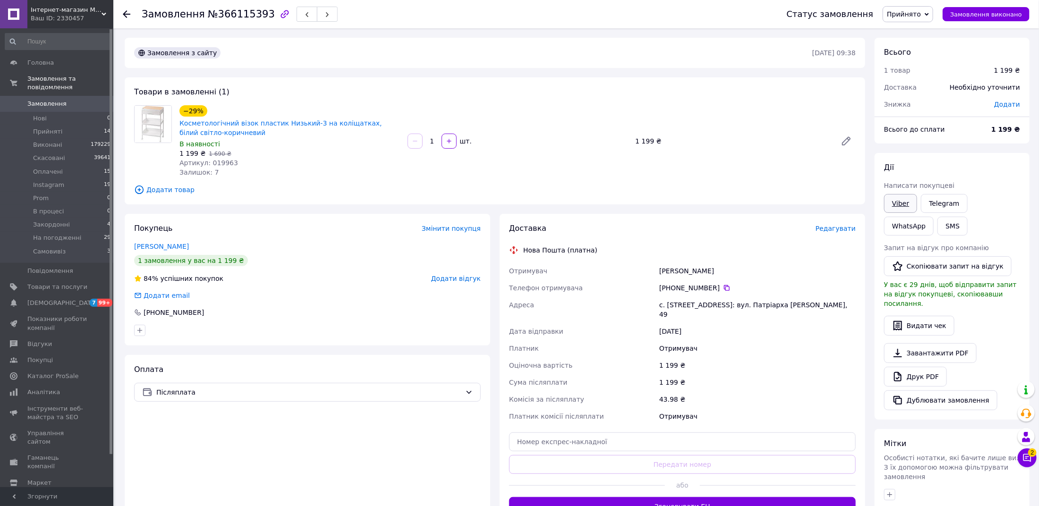
click at [903, 204] on link "Viber" at bounding box center [900, 203] width 33 height 19
click at [937, 224] on button "SMS" at bounding box center [952, 226] width 30 height 19
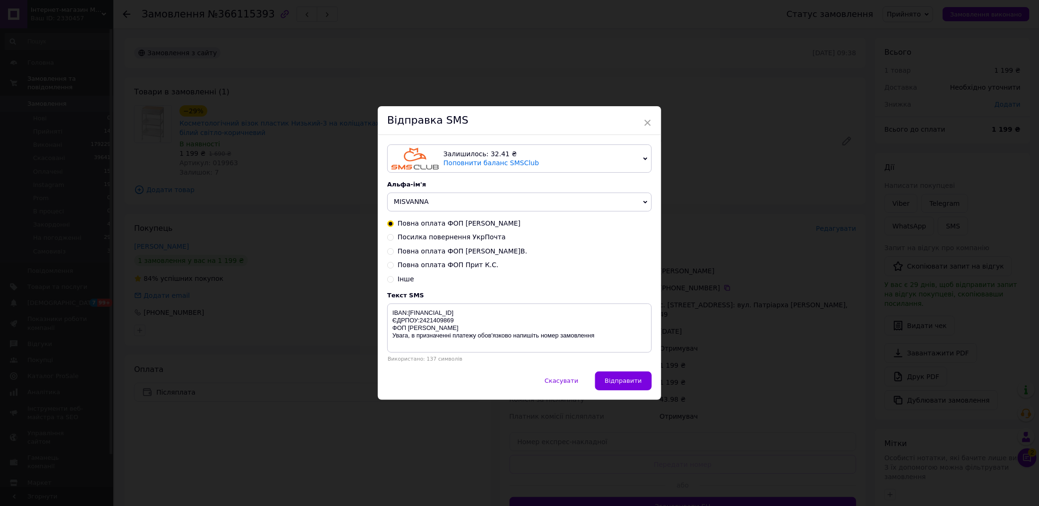
click at [860, 265] on div "× Відправка SMS Залишилось: 32.41 ₴ Поповнити баланс SMSClub Підключити LetsAds…" at bounding box center [519, 253] width 1039 height 506
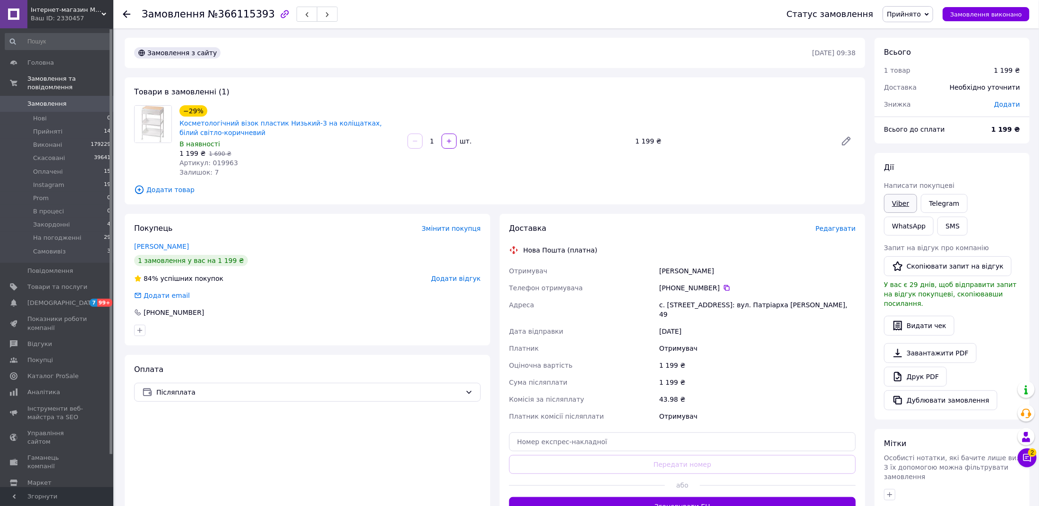
click at [896, 202] on link "Viber" at bounding box center [900, 203] width 33 height 19
click at [909, 368] on link "Друк PDF" at bounding box center [915, 377] width 63 height 20
click at [915, 11] on span "Прийнято" at bounding box center [904, 14] width 34 height 8
click at [923, 95] on li "На погодженні" at bounding box center [912, 94] width 58 height 14
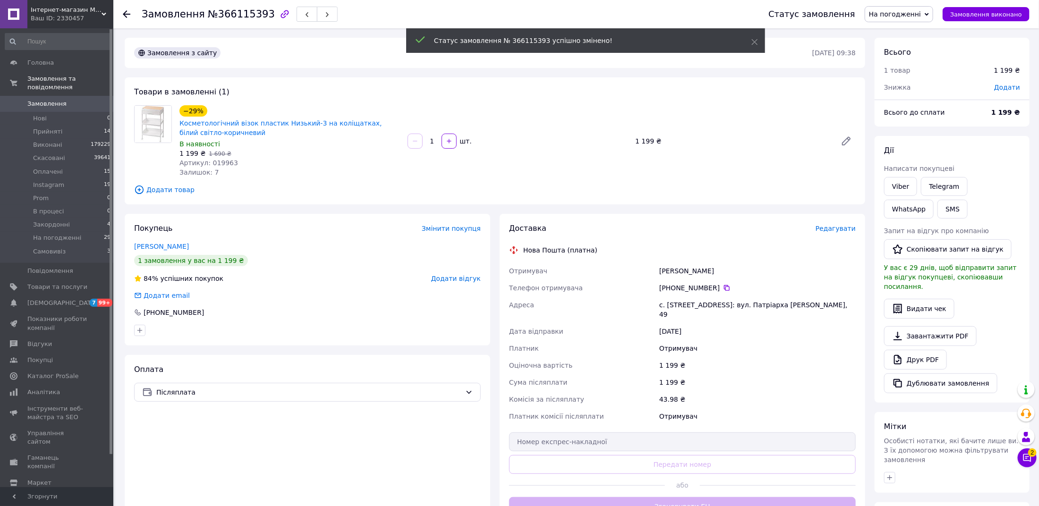
click at [70, 104] on span "Замовлення" at bounding box center [57, 104] width 60 height 8
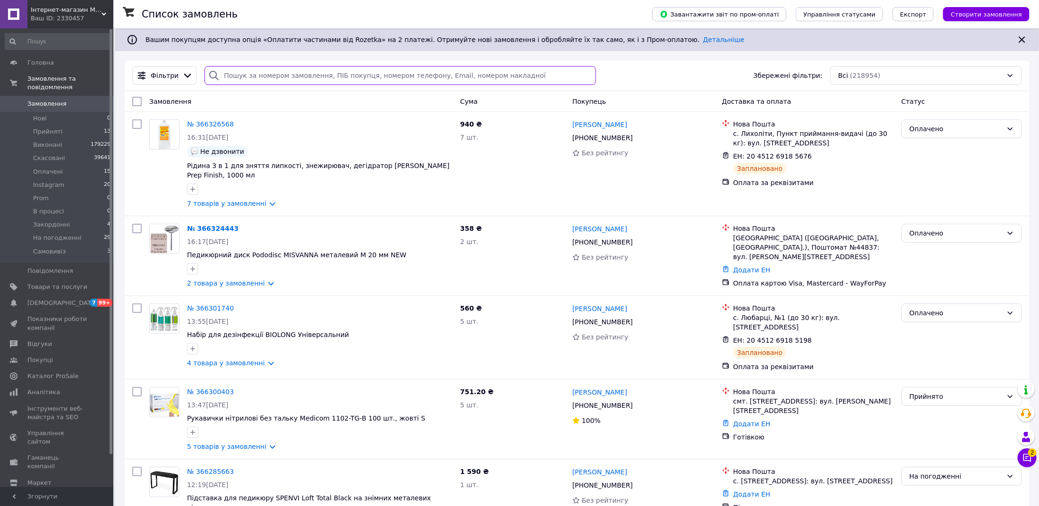
click at [299, 82] on input "search" at bounding box center [399, 75] width 391 height 19
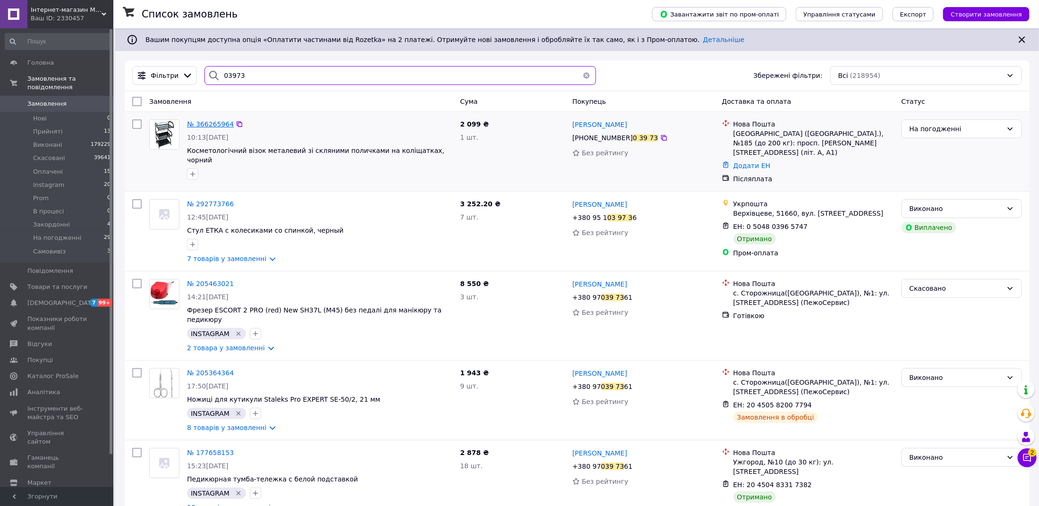
type input "03973"
click at [213, 123] on span "№ 366265964" at bounding box center [210, 124] width 47 height 8
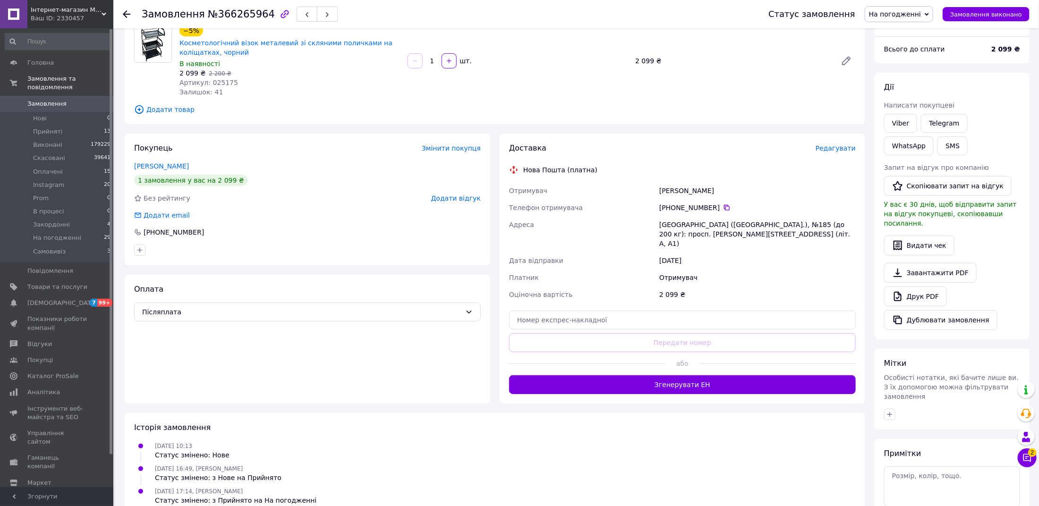
scroll to position [100, 0]
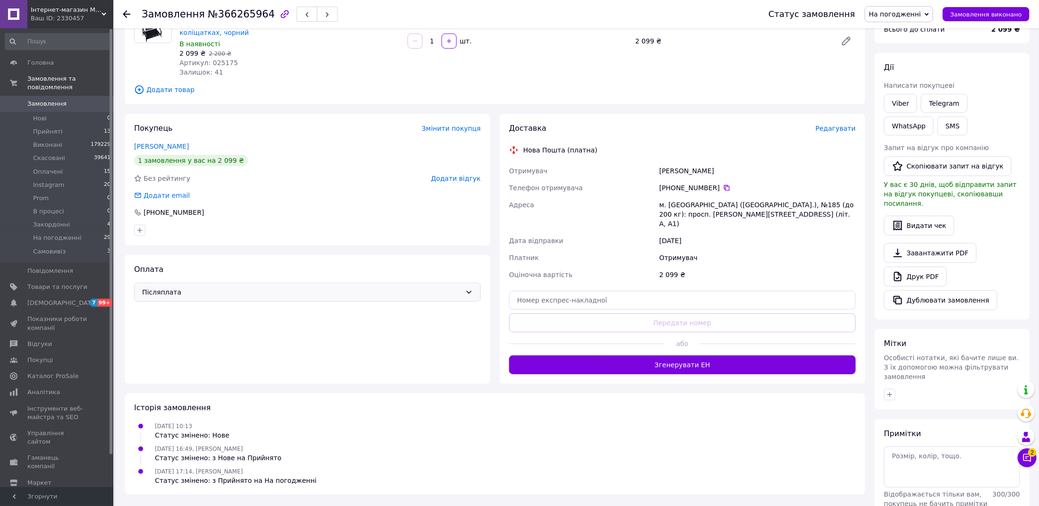
click at [228, 287] on span "Післяплата" at bounding box center [301, 292] width 319 height 10
click at [220, 373] on div "Оплата за реквізитами" at bounding box center [308, 381] width 346 height 17
click at [905, 452] on textarea at bounding box center [952, 467] width 136 height 41
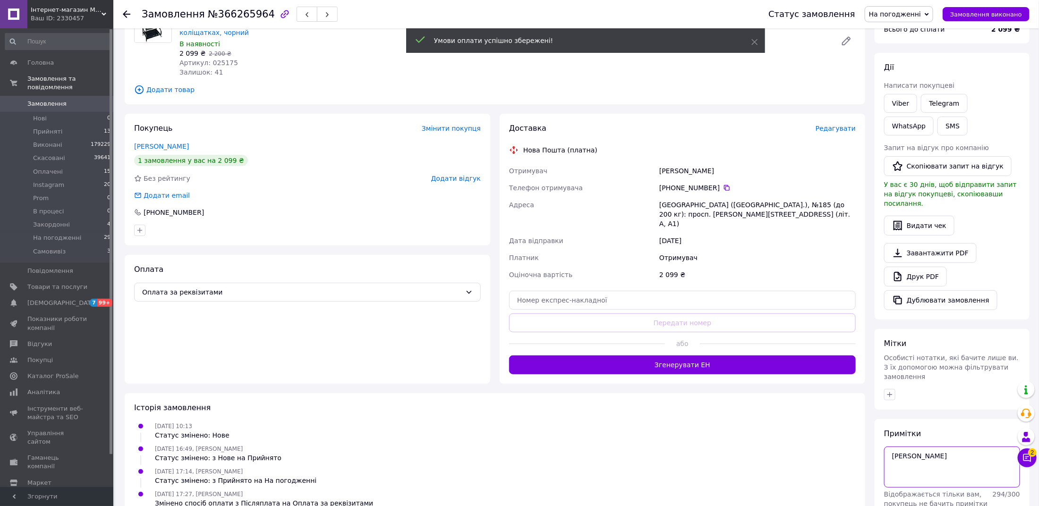
scroll to position [136, 0]
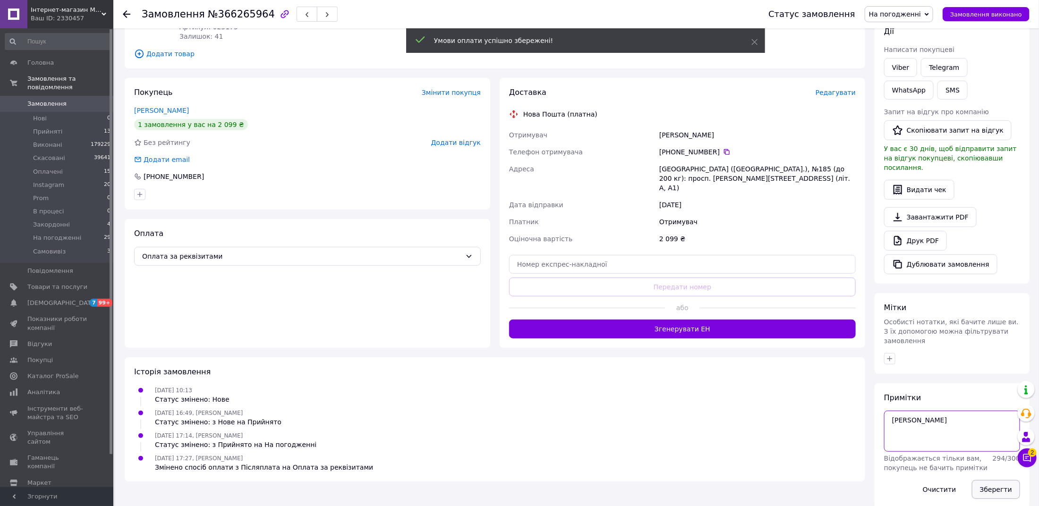
type textarea "[PERSON_NAME]"
click at [984, 480] on button "Зберегти" at bounding box center [996, 489] width 48 height 19
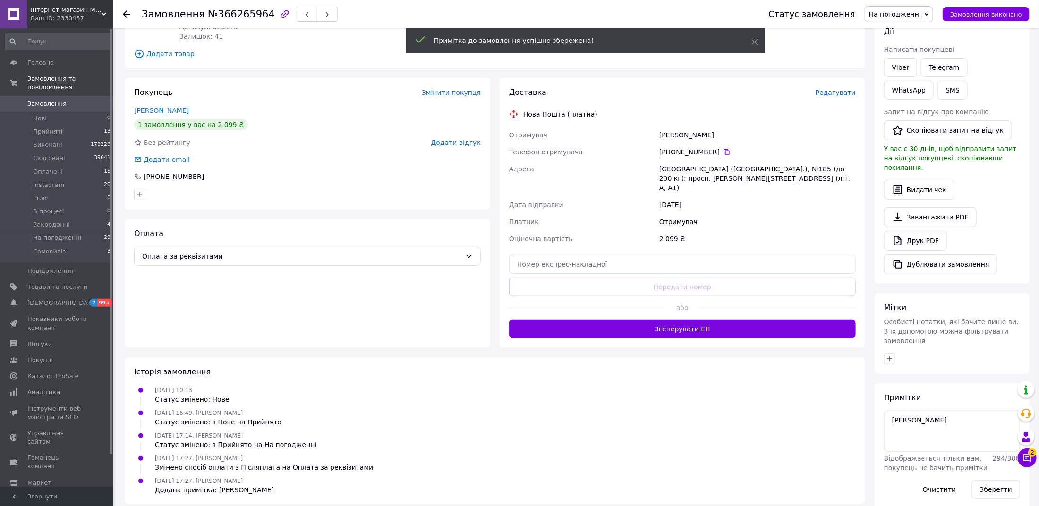
click at [834, 96] on span "Редагувати" at bounding box center [835, 93] width 40 height 8
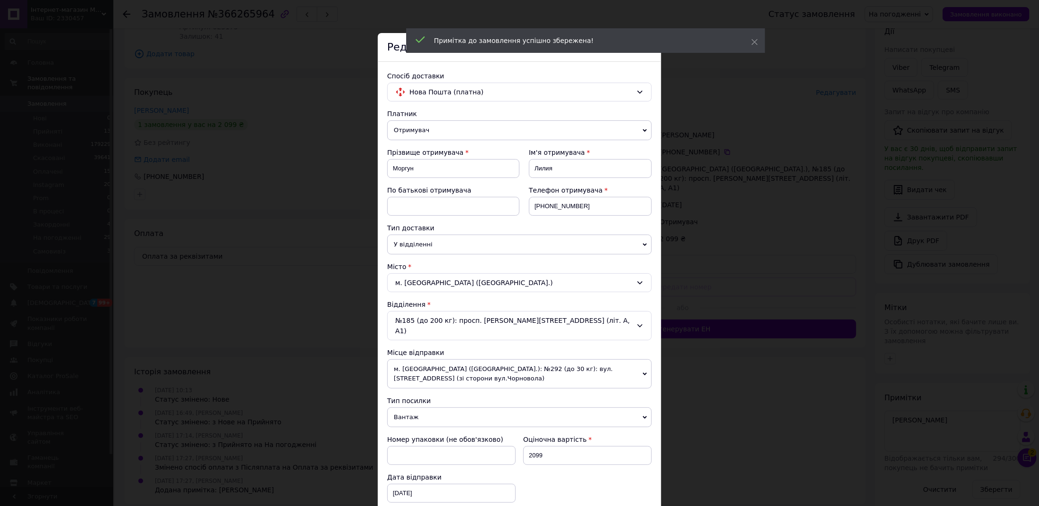
scroll to position [153, 0]
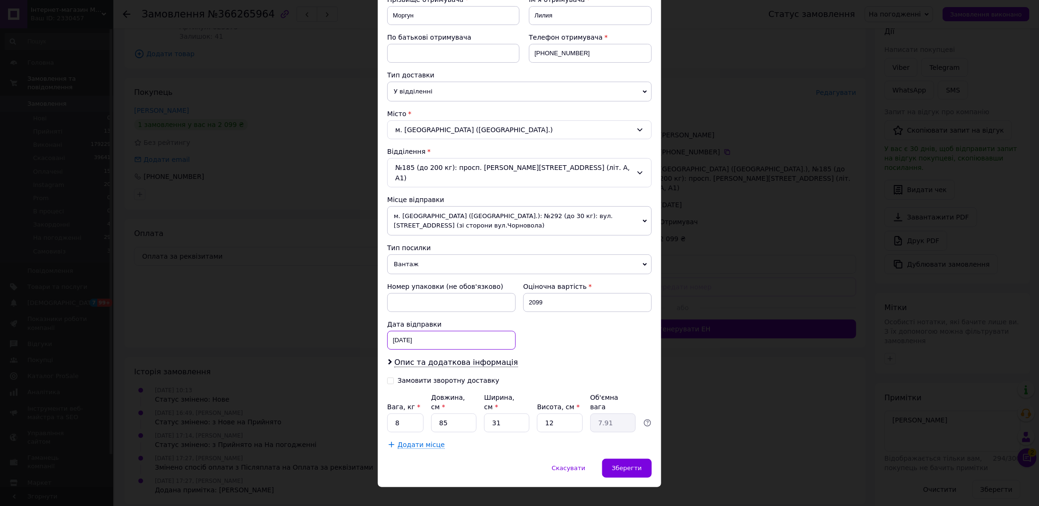
click at [427, 331] on div "[DATE] < 2025 > < Октябрь > Пн Вт Ср Чт Пт Сб Вс 29 30 1 2 3 4 5 6 7 8 9 10 11 …" at bounding box center [451, 340] width 128 height 19
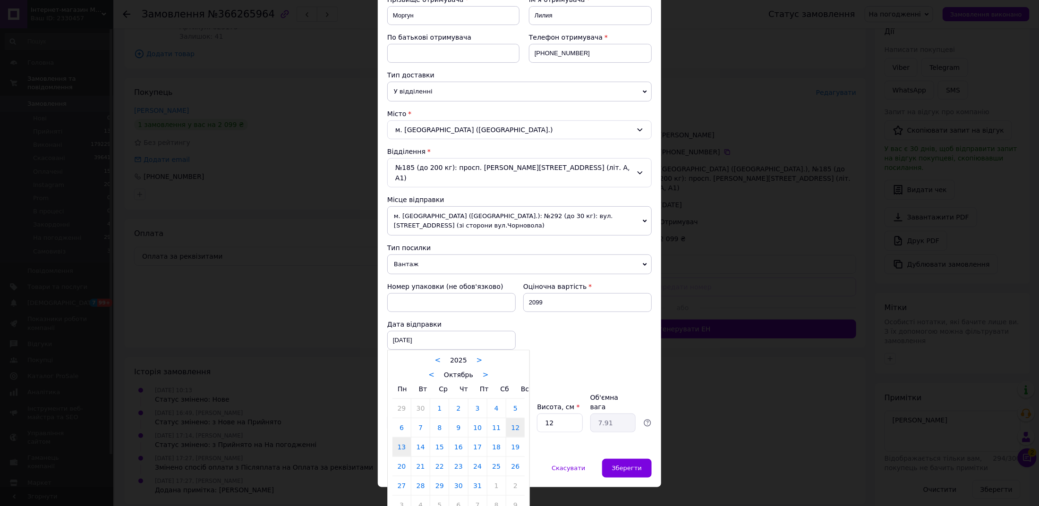
click at [396, 438] on link "13" at bounding box center [401, 447] width 18 height 19
type input "[DATE]"
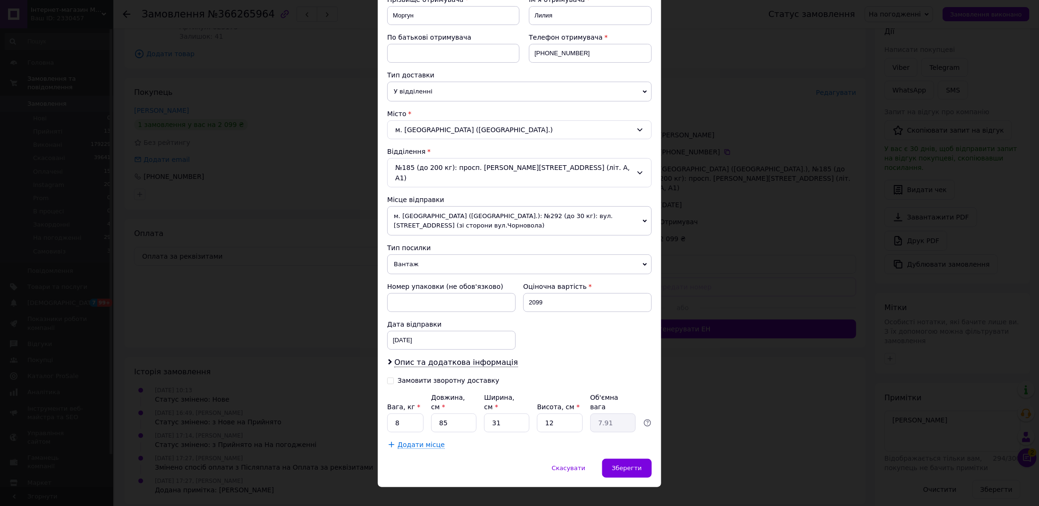
click at [408, 377] on div "Замовити зворотну доставку" at bounding box center [449, 381] width 102 height 8
click at [394, 377] on input "Замовити зворотну доставку" at bounding box center [390, 380] width 7 height 7
checkbox input "true"
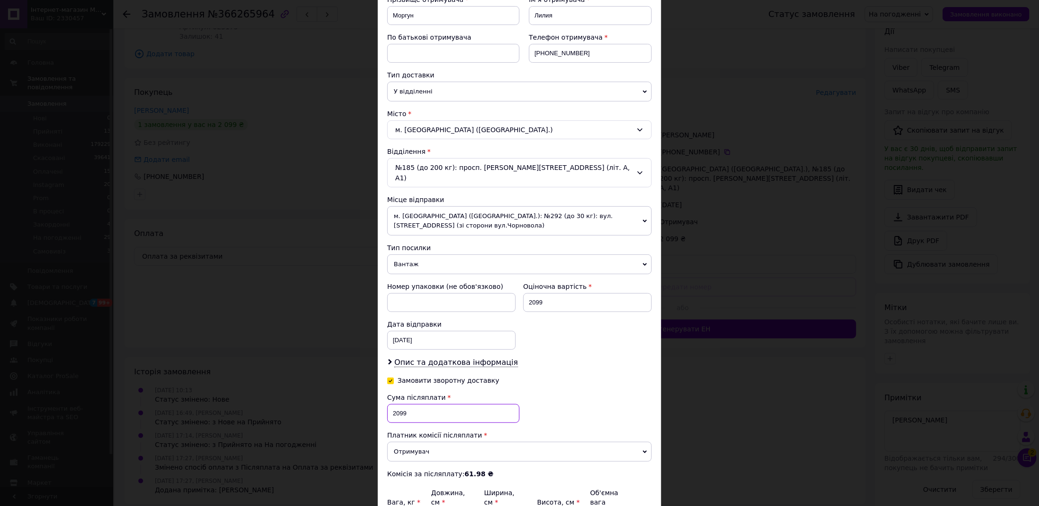
click at [409, 404] on input "2099" at bounding box center [453, 413] width 132 height 19
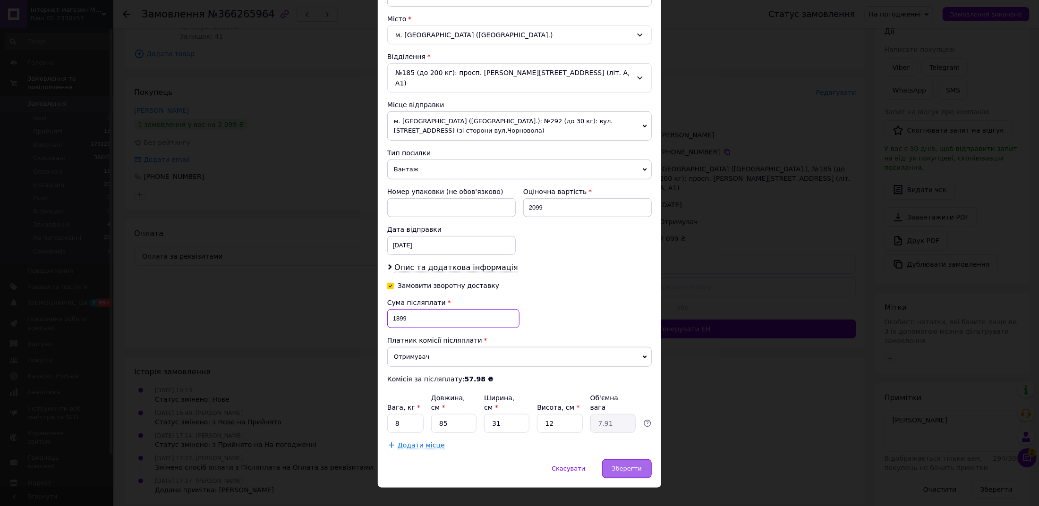
type input "1899"
click at [638, 465] on span "Зберегти" at bounding box center [627, 468] width 30 height 7
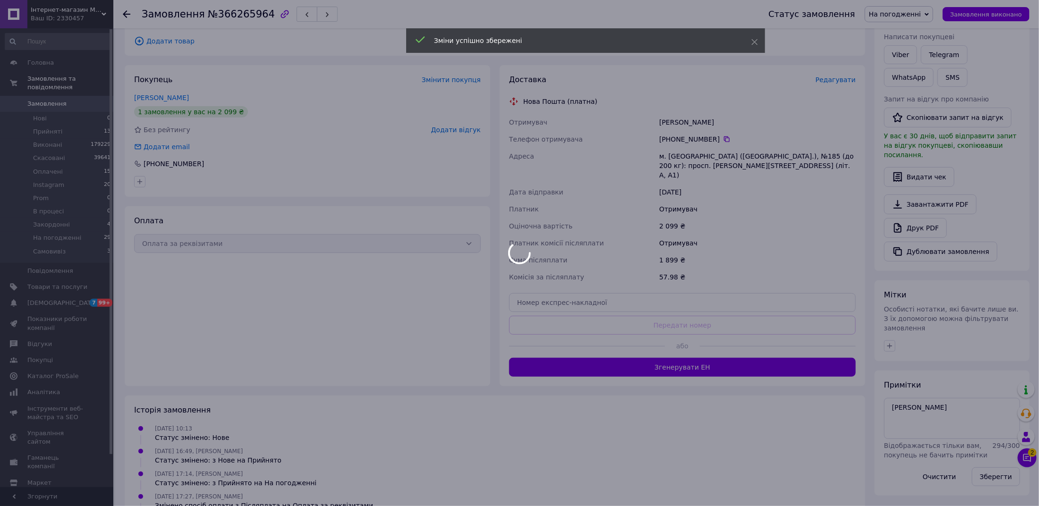
scroll to position [149, 0]
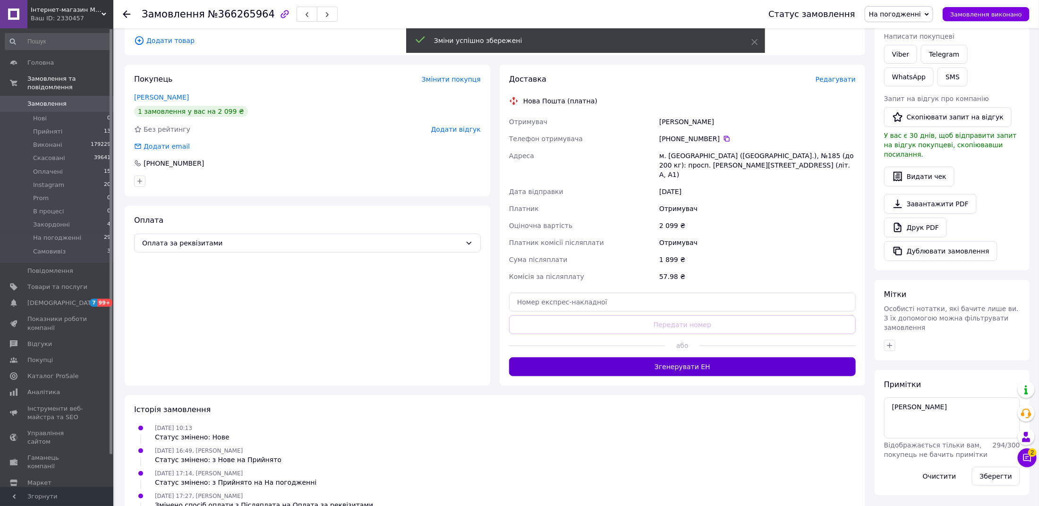
click at [715, 357] on button "Згенерувати ЕН" at bounding box center [682, 366] width 347 height 19
click at [915, 7] on span "На погодженні" at bounding box center [899, 14] width 68 height 16
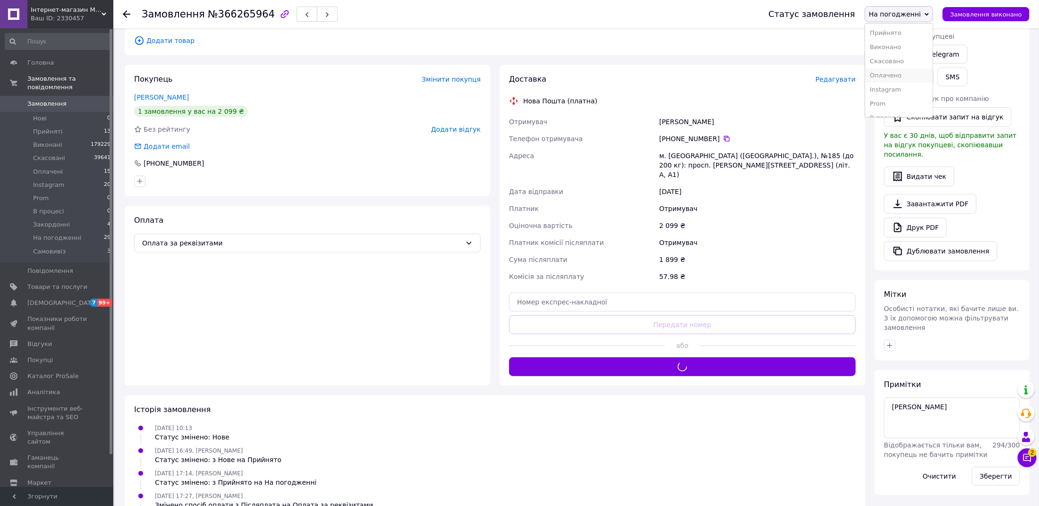
click at [913, 80] on li "Оплачено" at bounding box center [899, 75] width 68 height 14
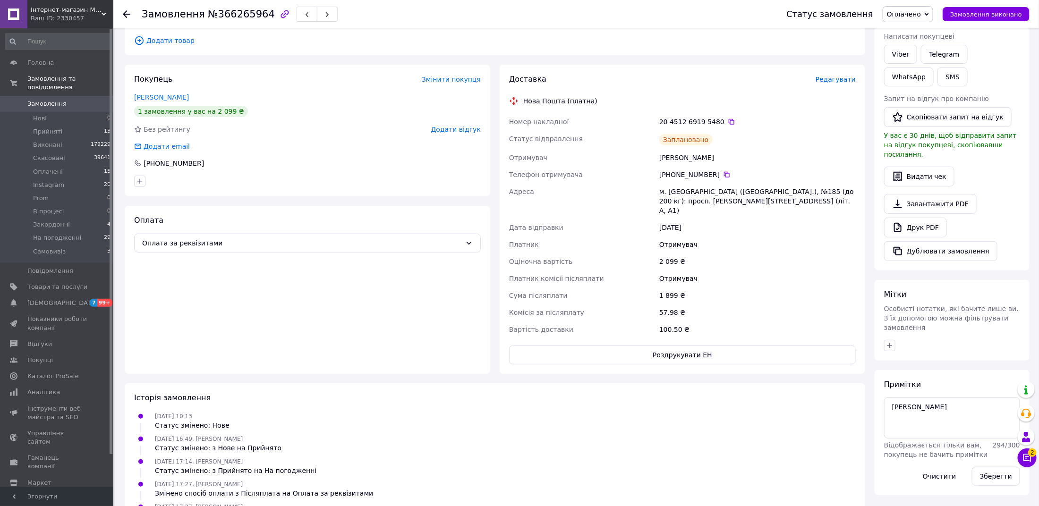
click at [80, 106] on span "Замовлення" at bounding box center [57, 104] width 60 height 8
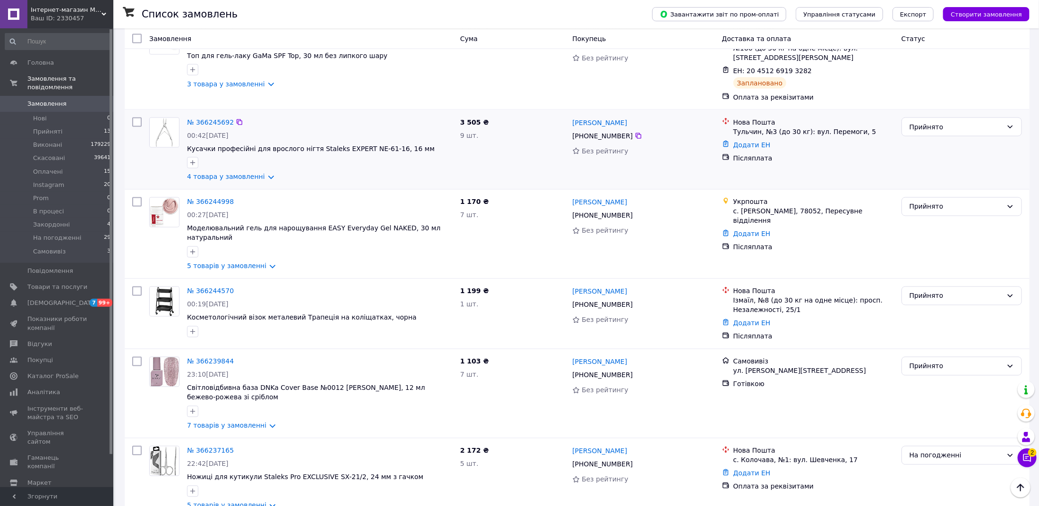
scroll to position [1250, 0]
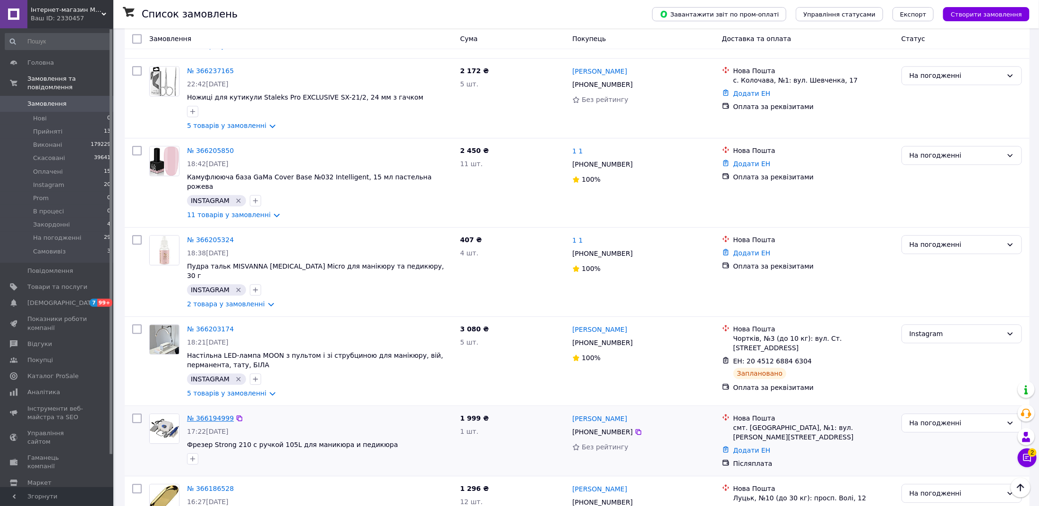
click at [204, 415] on link "№ 366194999" at bounding box center [210, 419] width 47 height 8
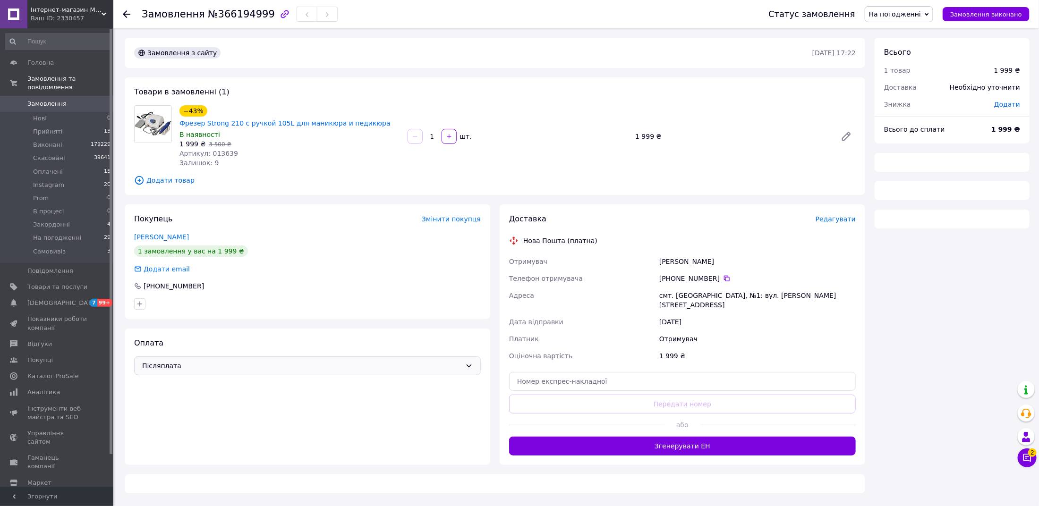
click at [187, 361] on span "Післяплата" at bounding box center [301, 366] width 319 height 10
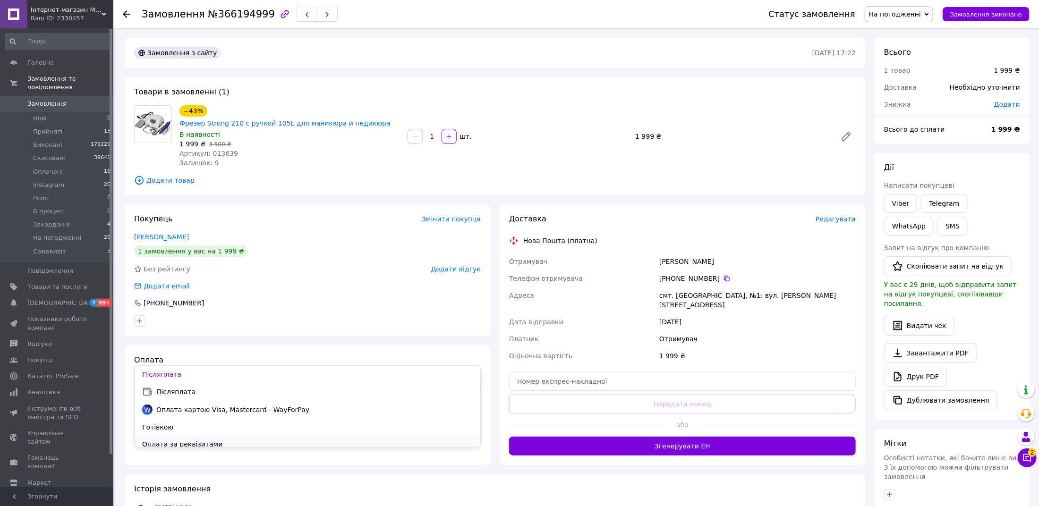
click at [190, 436] on div "Оплата за реквізитами" at bounding box center [308, 444] width 346 height 17
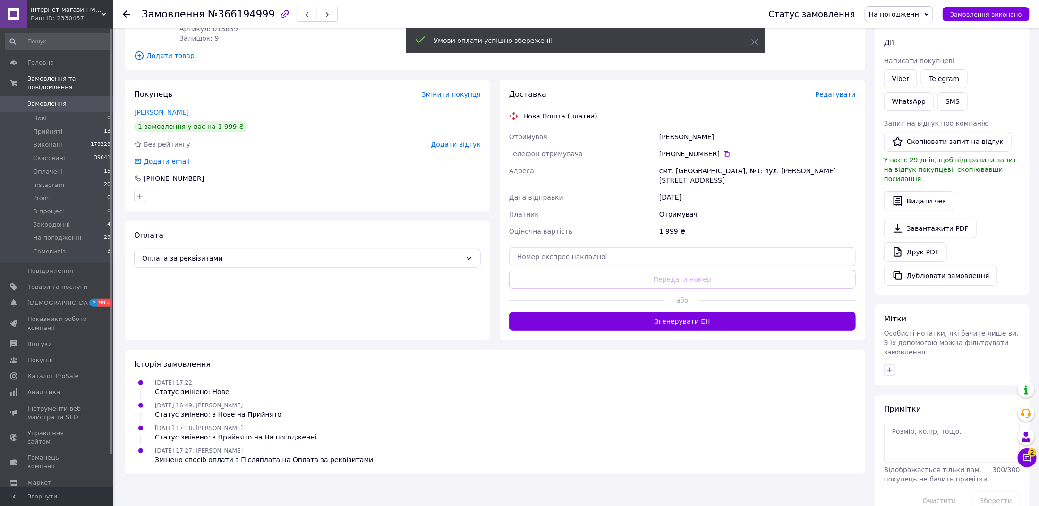
scroll to position [127, 0]
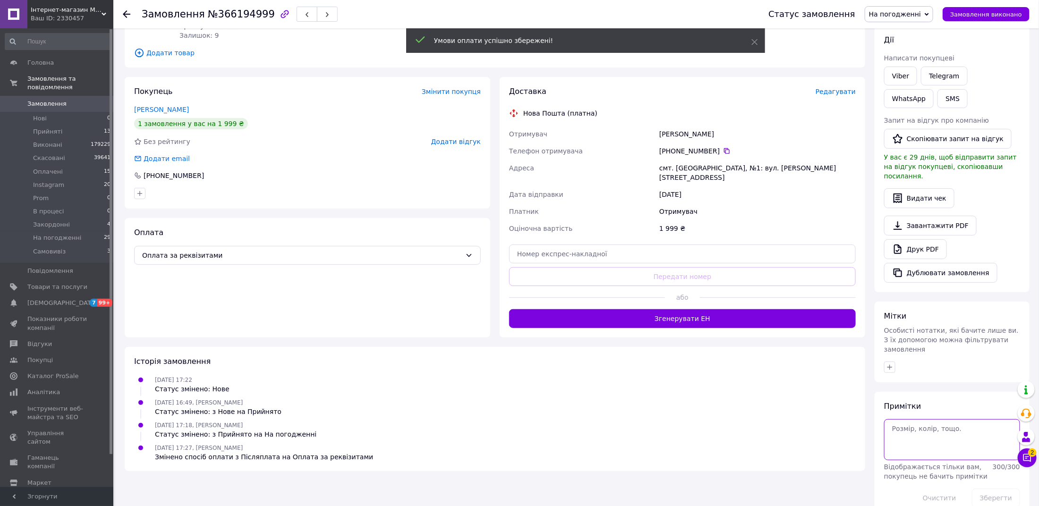
click at [899, 419] on textarea at bounding box center [952, 439] width 136 height 41
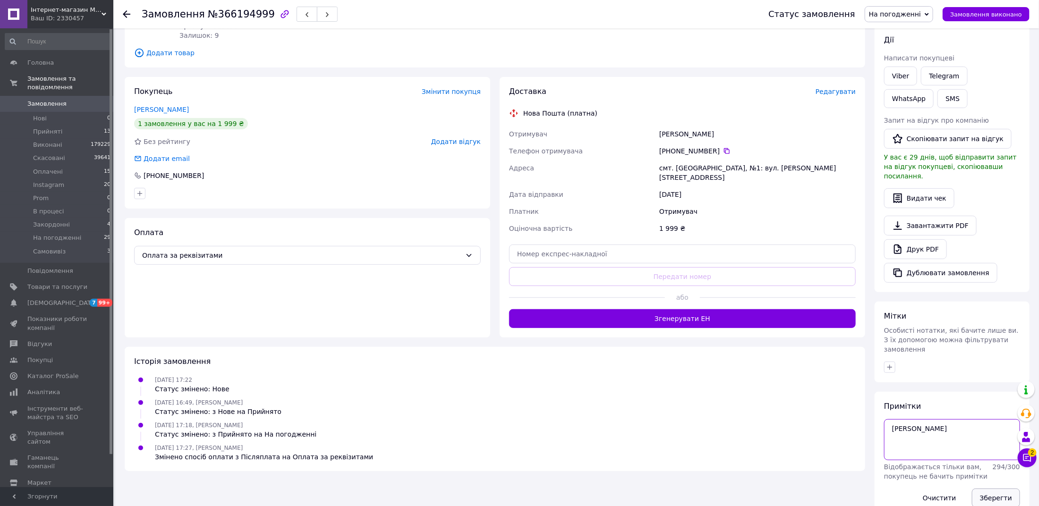
type textarea "[PERSON_NAME]"
click at [999, 489] on button "Зберегти" at bounding box center [996, 498] width 48 height 19
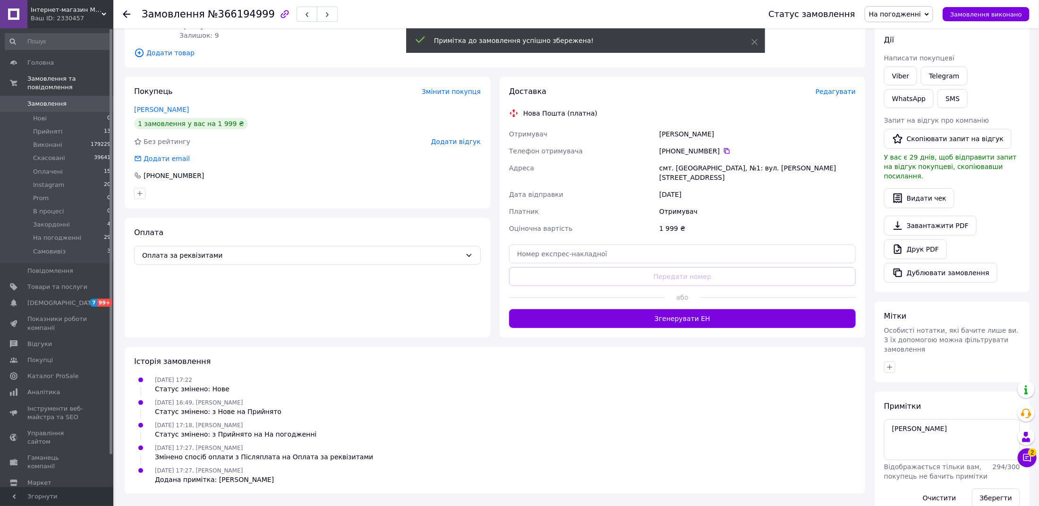
click at [833, 88] on span "Редагувати" at bounding box center [835, 92] width 40 height 8
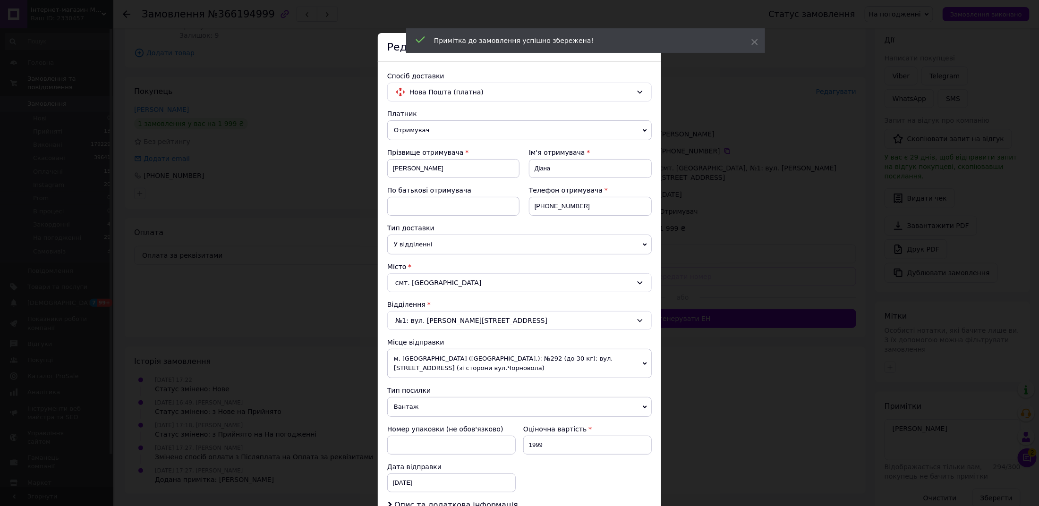
scroll to position [153, 0]
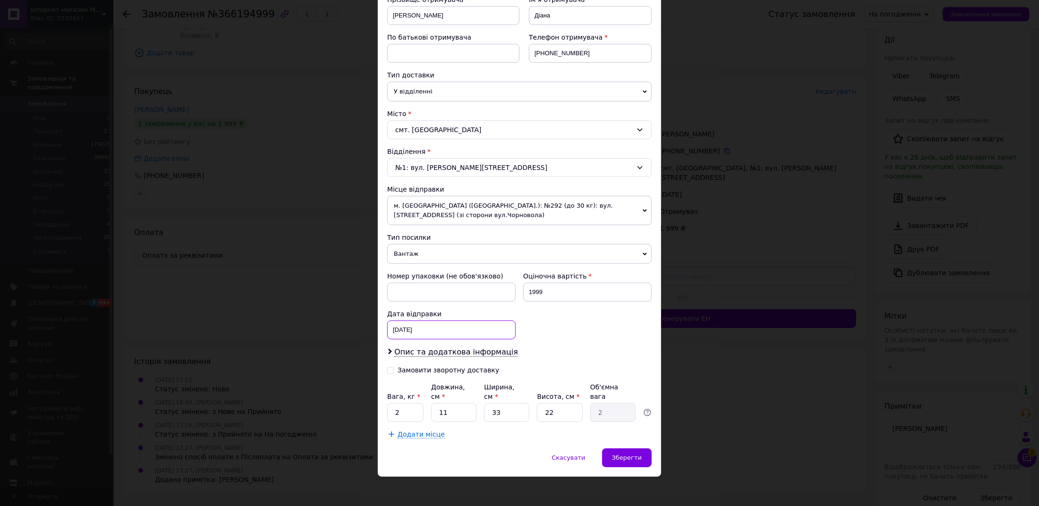
click at [416, 326] on div "[DATE] < 2025 > < Октябрь > Пн Вт Ср Чт Пт Сб Вс 29 30 1 2 3 4 5 6 7 8 9 10 11 …" at bounding box center [451, 330] width 128 height 19
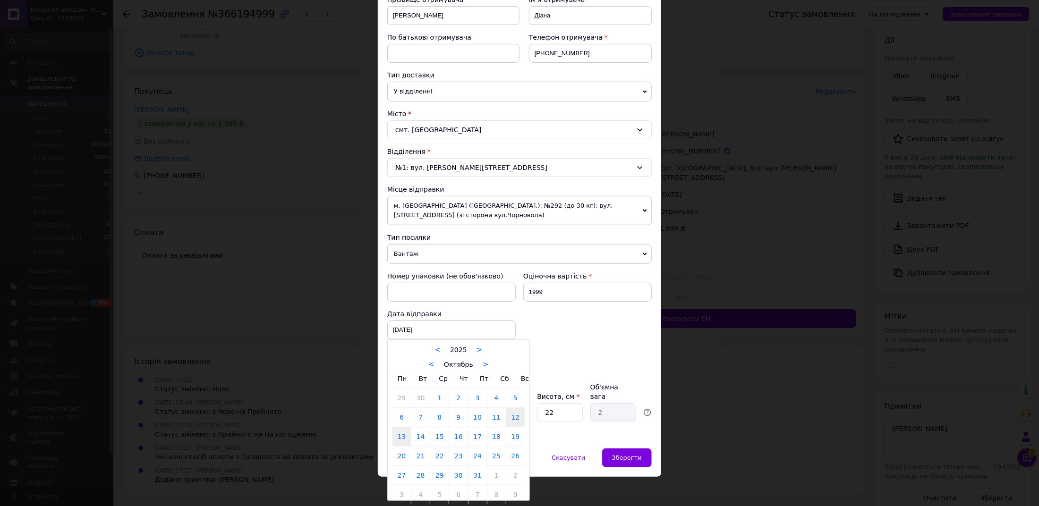
click at [402, 436] on link "13" at bounding box center [401, 436] width 18 height 19
type input "[DATE]"
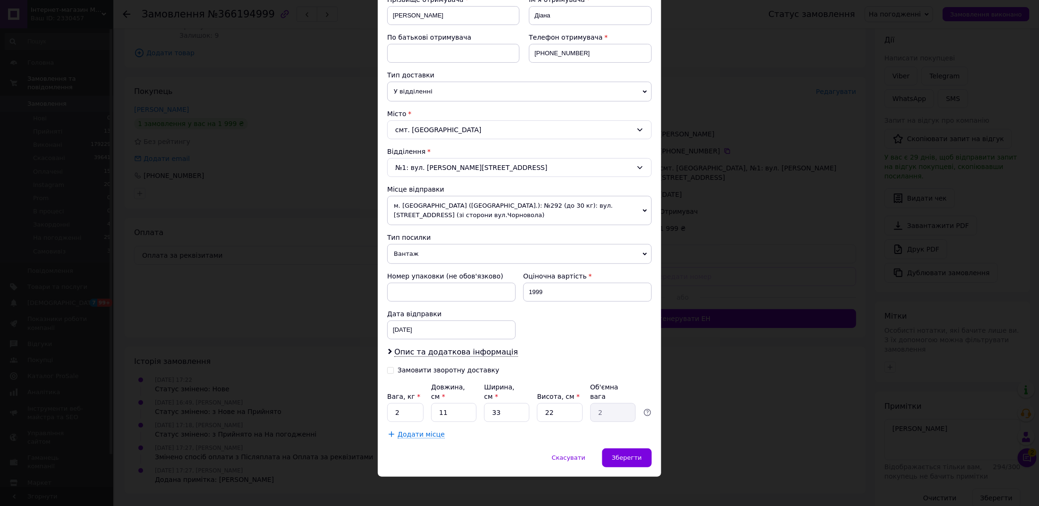
click at [407, 369] on div "Замовити зворотну доставку" at bounding box center [449, 370] width 102 height 8
click at [394, 369] on input "Замовити зворотну доставку" at bounding box center [390, 369] width 7 height 7
checkbox input "true"
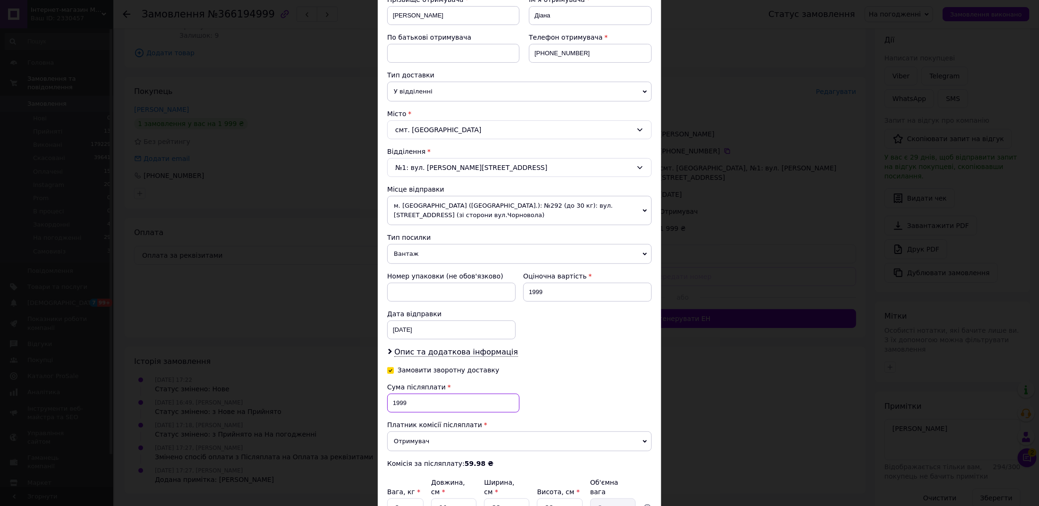
click at [407, 399] on input "1999" at bounding box center [453, 403] width 132 height 19
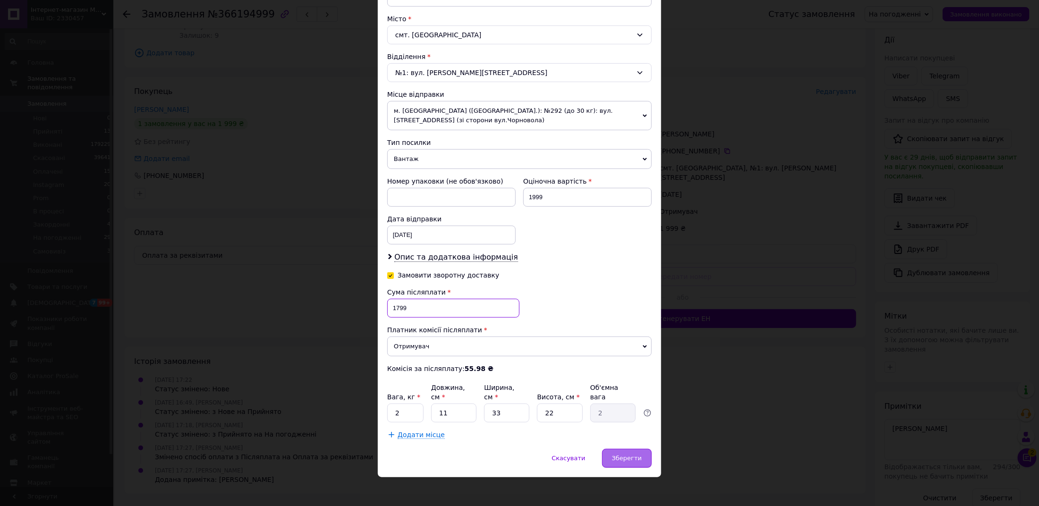
type input "1799"
click at [627, 449] on div "Зберегти" at bounding box center [627, 458] width 50 height 19
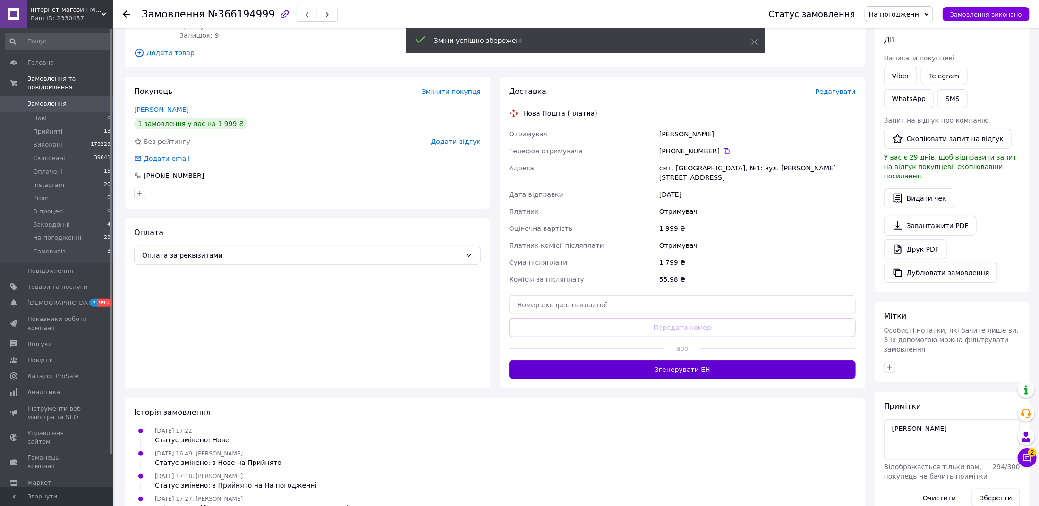
click at [670, 360] on button "Згенерувати ЕН" at bounding box center [682, 369] width 347 height 19
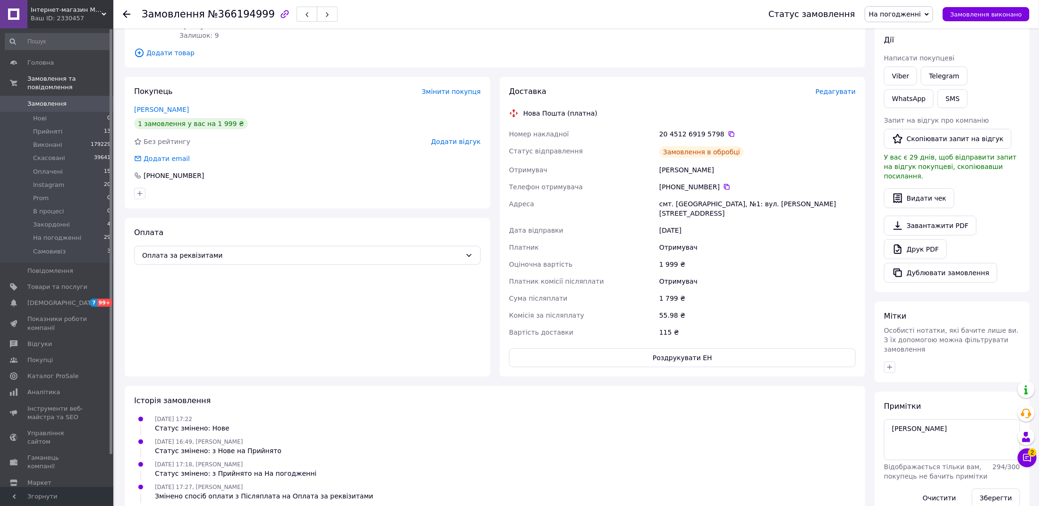
click at [909, 18] on span "На погодженні" at bounding box center [899, 14] width 68 height 16
click at [905, 75] on li "Оплачено" at bounding box center [899, 75] width 68 height 14
click at [62, 103] on span "Замовлення" at bounding box center [46, 104] width 39 height 8
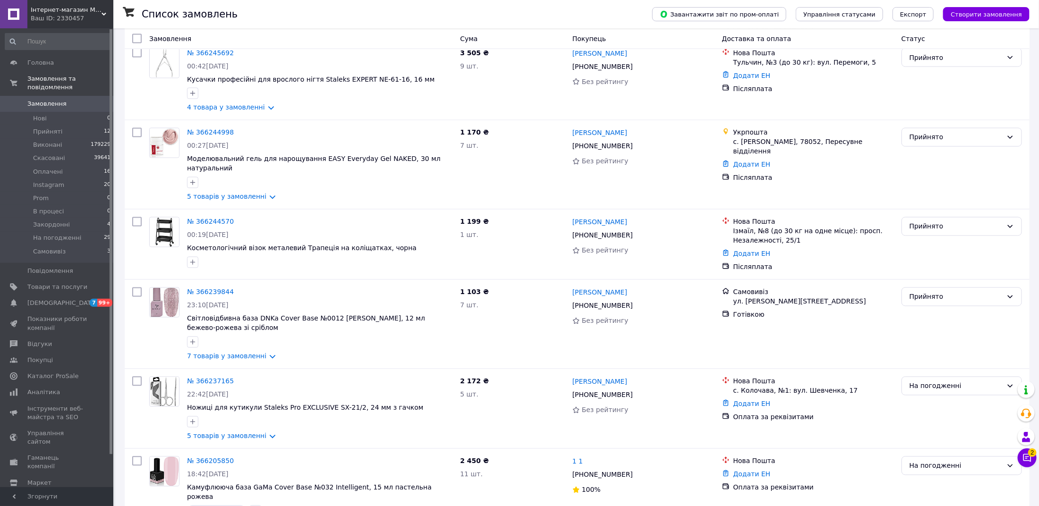
scroll to position [1258, 0]
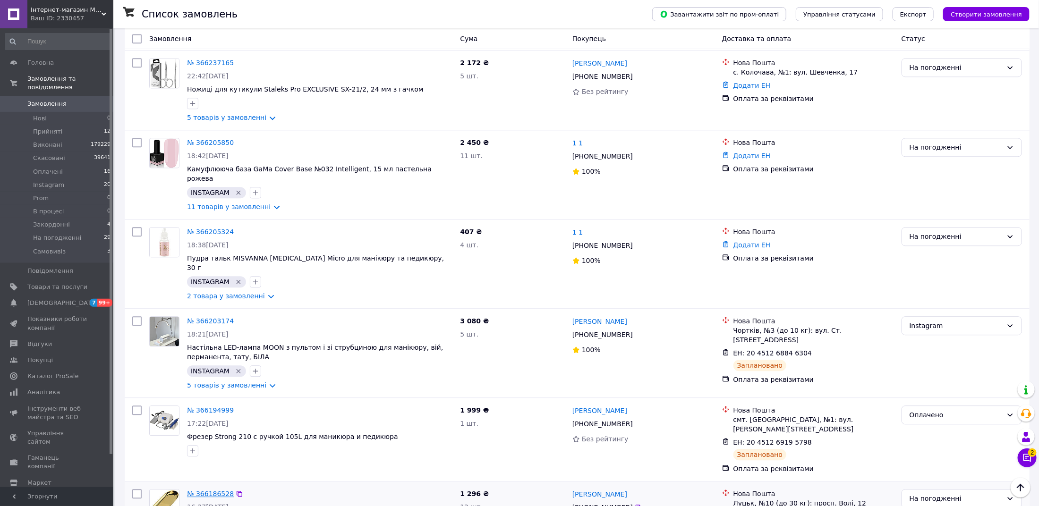
click at [216, 490] on link "№ 366186528" at bounding box center [210, 494] width 47 height 8
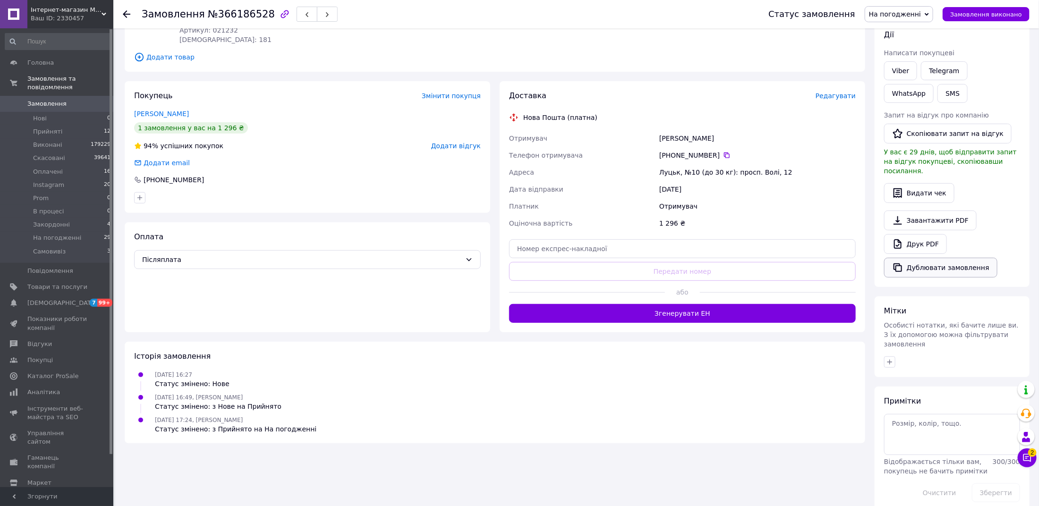
scroll to position [136, 0]
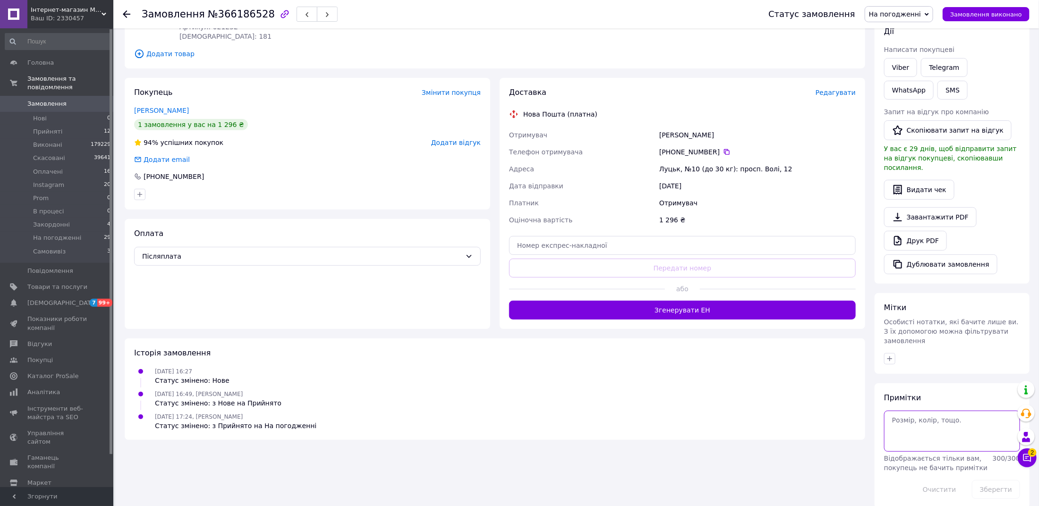
click at [919, 421] on textarea at bounding box center [952, 431] width 136 height 41
type textarea "[PERSON_NAME]"
click at [984, 480] on button "Зберегти" at bounding box center [996, 489] width 48 height 19
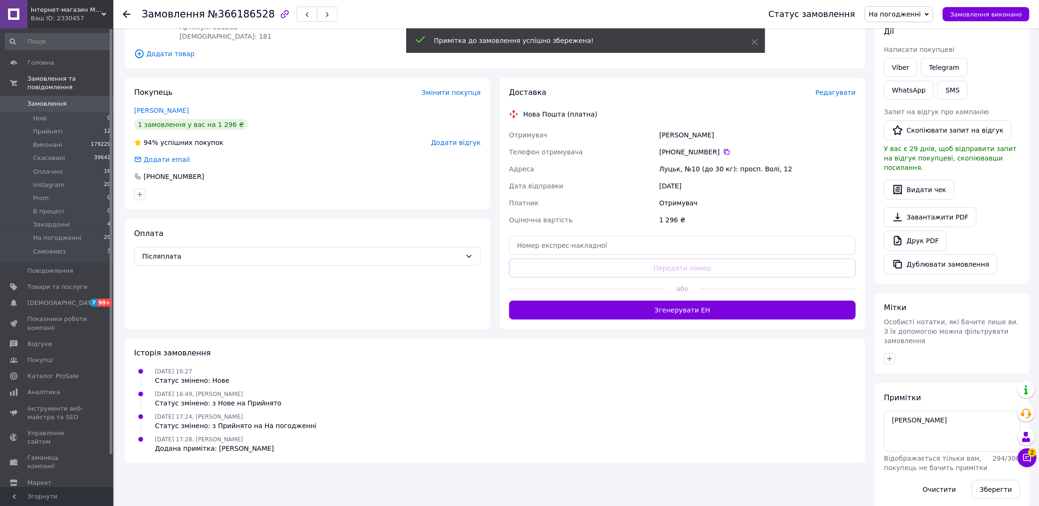
click at [190, 271] on div "Оплата Післяплата" at bounding box center [307, 274] width 365 height 110
click at [177, 250] on div "Післяплата" at bounding box center [307, 256] width 347 height 19
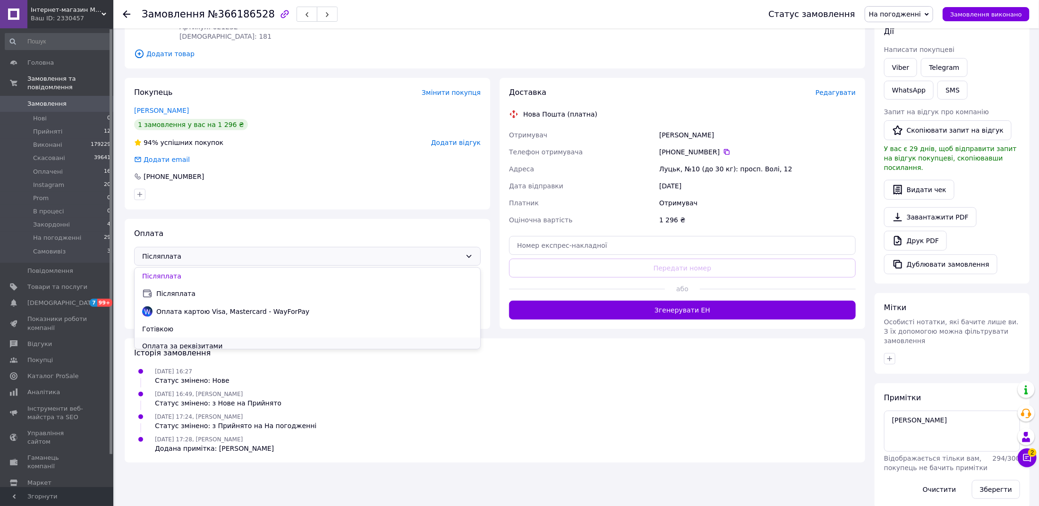
click at [192, 341] on span "Оплата за реквізитами" at bounding box center [307, 345] width 331 height 9
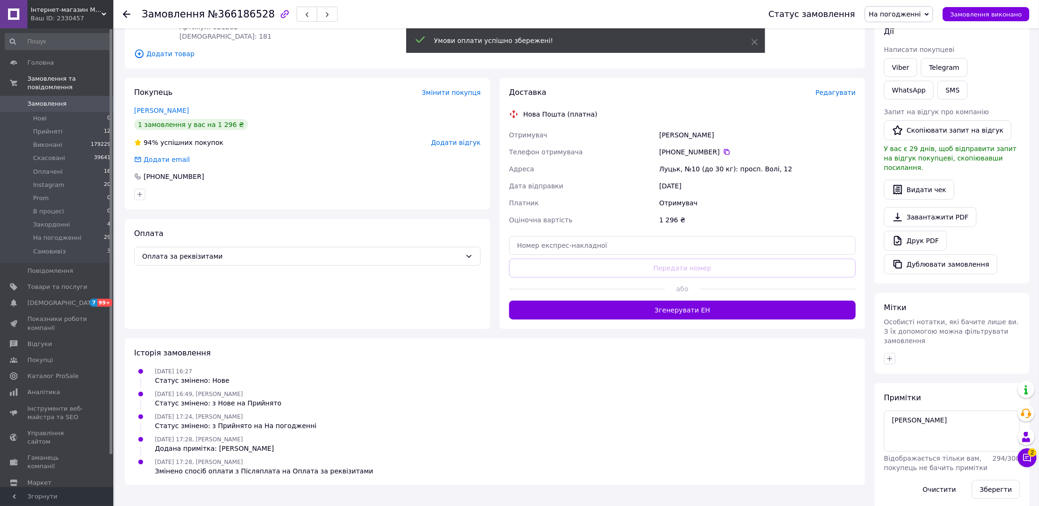
click at [836, 104] on div "Доставка Редагувати Нова Пошта (платна) Отримувач Мазурчук Павло Телефон отриму…" at bounding box center [682, 203] width 347 height 232
click at [831, 95] on span "Редагувати" at bounding box center [835, 93] width 40 height 8
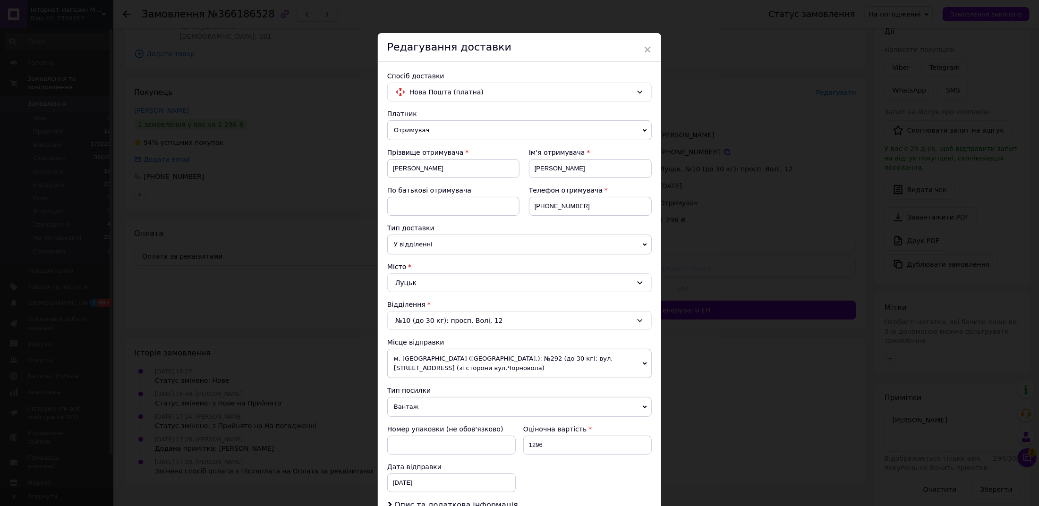
scroll to position [153, 0]
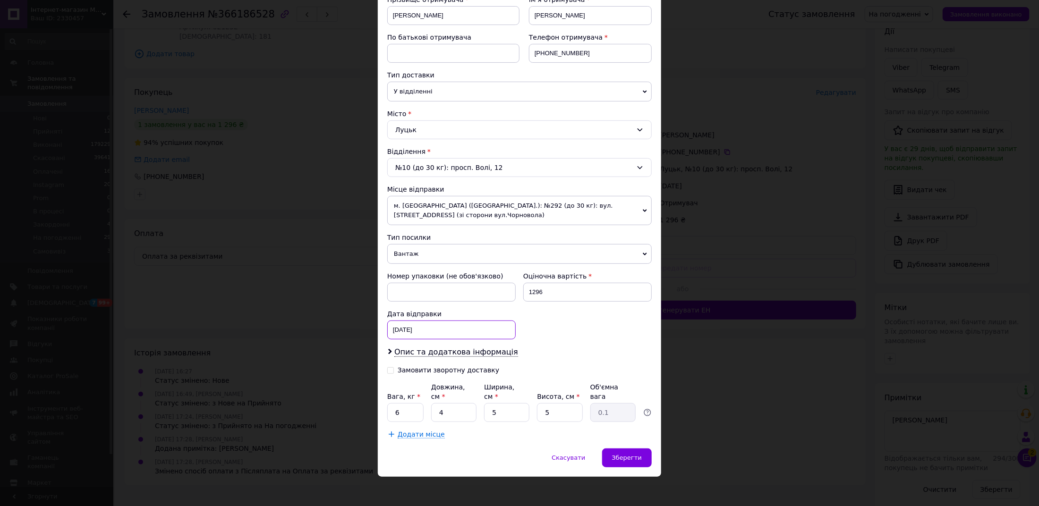
click at [419, 321] on div "[DATE] < 2025 > < Октябрь > Пн Вт Ср Чт Пт Сб Вс 29 30 1 2 3 4 5 6 7 8 9 10 11 …" at bounding box center [451, 330] width 128 height 19
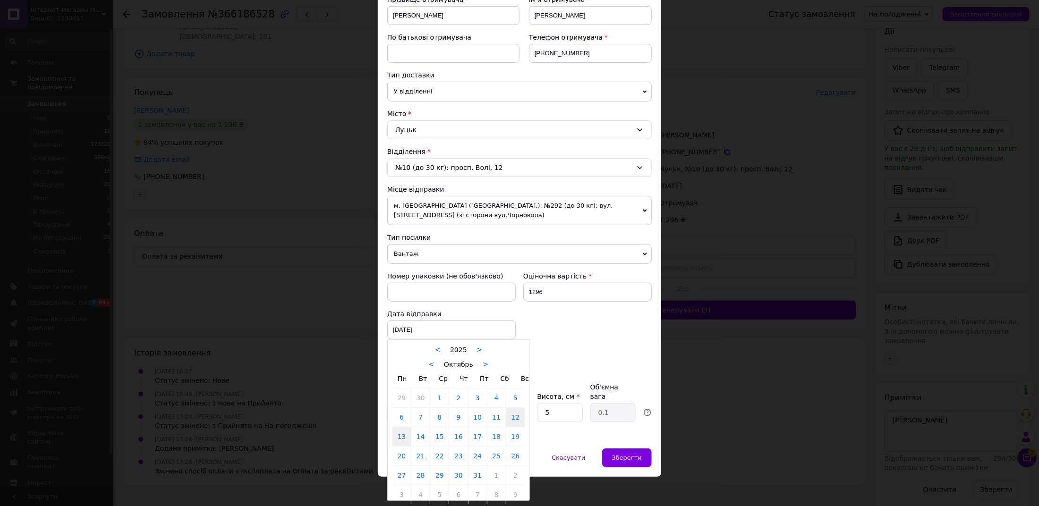
click at [402, 437] on link "13" at bounding box center [401, 436] width 18 height 19
type input "[DATE]"
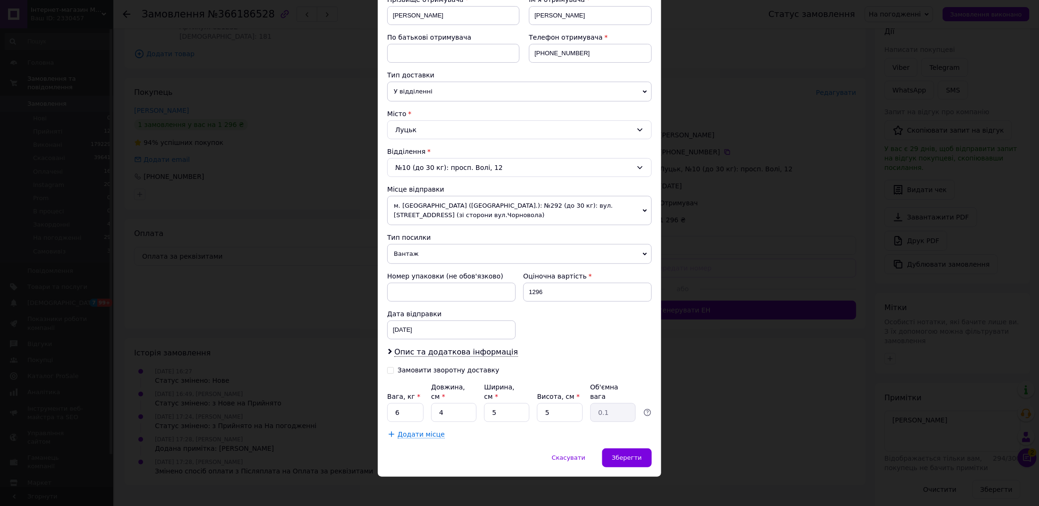
click at [403, 369] on div "Замовити зворотну доставку" at bounding box center [449, 370] width 102 height 8
click at [394, 369] on input "Замовити зворотну доставку" at bounding box center [390, 369] width 7 height 7
checkbox input "true"
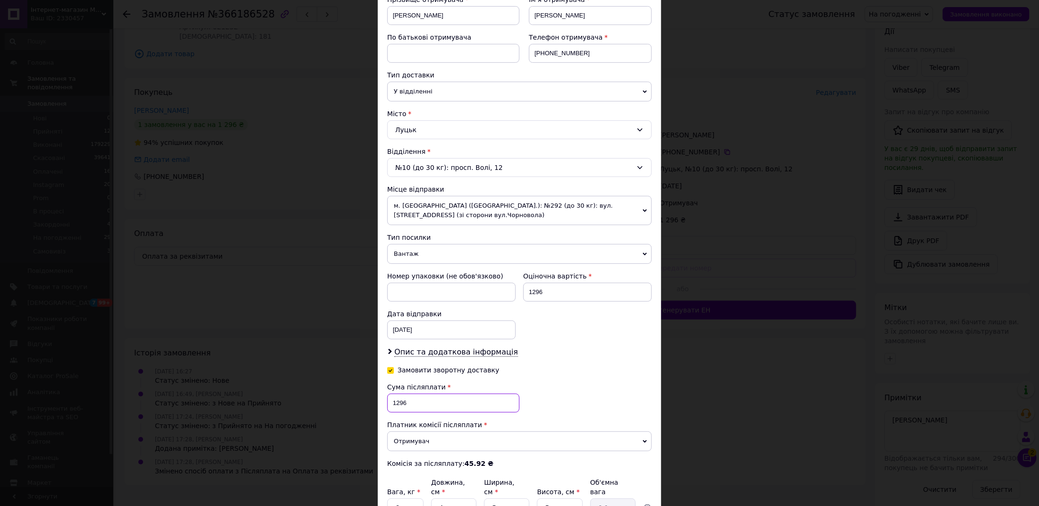
click at [404, 405] on input "1296" at bounding box center [453, 403] width 132 height 19
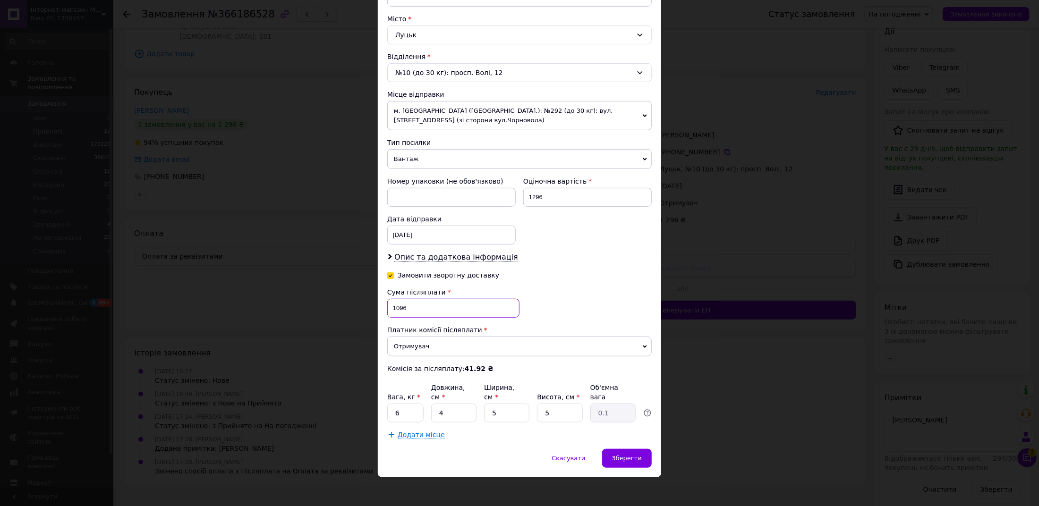
type input "1096"
click at [403, 405] on input "6" at bounding box center [405, 413] width 36 height 19
type input "1"
click at [501, 410] on input "5" at bounding box center [506, 413] width 45 height 19
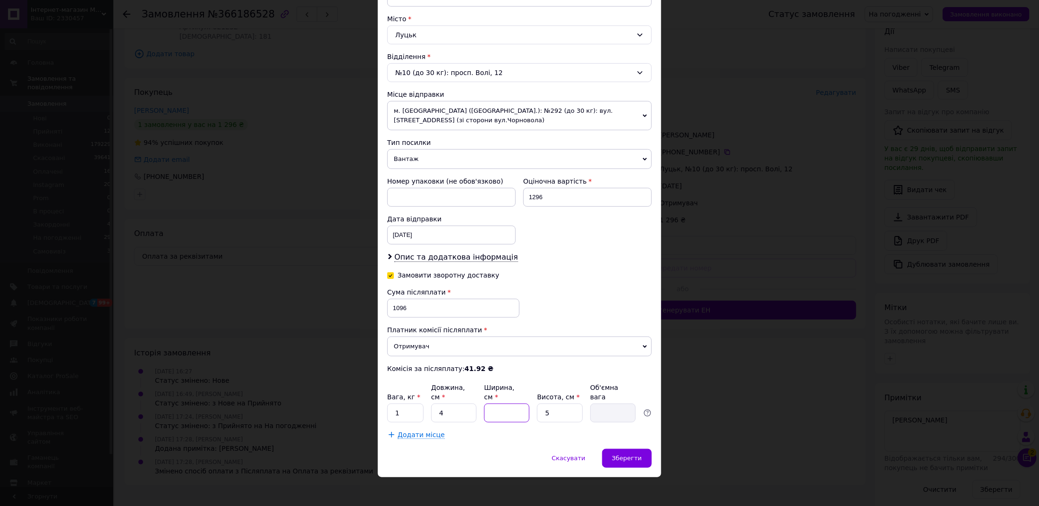
type input "1"
type input "0.1"
type input "10"
click at [549, 411] on input "5" at bounding box center [559, 413] width 45 height 19
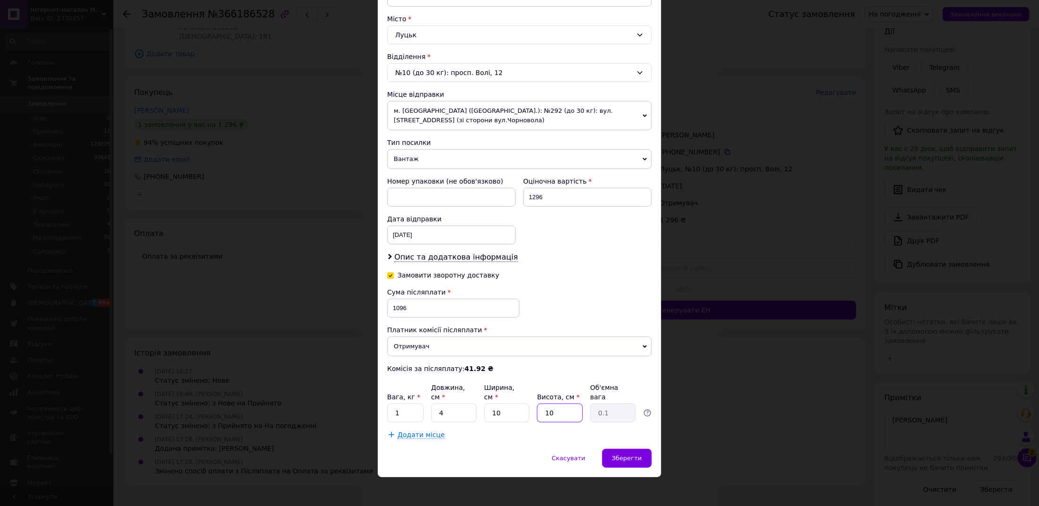
type input "10"
click at [444, 408] on input "4" at bounding box center [453, 413] width 45 height 19
type input "20"
type input "0.5"
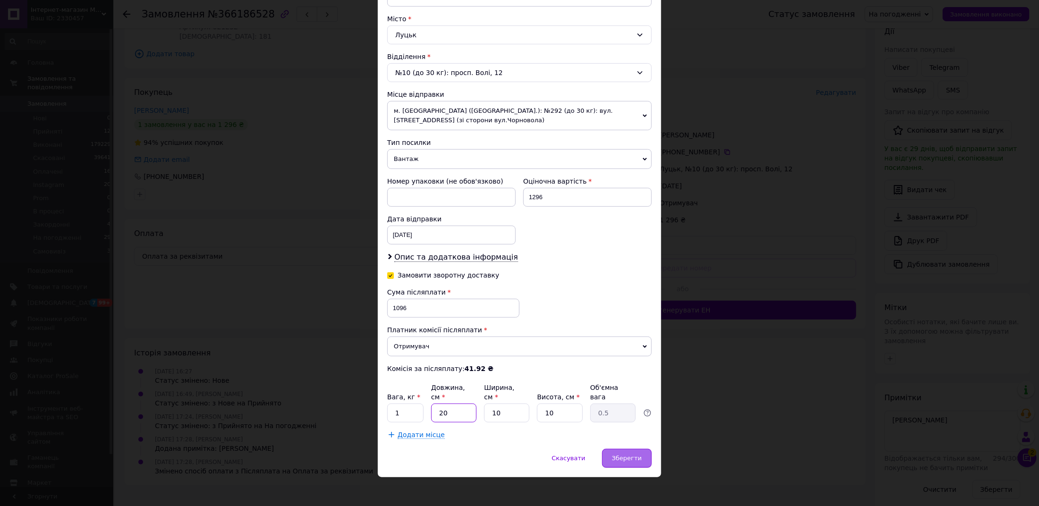
type input "20"
click at [624, 449] on div "Зберегти" at bounding box center [627, 458] width 50 height 19
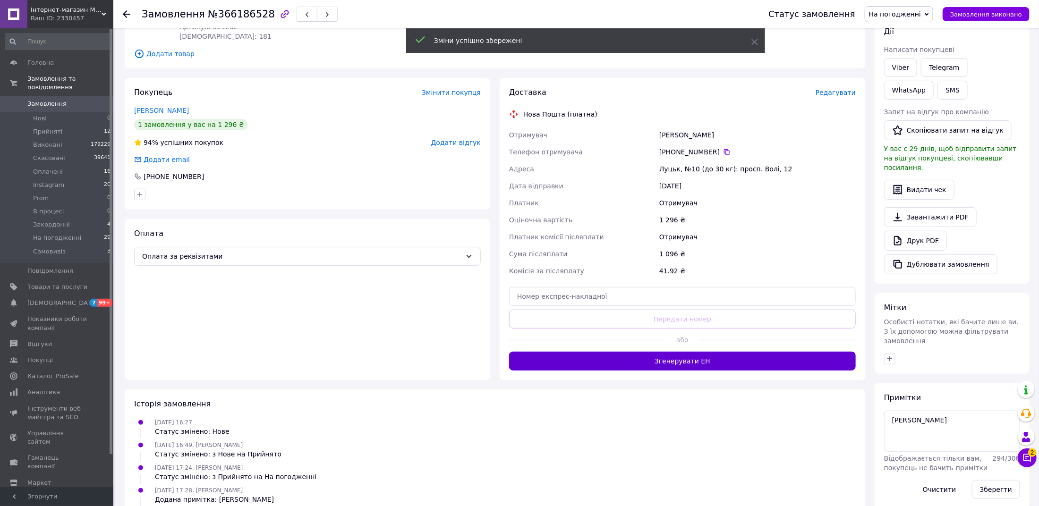
click at [690, 365] on button "Згенерувати ЕН" at bounding box center [682, 361] width 347 height 19
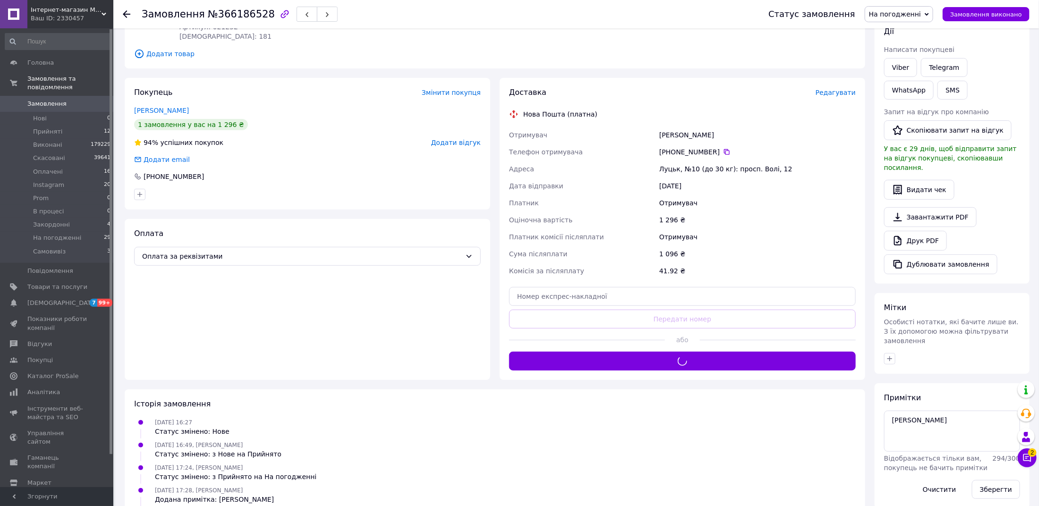
click at [906, 10] on span "На погодженні" at bounding box center [895, 14] width 52 height 8
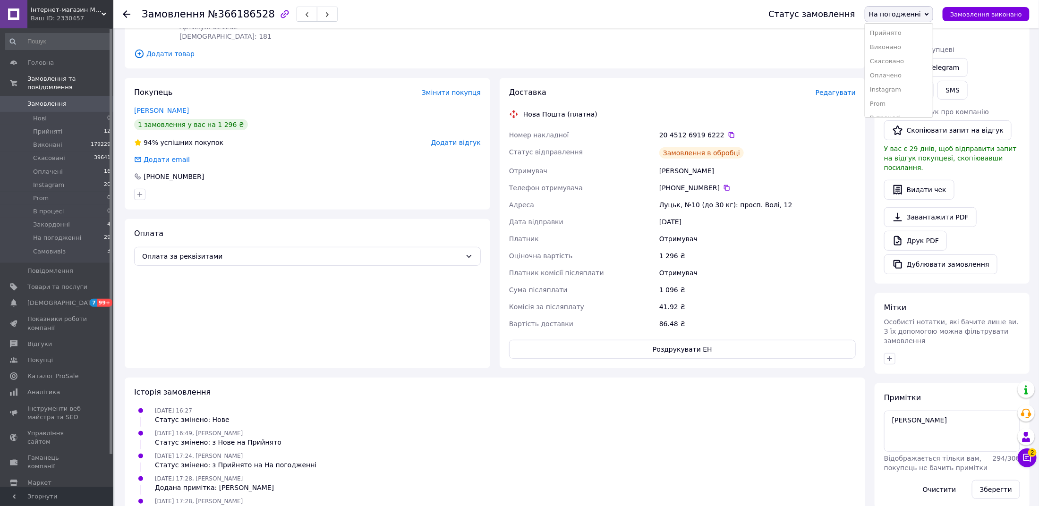
click at [903, 74] on li "Оплачено" at bounding box center [899, 75] width 68 height 14
click at [42, 112] on li "Нові 0" at bounding box center [58, 118] width 116 height 13
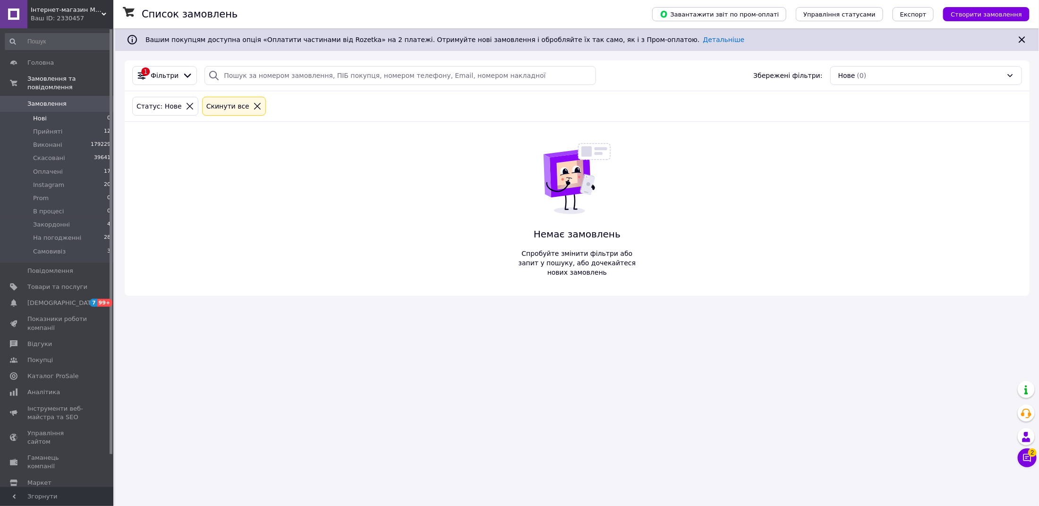
click at [51, 104] on span "Замовлення" at bounding box center [46, 104] width 39 height 8
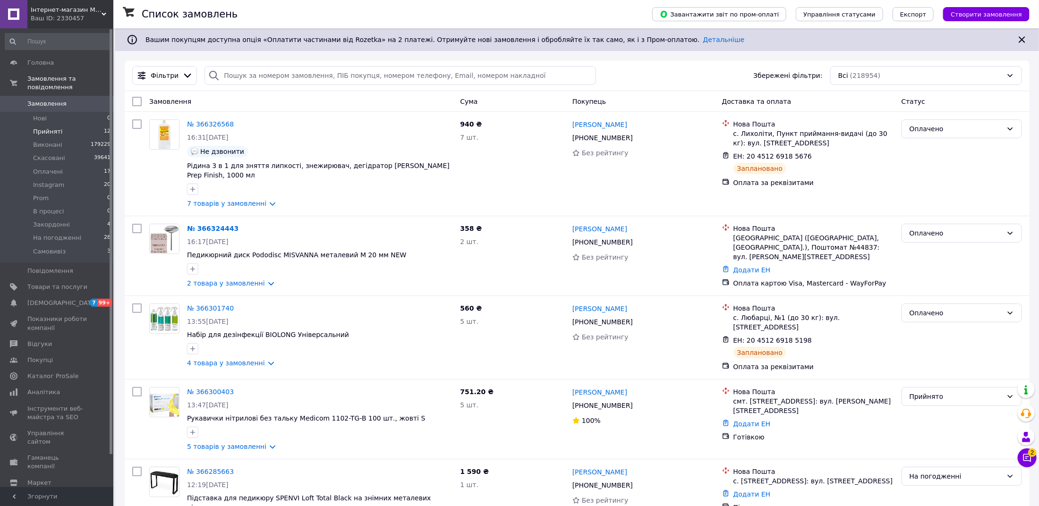
click at [51, 134] on span "Прийняті" at bounding box center [47, 131] width 29 height 8
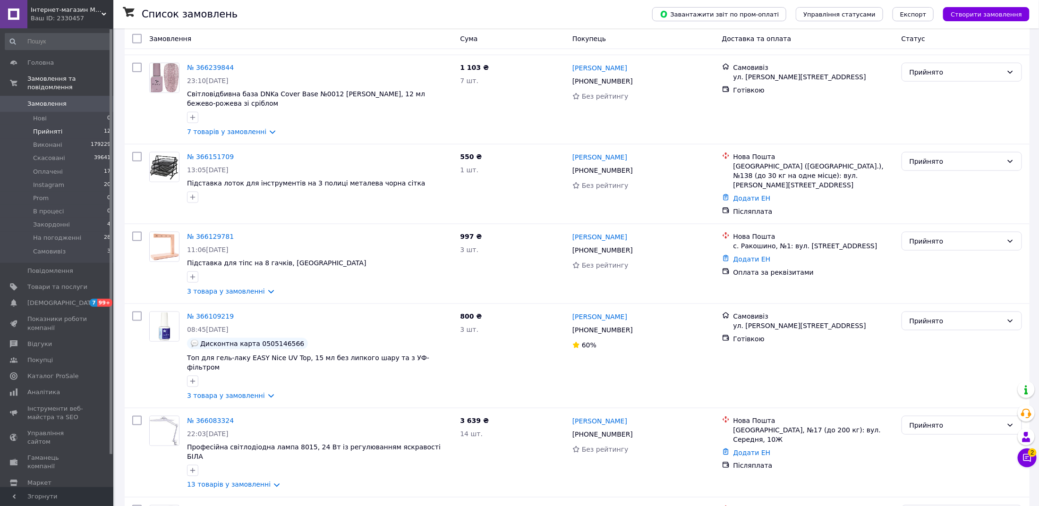
scroll to position [608, 0]
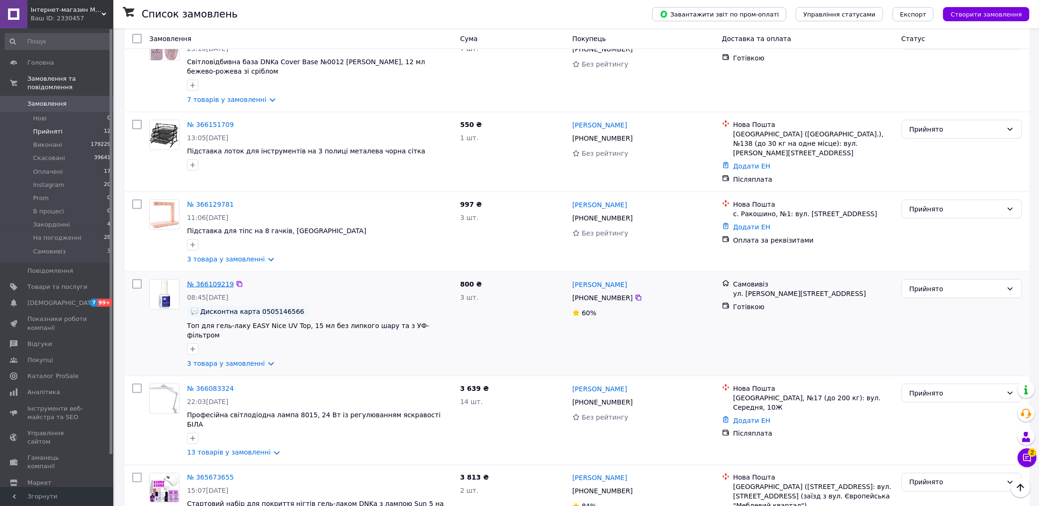
click at [219, 280] on link "№ 366109219" at bounding box center [210, 284] width 47 height 8
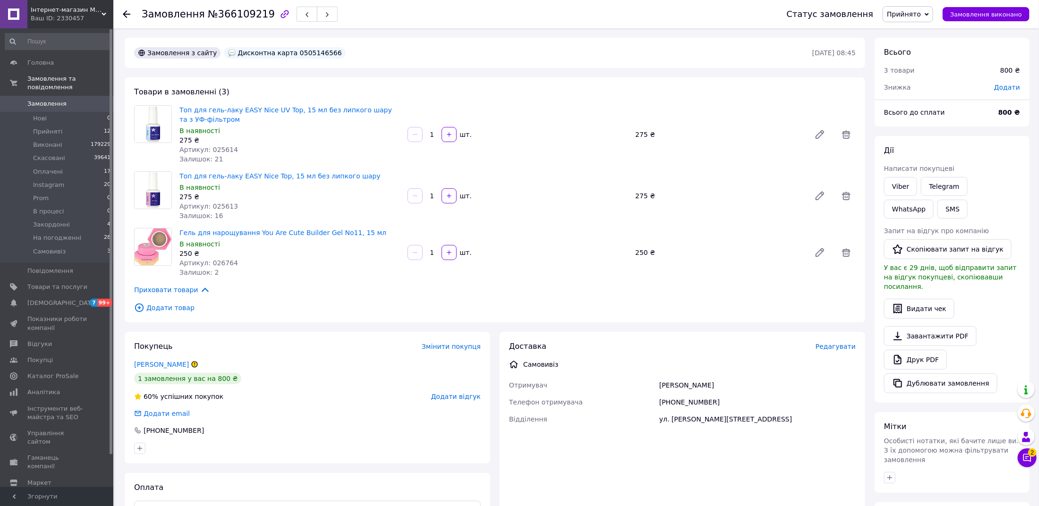
click at [903, 13] on span "Прийнято" at bounding box center [904, 14] width 34 height 8
click at [919, 101] on li "Самовивіз" at bounding box center [912, 108] width 58 height 14
click at [305, 53] on div "Дисконтна карта 0505146566" at bounding box center [284, 52] width 121 height 11
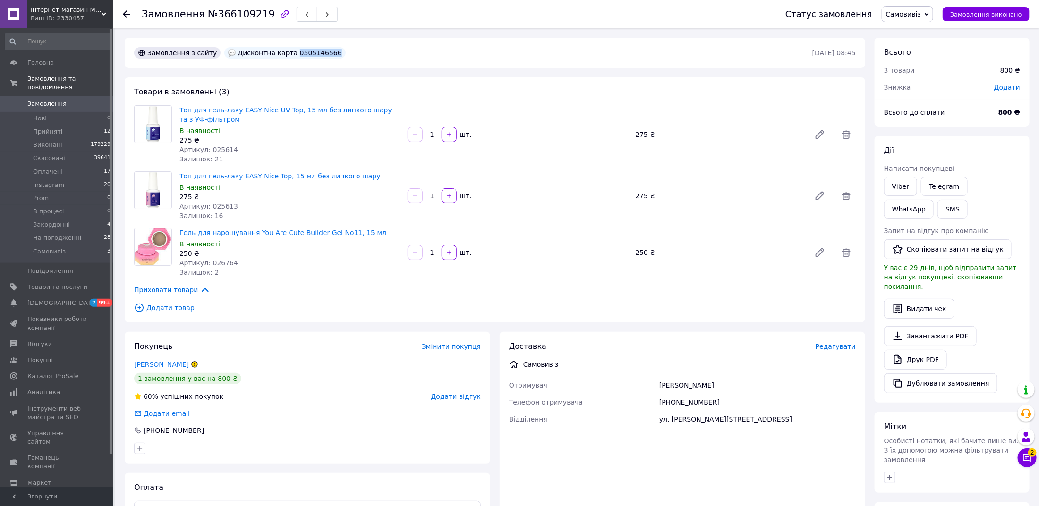
copy div "0505146566"
click at [1008, 90] on span "Додати" at bounding box center [1007, 88] width 26 height 8
click at [926, 124] on input "text" at bounding box center [942, 125] width 56 height 19
type input "16"
click at [988, 151] on button "Зберегти" at bounding box center [988, 151] width 47 height 19
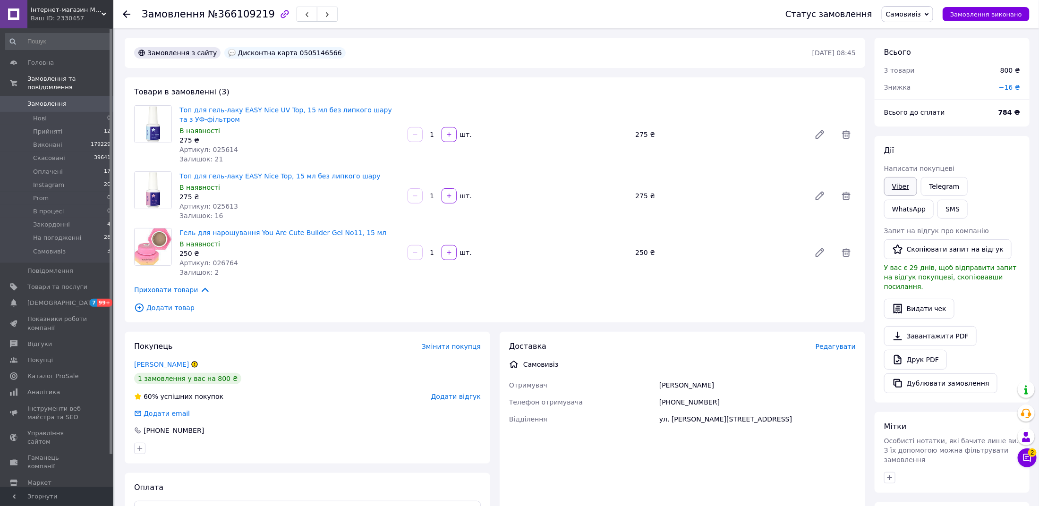
click at [899, 185] on link "Viber" at bounding box center [900, 186] width 33 height 19
click at [242, 15] on span "№366109219" at bounding box center [241, 13] width 67 height 11
copy span "366109219"
click at [42, 128] on span "Прийняті" at bounding box center [47, 131] width 29 height 8
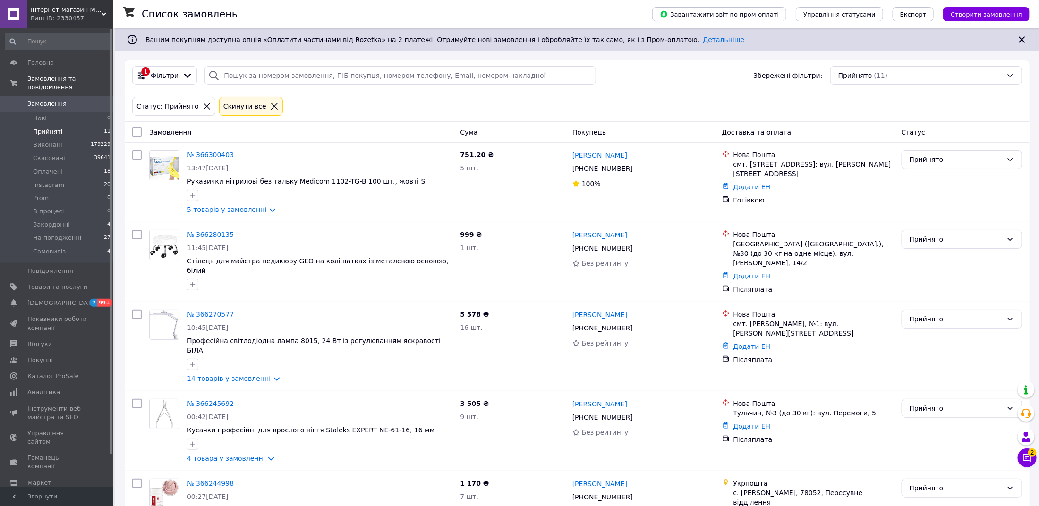
scroll to position [513, 0]
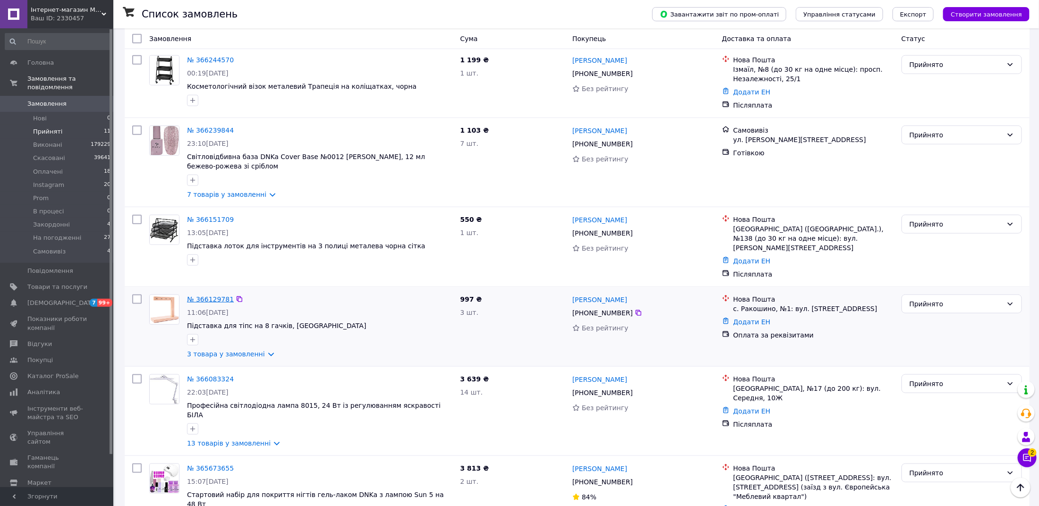
click at [216, 296] on link "№ 366129781" at bounding box center [210, 300] width 47 height 8
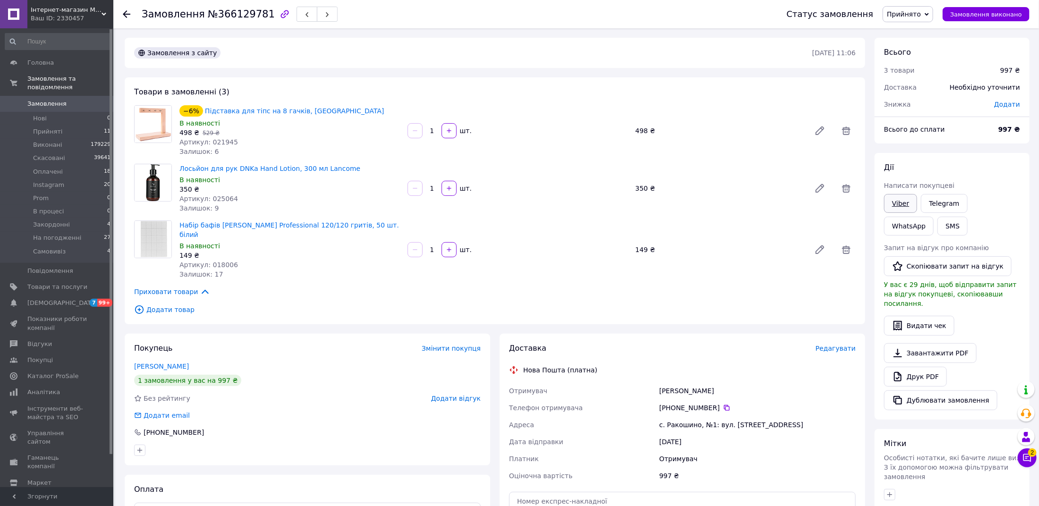
click at [902, 208] on link "Viber" at bounding box center [900, 203] width 33 height 19
click at [935, 204] on link "Telegram" at bounding box center [944, 203] width 46 height 19
click at [906, 200] on link "Viber" at bounding box center [900, 203] width 33 height 19
click at [937, 233] on button "SMS" at bounding box center [952, 226] width 30 height 19
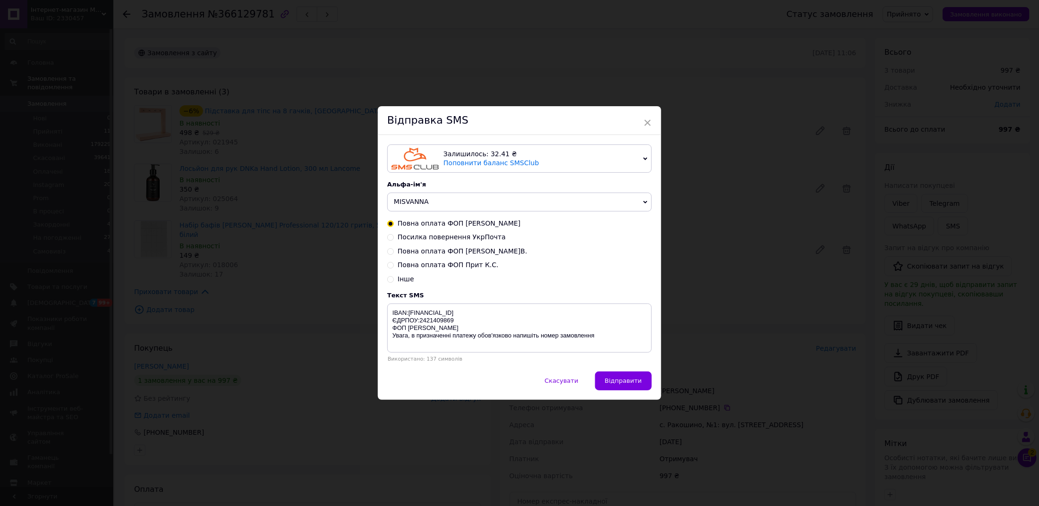
click at [485, 253] on span "Повна оплата ФОП [PERSON_NAME]В." at bounding box center [462, 251] width 129 height 8
click at [394, 253] on input "Повна оплата ФОП [PERSON_NAME]В." at bounding box center [390, 250] width 7 height 7
radio input "true"
radio input "false"
type textarea "IBAN:UA313052990000026007015038870 ЄДРПОУ:3566108402 ФОП Пилюшко Марина Валенти…"
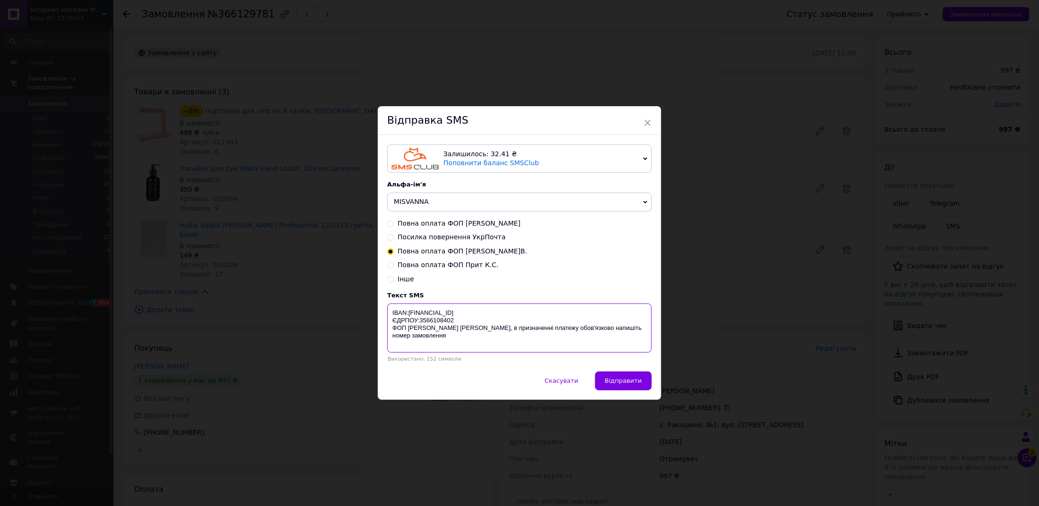
drag, startPoint x: 608, startPoint y: 346, endPoint x: 388, endPoint y: 308, distance: 223.2
click at [388, 308] on textarea "IBAN:[FINANCIAL_ID] ЄДРПОУ:3566108402 ФОП [PERSON_NAME] [PERSON_NAME], в призна…" at bounding box center [519, 328] width 264 height 49
click at [810, 307] on div "× Відправка SMS Залишилось: 32.41 ₴ Поповнити баланс SMSClub Підключити LetsAds…" at bounding box center [519, 253] width 1039 height 506
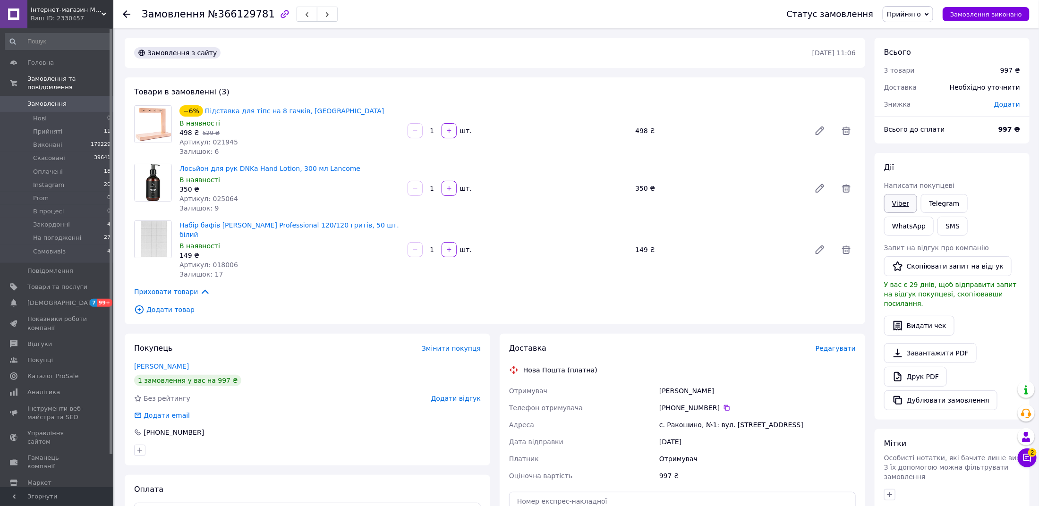
click at [899, 199] on link "Viber" at bounding box center [900, 203] width 33 height 19
click at [236, 17] on span "№366129781" at bounding box center [241, 13] width 67 height 11
copy span "366129781"
click at [917, 12] on span "Прийнято" at bounding box center [904, 14] width 34 height 8
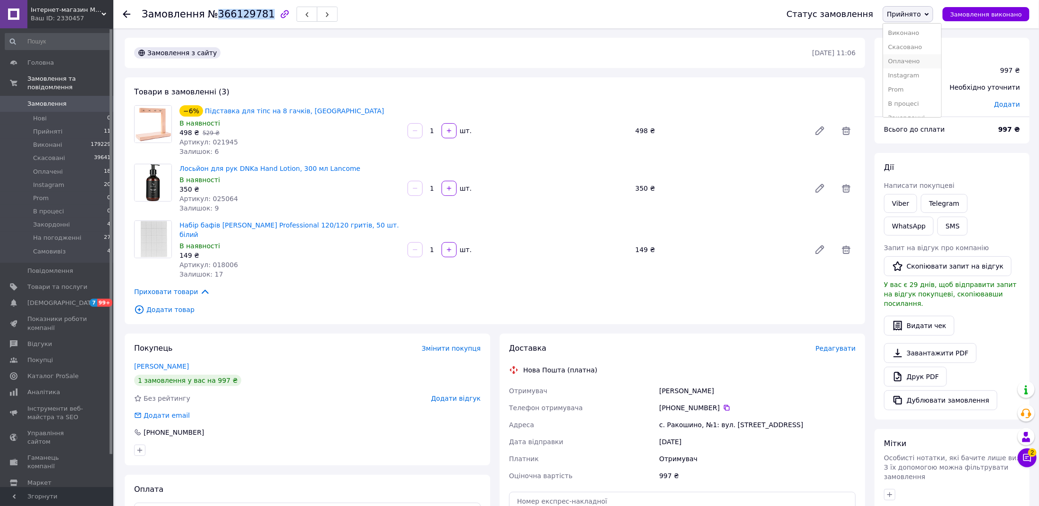
scroll to position [38, 0]
click at [918, 94] on li "На погодженні" at bounding box center [912, 94] width 58 height 14
click at [56, 134] on span "Прийняті" at bounding box center [47, 131] width 29 height 8
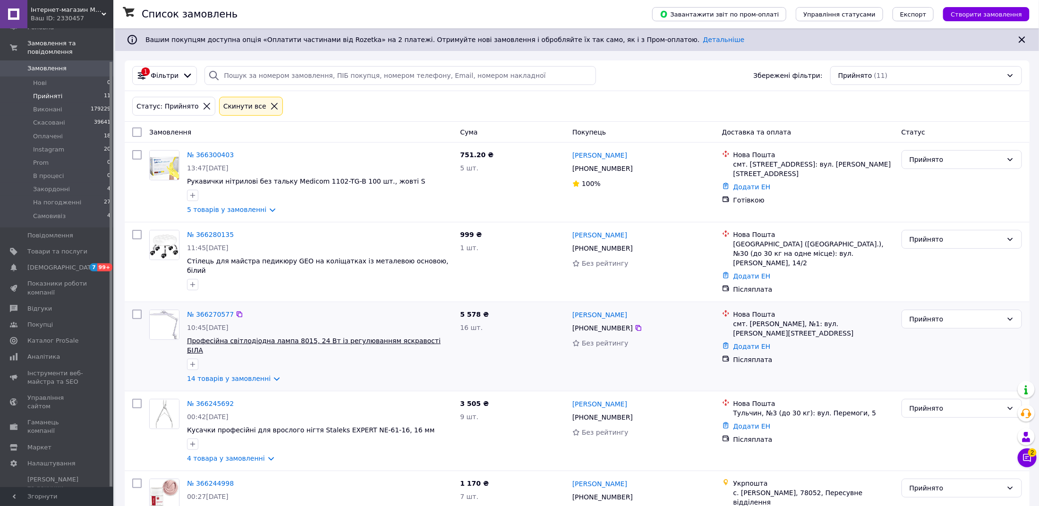
scroll to position [513, 0]
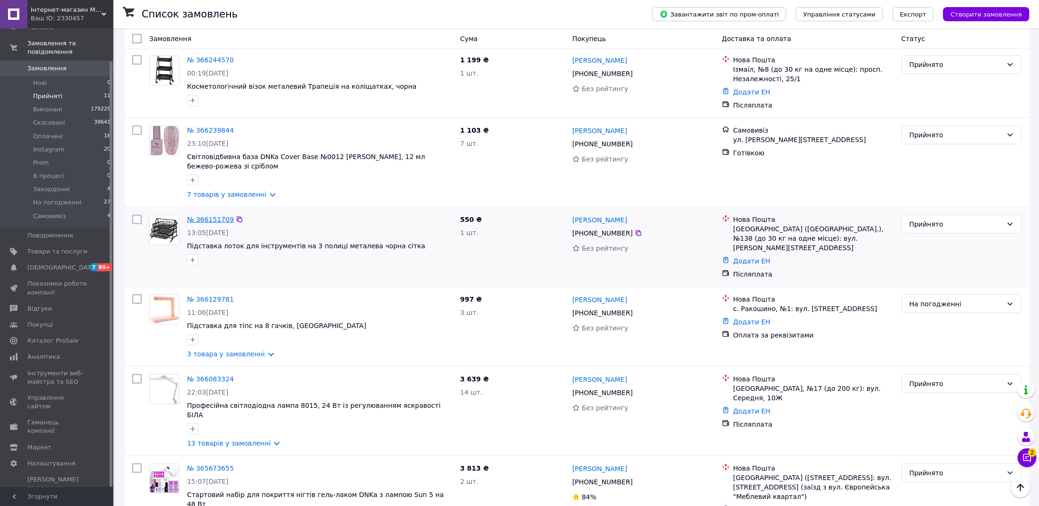
click at [212, 216] on link "№ 366151709" at bounding box center [210, 220] width 47 height 8
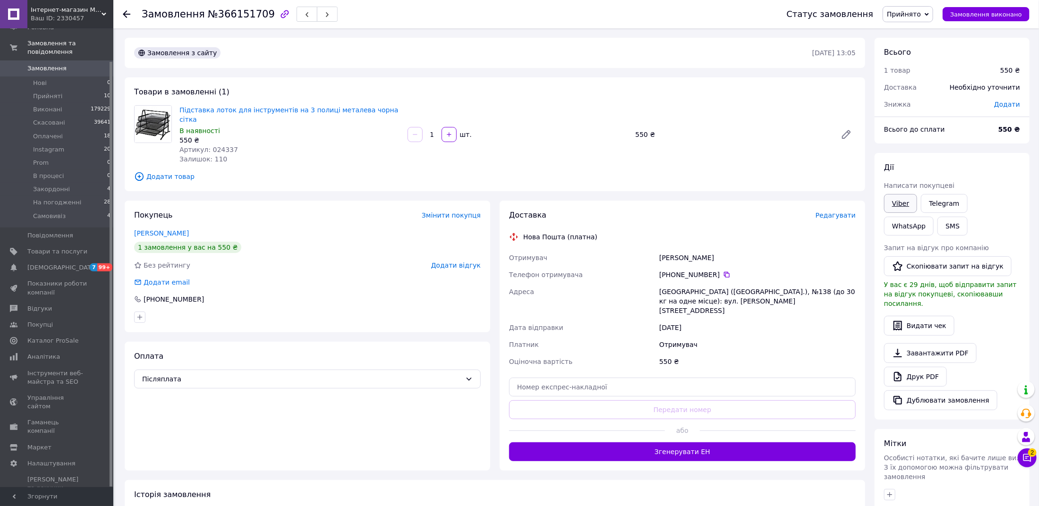
click at [896, 201] on link "Viber" at bounding box center [900, 203] width 33 height 19
click at [945, 204] on link "Telegram" at bounding box center [944, 203] width 46 height 19
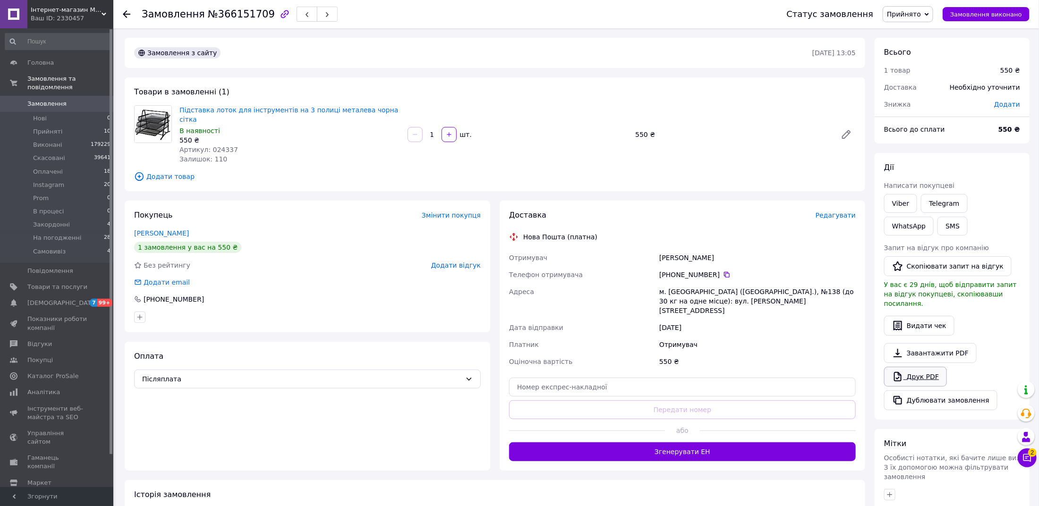
click at [916, 368] on link "Друк PDF" at bounding box center [915, 377] width 63 height 20
click at [928, 17] on span "Прийнято" at bounding box center [907, 14] width 51 height 16
click at [927, 89] on li "На погодженні" at bounding box center [912, 94] width 58 height 14
click at [48, 127] on span "Прийняті" at bounding box center [47, 131] width 29 height 8
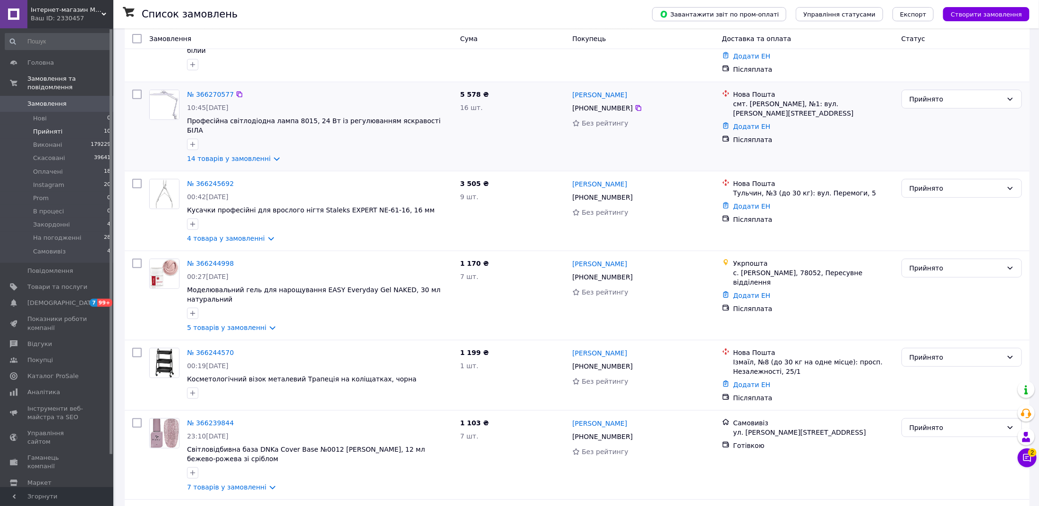
scroll to position [433, 0]
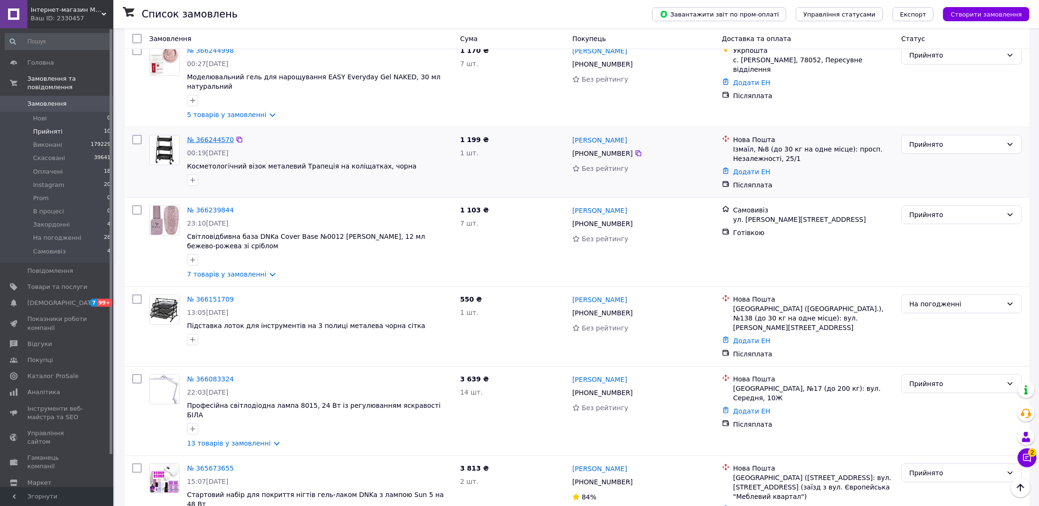
click at [200, 136] on link "№ 366244570" at bounding box center [210, 140] width 47 height 8
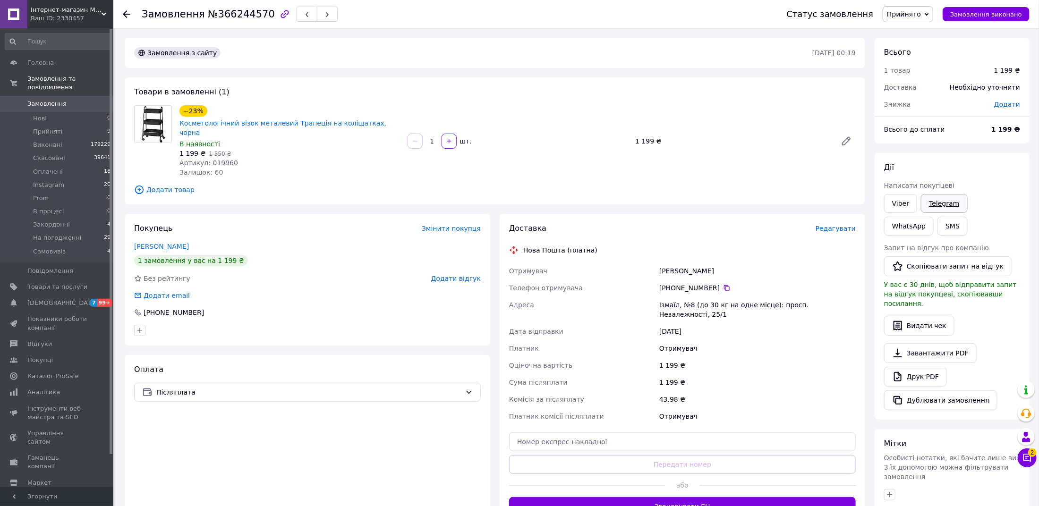
click at [935, 198] on link "Telegram" at bounding box center [944, 203] width 46 height 19
click at [920, 370] on link "Друк PDF" at bounding box center [915, 377] width 63 height 20
click at [917, 19] on span "Прийнято" at bounding box center [907, 14] width 51 height 16
click at [924, 94] on li "На погодженні" at bounding box center [912, 94] width 58 height 14
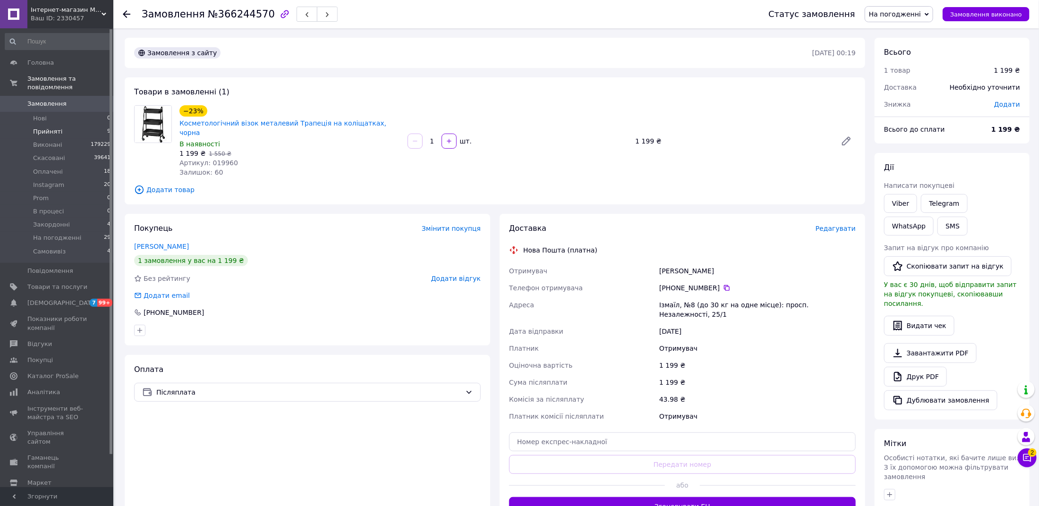
click at [59, 133] on span "Прийняті" at bounding box center [47, 131] width 29 height 8
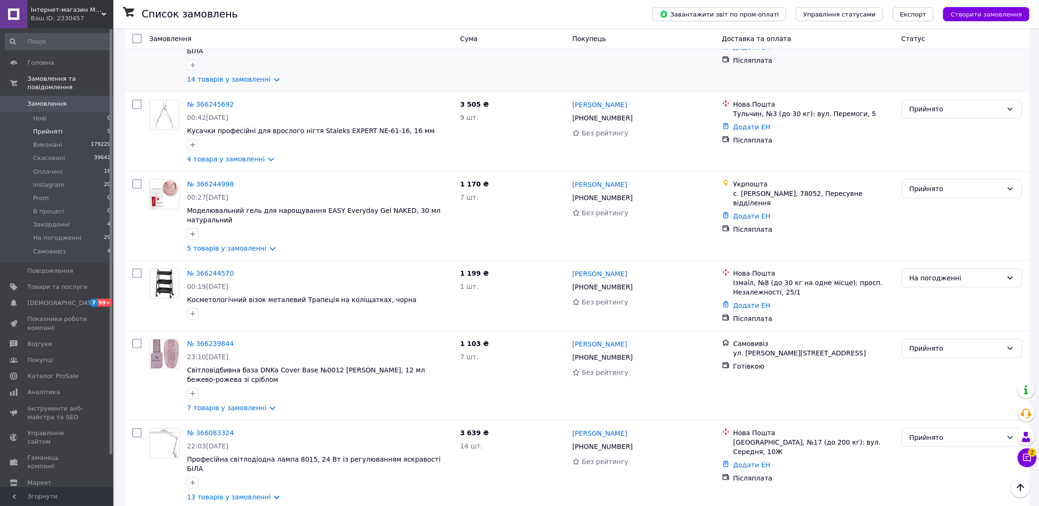
scroll to position [316, 0]
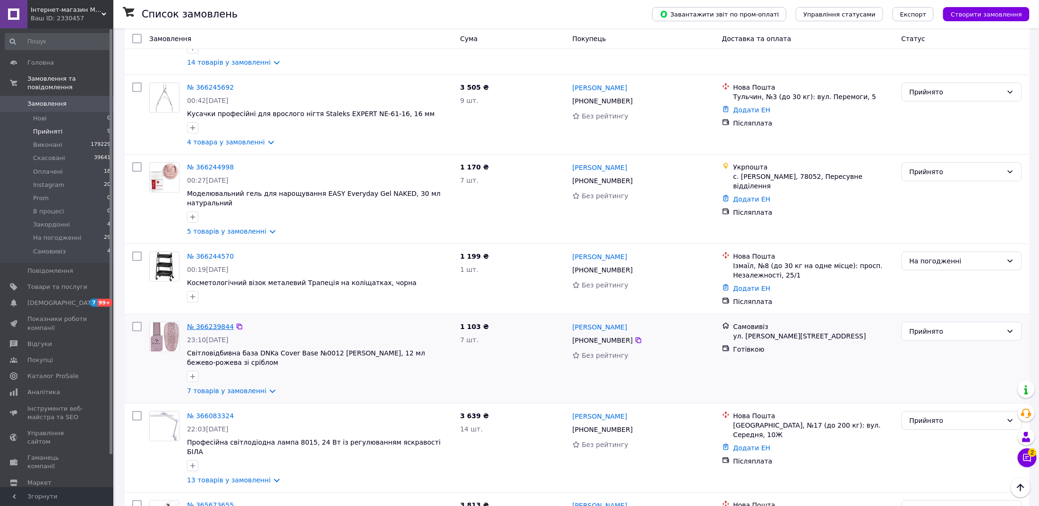
click at [213, 323] on link "№ 366239844" at bounding box center [210, 327] width 47 height 8
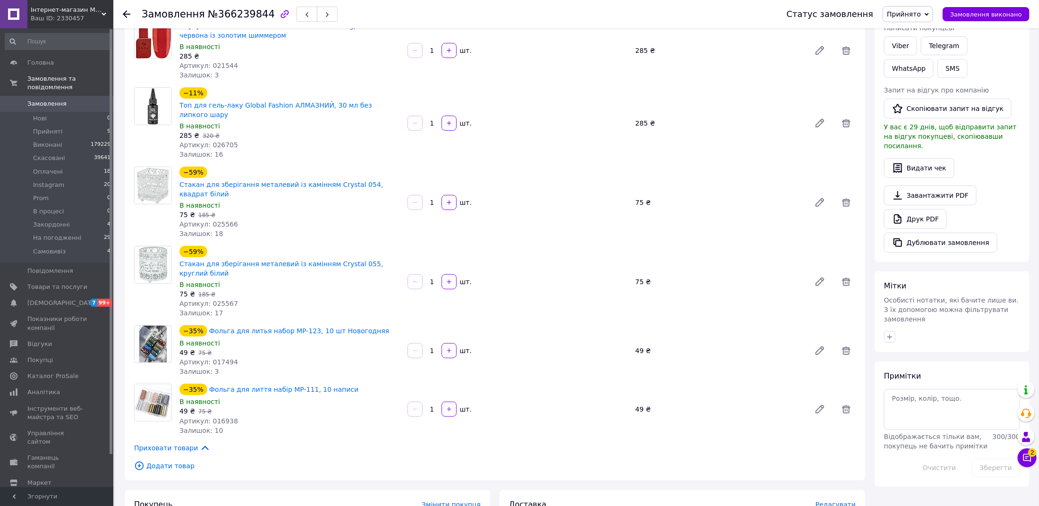
scroll to position [91, 0]
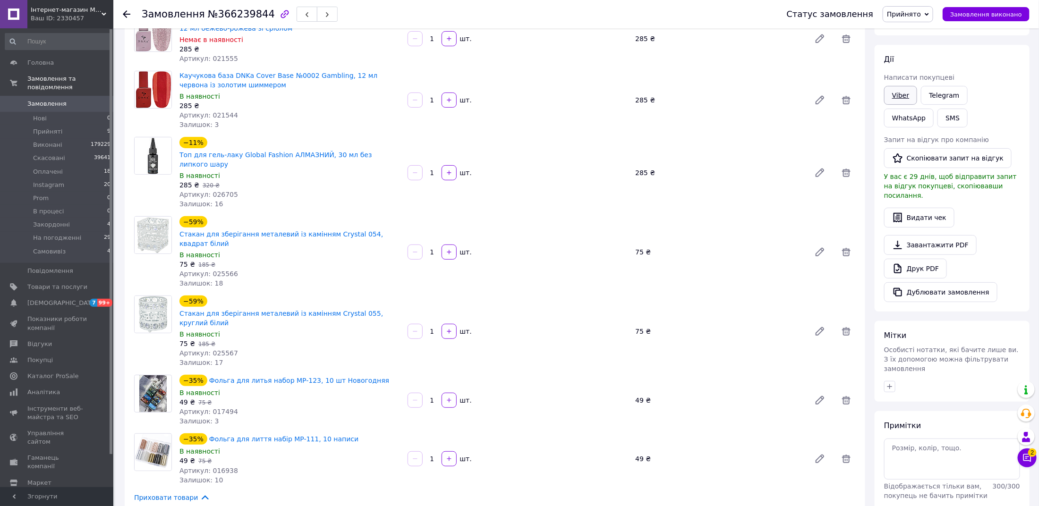
click at [896, 99] on link "Viber" at bounding box center [900, 95] width 33 height 19
click at [51, 131] on span "Прийняті" at bounding box center [47, 131] width 29 height 8
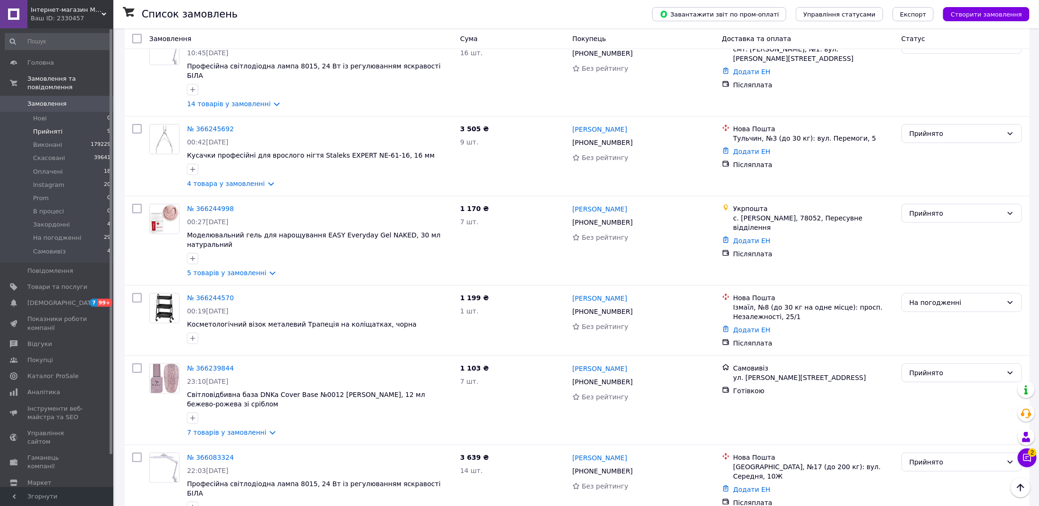
scroll to position [274, 0]
click at [59, 243] on li "На погодженні 29" at bounding box center [58, 237] width 116 height 13
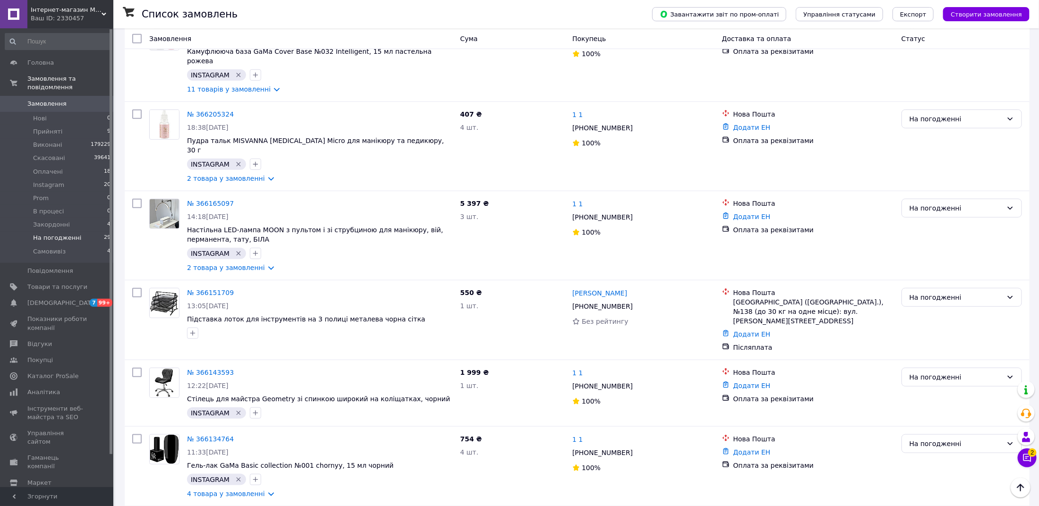
scroll to position [362, 0]
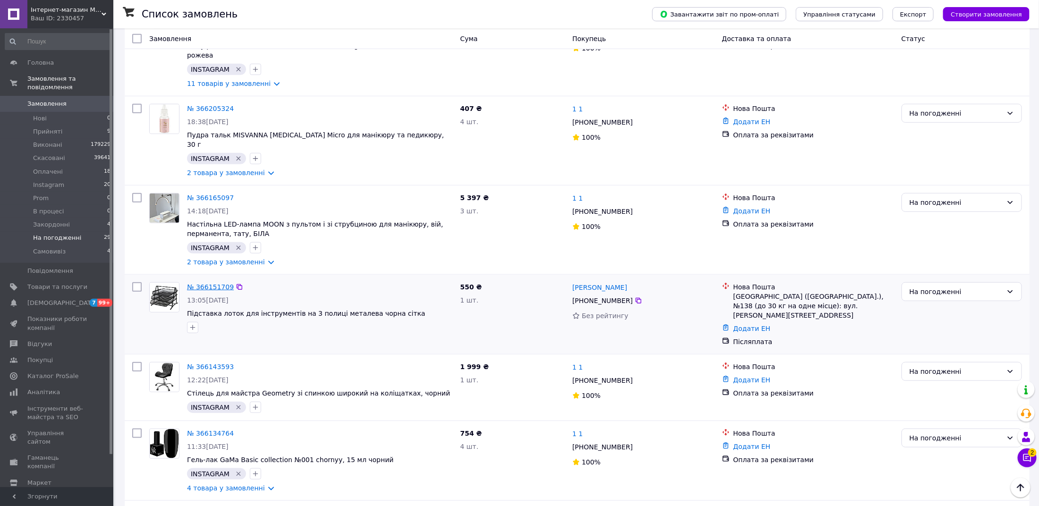
click at [226, 283] on link "№ 366151709" at bounding box center [210, 287] width 47 height 8
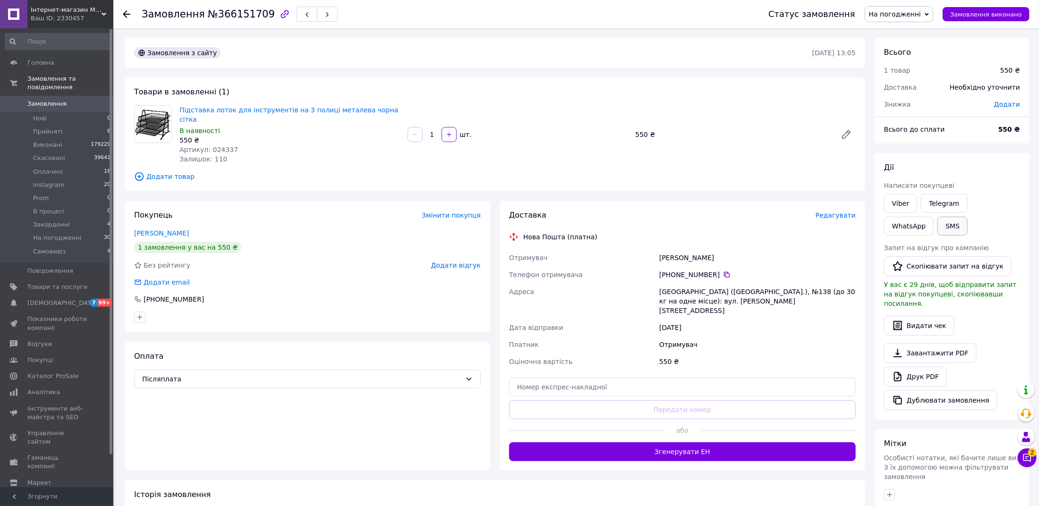
click at [937, 226] on button "SMS" at bounding box center [952, 226] width 30 height 19
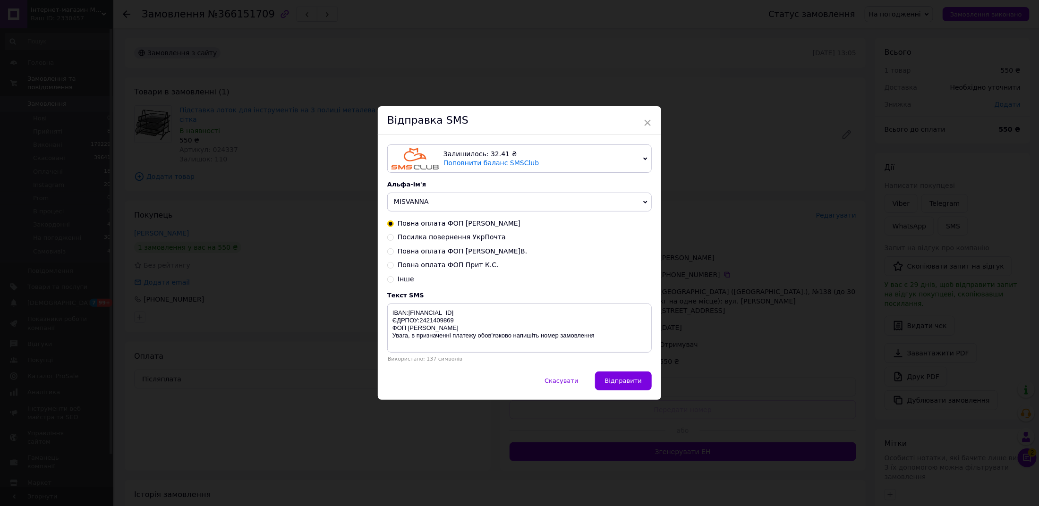
click at [421, 254] on span "Повна оплата ФОП [PERSON_NAME]В." at bounding box center [462, 251] width 129 height 8
click at [394, 254] on input "Повна оплата ФОП [PERSON_NAME]В." at bounding box center [390, 250] width 7 height 7
radio input "true"
radio input "false"
type textarea "IBAN:[FINANCIAL_ID] ЄДРПОУ:3566108402 ФОП [PERSON_NAME] [PERSON_NAME], в призна…"
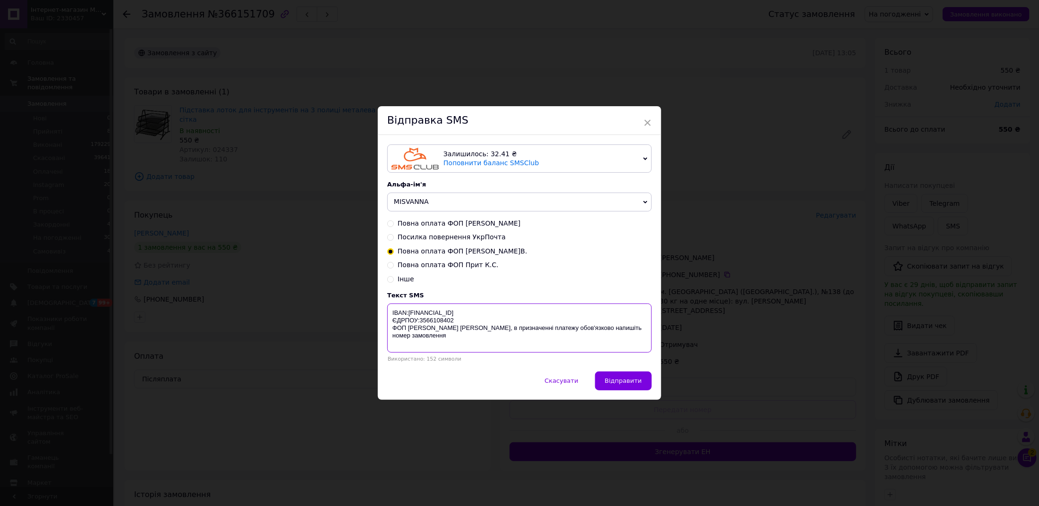
drag, startPoint x: 610, startPoint y: 350, endPoint x: 394, endPoint y: 306, distance: 220.8
click at [394, 306] on textarea "IBAN:[FINANCIAL_ID] ЄДРПОУ:3566108402 ФОП [PERSON_NAME] [PERSON_NAME], в призна…" at bounding box center [519, 328] width 264 height 49
click at [247, 133] on div "× Відправка SMS Залишилось: 32.41 ₴ Поповнити баланс SMSClub Підключити LetsAds…" at bounding box center [519, 253] width 1039 height 506
click at [229, 53] on div "× Відправка SMS Залишилось: 32.41 ₴ Поповнити баланс SMSClub Підключити LetsAds…" at bounding box center [519, 253] width 1039 height 506
click at [562, 379] on span "Скасувати" at bounding box center [561, 380] width 34 height 7
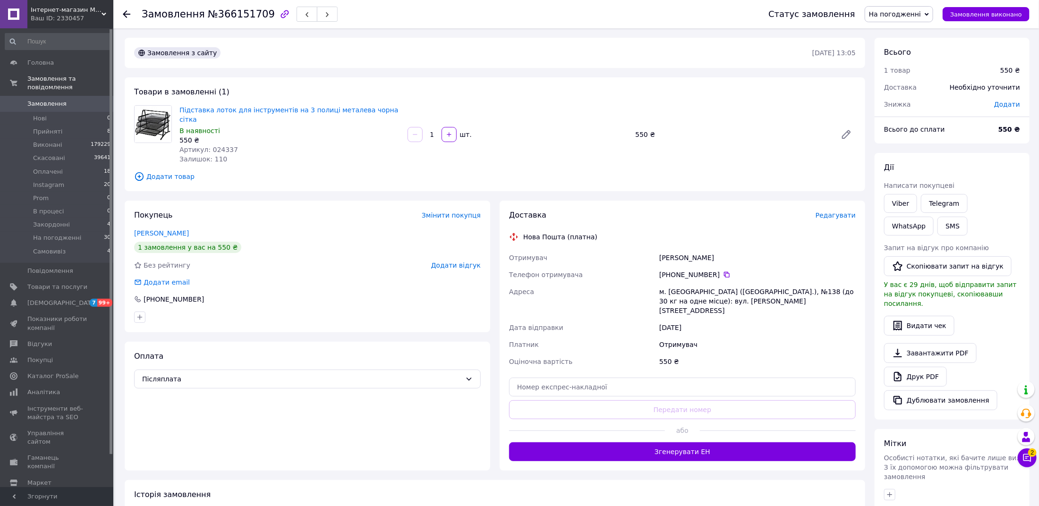
click at [217, 15] on span "№366151709" at bounding box center [241, 13] width 67 height 11
copy h1 "Замовлення №366151709"
click at [49, 133] on span "Прийняті" at bounding box center [47, 131] width 29 height 8
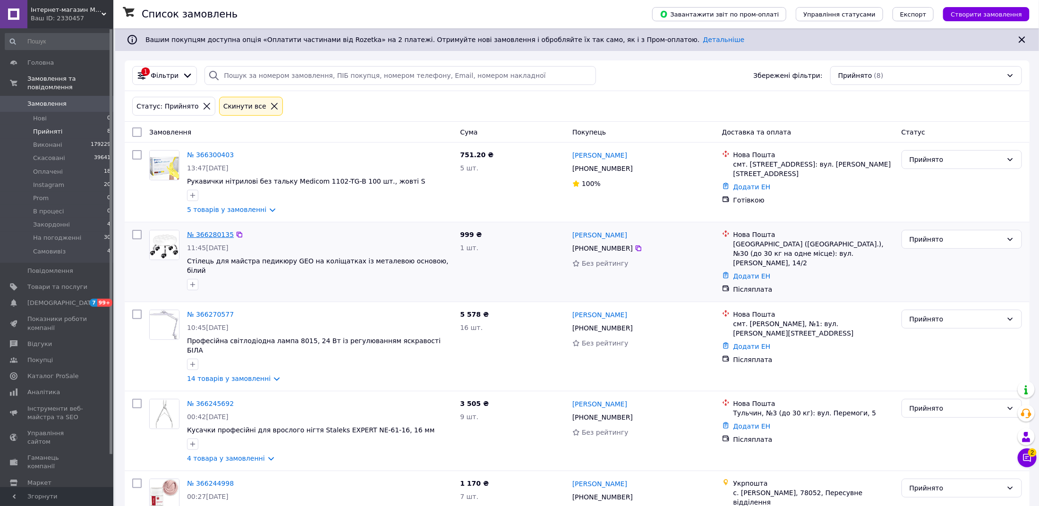
click at [212, 234] on link "№ 366280135" at bounding box center [210, 235] width 47 height 8
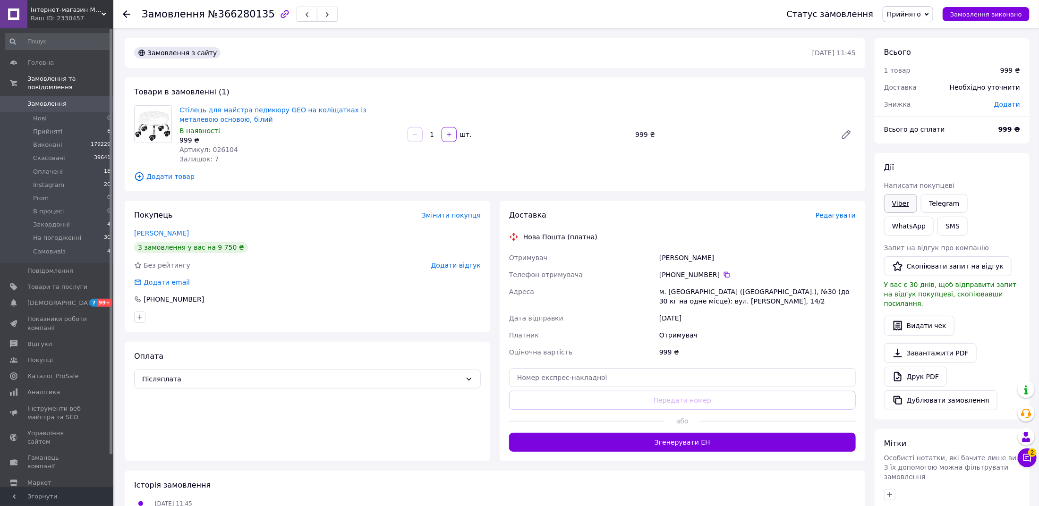
click at [903, 211] on link "Viber" at bounding box center [900, 203] width 33 height 19
click at [919, 367] on link "Друк PDF" at bounding box center [915, 377] width 63 height 20
click at [921, 12] on span "Прийнято" at bounding box center [904, 14] width 34 height 8
click at [924, 96] on li "На погодженні" at bounding box center [912, 94] width 58 height 14
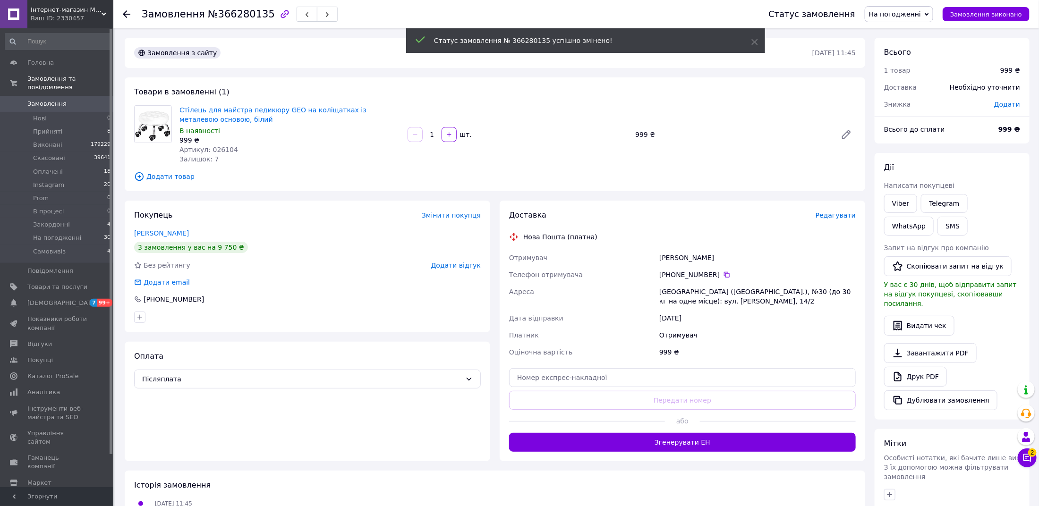
click at [128, 16] on icon at bounding box center [127, 14] width 8 height 8
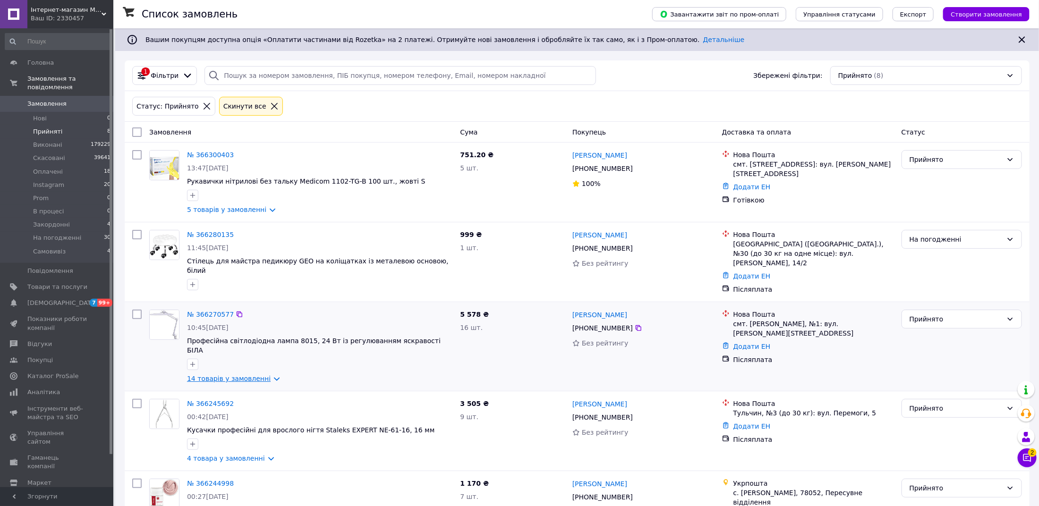
click at [226, 375] on link "14 товарів у замовленні" at bounding box center [229, 379] width 84 height 8
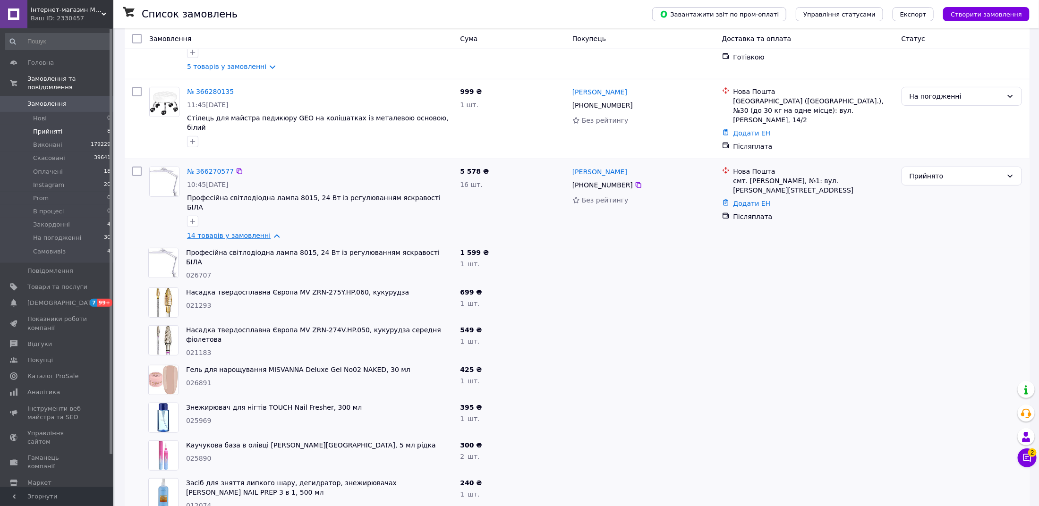
scroll to position [152, 0]
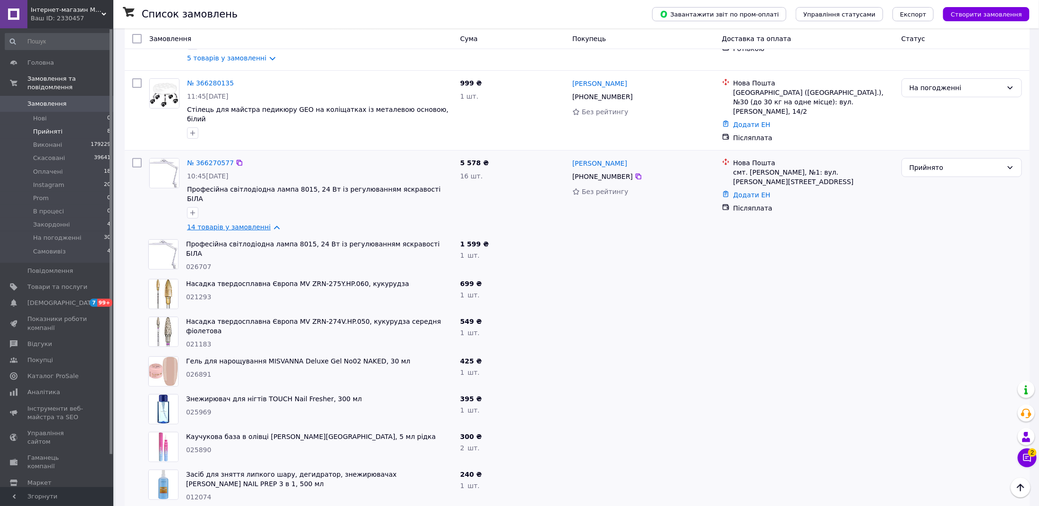
click at [238, 223] on link "14 товарів у замовленні" at bounding box center [229, 227] width 84 height 8
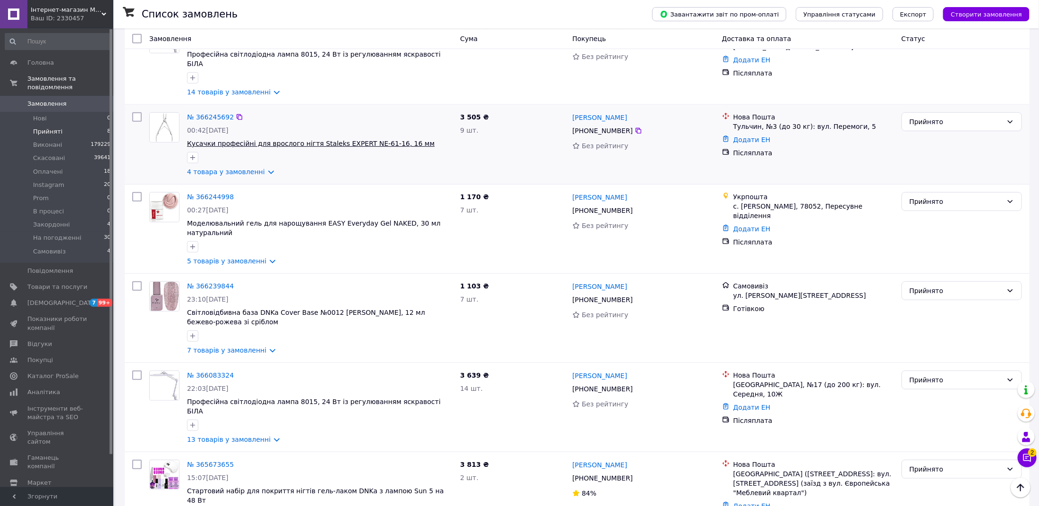
scroll to position [292, 0]
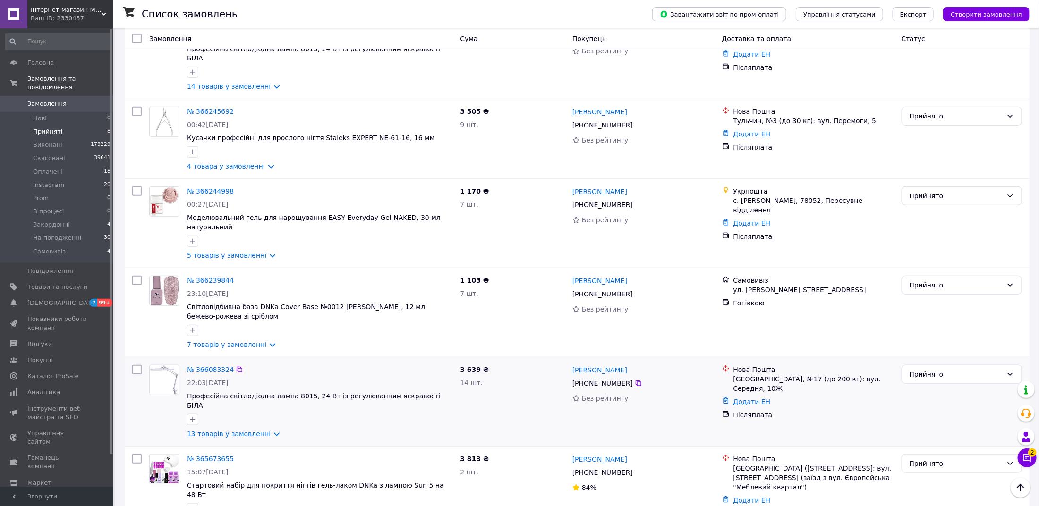
click at [226, 399] on div "№ 366083324 22:03, 10.10.2025 Професійна світлодіодна лампа 8015, 24 Вт із регу…" at bounding box center [319, 401] width 273 height 81
click at [226, 430] on link "13 товарів у замовленні" at bounding box center [229, 434] width 84 height 8
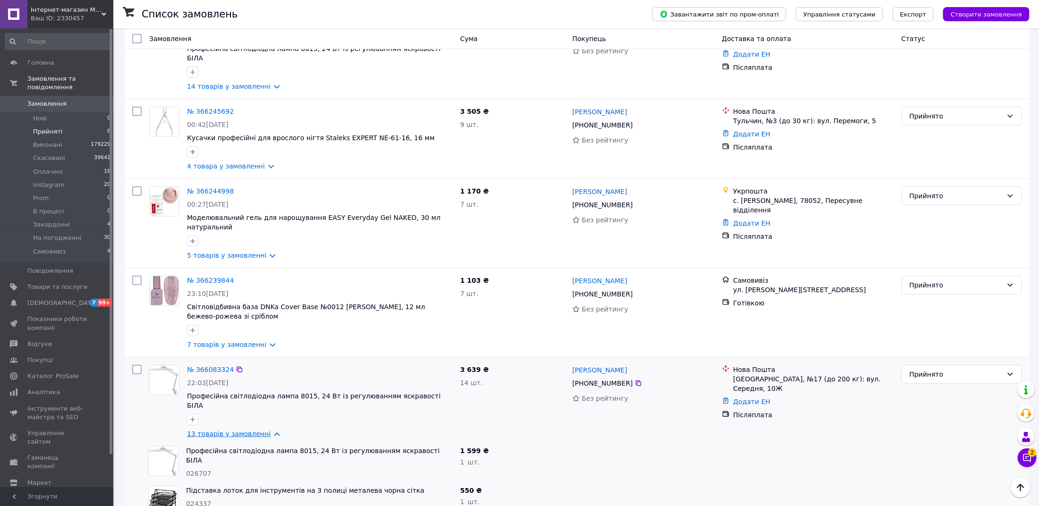
click at [223, 430] on link "13 товарів у замовленні" at bounding box center [229, 434] width 84 height 8
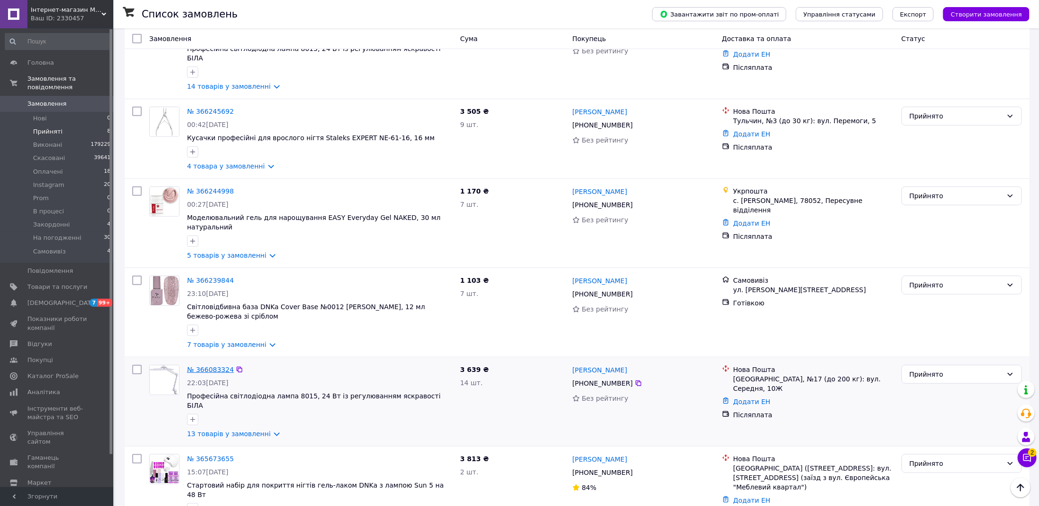
click at [219, 366] on link "№ 366083324" at bounding box center [210, 370] width 47 height 8
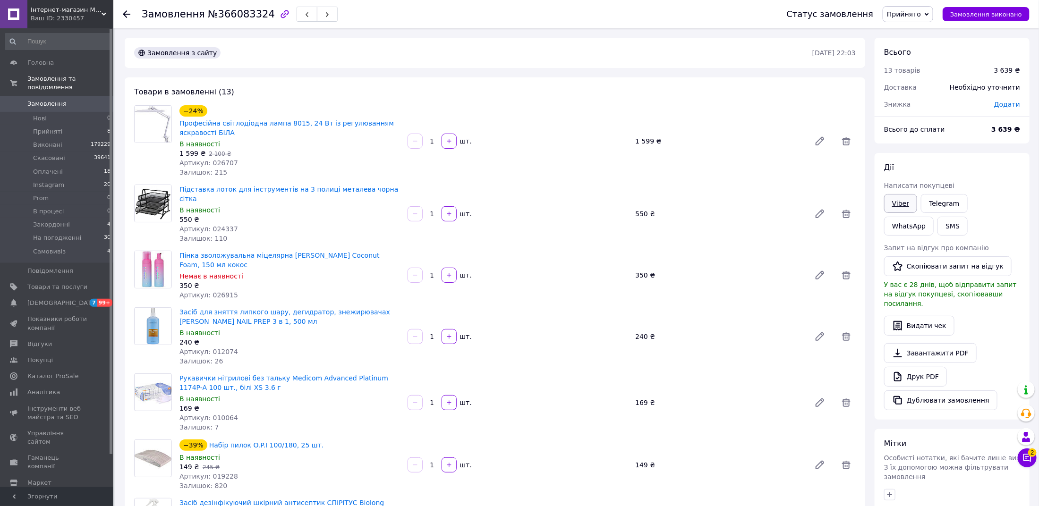
click at [896, 209] on link "Viber" at bounding box center [900, 203] width 33 height 19
click at [929, 196] on link "Telegram" at bounding box center [944, 203] width 46 height 19
click at [927, 367] on link "Друк PDF" at bounding box center [915, 377] width 63 height 20
click at [910, 15] on span "Прийнято" at bounding box center [904, 14] width 34 height 8
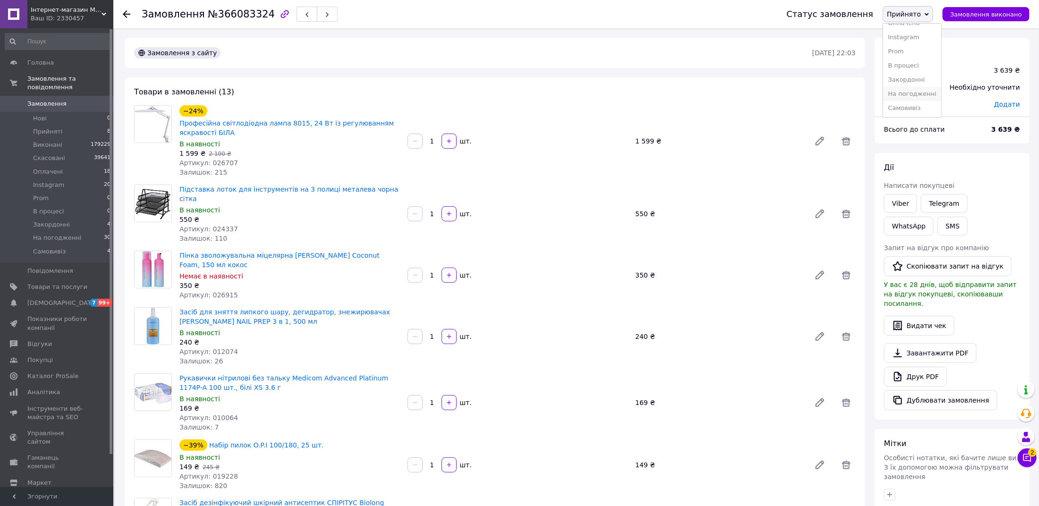
click at [915, 90] on li "На погодженні" at bounding box center [912, 94] width 58 height 14
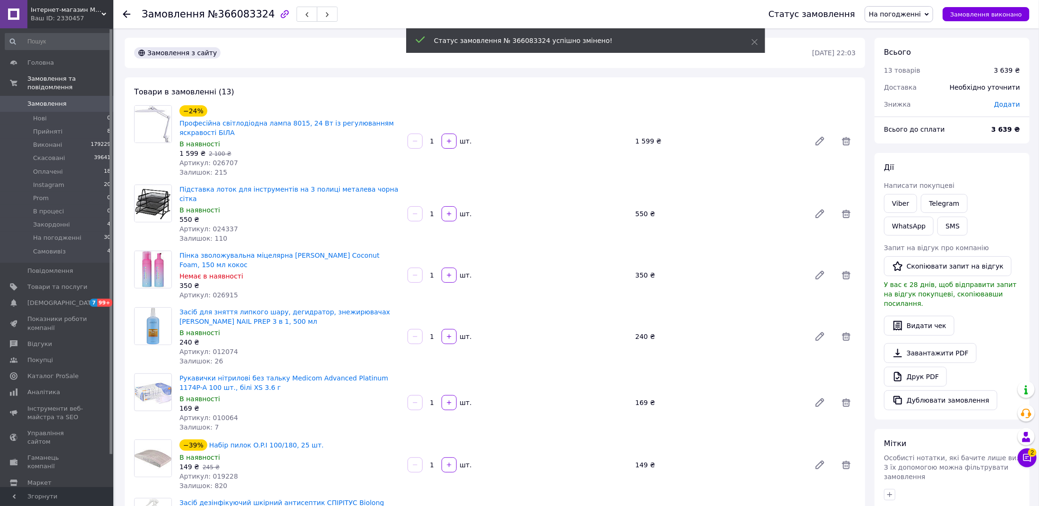
click at [83, 108] on link "Замовлення 0" at bounding box center [58, 104] width 116 height 16
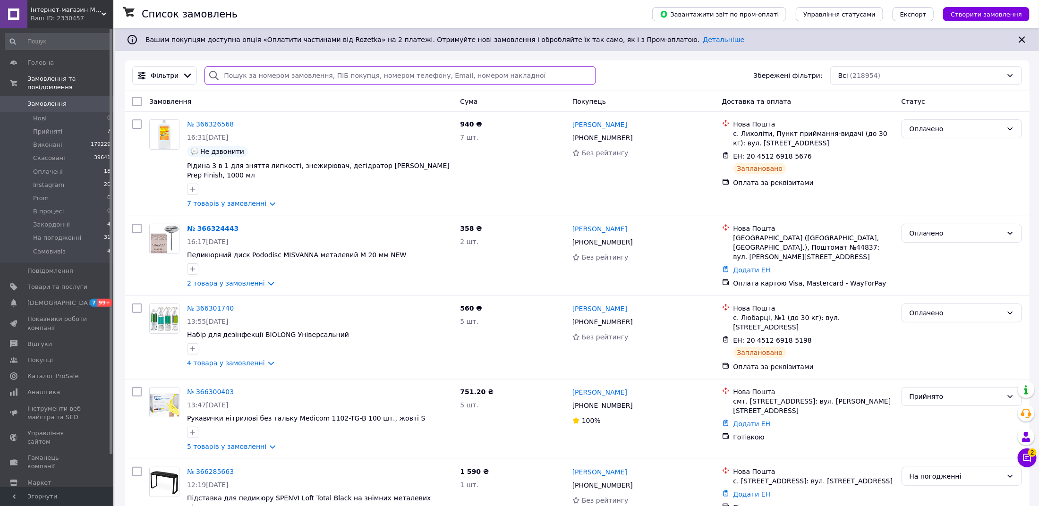
click at [318, 80] on input "search" at bounding box center [399, 75] width 391 height 19
type input "5942"
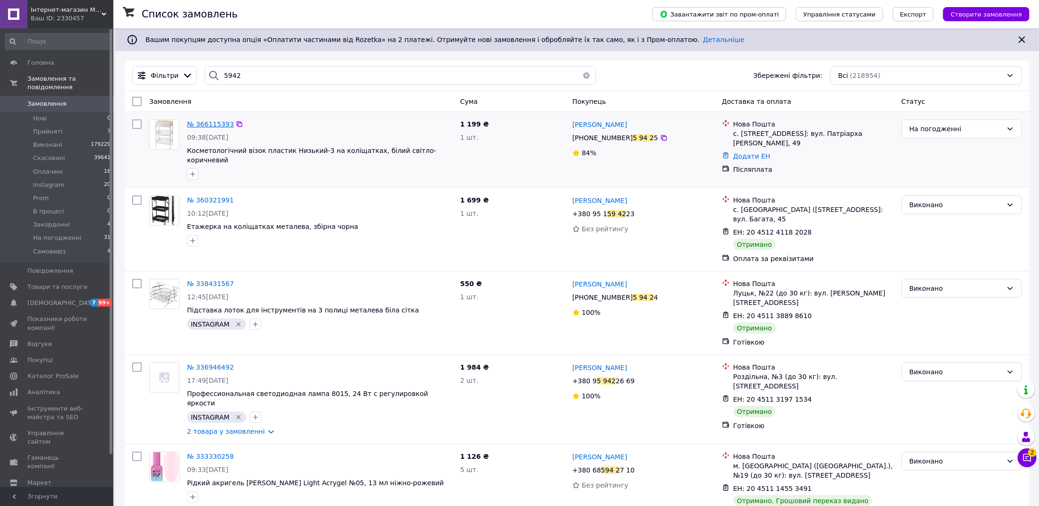
click at [214, 126] on span "№ 366115393" at bounding box center [210, 124] width 47 height 8
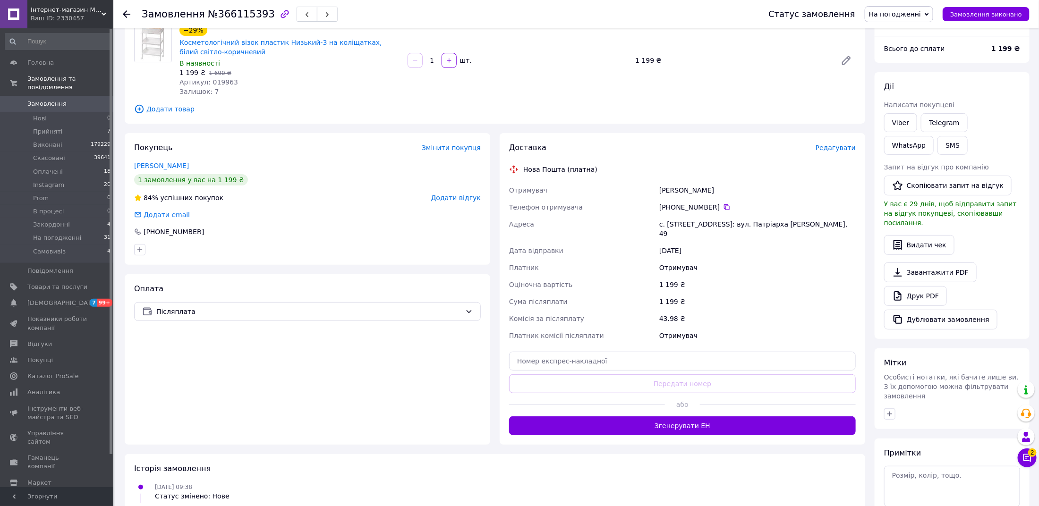
scroll to position [101, 0]
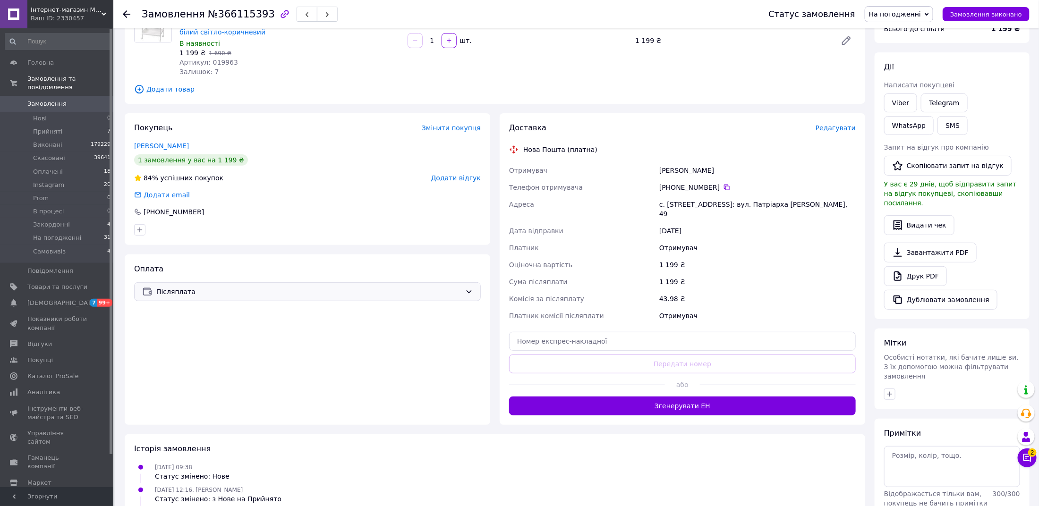
click at [221, 299] on div "Післяплата" at bounding box center [307, 291] width 347 height 19
click at [220, 366] on span "Оплата за реквізитами" at bounding box center [307, 364] width 331 height 9
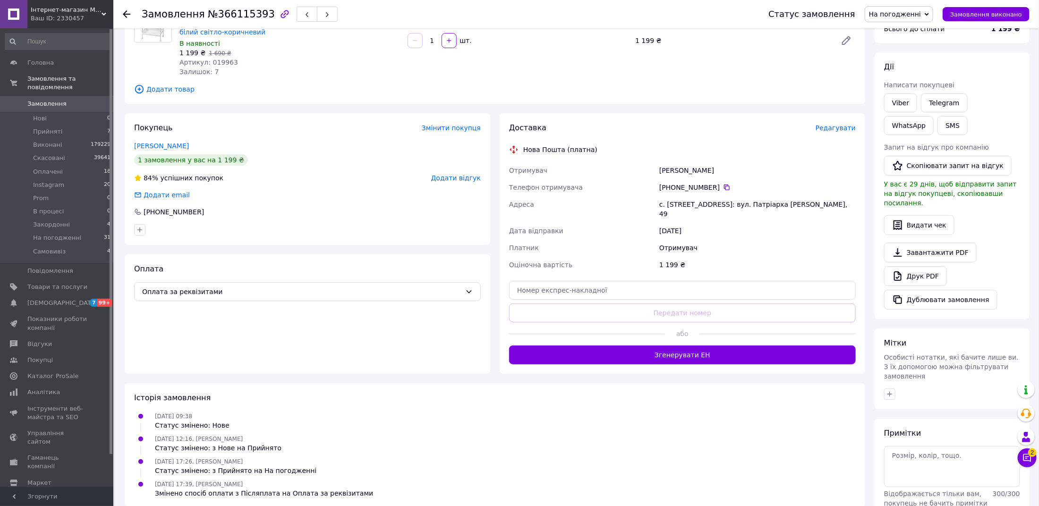
click at [836, 130] on span "Редагувати" at bounding box center [835, 128] width 40 height 8
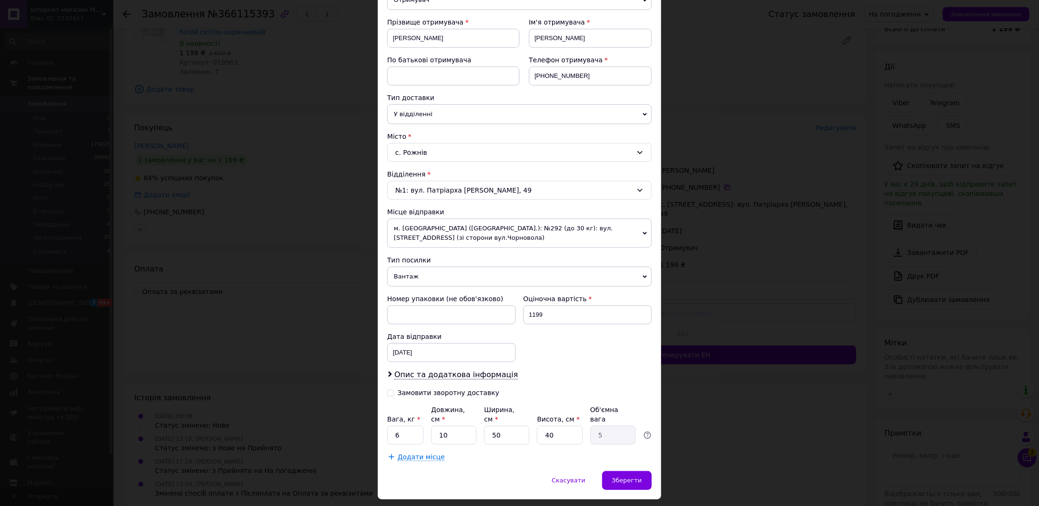
scroll to position [153, 0]
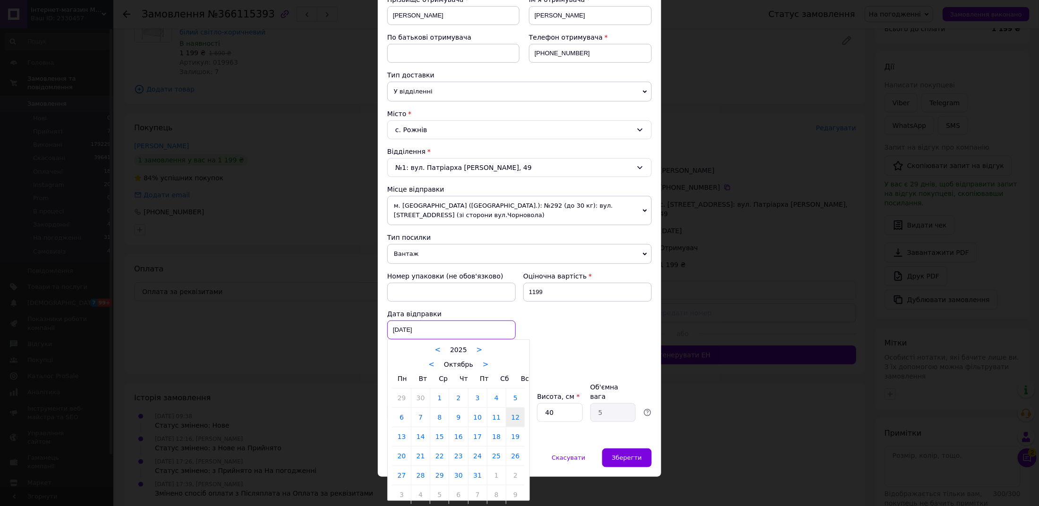
click at [408, 333] on div "[DATE] < 2025 > < Октябрь > Пн Вт Ср Чт Пт Сб Вс 29 30 1 2 3 4 5 6 7 8 9 10 11 …" at bounding box center [451, 330] width 128 height 19
click at [406, 433] on link "13" at bounding box center [401, 436] width 18 height 19
type input "[DATE]"
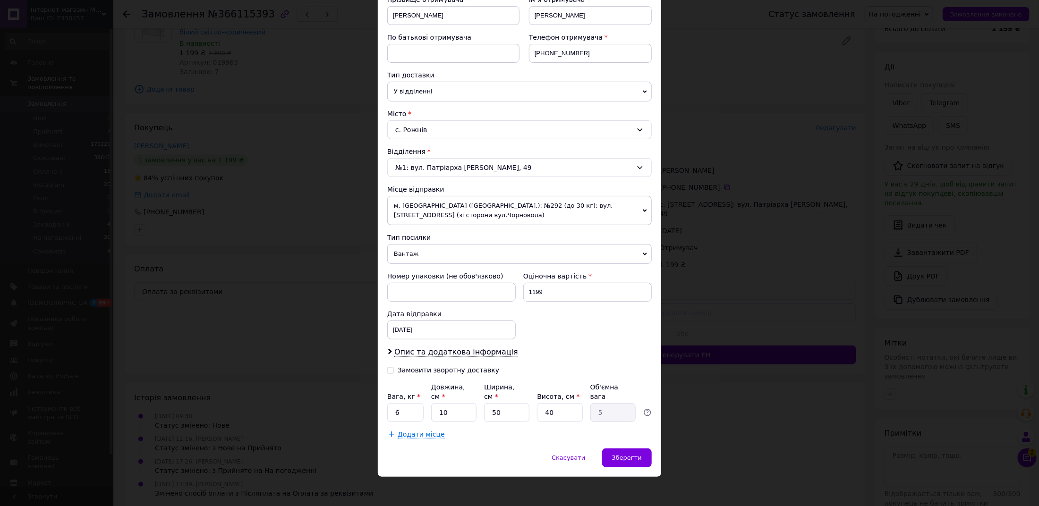
click at [406, 366] on div "Замовити зворотну доставку" at bounding box center [449, 370] width 102 height 8
click at [394, 366] on input "Замовити зворотну доставку" at bounding box center [390, 369] width 7 height 7
checkbox input "true"
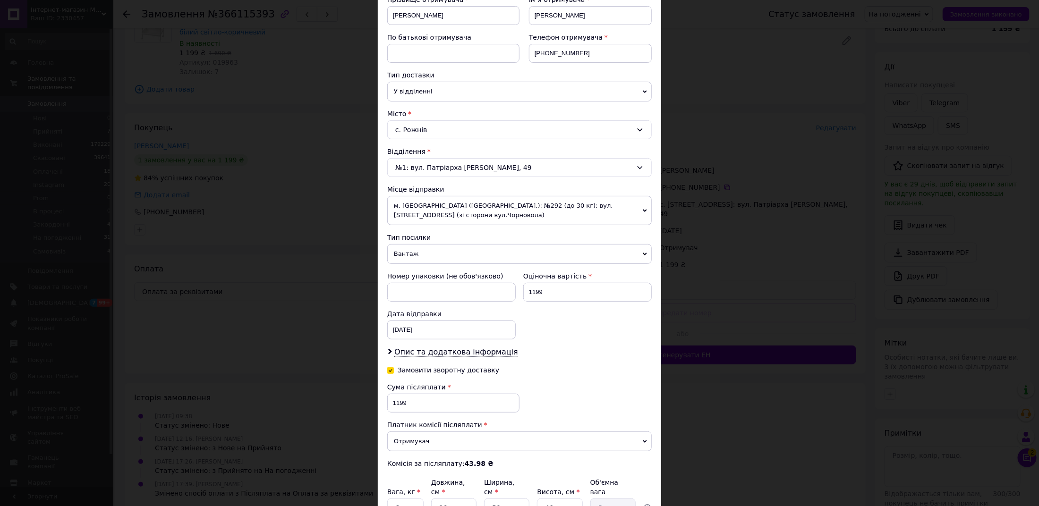
scroll to position [248, 0]
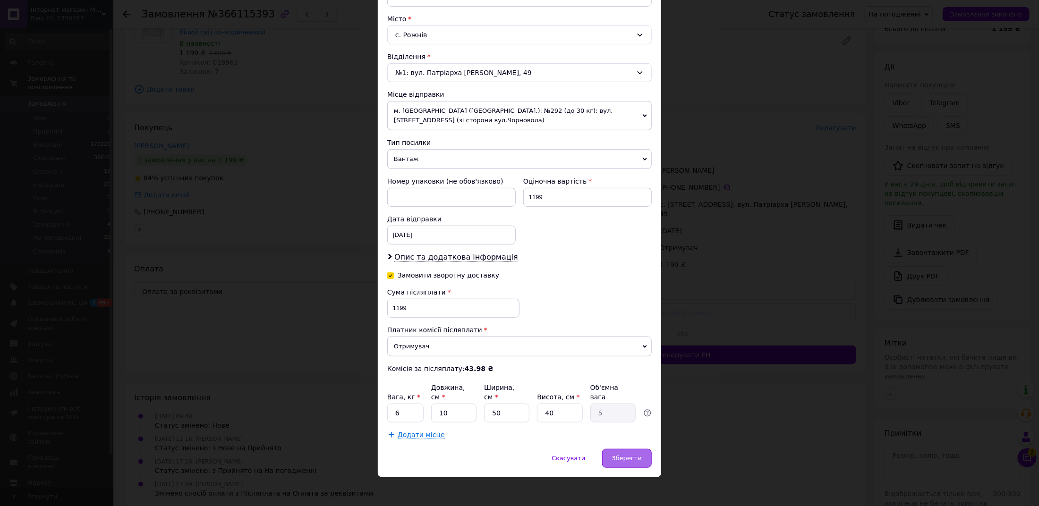
click at [642, 454] on div "Зберегти" at bounding box center [627, 458] width 50 height 19
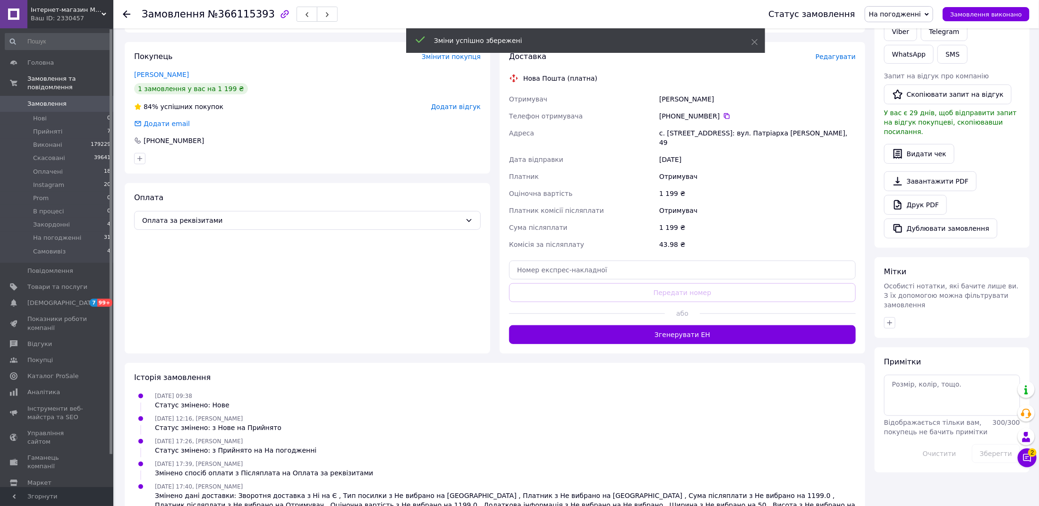
scroll to position [174, 0]
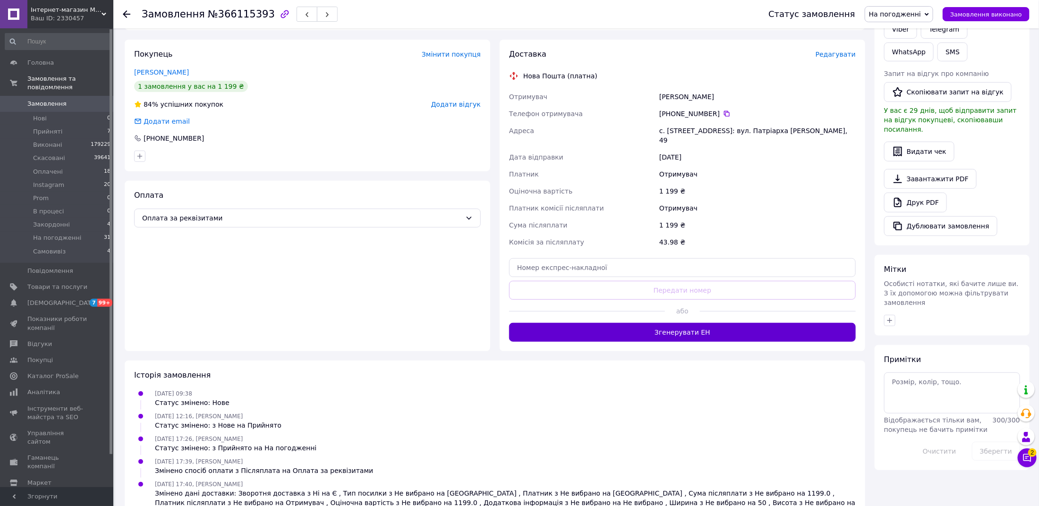
click at [661, 330] on button "Згенерувати ЕН" at bounding box center [682, 332] width 347 height 19
click at [892, 14] on span "На погодженні" at bounding box center [895, 14] width 52 height 8
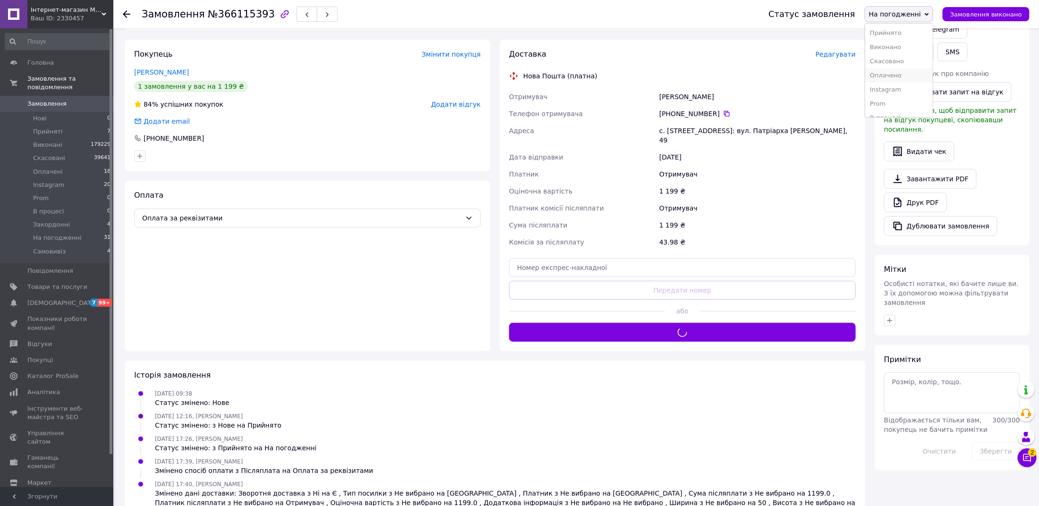
click at [894, 79] on li "Оплачено" at bounding box center [899, 75] width 68 height 14
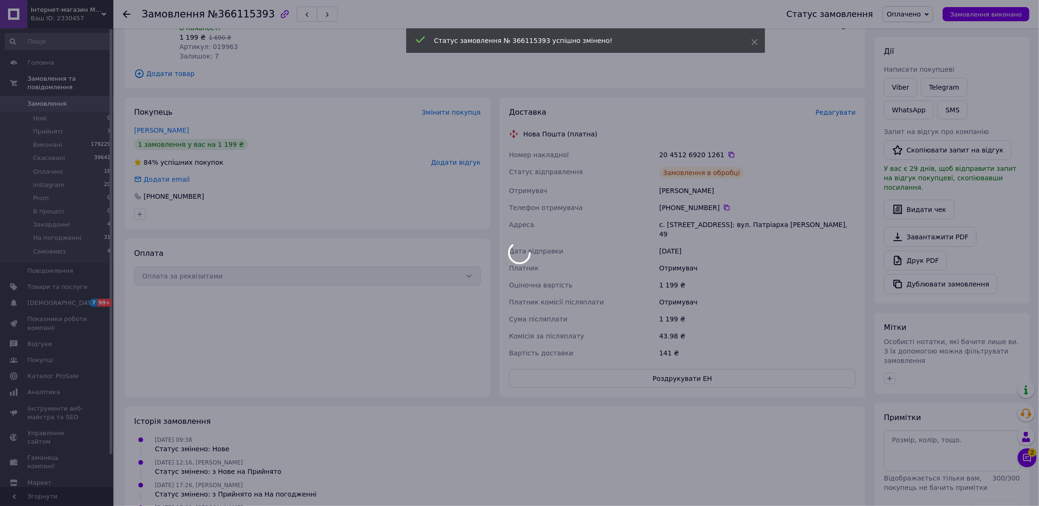
scroll to position [111, 0]
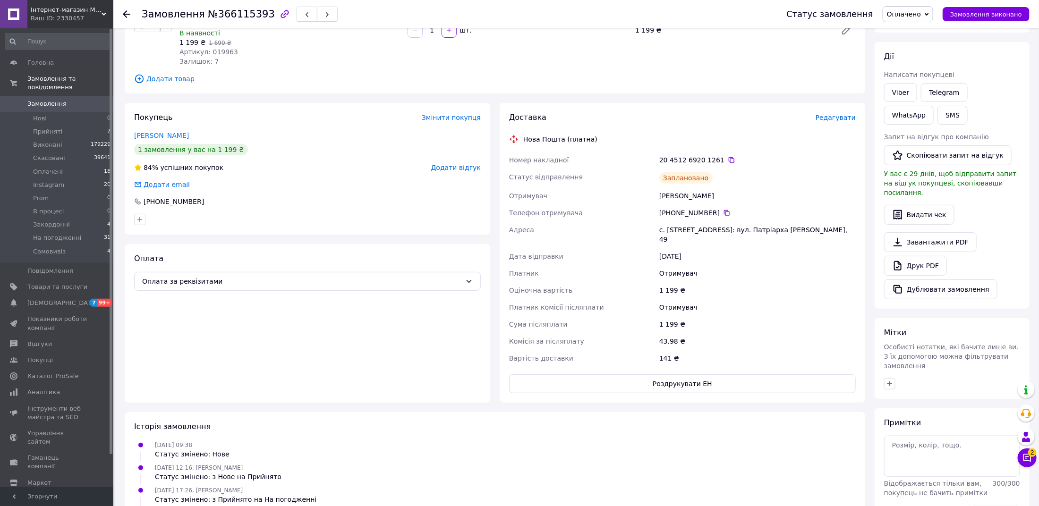
click at [70, 107] on span "Замовлення" at bounding box center [57, 104] width 60 height 8
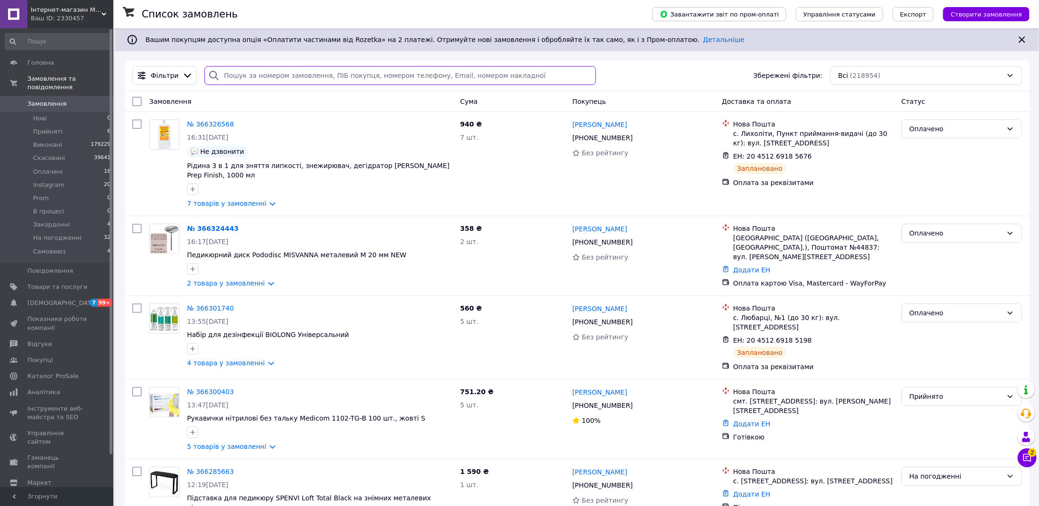
click at [333, 83] on input "search" at bounding box center [399, 75] width 391 height 19
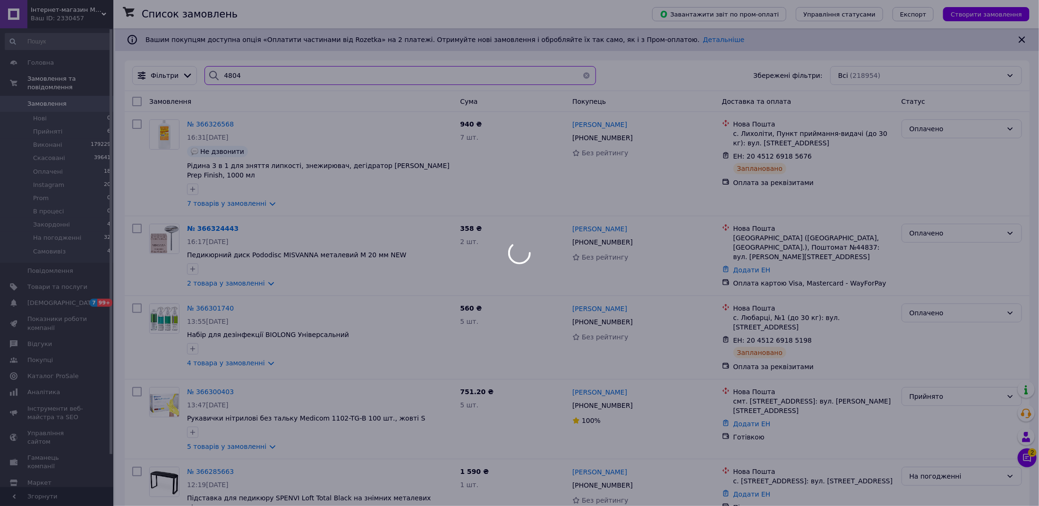
type input "48041"
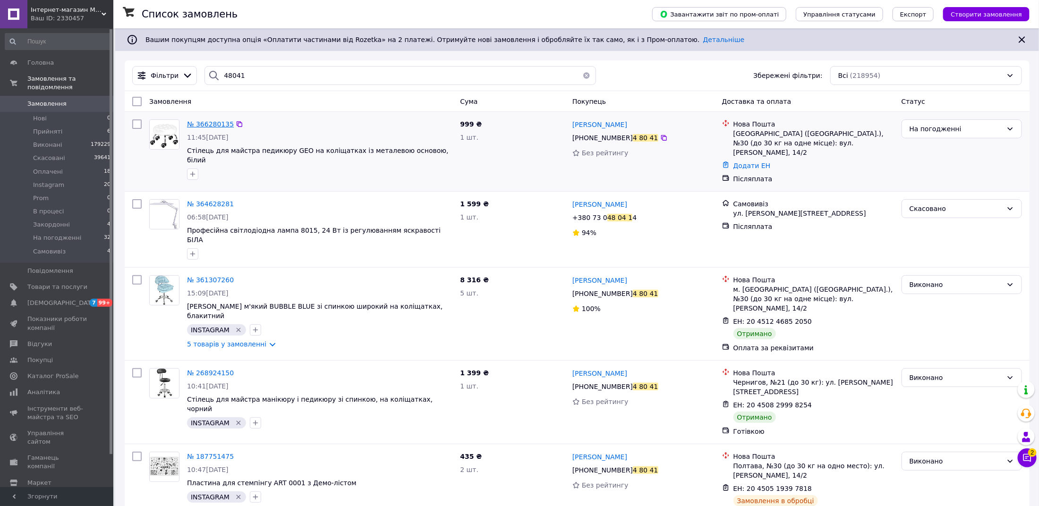
click at [212, 127] on span "№ 366280135" at bounding box center [210, 124] width 47 height 8
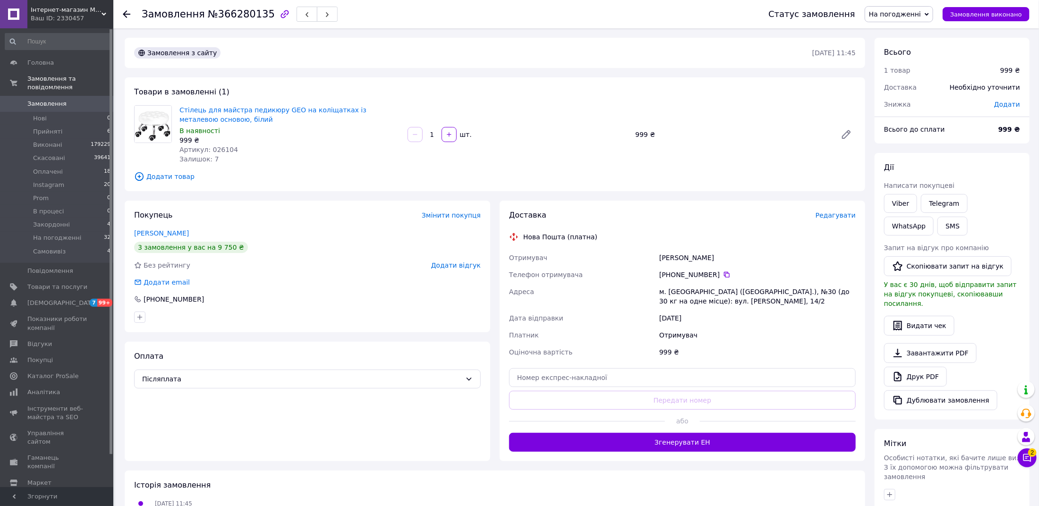
click at [910, 16] on span "На погодженні" at bounding box center [895, 14] width 52 height 8
click at [988, 155] on div "Дії Написати покупцеві Viber Telegram WhatsApp SMS Запит на відгук про компанію…" at bounding box center [951, 286] width 155 height 267
click at [937, 228] on button "SMS" at bounding box center [952, 226] width 30 height 19
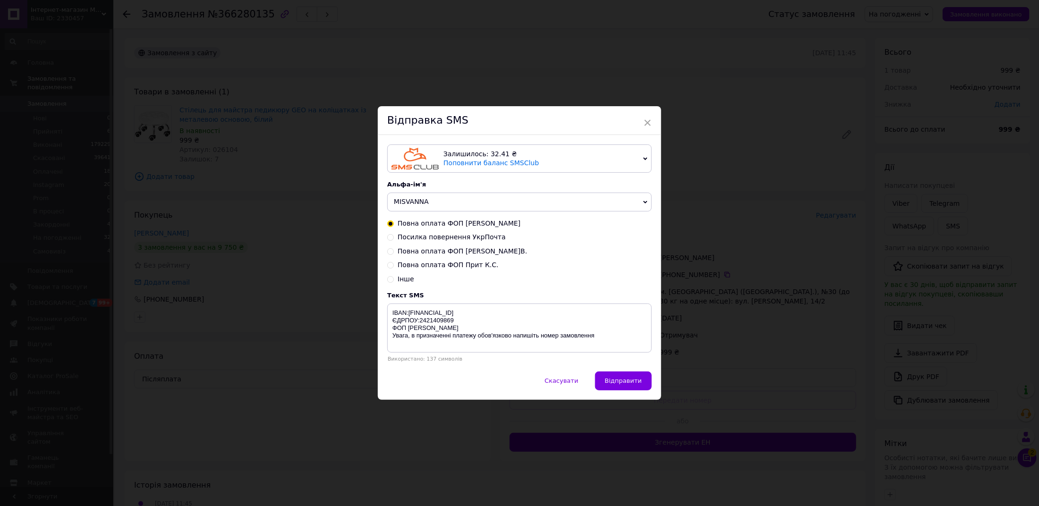
click at [481, 250] on span "Повна оплата ФОП [PERSON_NAME]В." at bounding box center [462, 251] width 129 height 8
click at [394, 250] on input "Повна оплата ФОП [PERSON_NAME]В." at bounding box center [390, 250] width 7 height 7
radio input "true"
radio input "false"
type textarea "IBAN:[FINANCIAL_ID] ЄДРПОУ:3566108402 ФОП [PERSON_NAME] [PERSON_NAME], в призна…"
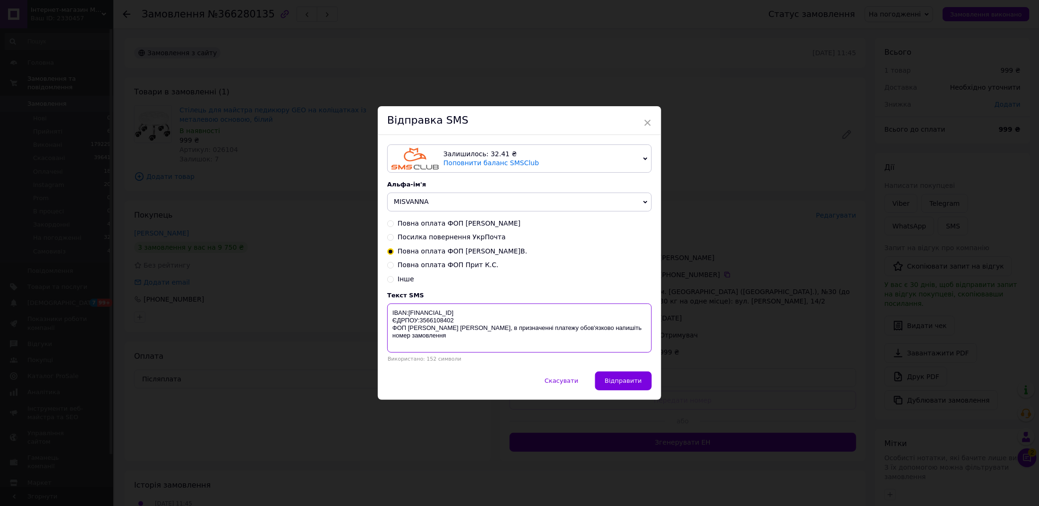
drag, startPoint x: 599, startPoint y: 342, endPoint x: 387, endPoint y: 311, distance: 214.3
click at [387, 311] on textarea "IBAN:[FINANCIAL_ID] ЄДРПОУ:3566108402 ФОП [PERSON_NAME] [PERSON_NAME], в призна…" at bounding box center [519, 328] width 264 height 49
click at [833, 273] on div "× Відправка SMS Залишилось: 32.41 ₴ Поповнити баланс SMSClub Підключити LetsAds…" at bounding box center [519, 253] width 1039 height 506
click at [558, 389] on button "Скасувати" at bounding box center [560, 381] width 53 height 19
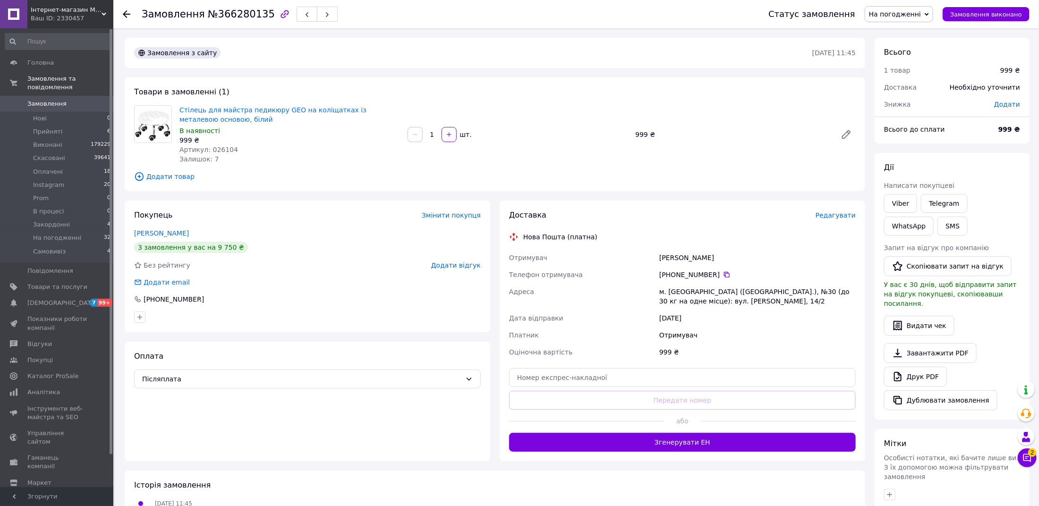
click at [231, 17] on span "№366280135" at bounding box center [241, 13] width 67 height 11
copy span "366280135"
click at [49, 134] on span "Прийняті" at bounding box center [47, 131] width 29 height 8
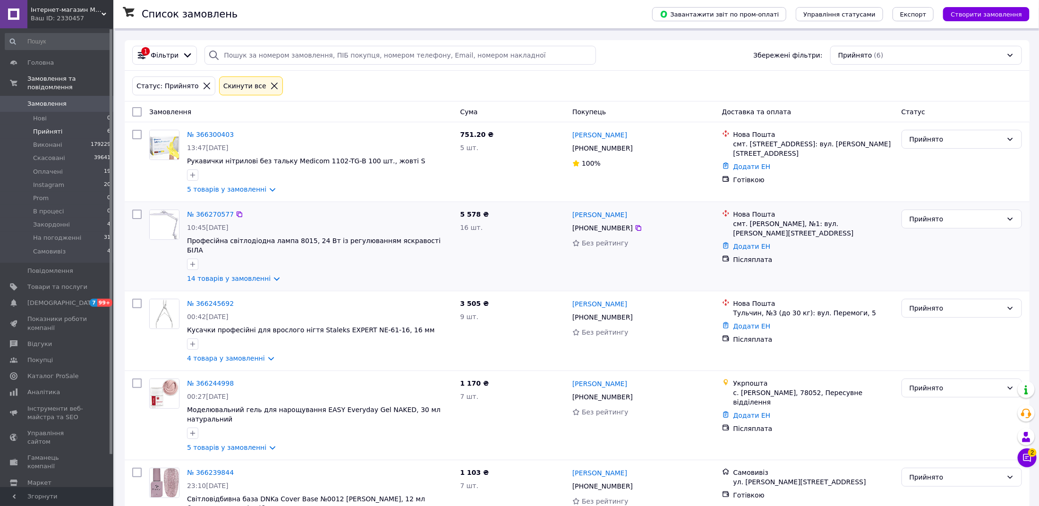
scroll to position [21, 0]
click at [68, 235] on span "На погодженні" at bounding box center [57, 238] width 48 height 8
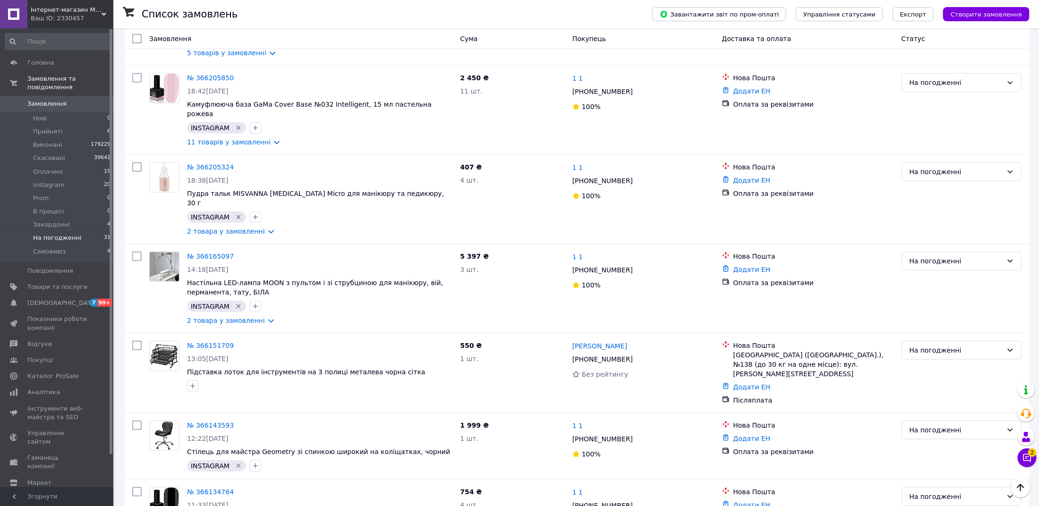
scroll to position [307, 0]
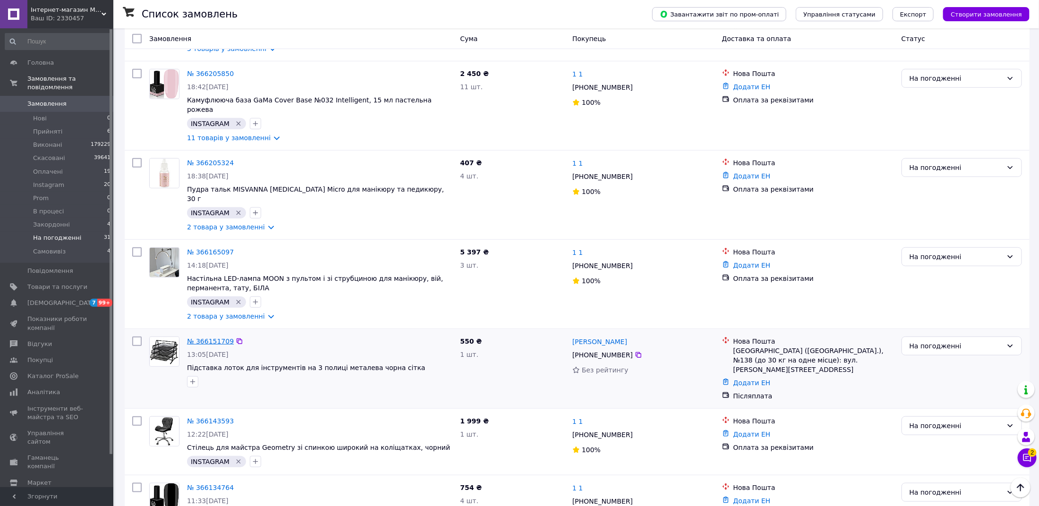
click at [212, 338] on link "№ 366151709" at bounding box center [210, 342] width 47 height 8
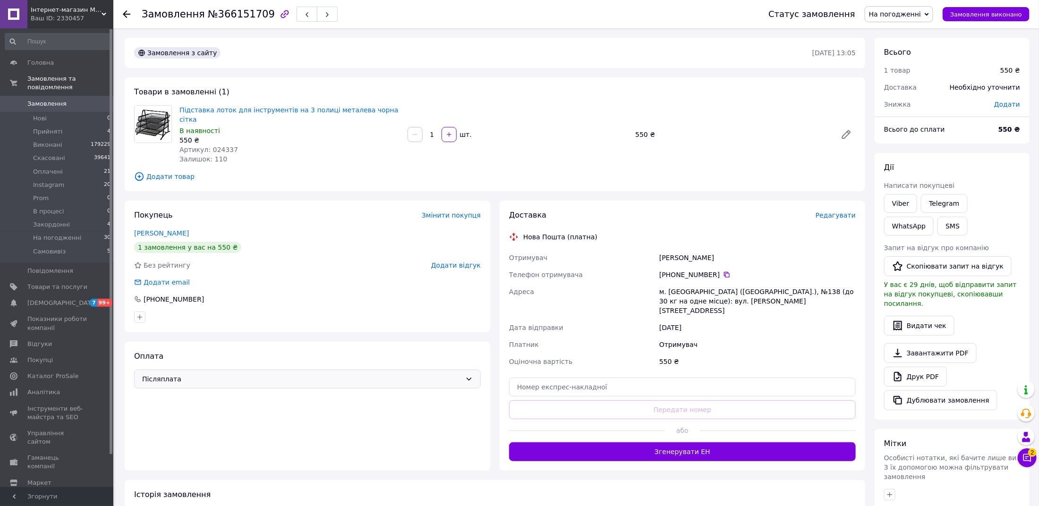
click at [254, 374] on span "Післяплата" at bounding box center [301, 379] width 319 height 10
click at [256, 457] on span "Оплата за реквізитами" at bounding box center [307, 459] width 331 height 9
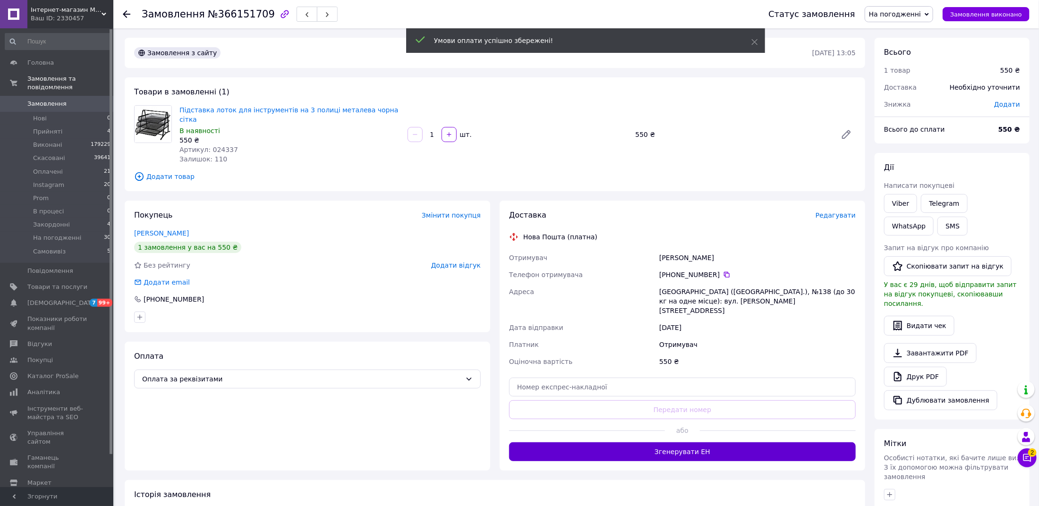
click at [697, 442] on button "Згенерувати ЕН" at bounding box center [682, 451] width 347 height 19
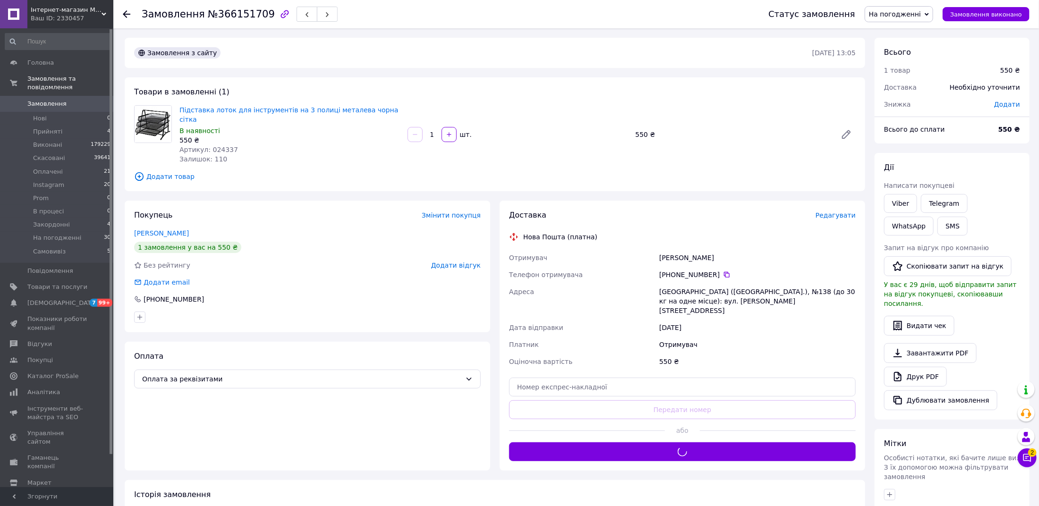
click at [912, 16] on span "На погодженні" at bounding box center [895, 14] width 52 height 8
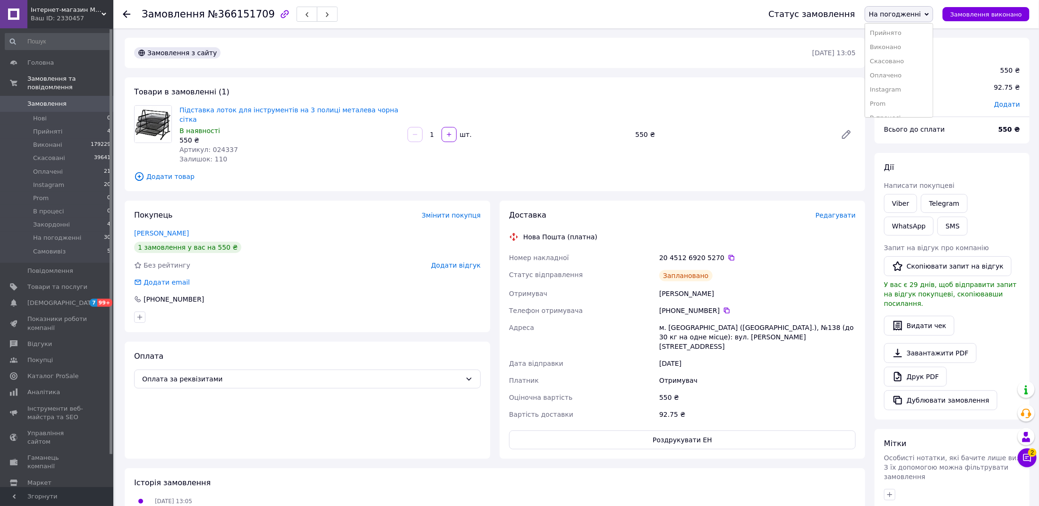
click at [906, 76] on li "Оплачено" at bounding box center [899, 75] width 68 height 14
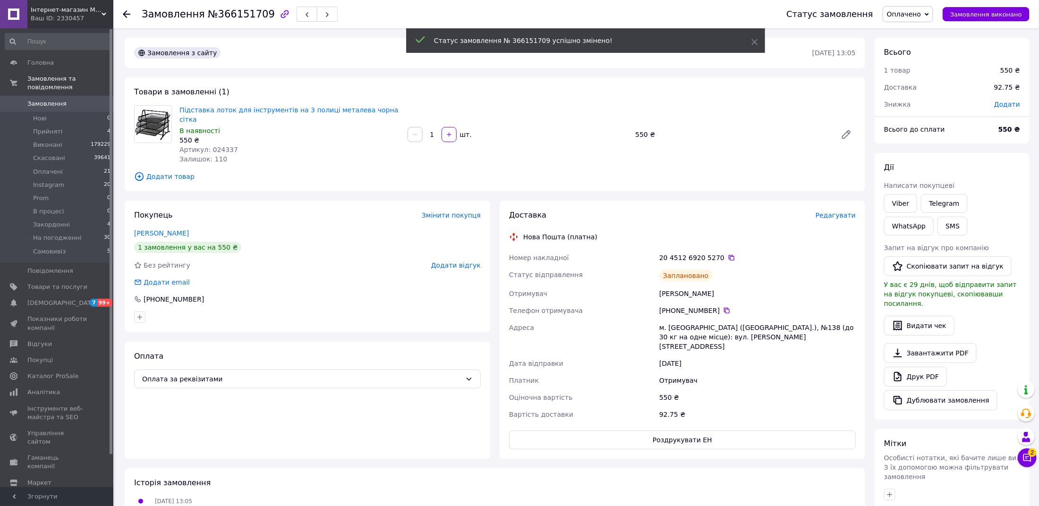
click at [826, 212] on span "Редагувати" at bounding box center [835, 216] width 40 height 8
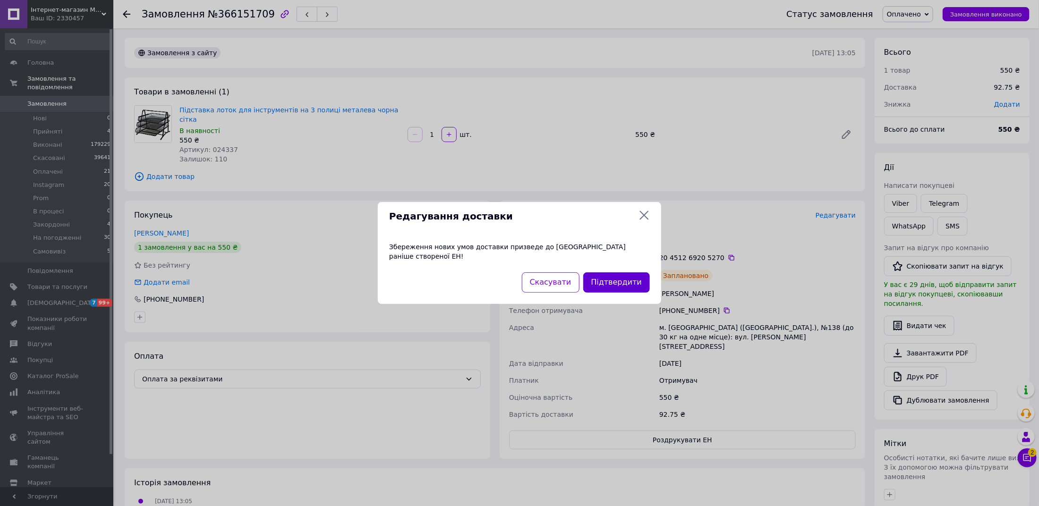
click at [612, 286] on button "Підтвердити" at bounding box center [616, 282] width 67 height 20
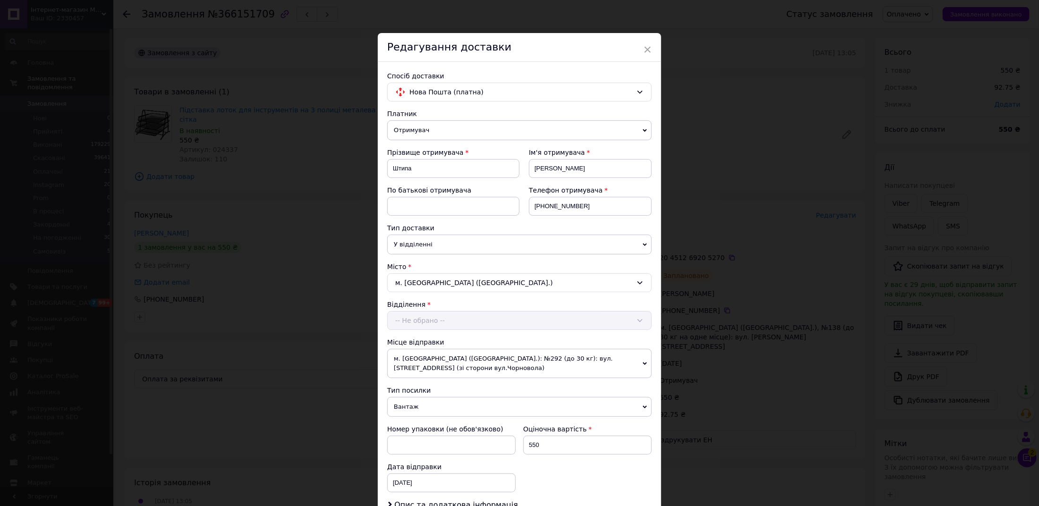
scroll to position [153, 0]
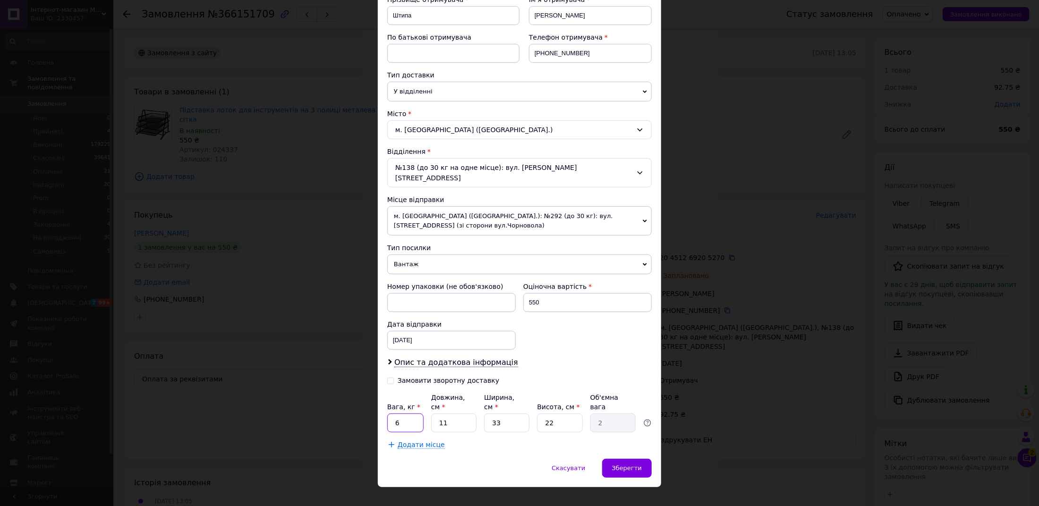
click at [401, 415] on input "6" at bounding box center [405, 423] width 36 height 19
type input "2"
click at [508, 416] on input "33" at bounding box center [506, 423] width 45 height 19
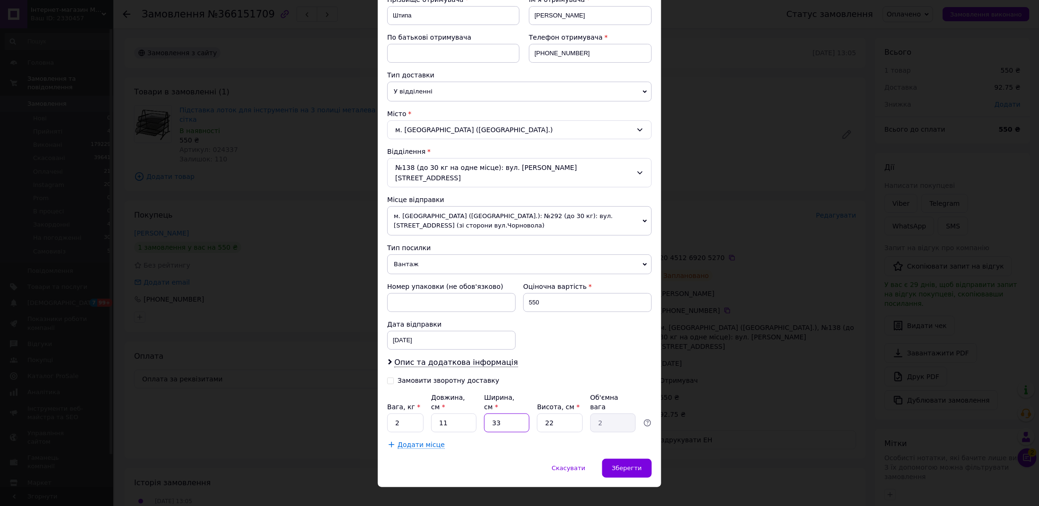
type input "1"
type input "0.1"
type input "10"
type input "0.61"
type input "10"
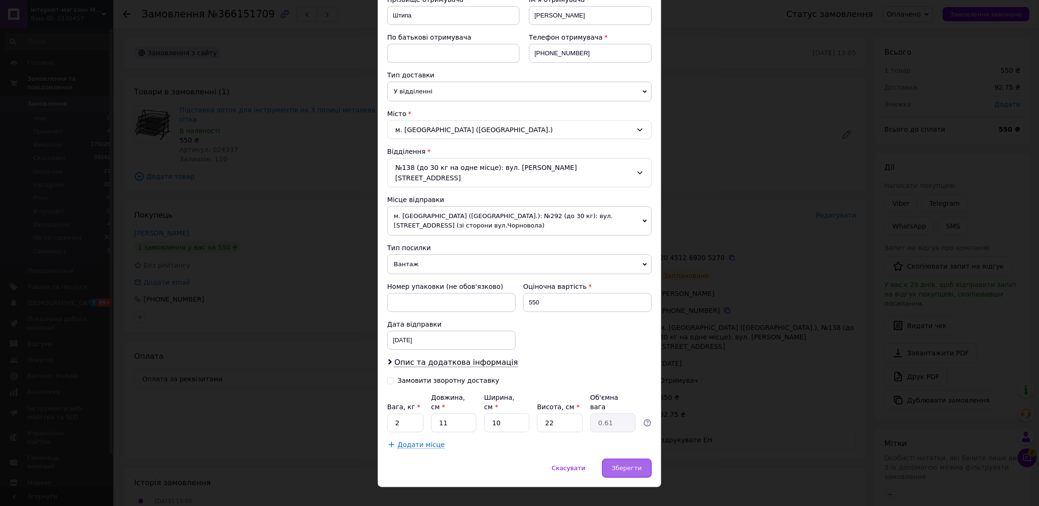
click at [620, 465] on span "Зберегти" at bounding box center [627, 468] width 30 height 7
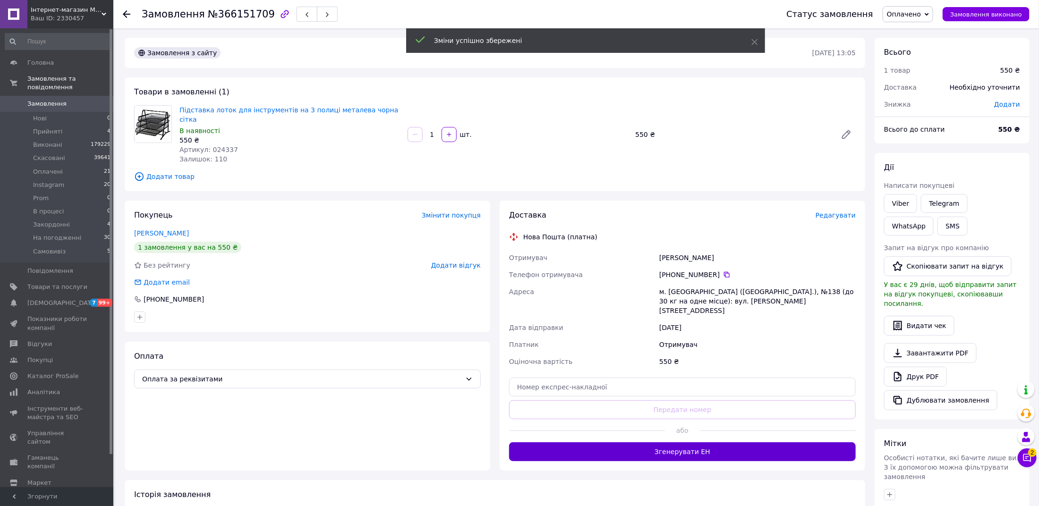
click at [670, 442] on button "Згенерувати ЕН" at bounding box center [682, 451] width 347 height 19
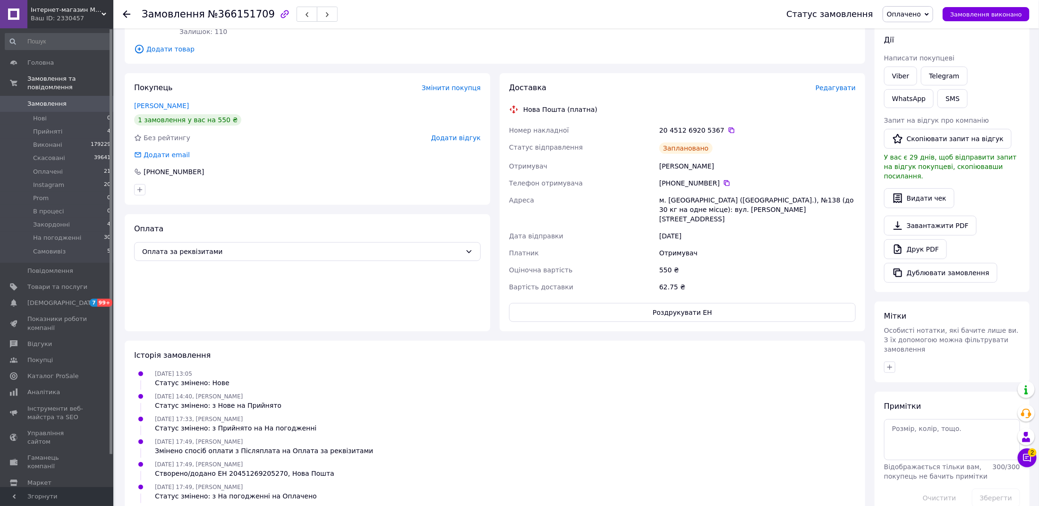
scroll to position [152, 0]
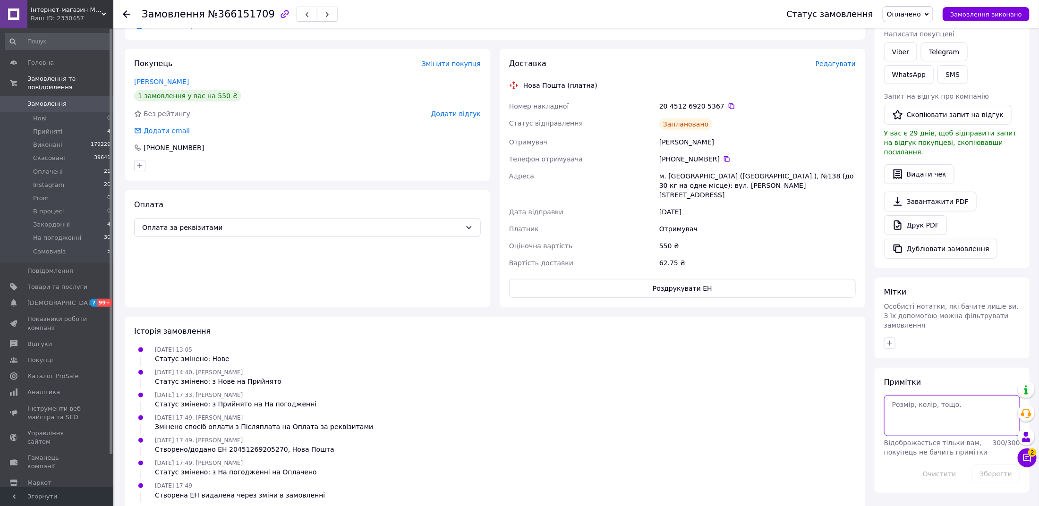
click at [891, 404] on textarea at bounding box center [952, 415] width 136 height 41
type textarea "пиюшко"
click at [985, 461] on div "Зберегти" at bounding box center [996, 474] width 56 height 26
click at [986, 465] on button "Зберегти" at bounding box center [996, 474] width 48 height 19
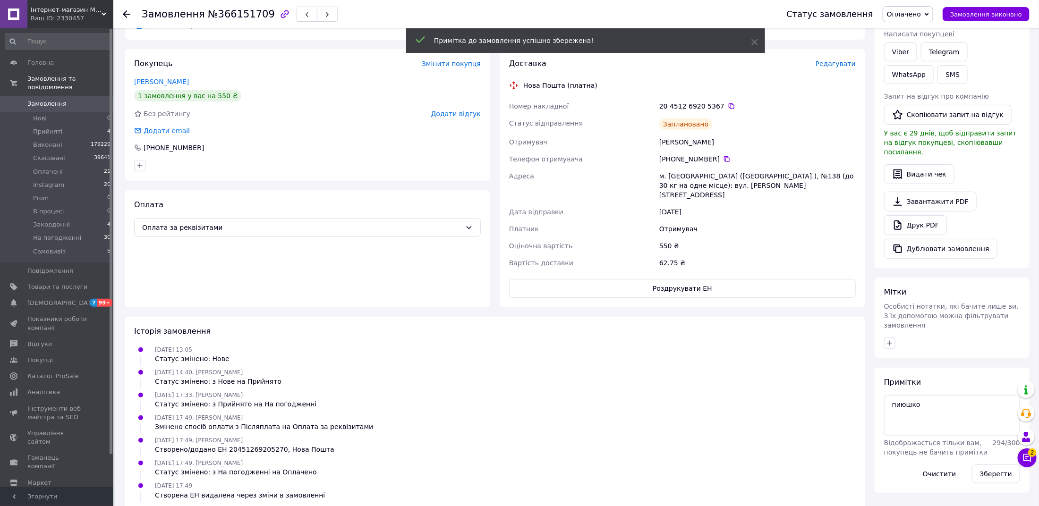
click at [836, 60] on span "Редагувати" at bounding box center [835, 64] width 40 height 8
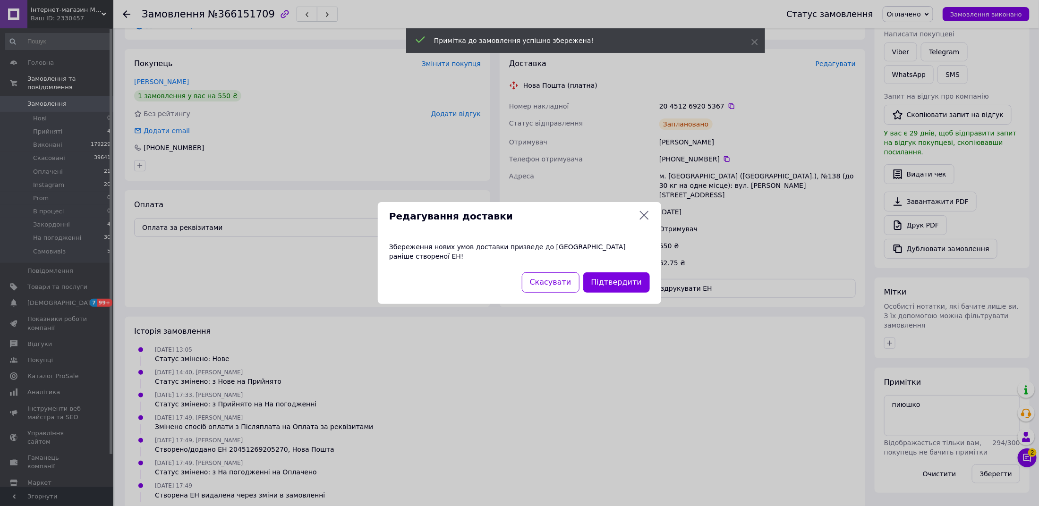
click at [637, 271] on div "Підтвердити" at bounding box center [616, 283] width 70 height 24
click at [628, 275] on button "Підтвердити" at bounding box center [616, 282] width 67 height 20
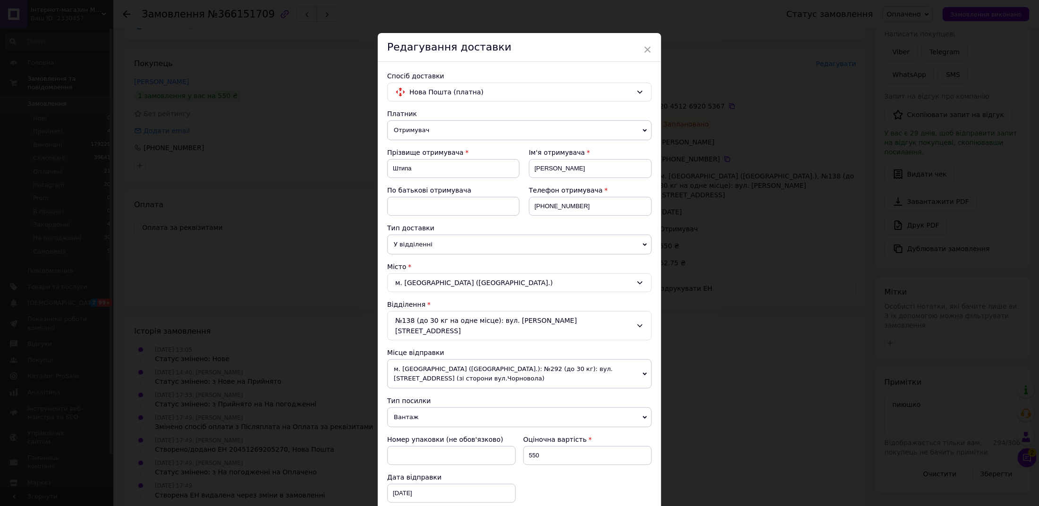
scroll to position [153, 0]
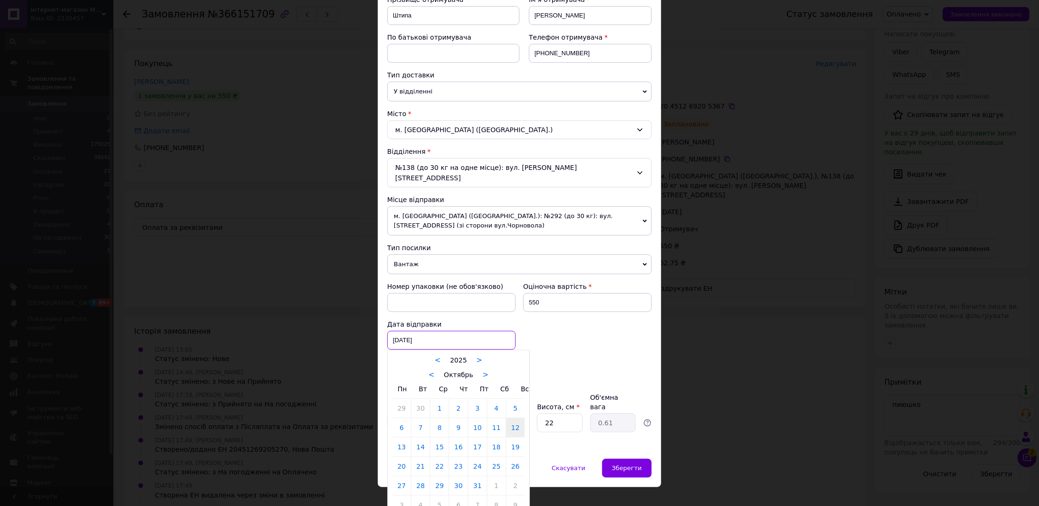
click at [413, 331] on div "12.10.2025 < 2025 > < Октябрь > Пн Вт Ср Чт Пт Сб Вс 29 30 1 2 3 4 5 6 7 8 9 10…" at bounding box center [451, 340] width 128 height 19
click at [402, 438] on link "13" at bounding box center [401, 447] width 18 height 19
type input "[DATE]"
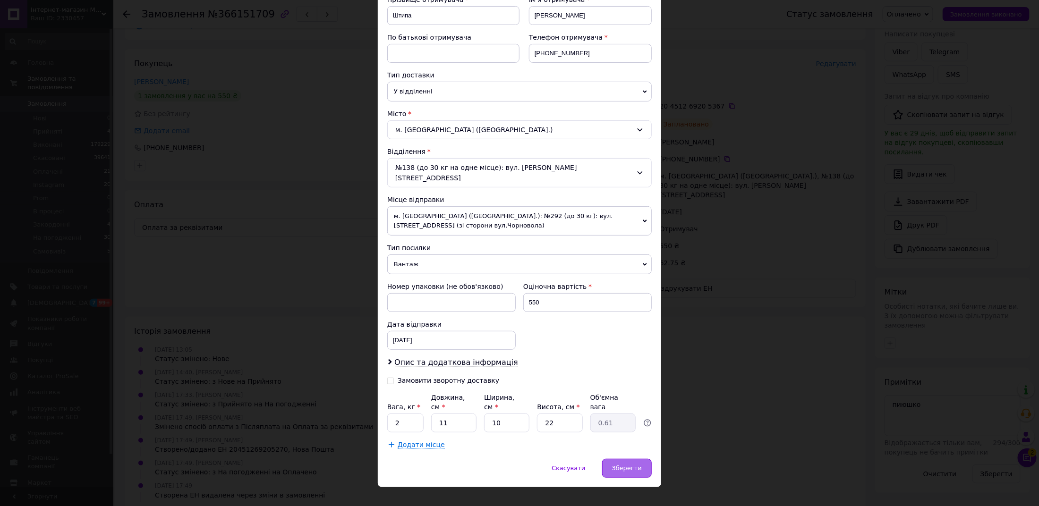
click at [619, 459] on div "Зберегти" at bounding box center [627, 468] width 50 height 19
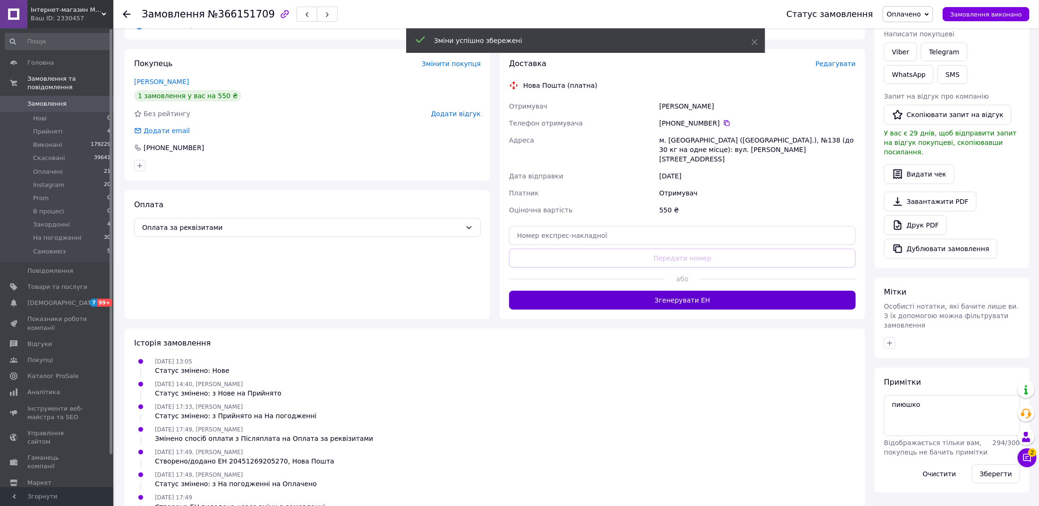
click at [716, 291] on button "Згенерувати ЕН" at bounding box center [682, 300] width 347 height 19
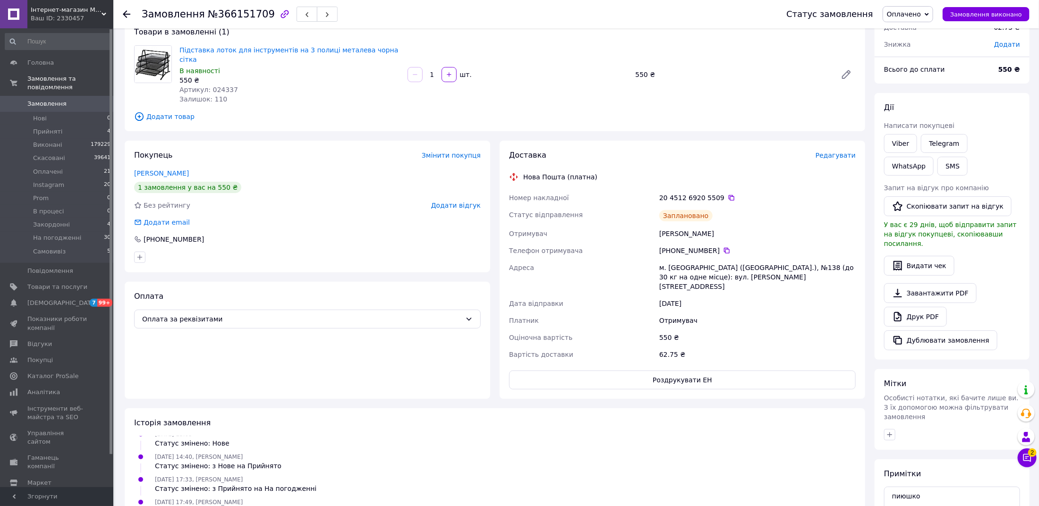
scroll to position [0, 0]
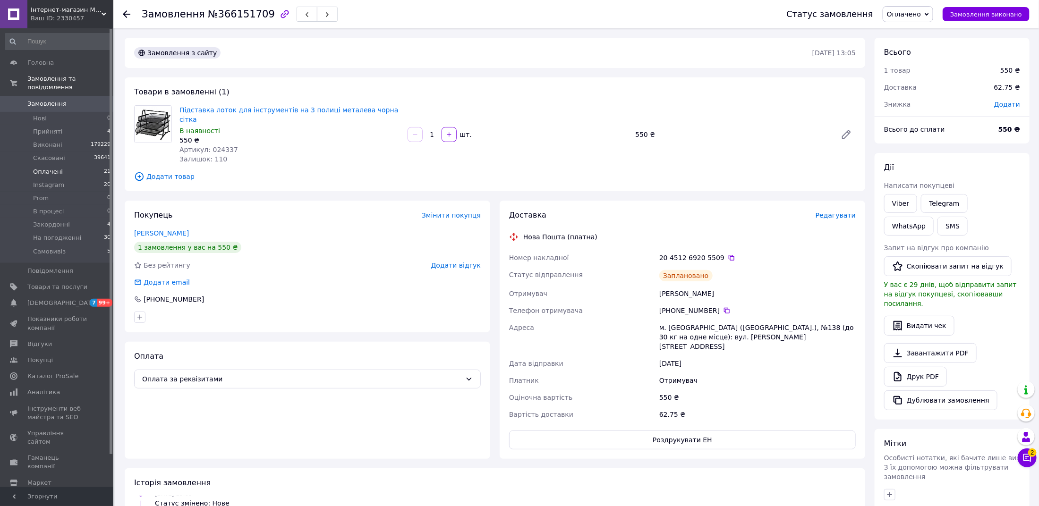
click at [57, 171] on span "Оплачені" at bounding box center [48, 172] width 30 height 8
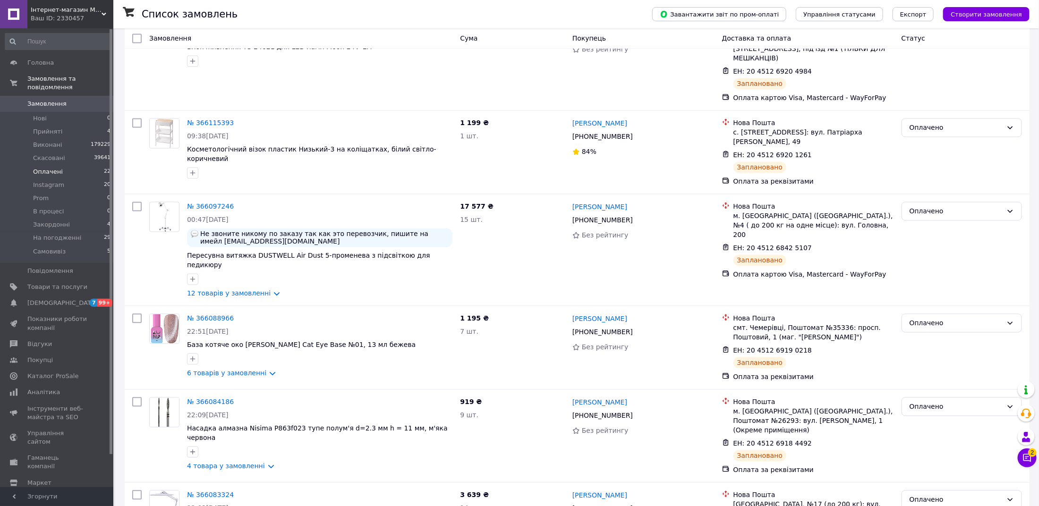
scroll to position [1368, 0]
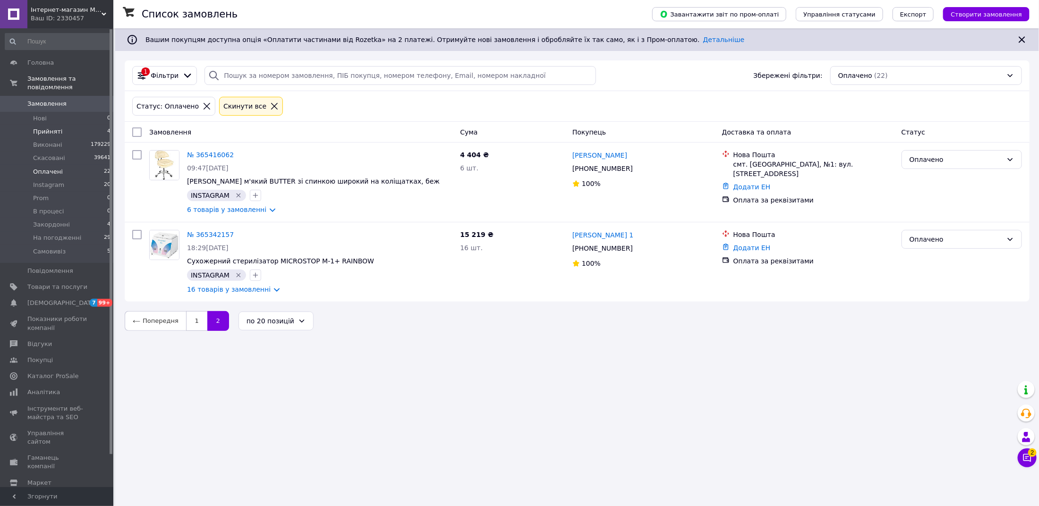
click at [53, 136] on li "Прийняті 4" at bounding box center [58, 131] width 116 height 13
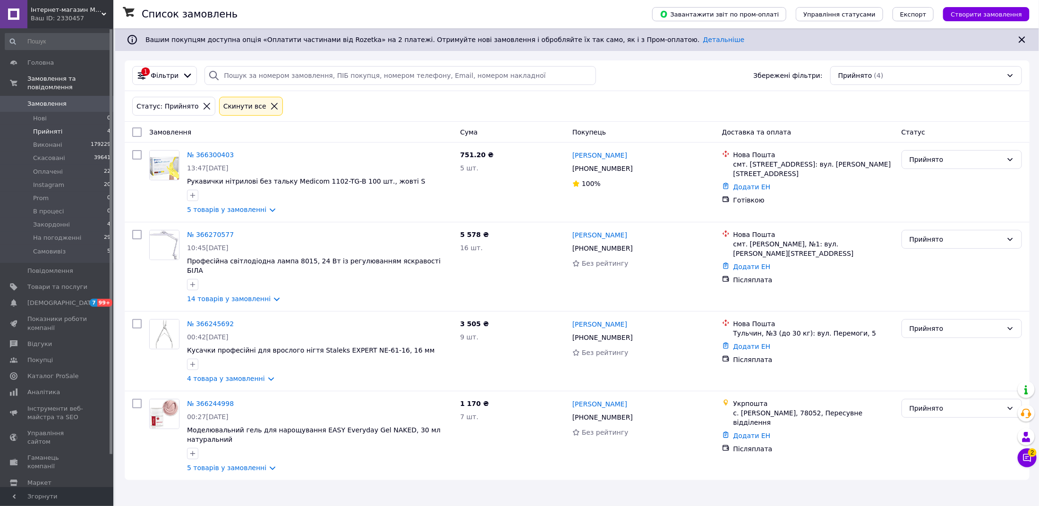
click at [34, 128] on span "Прийняті" at bounding box center [47, 131] width 29 height 8
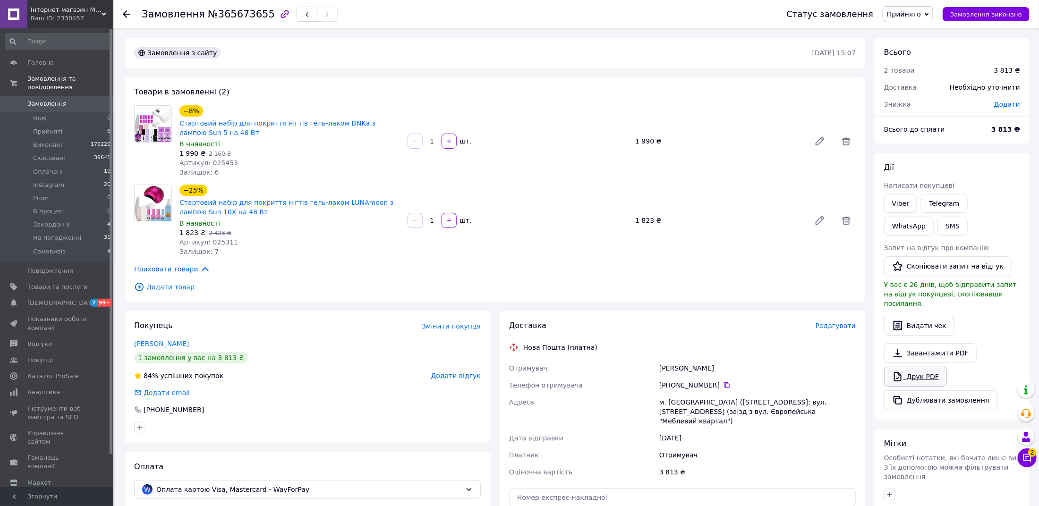
click at [911, 368] on link "Друк PDF" at bounding box center [915, 377] width 63 height 20
click at [901, 18] on span "Прийнято" at bounding box center [907, 14] width 51 height 16
click at [911, 94] on li "На погодженні" at bounding box center [912, 94] width 58 height 14
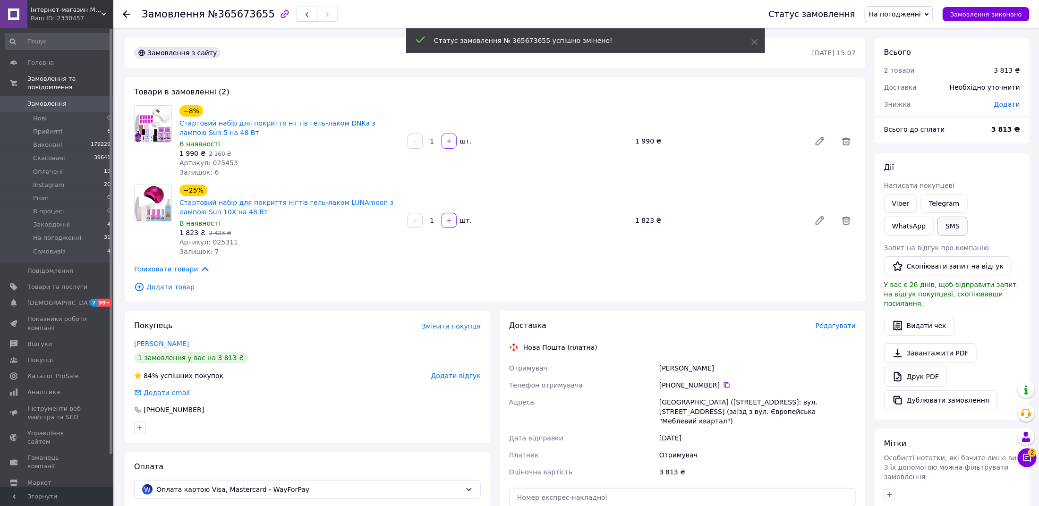
click at [937, 225] on button "SMS" at bounding box center [952, 226] width 30 height 19
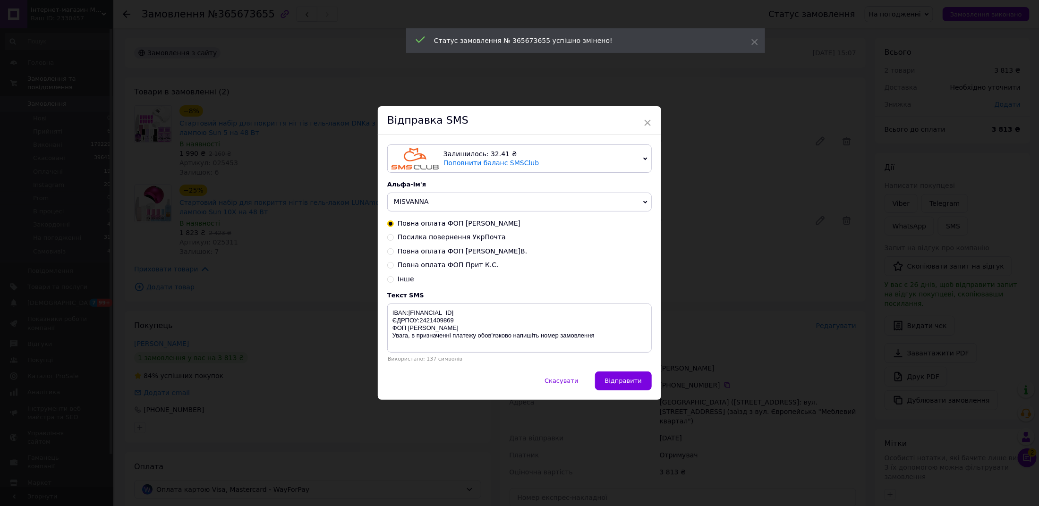
click at [453, 250] on span "Повна оплата ФОП [PERSON_NAME]В." at bounding box center [462, 251] width 129 height 8
click at [394, 250] on input "Повна оплата ФОП [PERSON_NAME]В." at bounding box center [390, 250] width 7 height 7
radio input "true"
radio input "false"
type textarea "IBAN:[FINANCIAL_ID] ЄДРПОУ:3566108402 ФОП [PERSON_NAME] [PERSON_NAME], в призна…"
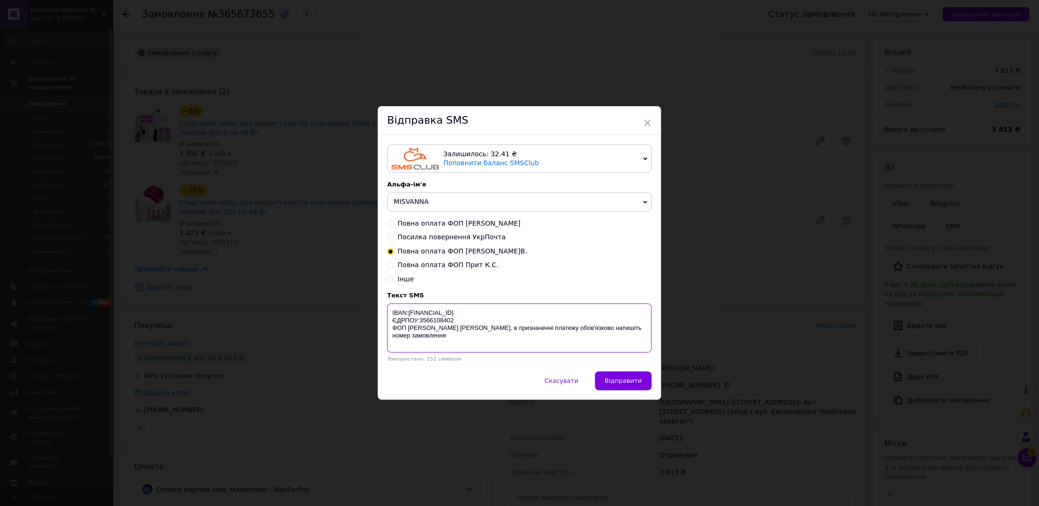
drag, startPoint x: 613, startPoint y: 349, endPoint x: 398, endPoint y: 303, distance: 220.1
click at [398, 303] on div "Текст SMS IBAN:[FINANCIAL_ID] ЄДРПОУ:3566108402 [PERSON_NAME] [PERSON_NAME], в …" at bounding box center [519, 327] width 264 height 70
click at [854, 326] on div "× Відправка SMS Залишилось: 32.41 ₴ Поповнити баланс SMSClub Підключити LetsAds…" at bounding box center [519, 253] width 1039 height 506
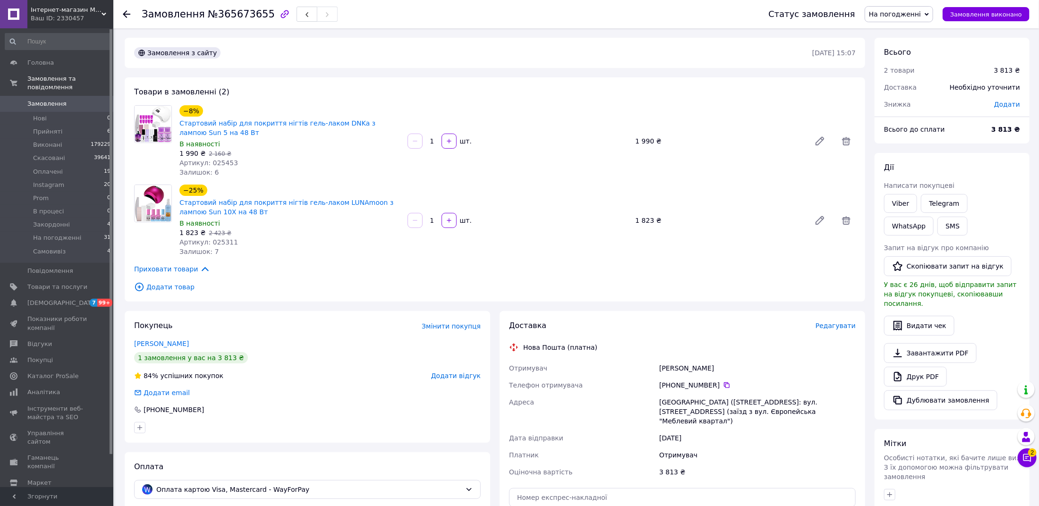
click at [244, 12] on span "№365673655" at bounding box center [241, 13] width 67 height 11
copy span "365673655"
click at [85, 101] on span "Замовлення" at bounding box center [57, 104] width 60 height 8
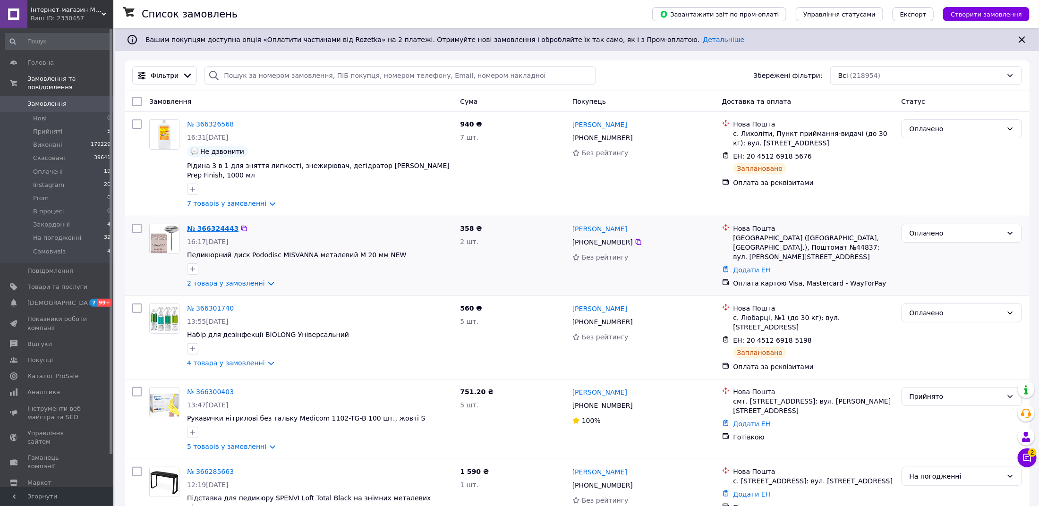
click at [220, 225] on link "№ 366324443" at bounding box center [212, 229] width 51 height 8
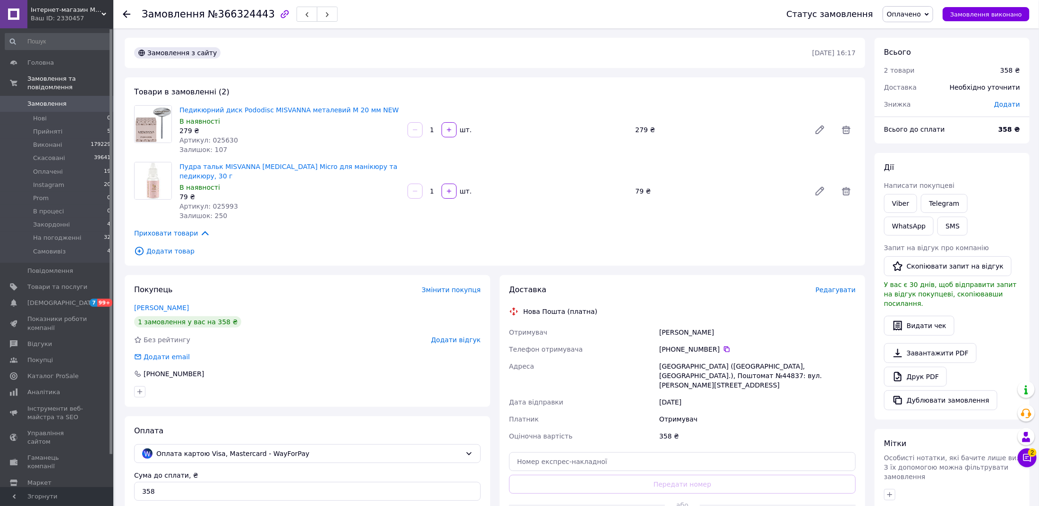
scroll to position [136, 0]
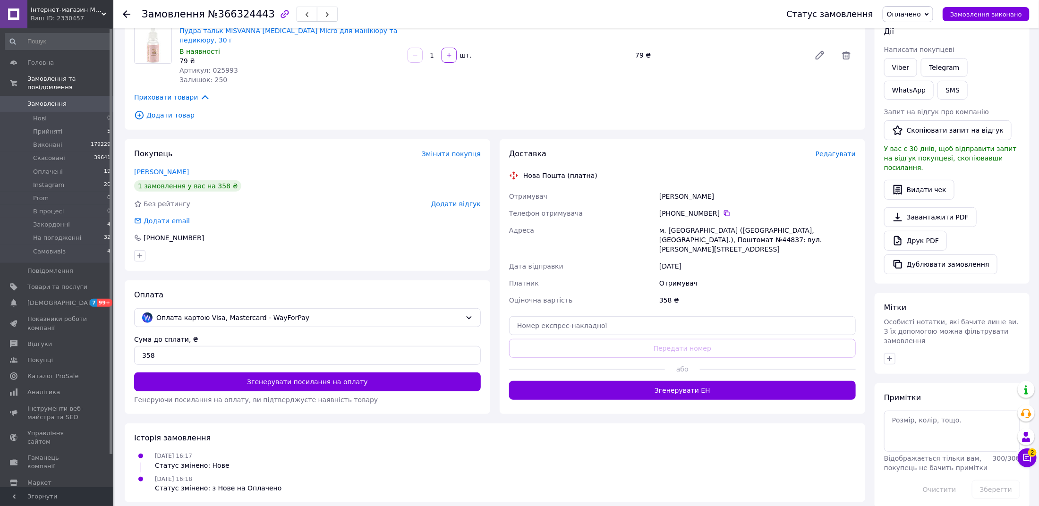
click at [846, 150] on span "Редагувати" at bounding box center [835, 154] width 40 height 8
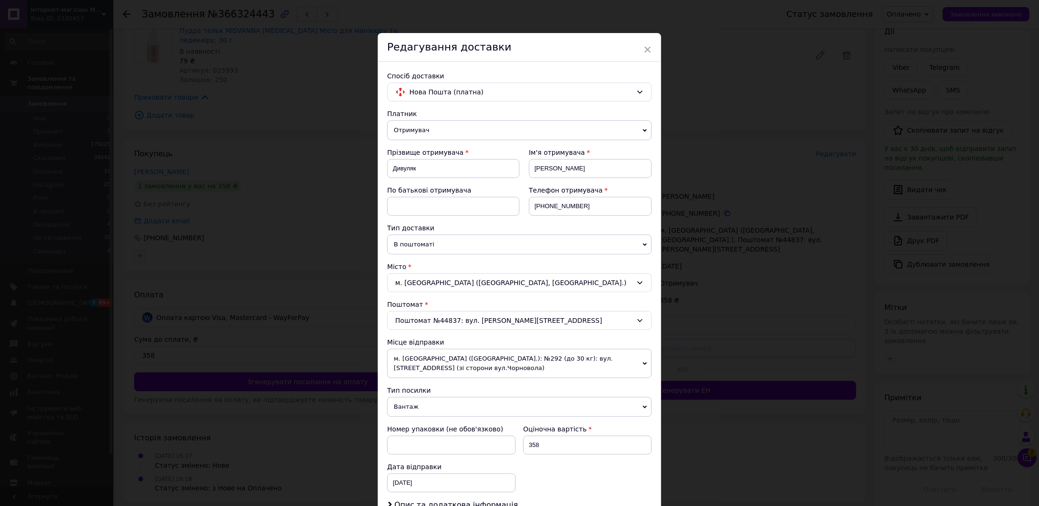
scroll to position [153, 0]
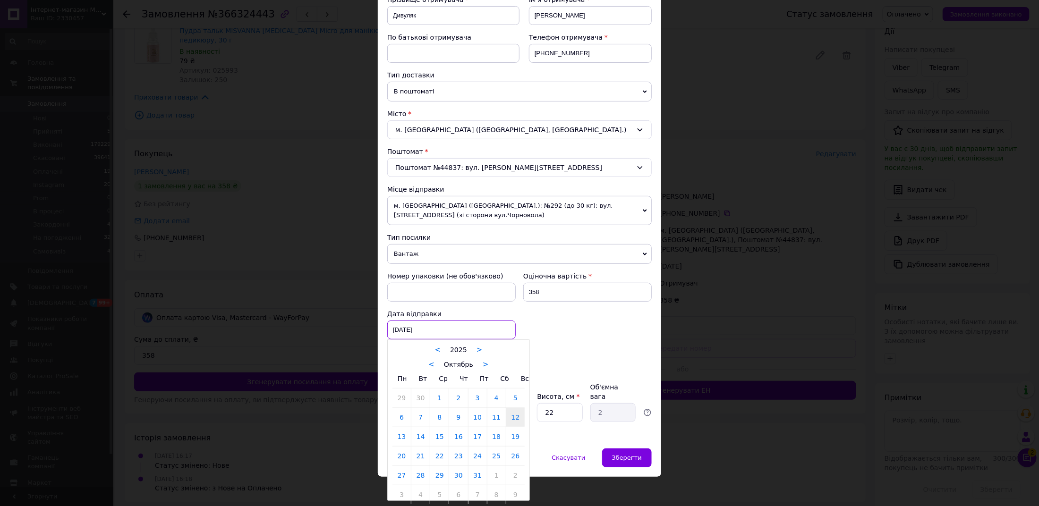
click at [418, 323] on div "[DATE] < 2025 > < Октябрь > Пн Вт Ср Чт Пт Сб Вс 29 30 1 2 3 4 5 6 7 8 9 10 11 …" at bounding box center [451, 330] width 128 height 19
click at [404, 436] on link "13" at bounding box center [401, 436] width 18 height 19
type input "[DATE]"
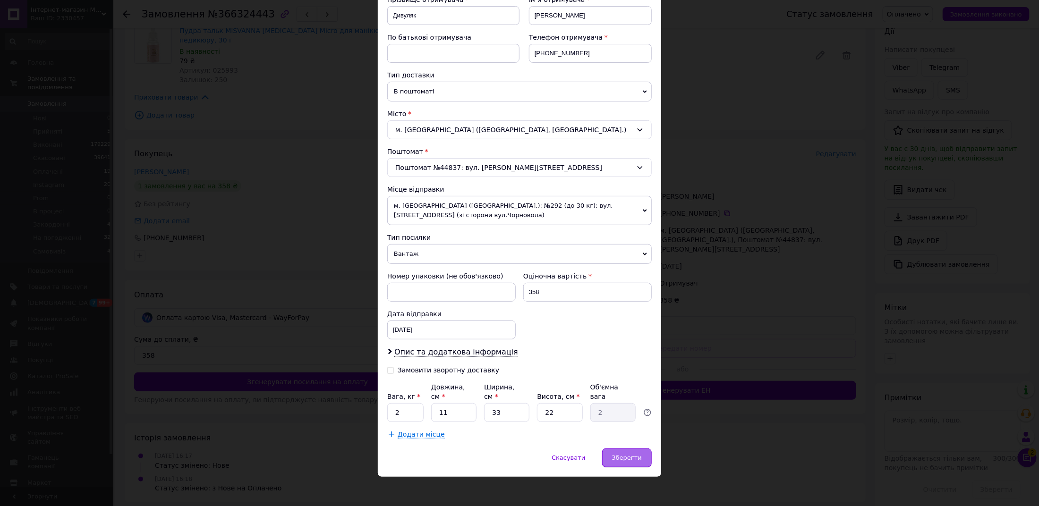
click at [622, 456] on span "Зберегти" at bounding box center [627, 457] width 30 height 7
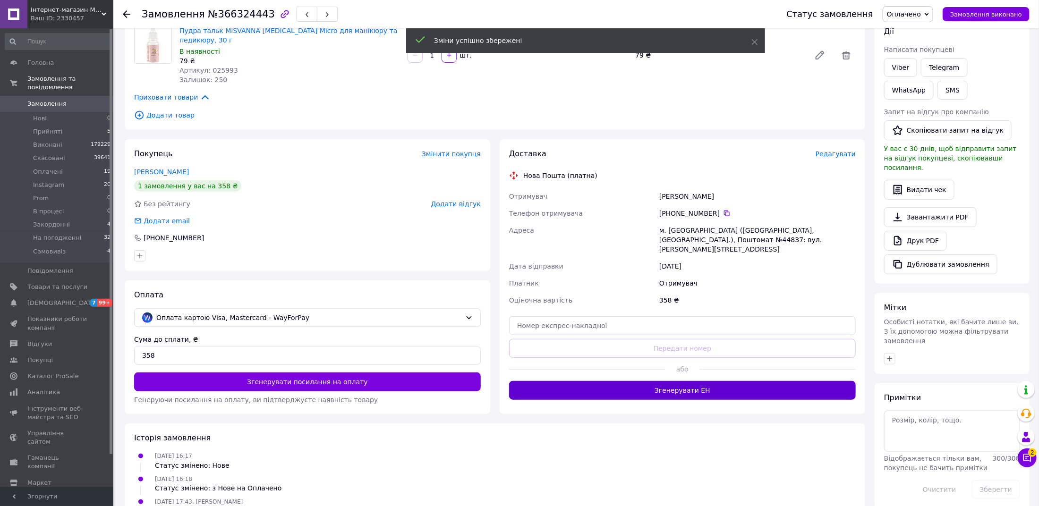
click at [677, 381] on button "Згенерувати ЕН" at bounding box center [682, 390] width 347 height 19
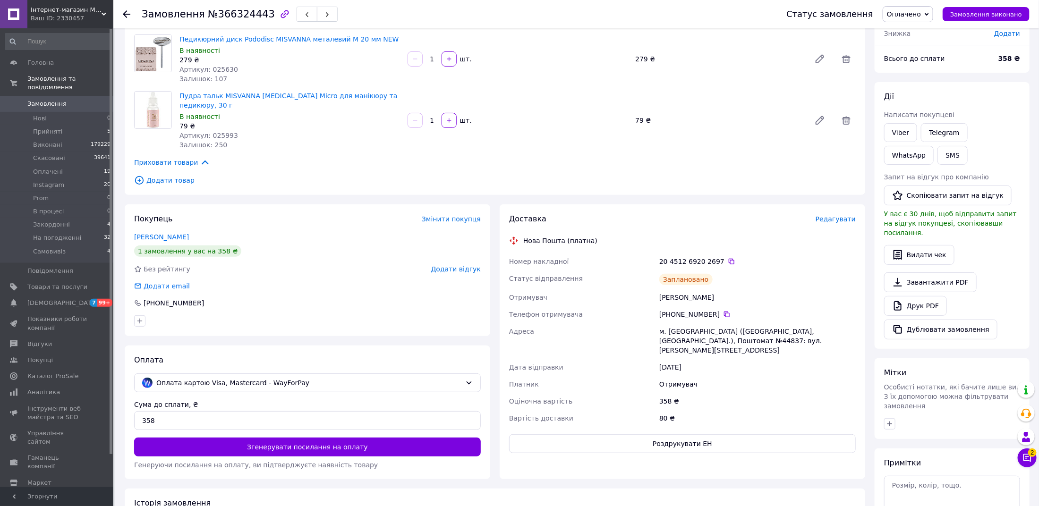
scroll to position [58, 0]
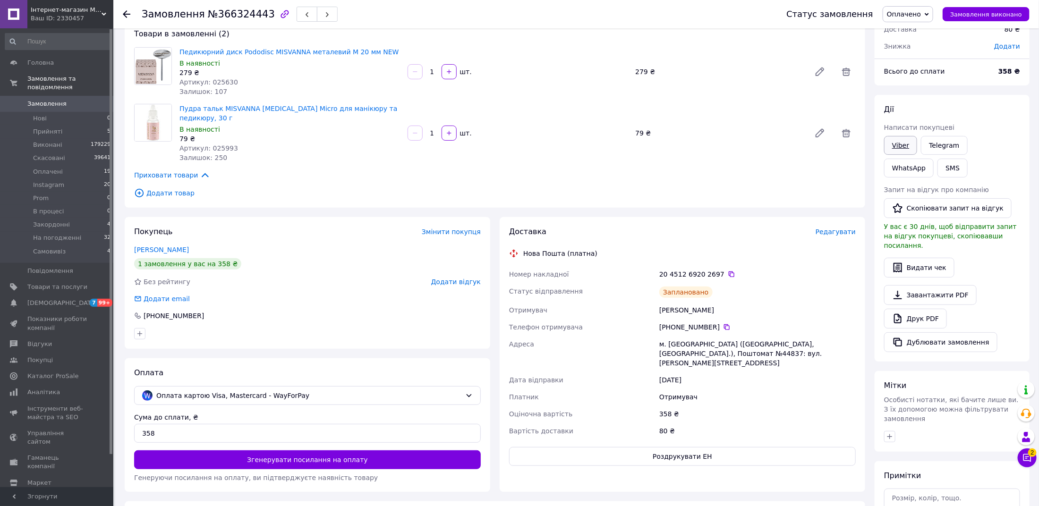
click at [899, 142] on link "Viber" at bounding box center [900, 145] width 33 height 19
click at [74, 107] on span "Замовлення" at bounding box center [57, 104] width 60 height 8
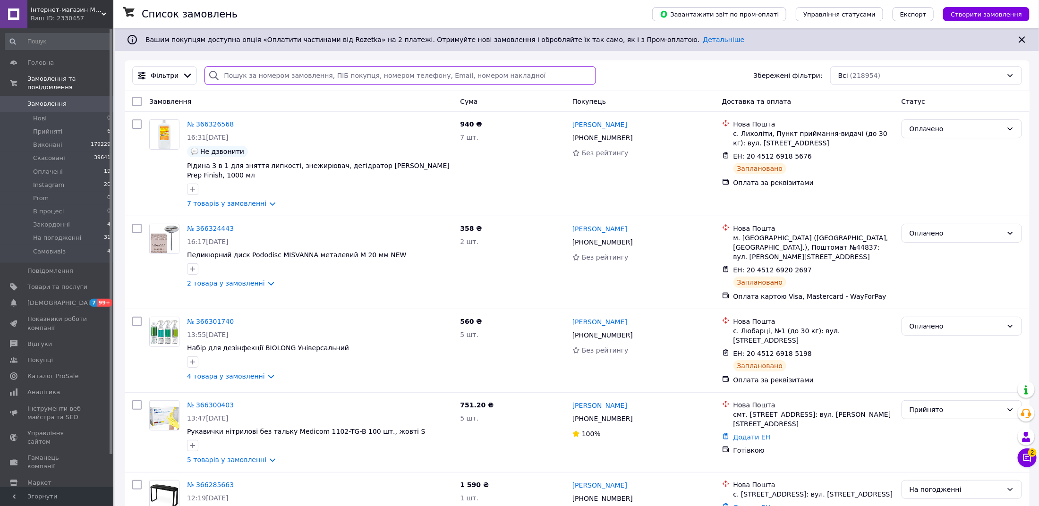
click at [360, 81] on input "search" at bounding box center [399, 75] width 391 height 19
paste input "366083324"
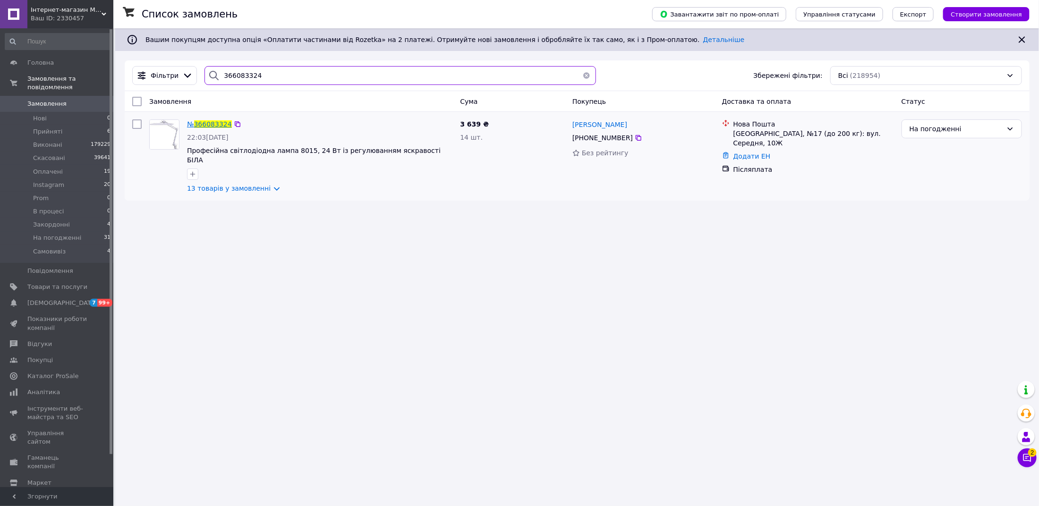
type input "366083324"
click at [212, 125] on span "366083324" at bounding box center [213, 124] width 38 height 8
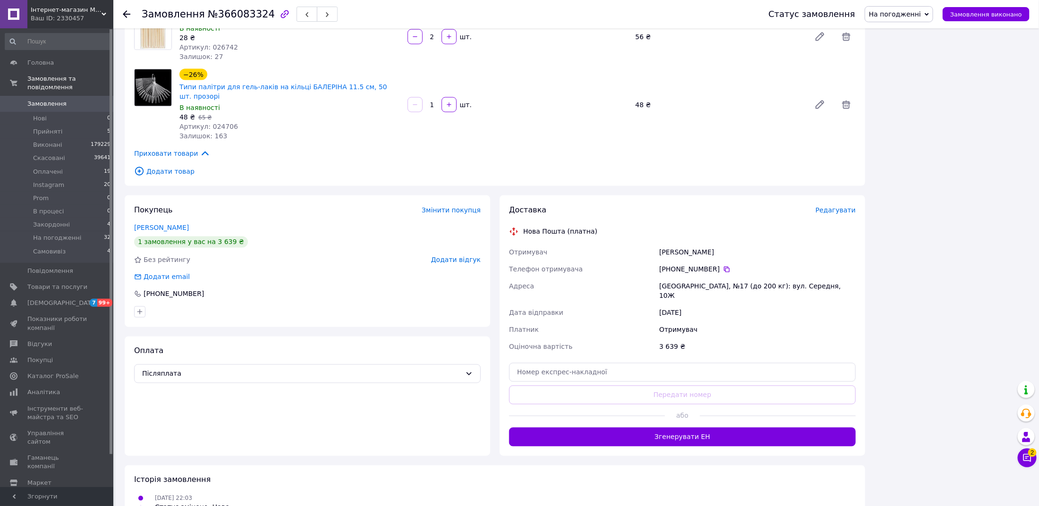
scroll to position [859, 0]
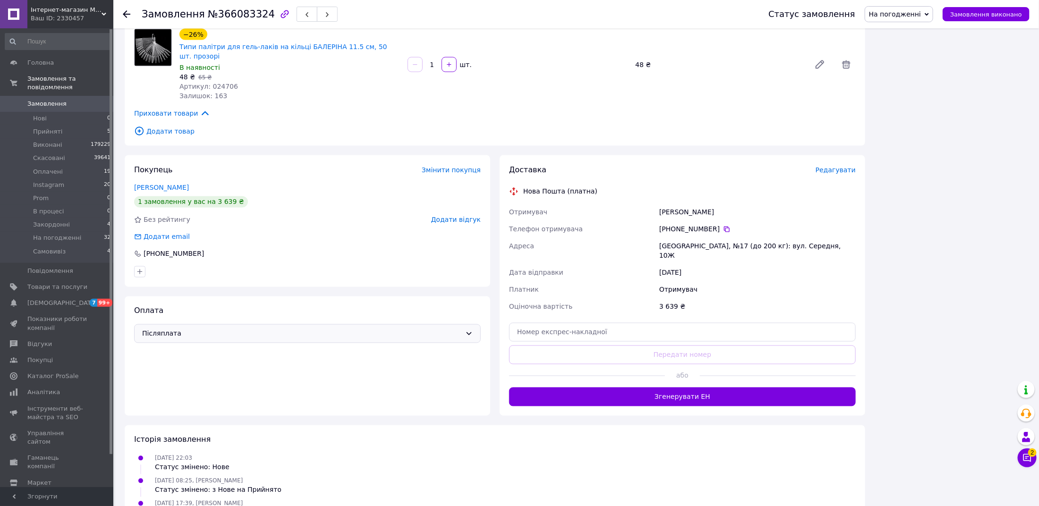
click at [288, 329] on span "Післяплата" at bounding box center [301, 334] width 319 height 10
click at [270, 399] on span "Оплата за реквізитами" at bounding box center [307, 403] width 331 height 9
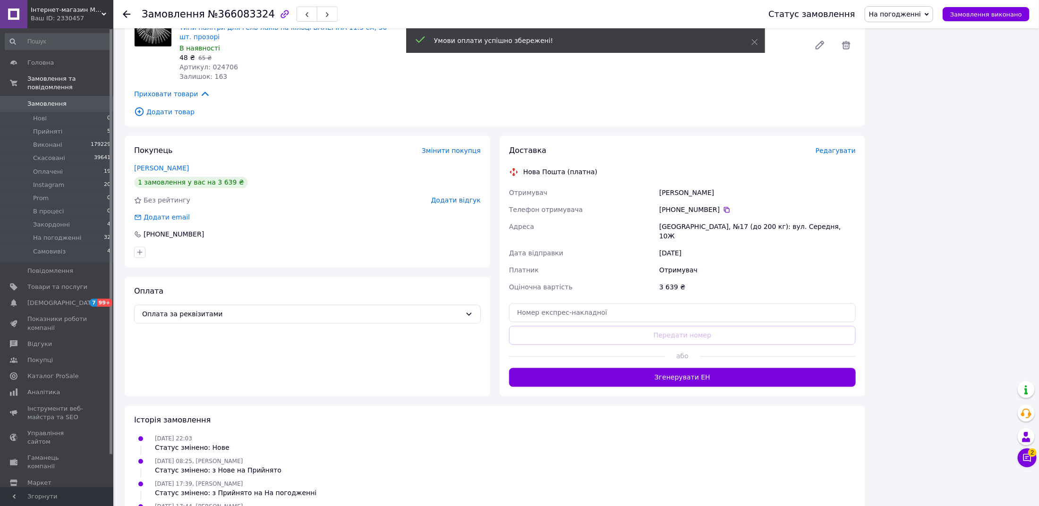
scroll to position [879, 0]
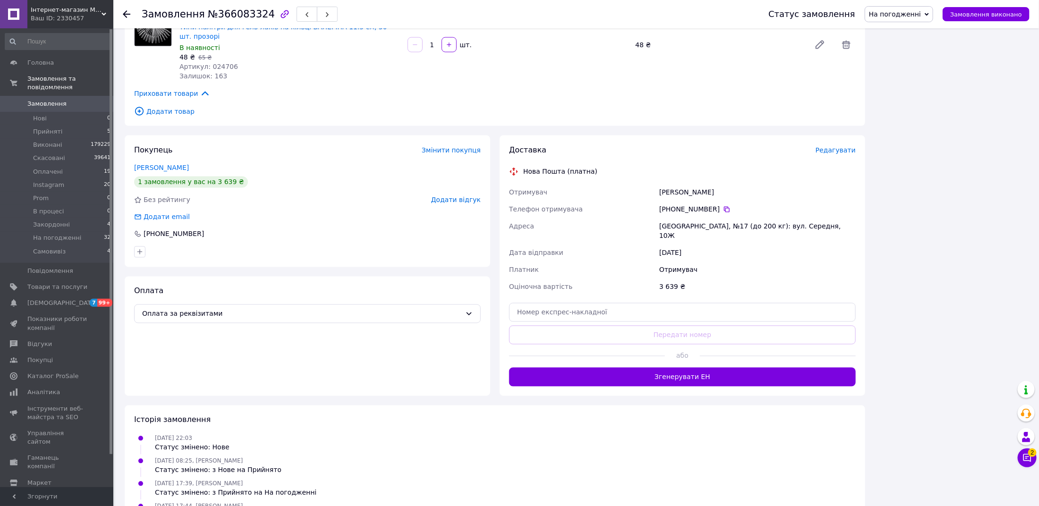
click at [831, 146] on span "Редагувати" at bounding box center [835, 150] width 40 height 8
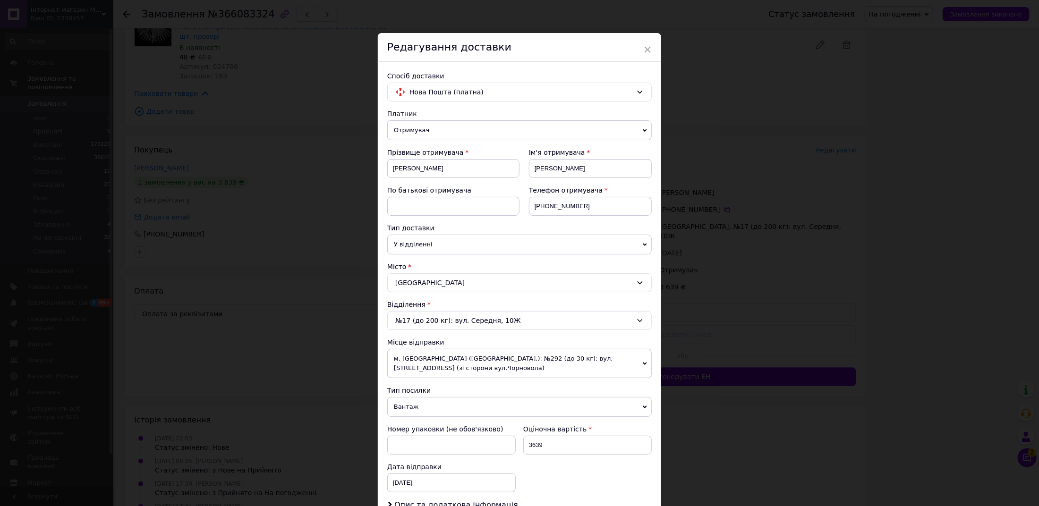
scroll to position [153, 0]
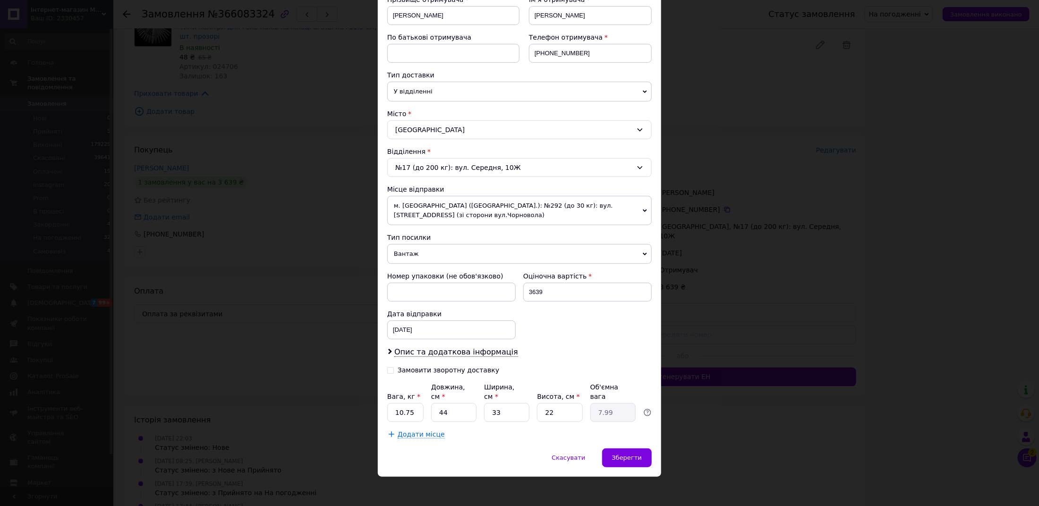
click at [422, 367] on div "Замовити зворотну доставку" at bounding box center [449, 370] width 102 height 8
click at [394, 367] on input "Замовити зворотну доставку" at bounding box center [390, 369] width 7 height 7
checkbox input "true"
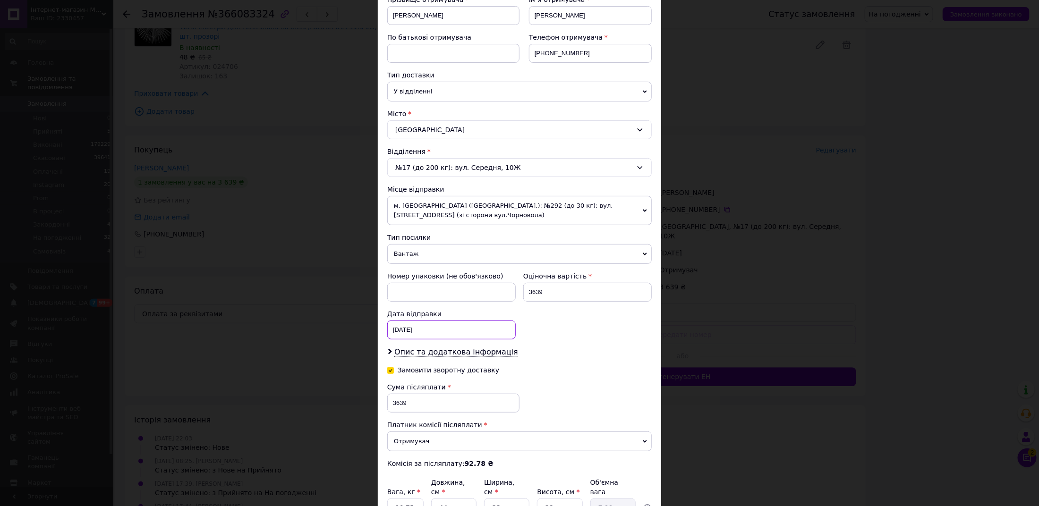
click at [420, 324] on div "[DATE] < 2025 > < Октябрь > Пн Вт Ср Чт Пт Сб Вс 29 30 1 2 3 4 5 6 7 8 9 10 11 …" at bounding box center [451, 330] width 128 height 19
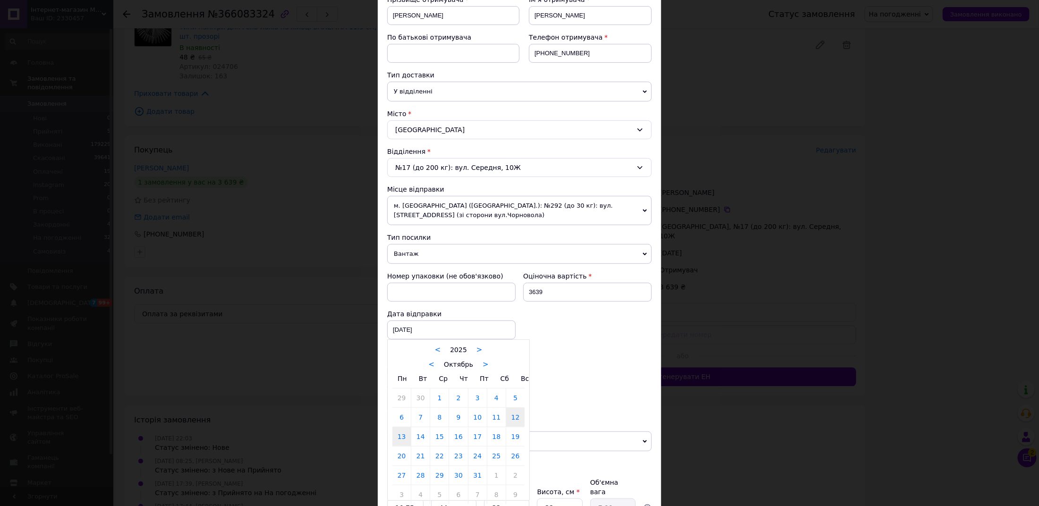
click at [401, 433] on link "13" at bounding box center [401, 436] width 18 height 19
type input "[DATE]"
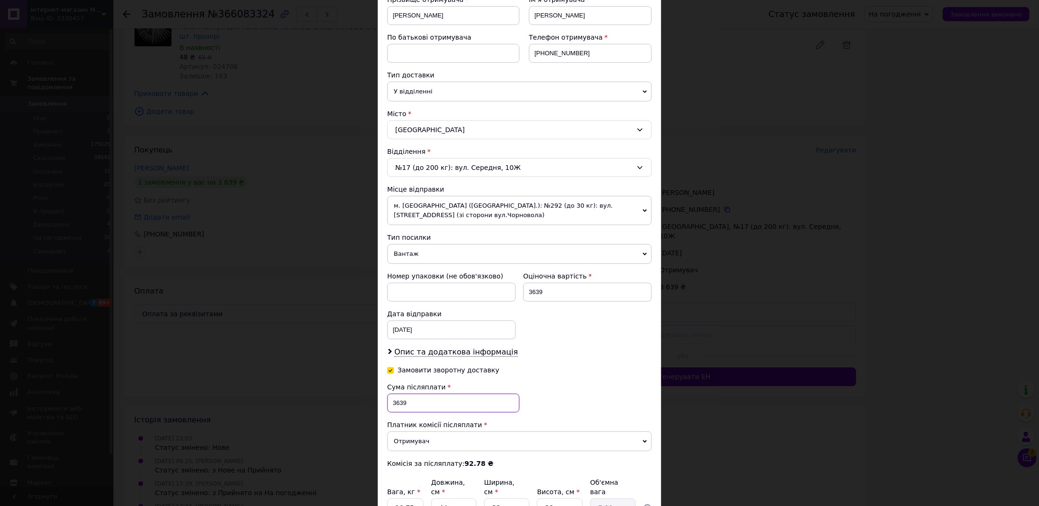
click at [408, 403] on input "3639" at bounding box center [453, 403] width 132 height 19
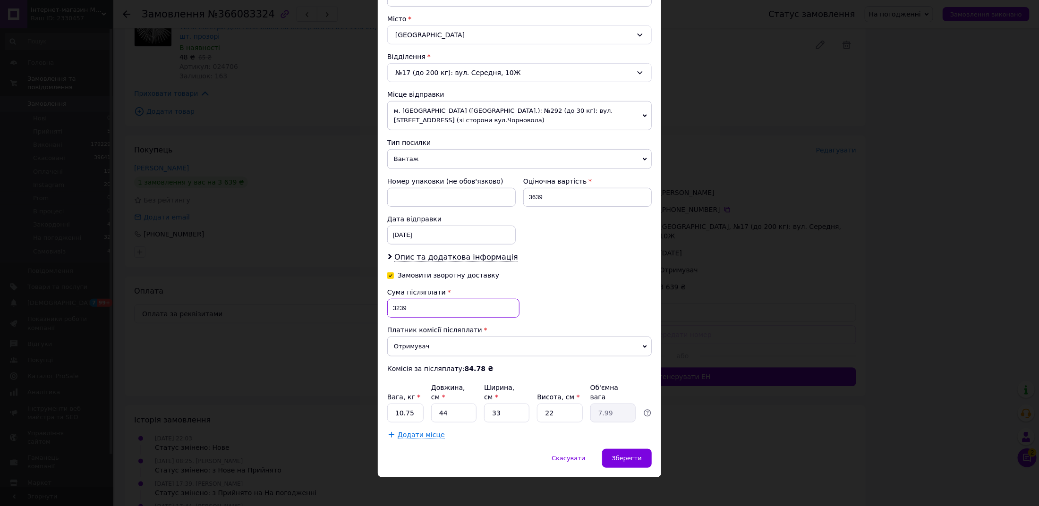
type input "3239"
click at [415, 412] on input "10.75" at bounding box center [405, 413] width 36 height 19
type input "8"
click at [567, 292] on div "Сума післяплати 3239 Платник комісії післяплати Отримувач Відправник Комісія за…" at bounding box center [519, 331] width 264 height 86
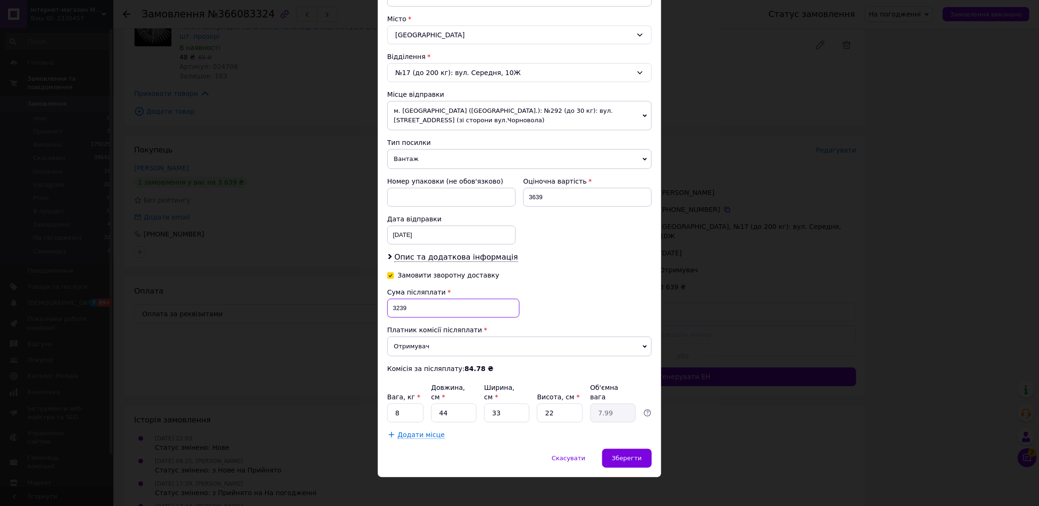
click at [444, 306] on input "3239" at bounding box center [453, 308] width 132 height 19
type input "3439"
click at [640, 449] on div "Зберегти" at bounding box center [627, 458] width 50 height 19
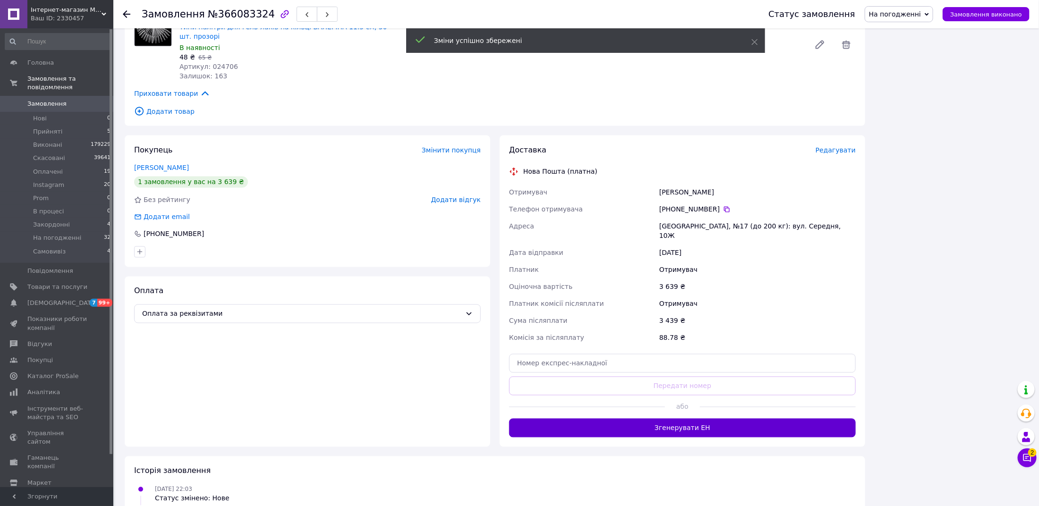
click at [722, 419] on button "Згенерувати ЕН" at bounding box center [682, 428] width 347 height 19
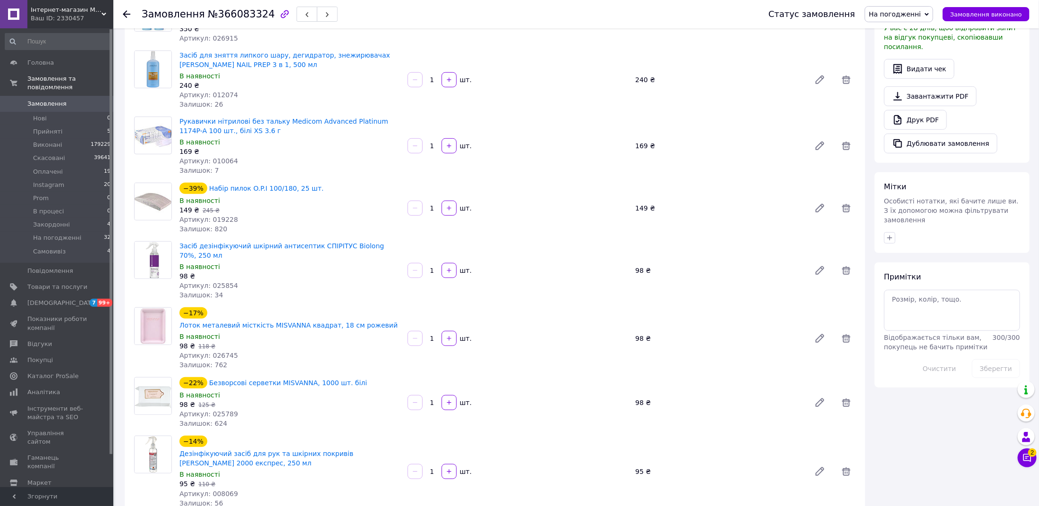
scroll to position [256, 0]
click at [906, 295] on textarea at bounding box center [952, 310] width 136 height 41
type textarea "[PERSON_NAME]"
click at [989, 360] on button "Зберегти" at bounding box center [996, 369] width 48 height 19
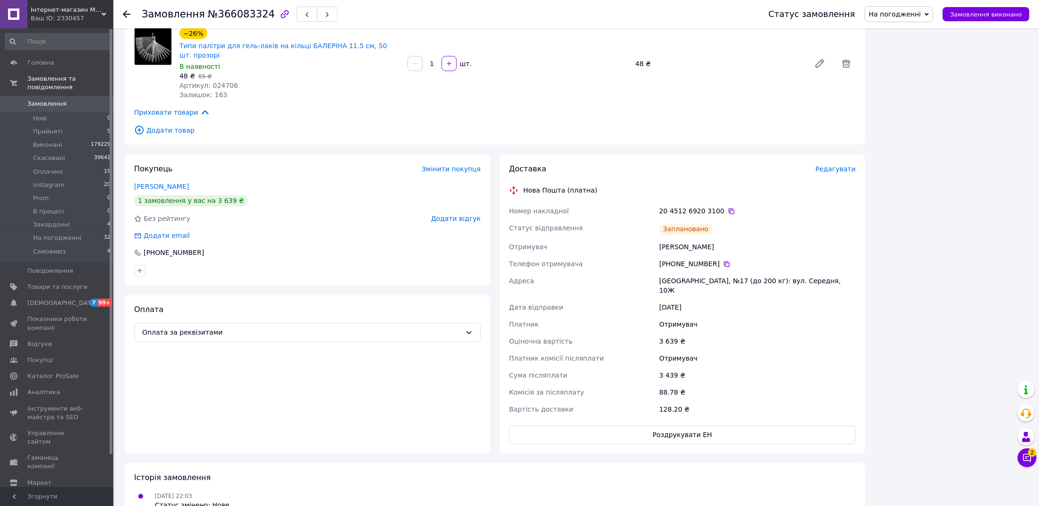
scroll to position [0, 0]
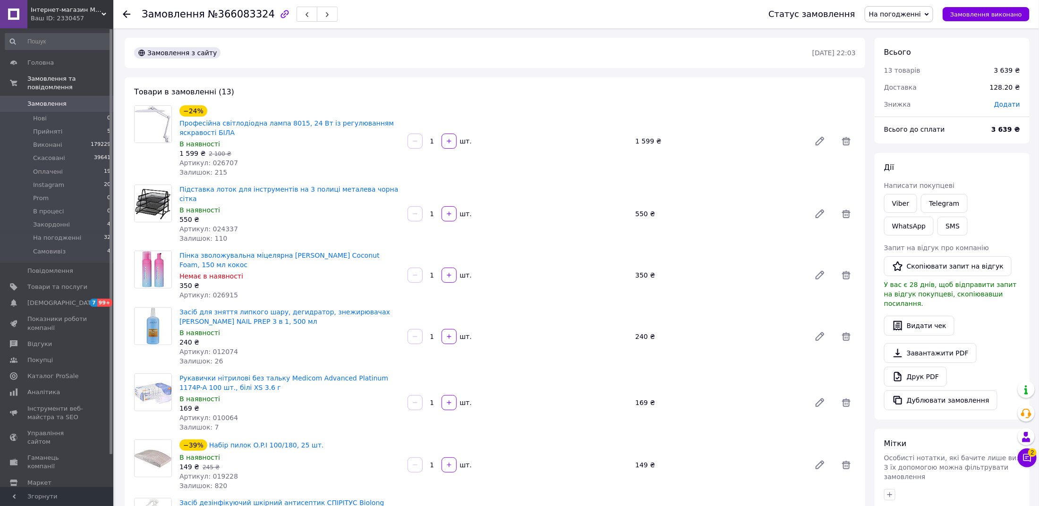
click at [899, 16] on span "На погодженні" at bounding box center [895, 14] width 52 height 8
click at [900, 76] on li "Оплачено" at bounding box center [899, 75] width 68 height 14
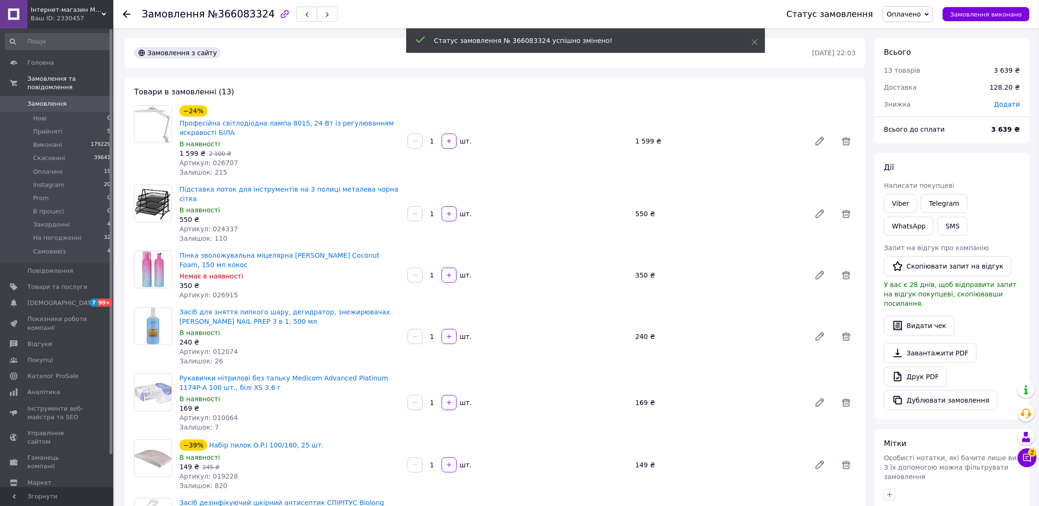
click at [51, 102] on span "Замовлення" at bounding box center [46, 104] width 39 height 8
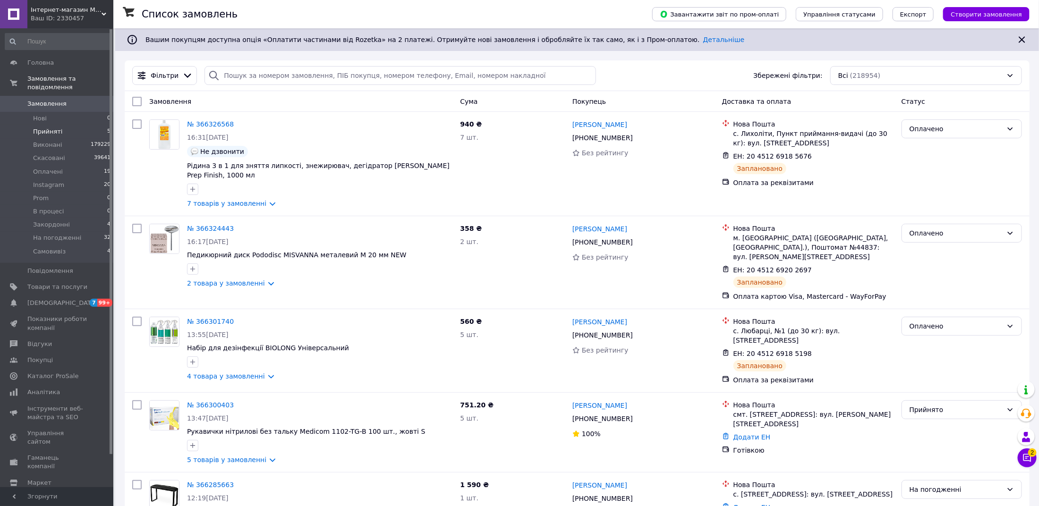
click at [54, 138] on li "Прийняті 5" at bounding box center [58, 131] width 116 height 13
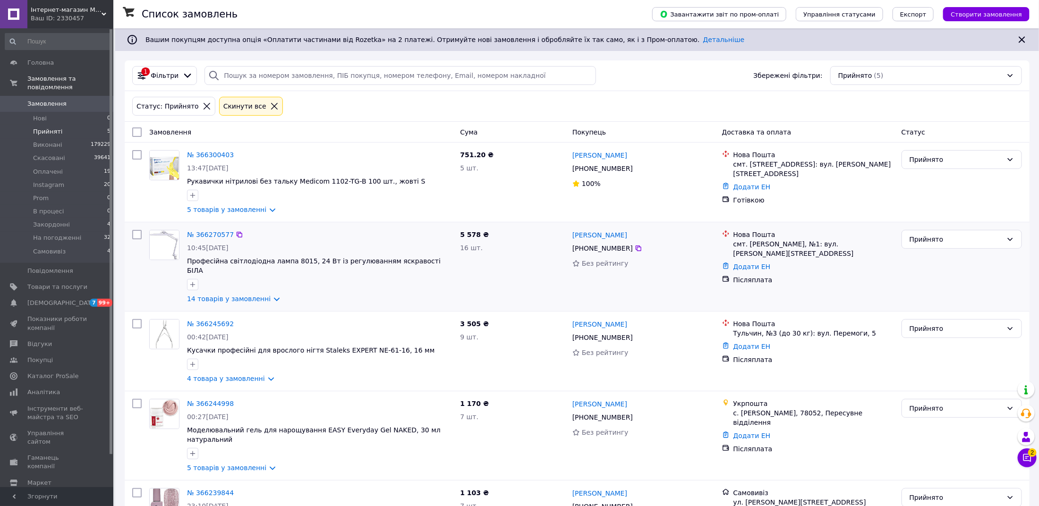
scroll to position [62, 0]
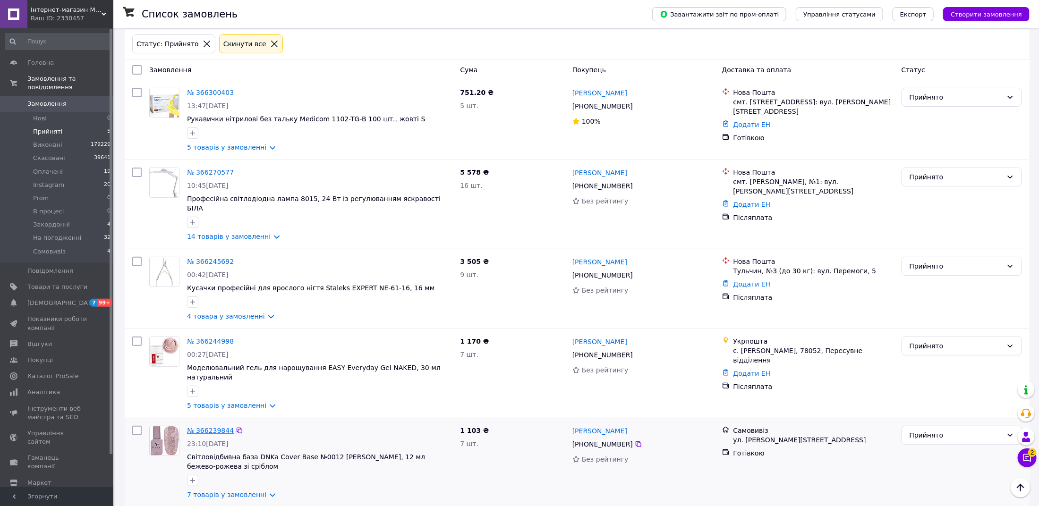
click at [219, 427] on link "№ 366239844" at bounding box center [210, 431] width 47 height 8
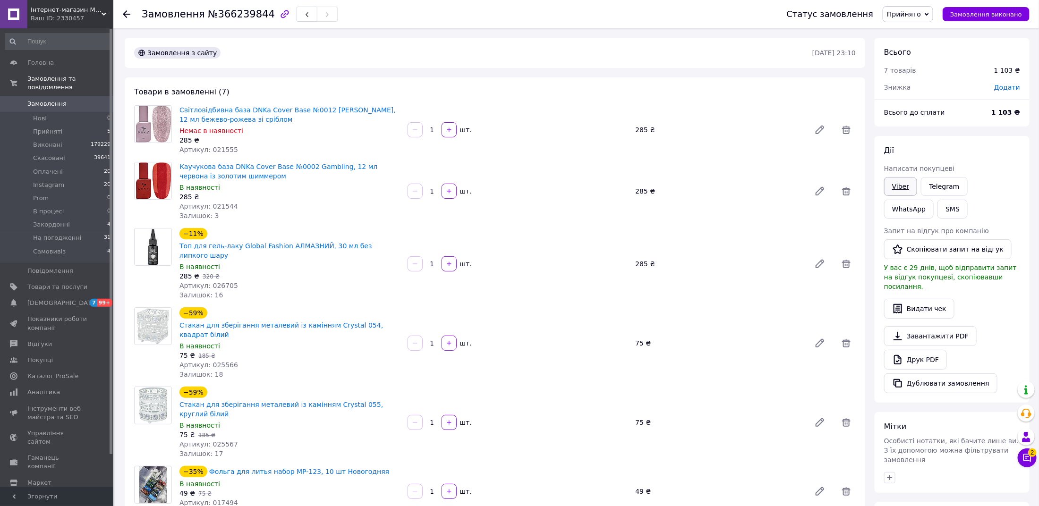
click at [907, 190] on link "Viber" at bounding box center [900, 186] width 33 height 19
click at [244, 17] on span "№366239844" at bounding box center [241, 13] width 67 height 11
copy span "366239844"
click at [912, 350] on link "Друк PDF" at bounding box center [915, 360] width 63 height 20
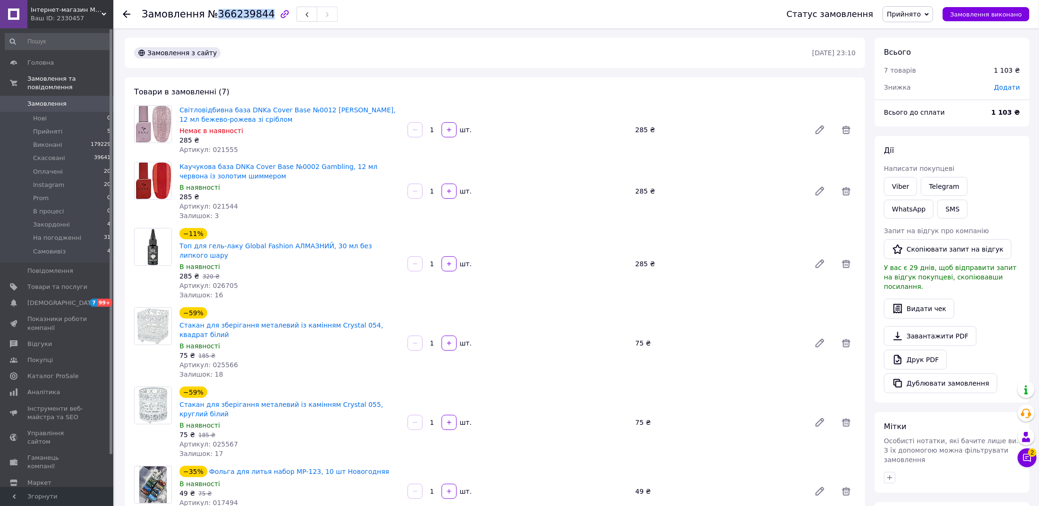
click at [912, 16] on span "Прийнято" at bounding box center [904, 14] width 34 height 8
click at [919, 109] on li "Самовивіз" at bounding box center [912, 108] width 58 height 14
click at [76, 102] on span "Замовлення" at bounding box center [57, 104] width 60 height 8
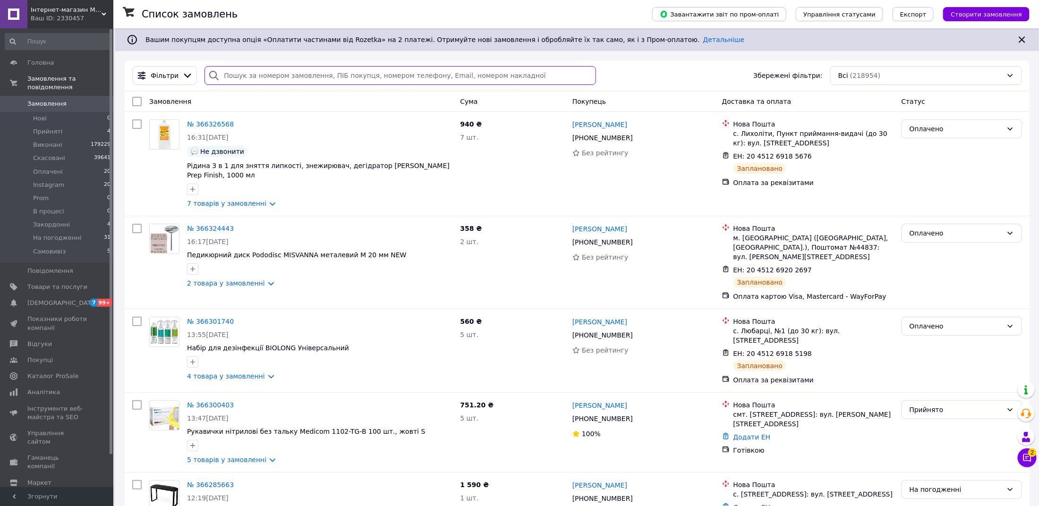
click at [249, 80] on input "search" at bounding box center [399, 75] width 391 height 19
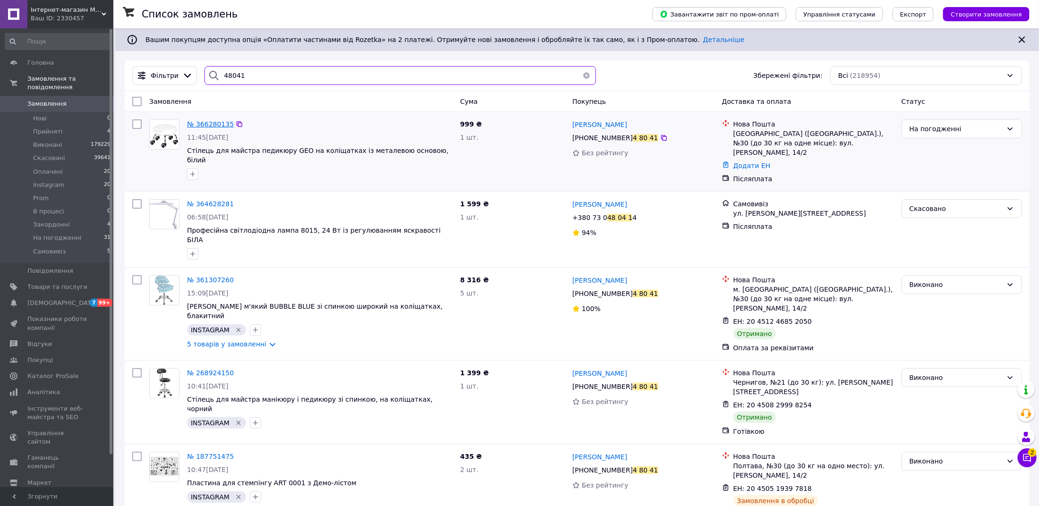
type input "48041"
click at [209, 126] on span "№ 366280135" at bounding box center [210, 124] width 47 height 8
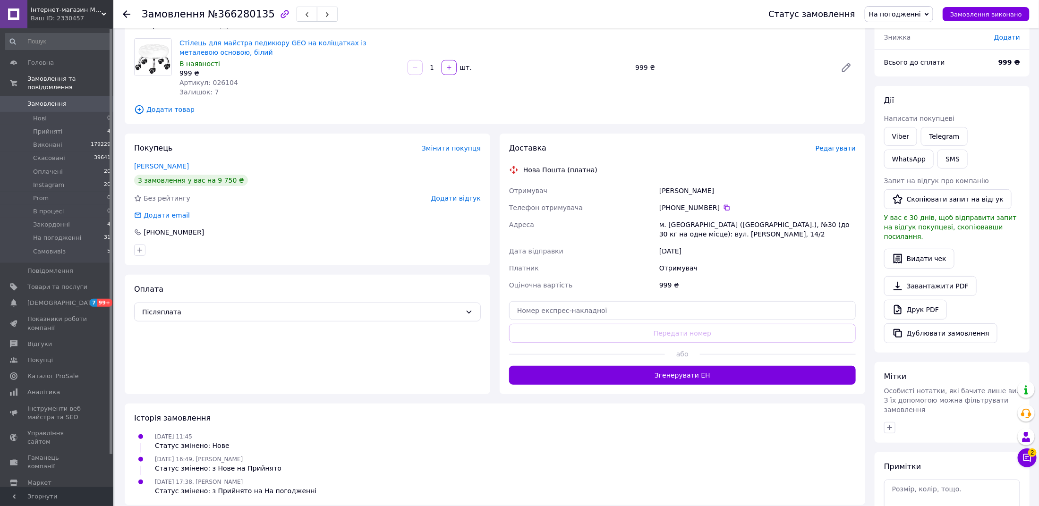
scroll to position [69, 0]
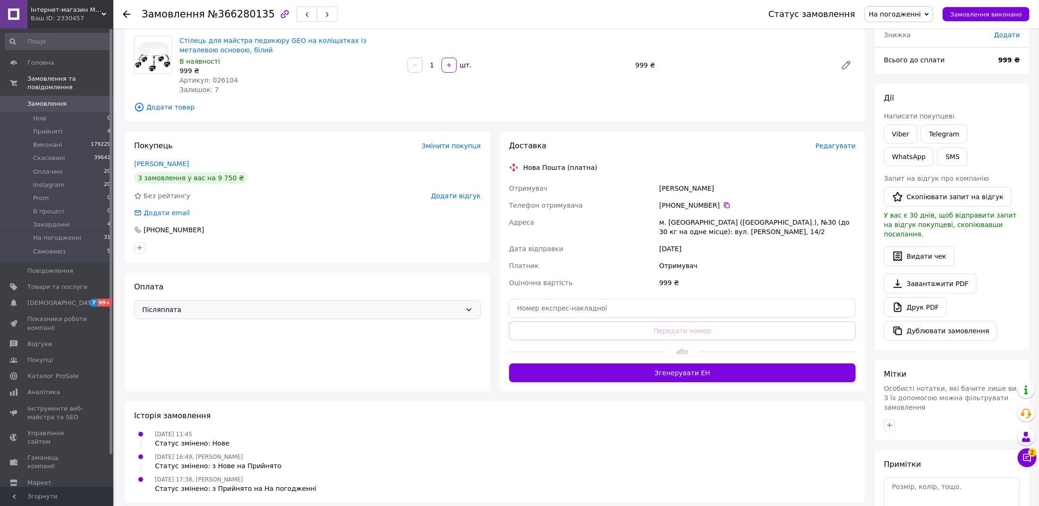
click at [218, 310] on span "Післяплата" at bounding box center [301, 310] width 319 height 10
click at [222, 395] on span "Оплата за реквізитами" at bounding box center [307, 399] width 331 height 9
click at [838, 147] on span "Редагувати" at bounding box center [835, 146] width 40 height 8
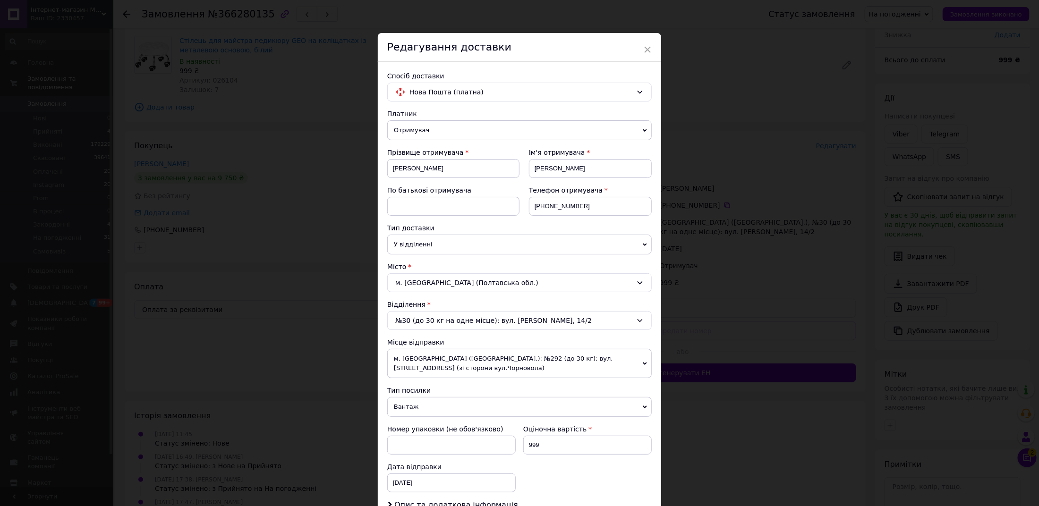
scroll to position [153, 0]
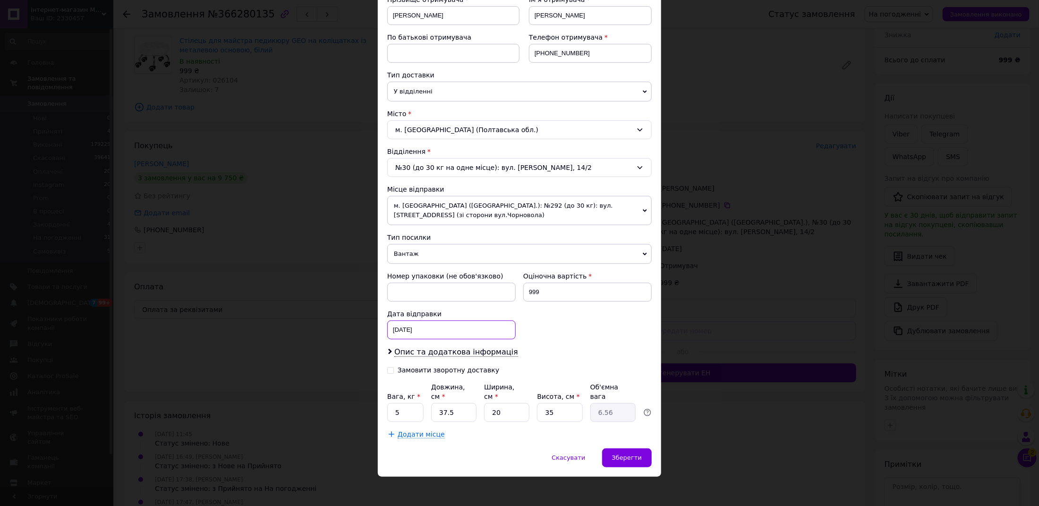
click at [412, 332] on div "[DATE] < 2025 > < Октябрь > Пн Вт Ср Чт Пт Сб Вс 29 30 1 2 3 4 5 6 7 8 9 10 11 …" at bounding box center [451, 330] width 128 height 19
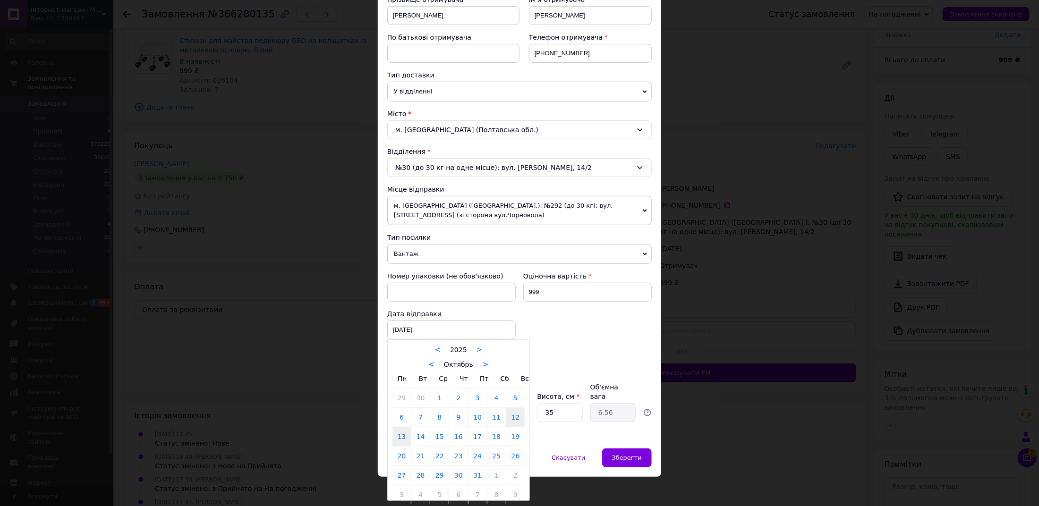
click at [404, 428] on link "13" at bounding box center [401, 436] width 18 height 19
type input "[DATE]"
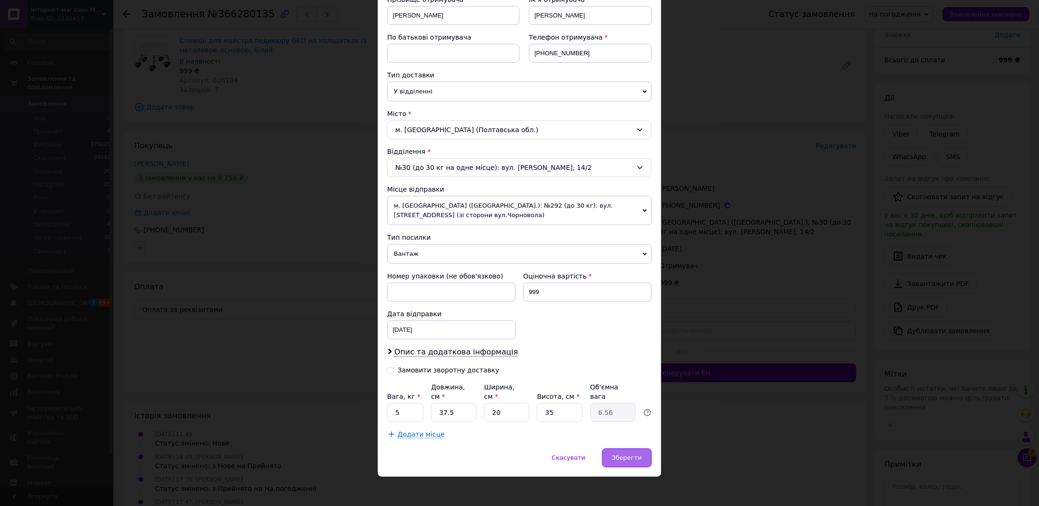
click at [629, 458] on div "Зберегти" at bounding box center [627, 458] width 50 height 19
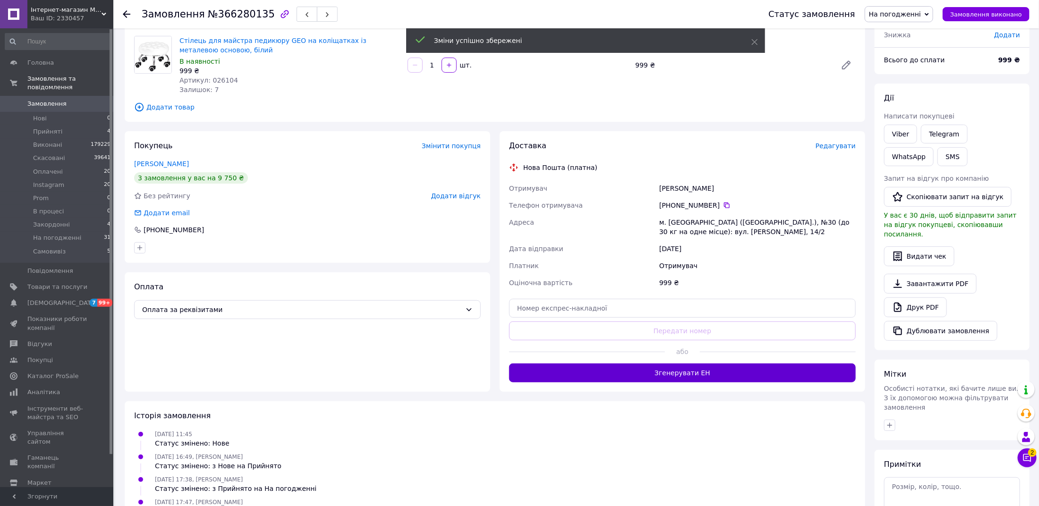
click at [680, 376] on button "Згенерувати ЕН" at bounding box center [682, 373] width 347 height 19
click at [894, 15] on span "На погодженні" at bounding box center [895, 14] width 52 height 8
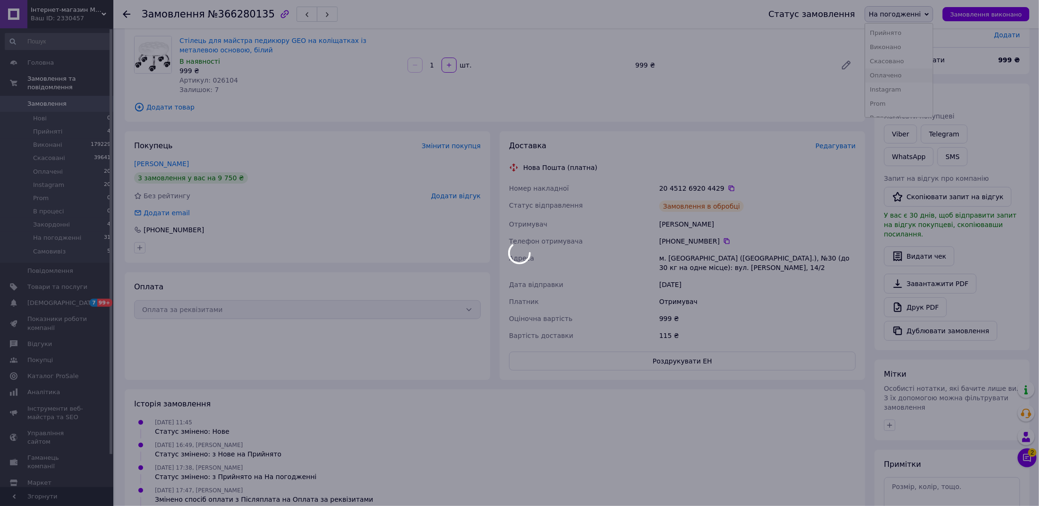
click at [897, 72] on div at bounding box center [519, 253] width 1039 height 506
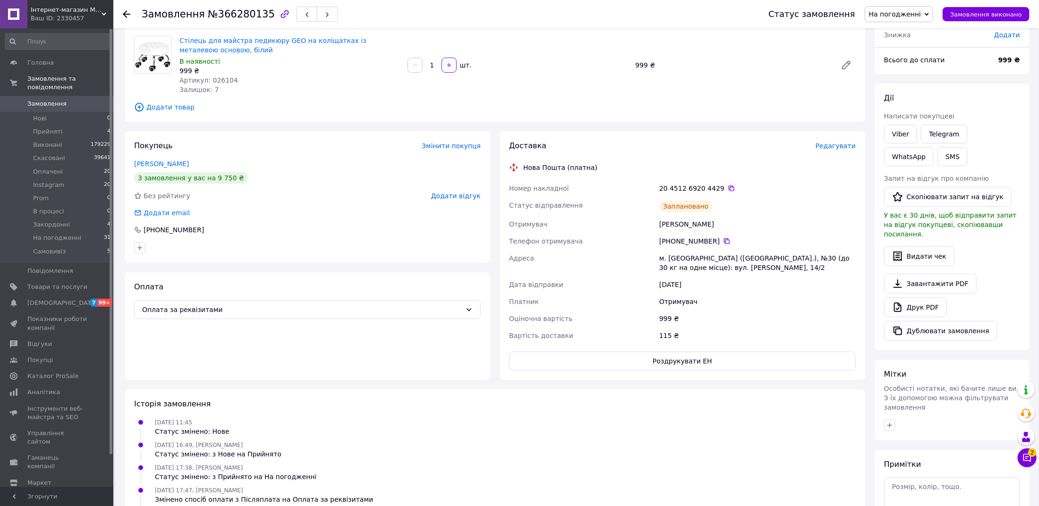
click at [901, 12] on span "На погодженні" at bounding box center [895, 14] width 52 height 8
click at [901, 76] on li "Оплачено" at bounding box center [899, 75] width 68 height 14
click at [72, 110] on link "Замовлення 0" at bounding box center [58, 104] width 116 height 16
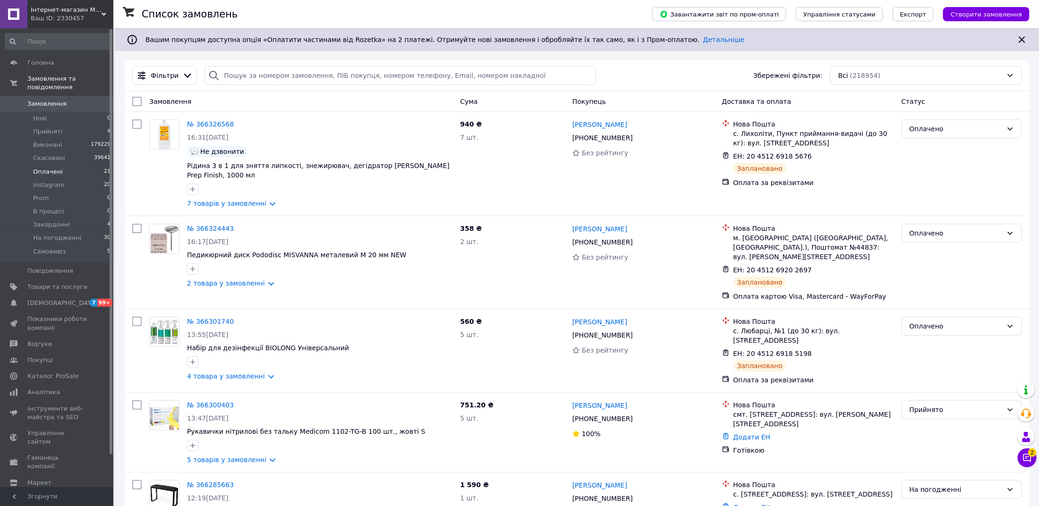
click at [63, 170] on li "Оплачені 21" at bounding box center [58, 171] width 116 height 13
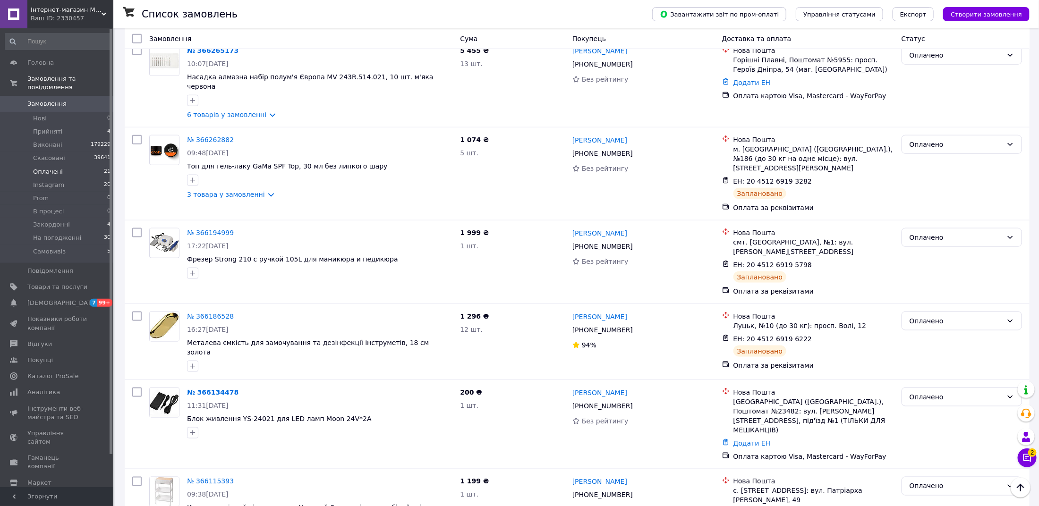
scroll to position [434, 0]
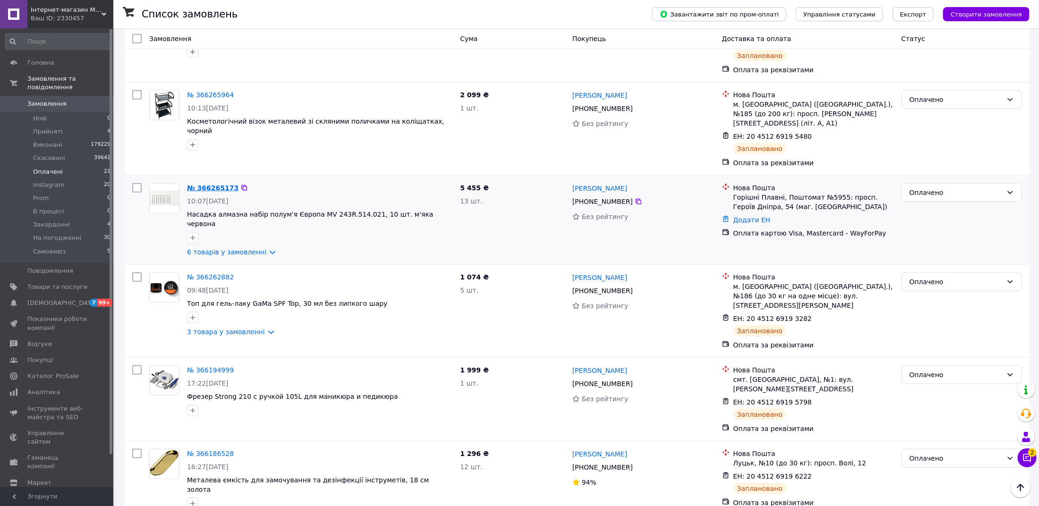
click at [198, 184] on link "№ 366265173" at bounding box center [212, 188] width 51 height 8
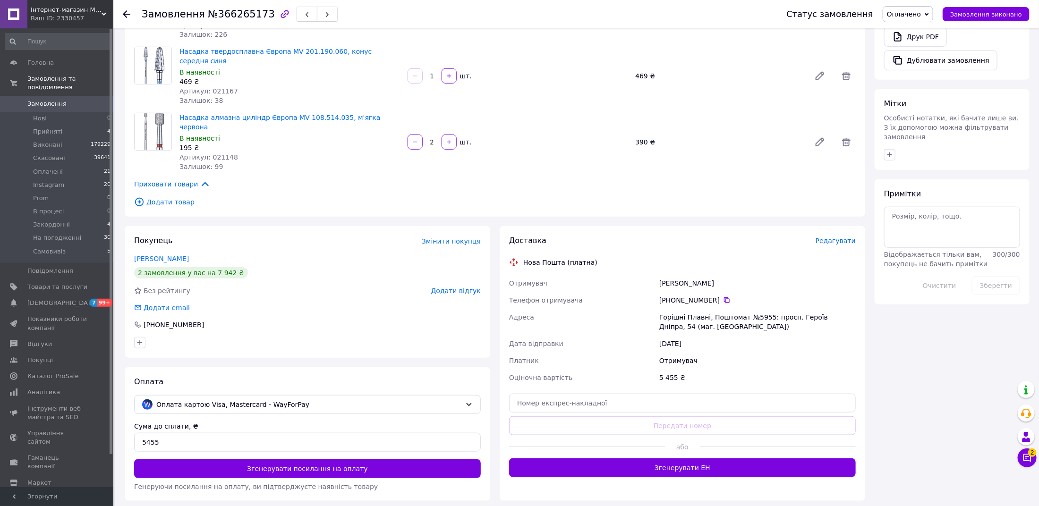
scroll to position [340, 0]
click at [831, 237] on span "Редагувати" at bounding box center [835, 241] width 40 height 8
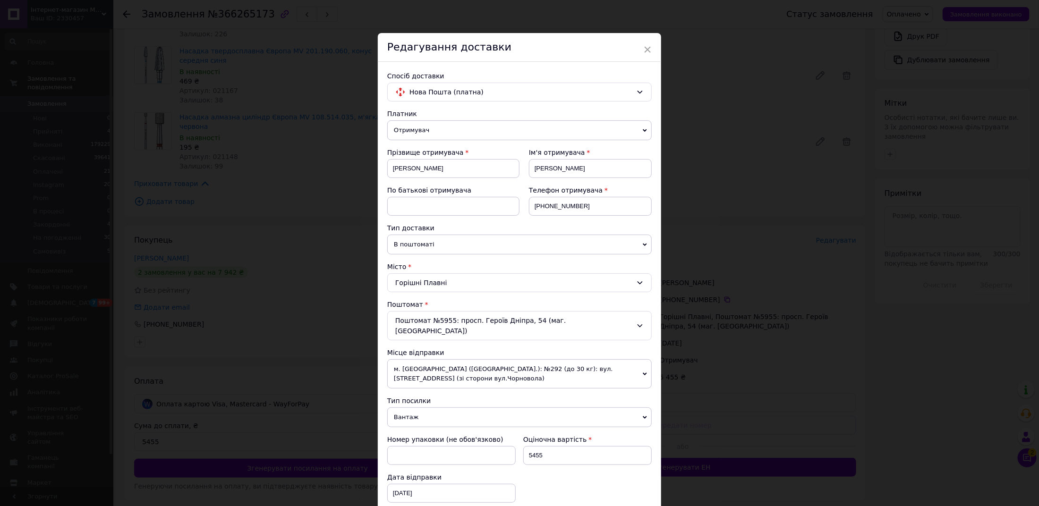
scroll to position [153, 0]
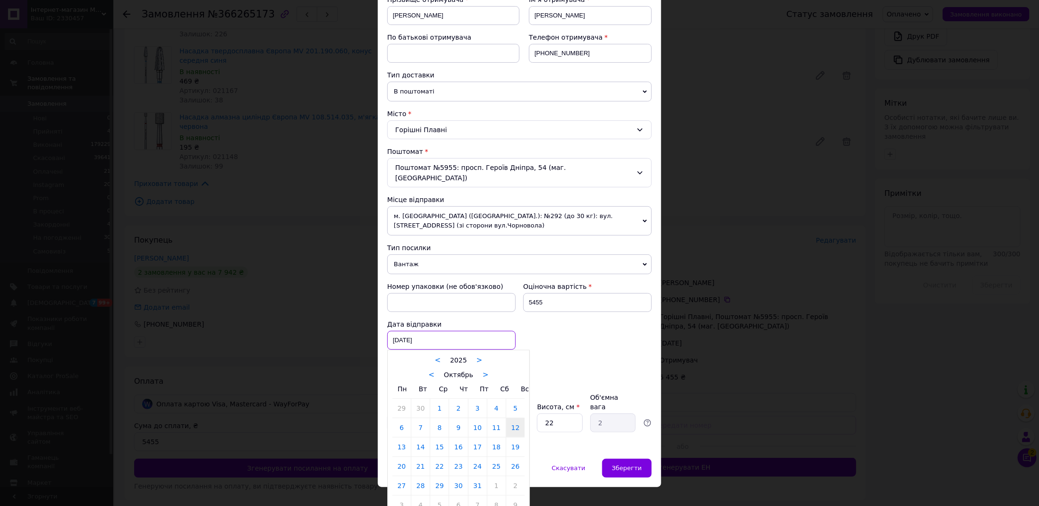
click at [399, 331] on div "[DATE] < 2025 > < Октябрь > Пн Вт Ср Чт Пт Сб Вс 29 30 1 2 3 4 5 6 7 8 9 10 11 …" at bounding box center [451, 340] width 128 height 19
click at [404, 438] on link "13" at bounding box center [401, 447] width 18 height 19
type input "[DATE]"
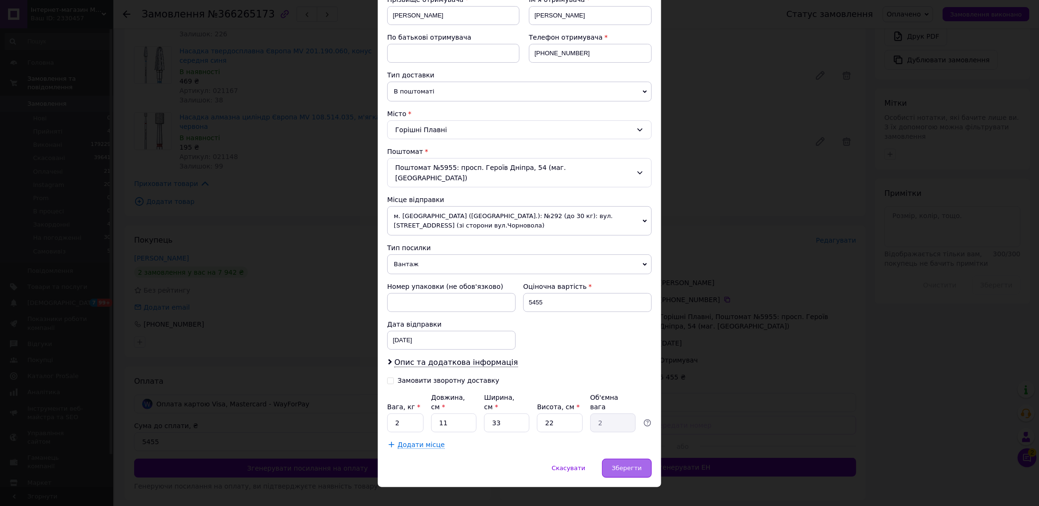
click at [623, 459] on div "Зберегти" at bounding box center [627, 468] width 50 height 19
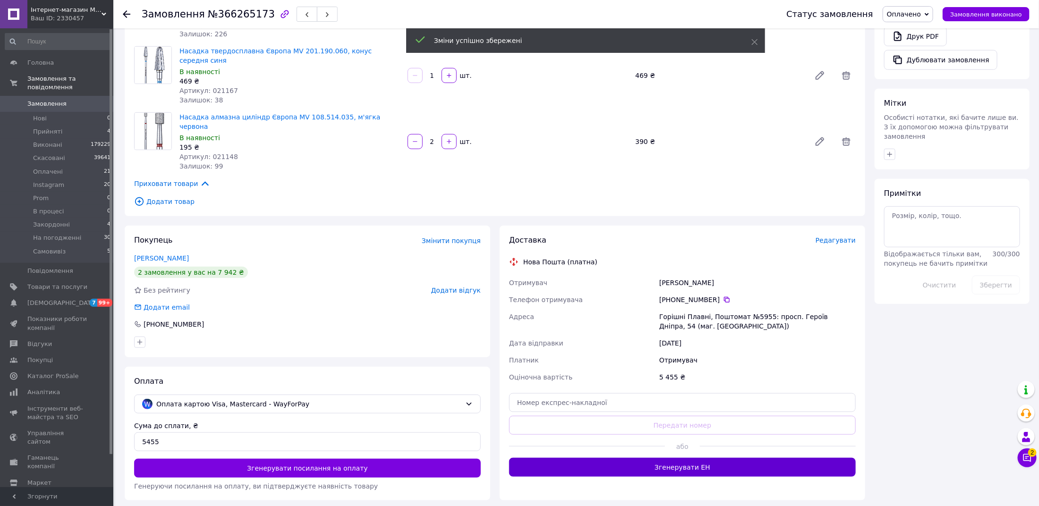
click at [686, 458] on button "Згенерувати ЕН" at bounding box center [682, 467] width 347 height 19
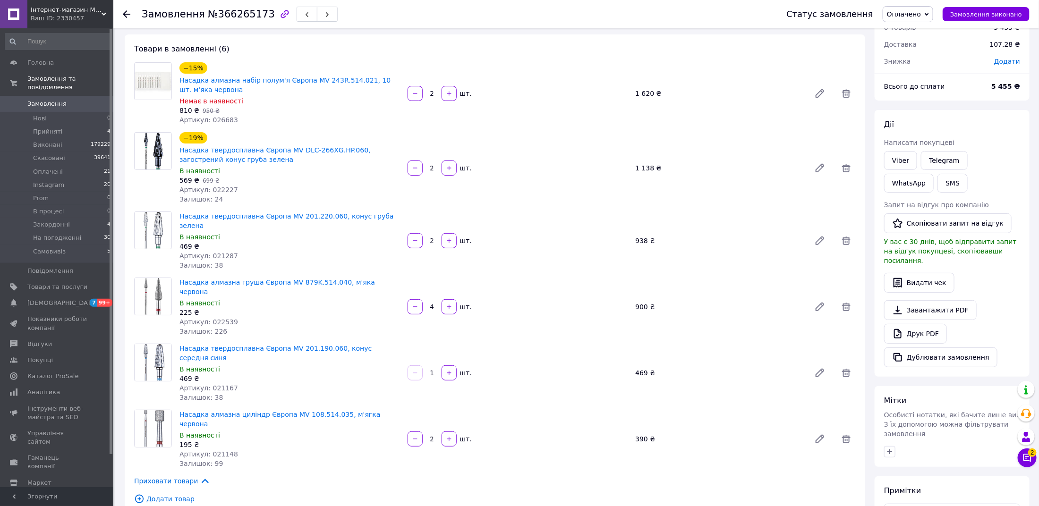
scroll to position [38, 0]
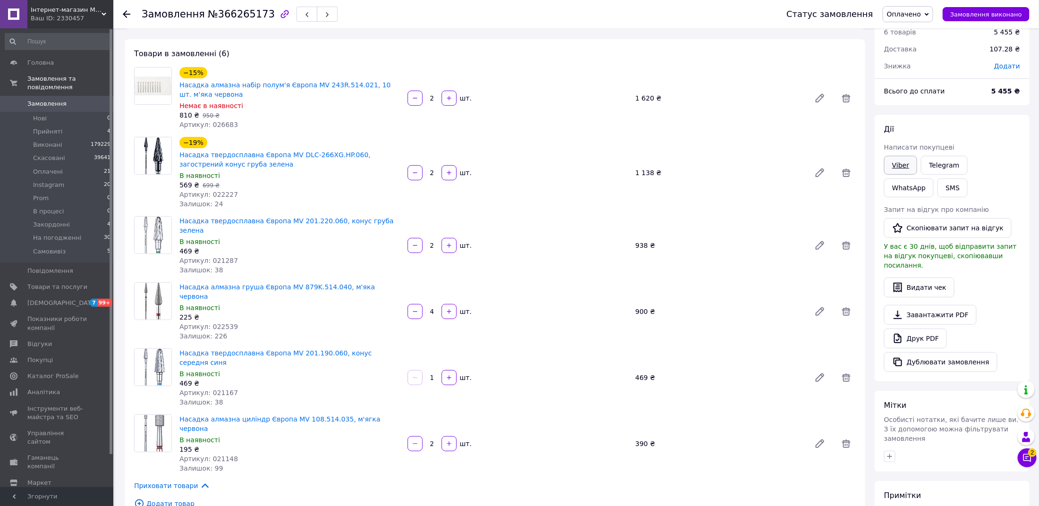
click at [899, 165] on link "Viber" at bounding box center [900, 165] width 33 height 19
click at [39, 174] on span "Оплачені" at bounding box center [48, 172] width 30 height 8
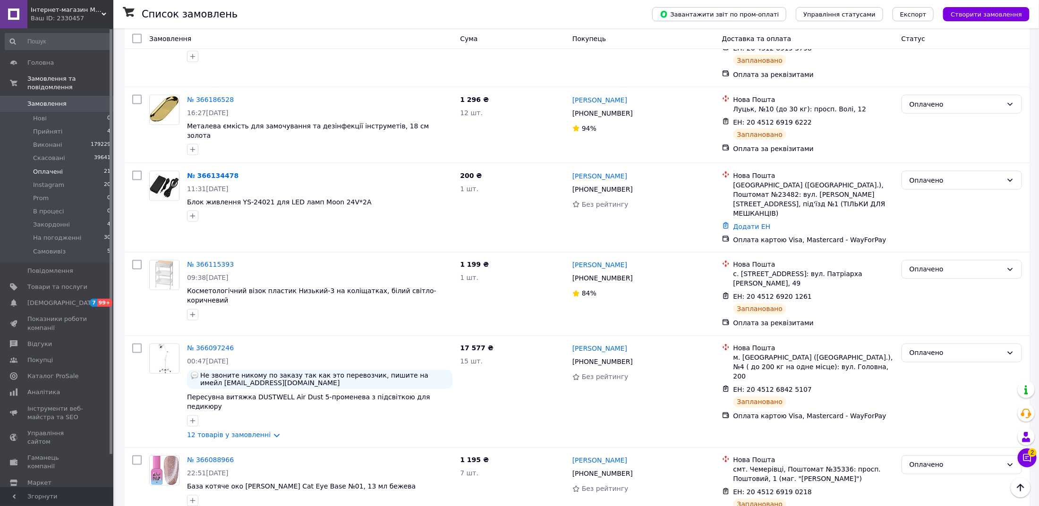
scroll to position [787, 0]
click at [210, 173] on link "№ 366134478" at bounding box center [212, 177] width 51 height 8
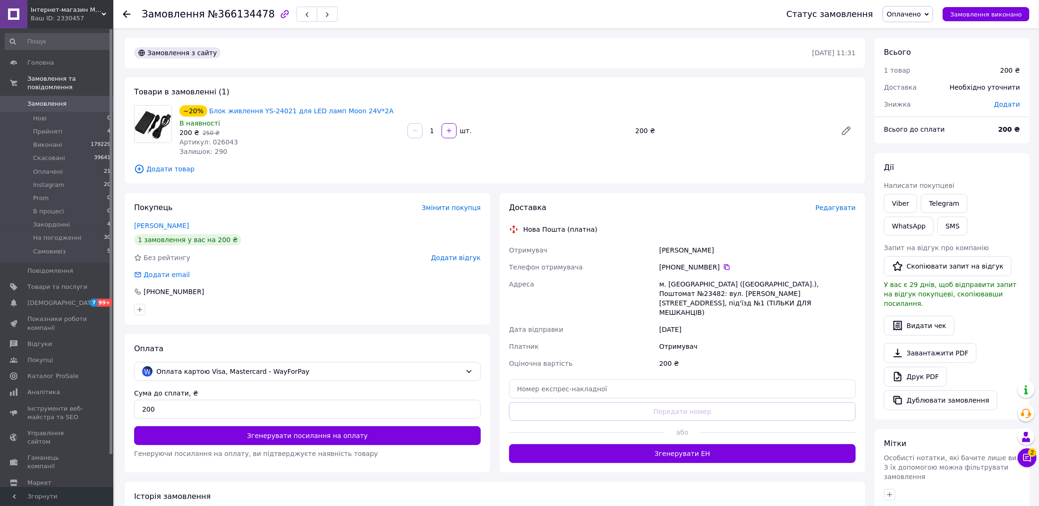
click at [832, 209] on span "Редагувати" at bounding box center [835, 208] width 40 height 8
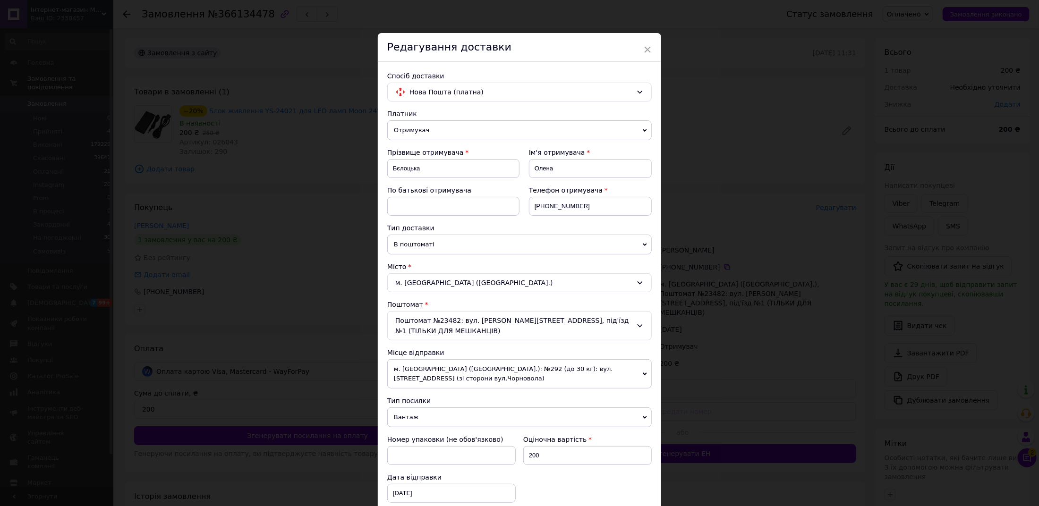
scroll to position [163, 0]
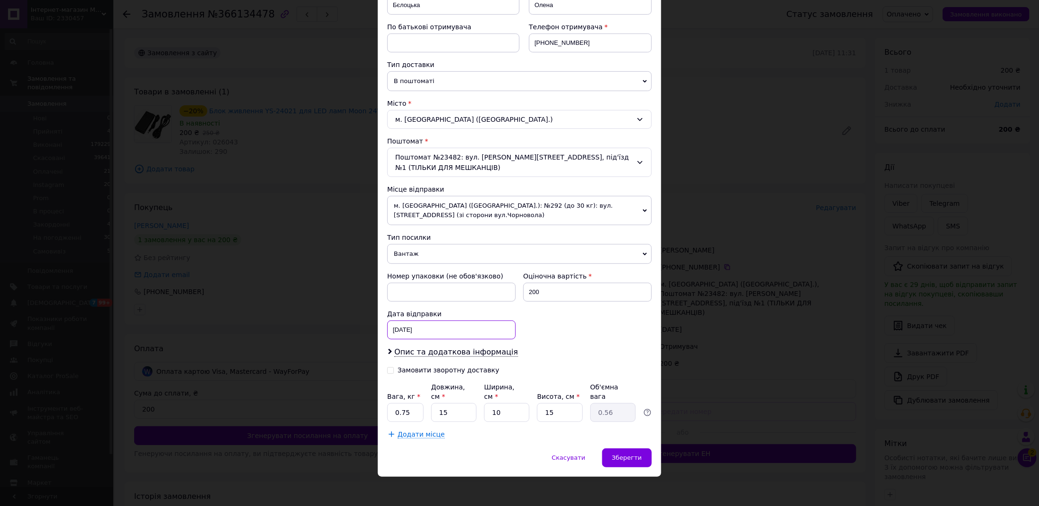
click at [407, 334] on div "[DATE] < 2025 > < Октябрь > Пн Вт Ср Чт Пт Сб Вс 29 30 1 2 3 4 5 6 7 8 9 10 11 …" at bounding box center [451, 330] width 128 height 19
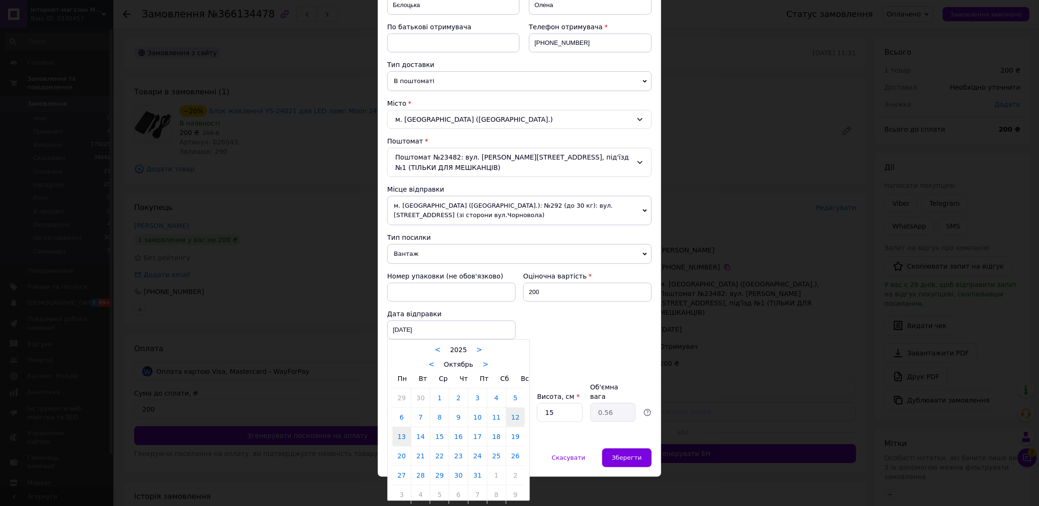
click at [406, 427] on link "13" at bounding box center [401, 436] width 18 height 19
type input "[DATE]"
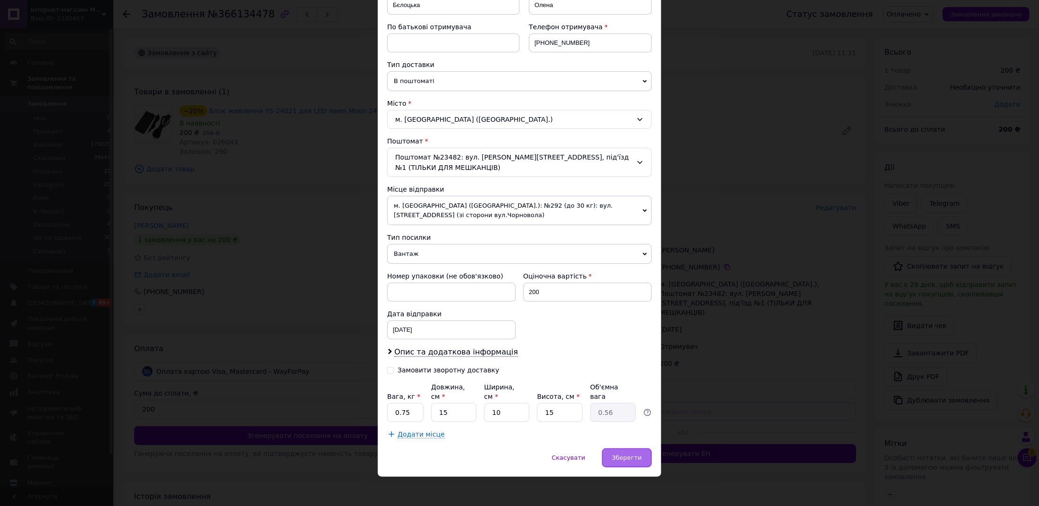
click at [629, 456] on span "Зберегти" at bounding box center [627, 457] width 30 height 7
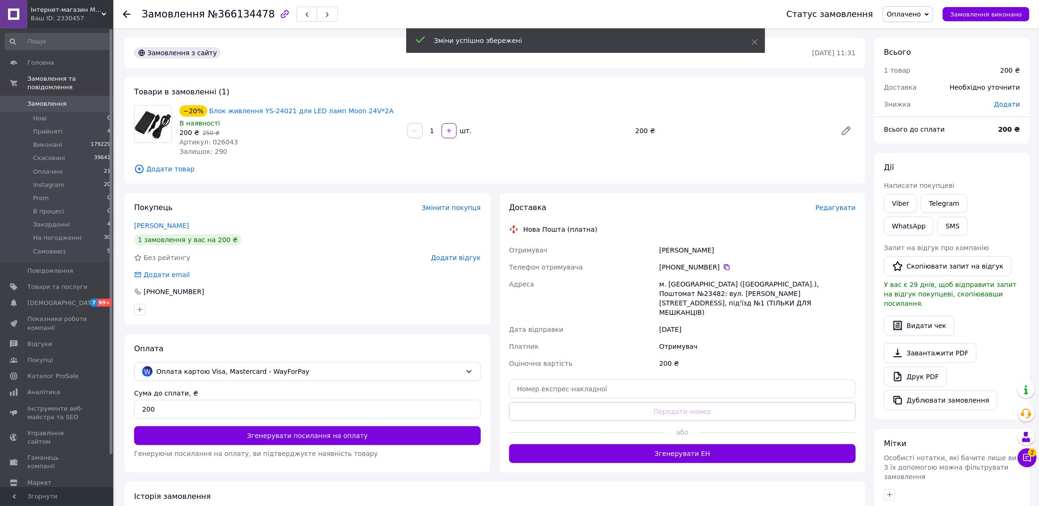
click at [695, 444] on button "Згенерувати ЕН" at bounding box center [682, 453] width 347 height 19
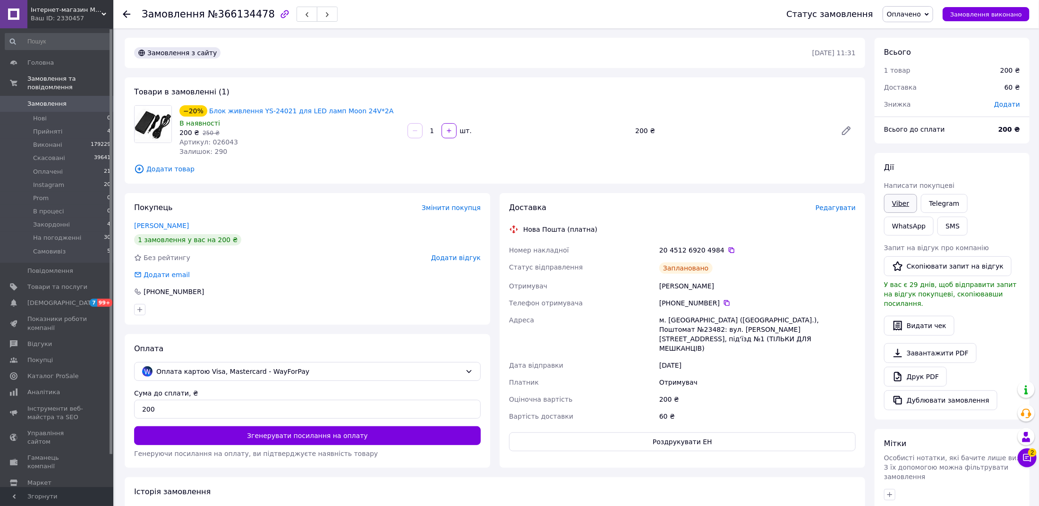
click at [895, 206] on link "Viber" at bounding box center [900, 203] width 33 height 19
click at [945, 202] on link "Telegram" at bounding box center [944, 203] width 46 height 19
